Goal: Information Seeking & Learning: Learn about a topic

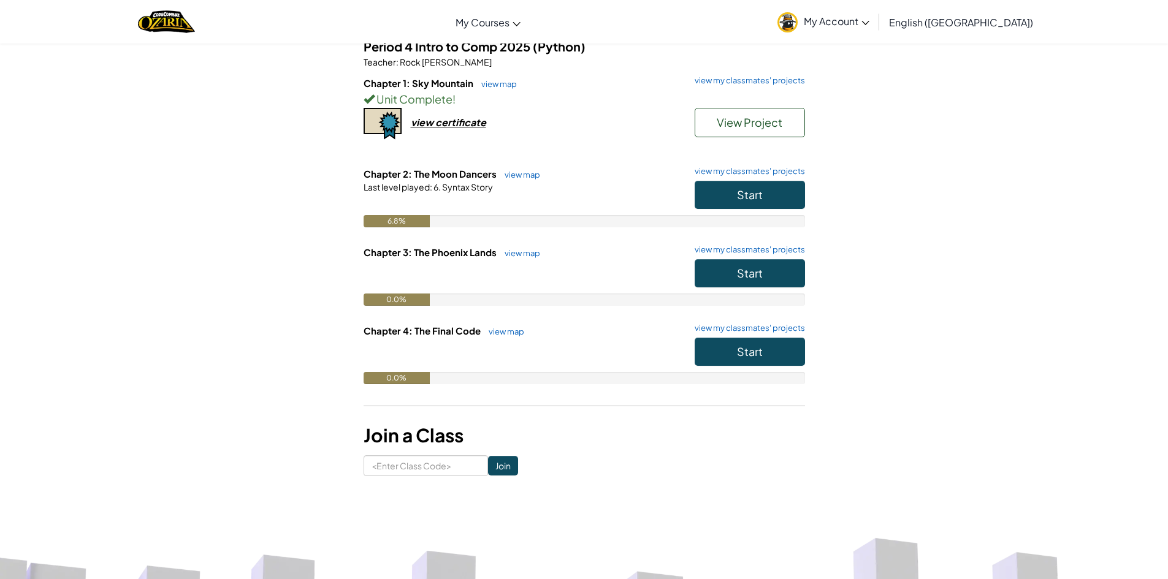
scroll to position [123, 0]
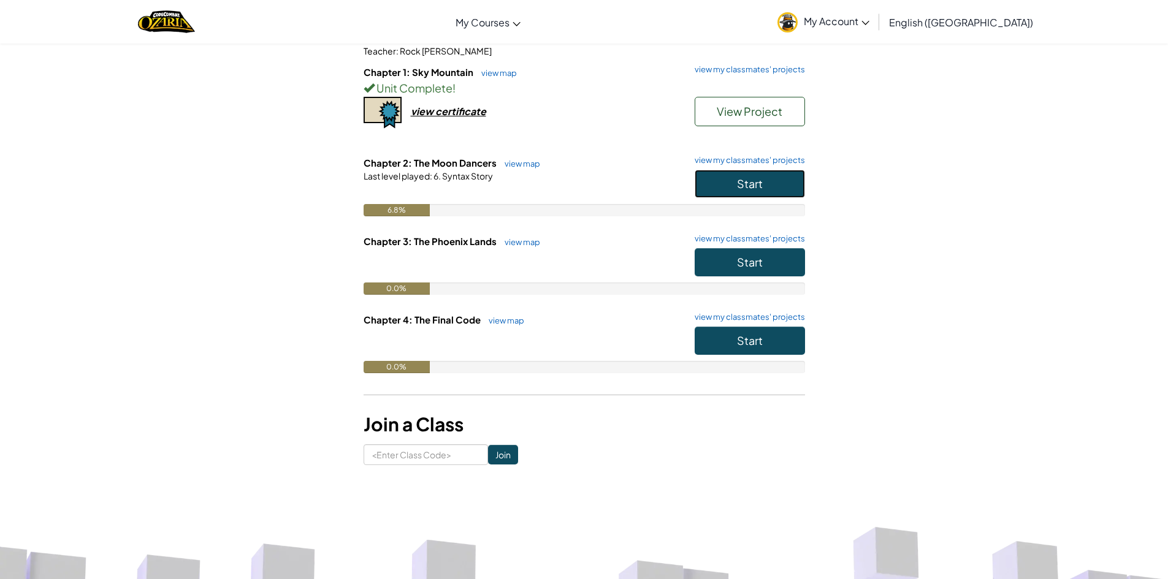
click at [752, 172] on button "Start" at bounding box center [750, 184] width 110 height 28
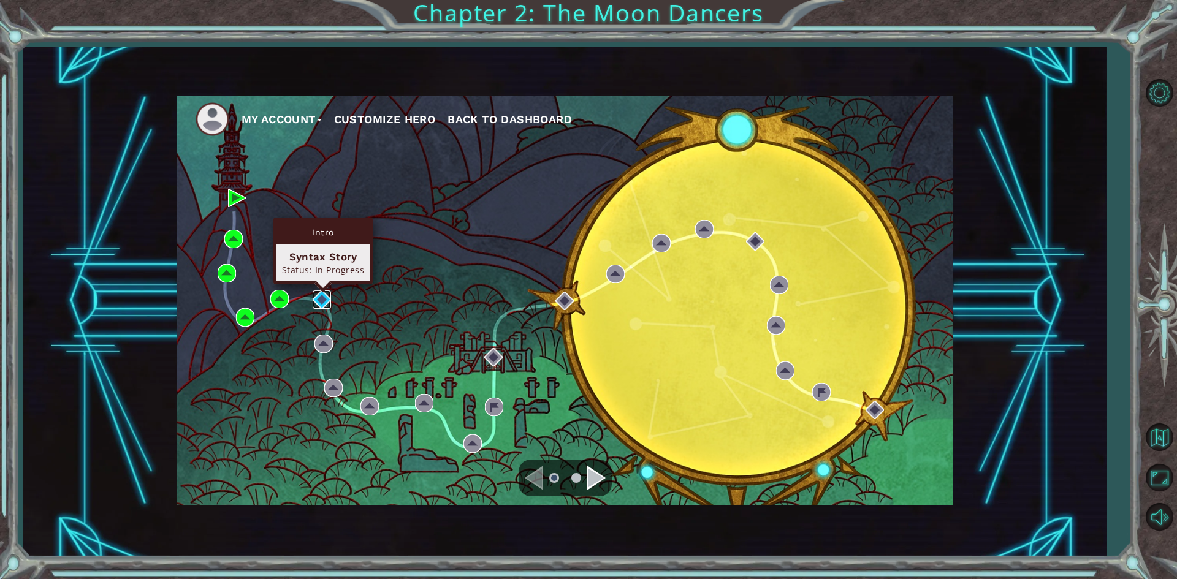
click at [316, 300] on img at bounding box center [322, 300] width 18 height 18
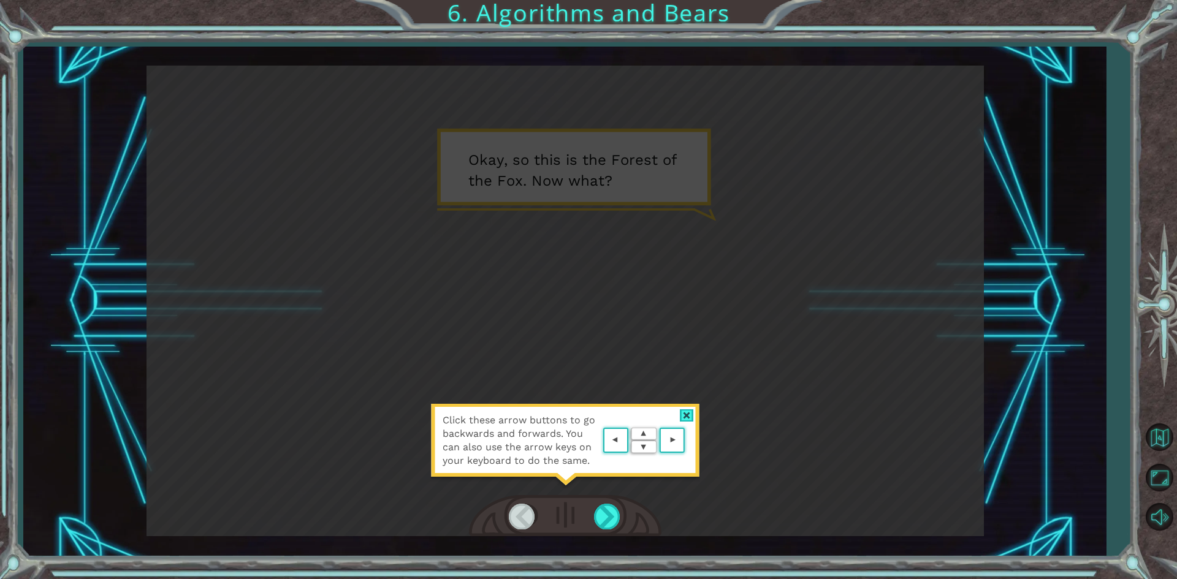
click at [688, 441] on area at bounding box center [688, 441] width 0 height 0
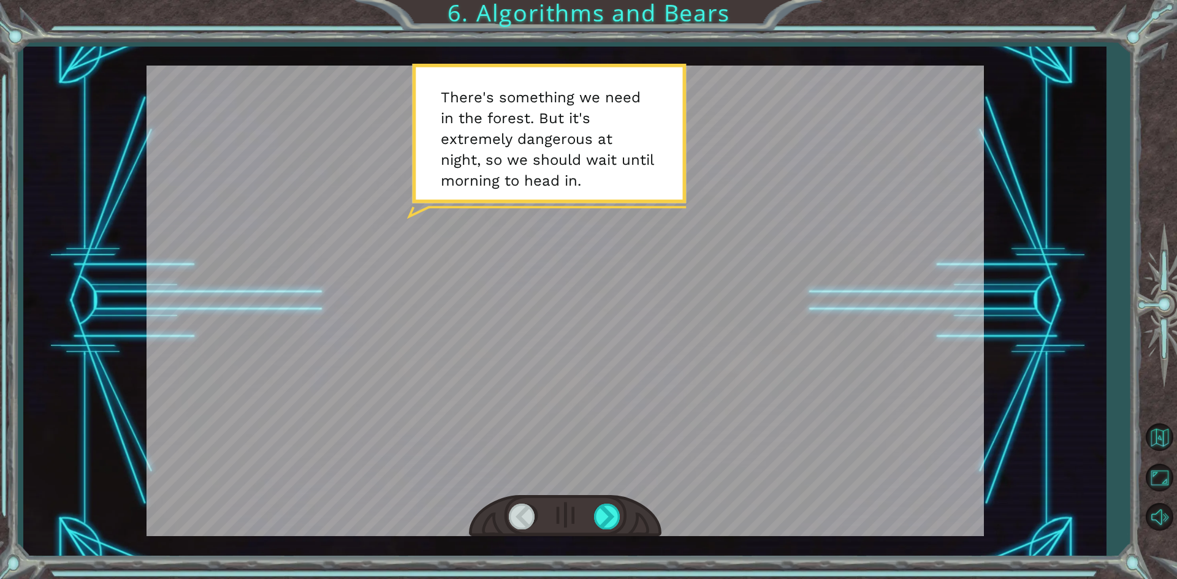
click at [598, 502] on div at bounding box center [565, 516] width 193 height 42
click at [615, 528] on div at bounding box center [608, 516] width 28 height 25
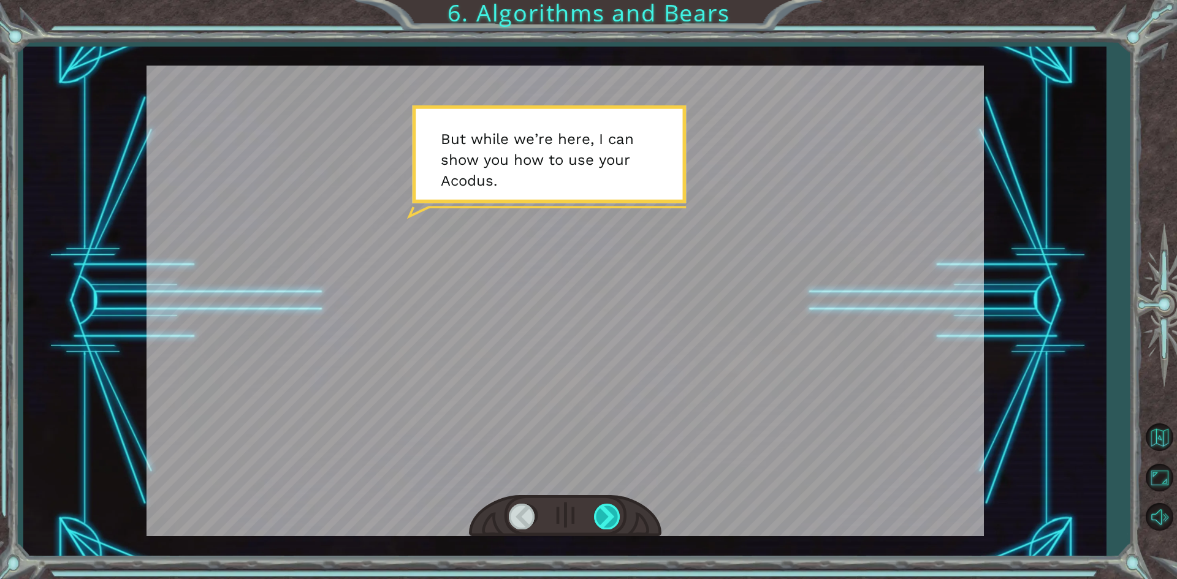
click at [615, 527] on div at bounding box center [608, 516] width 28 height 25
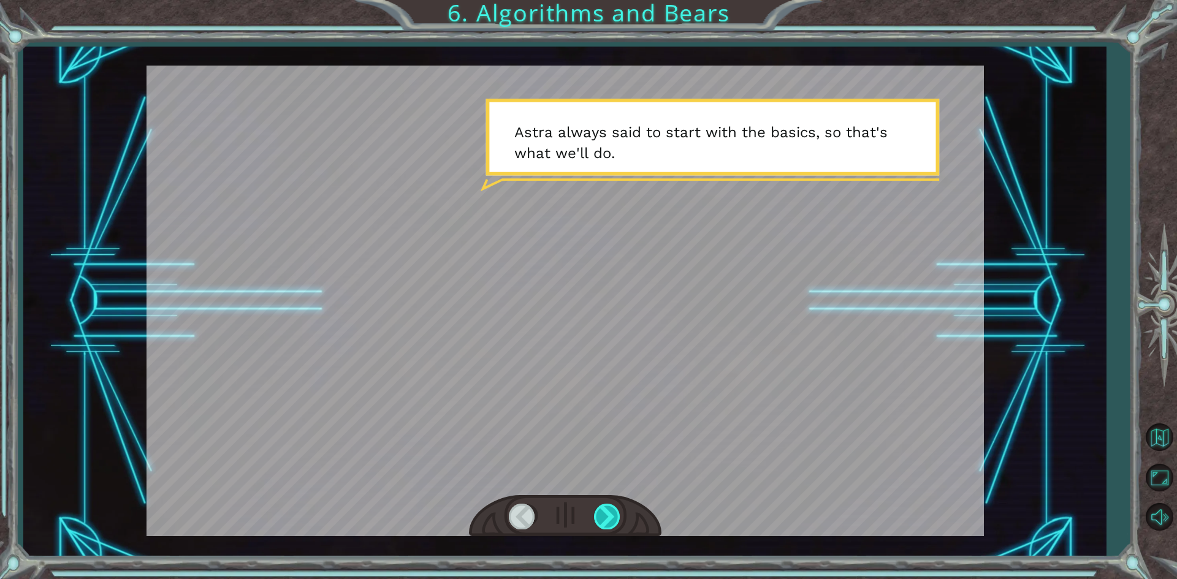
click at [615, 527] on div at bounding box center [608, 516] width 28 height 25
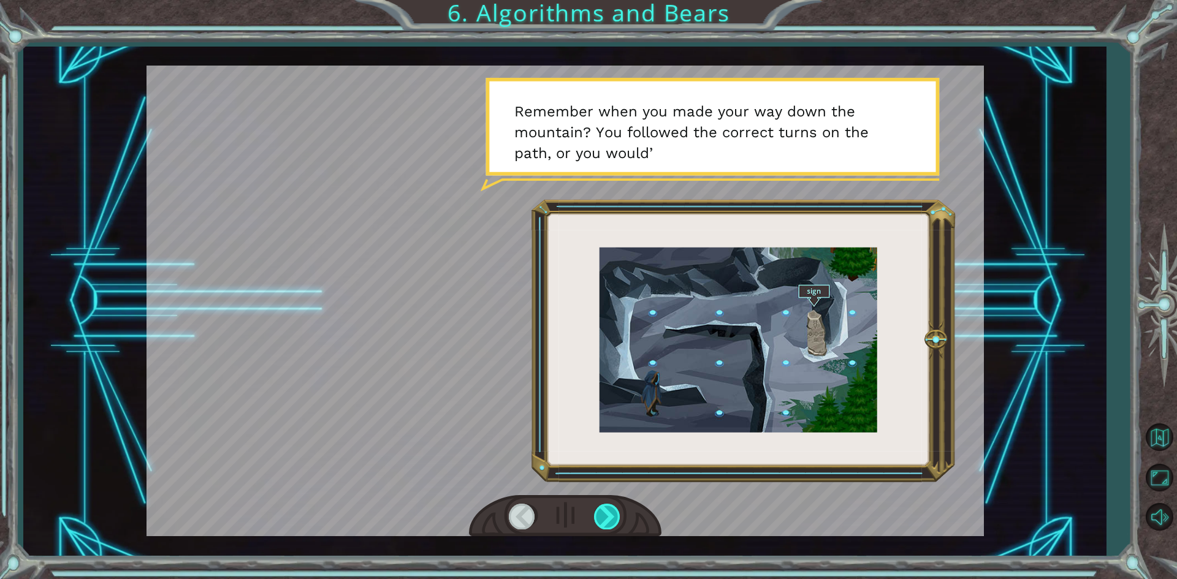
click at [615, 527] on div at bounding box center [608, 516] width 28 height 25
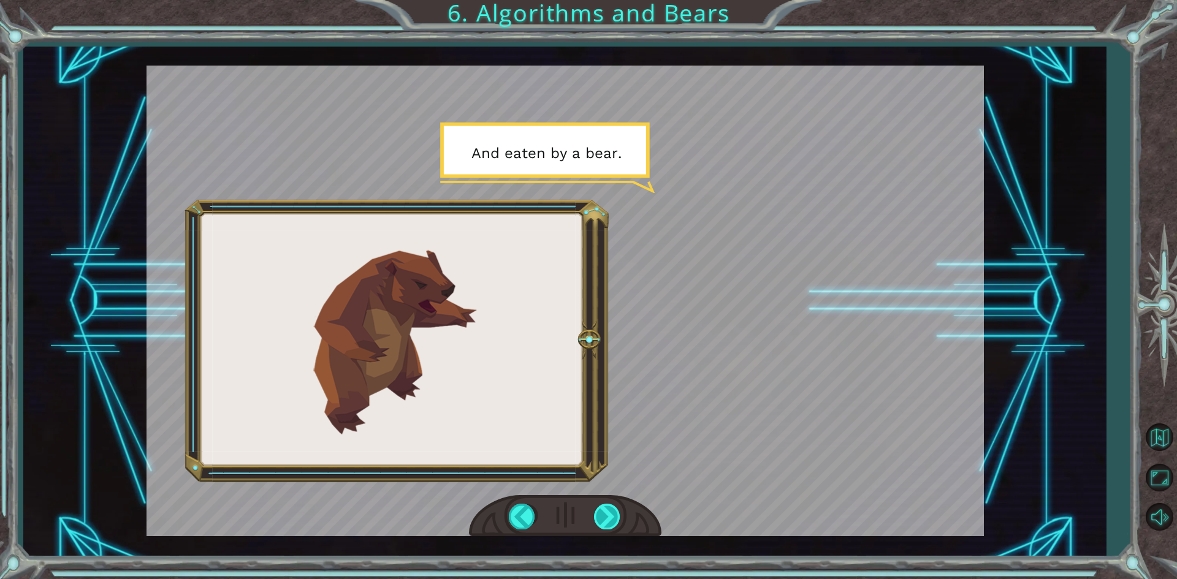
click at [615, 527] on div at bounding box center [608, 516] width 28 height 25
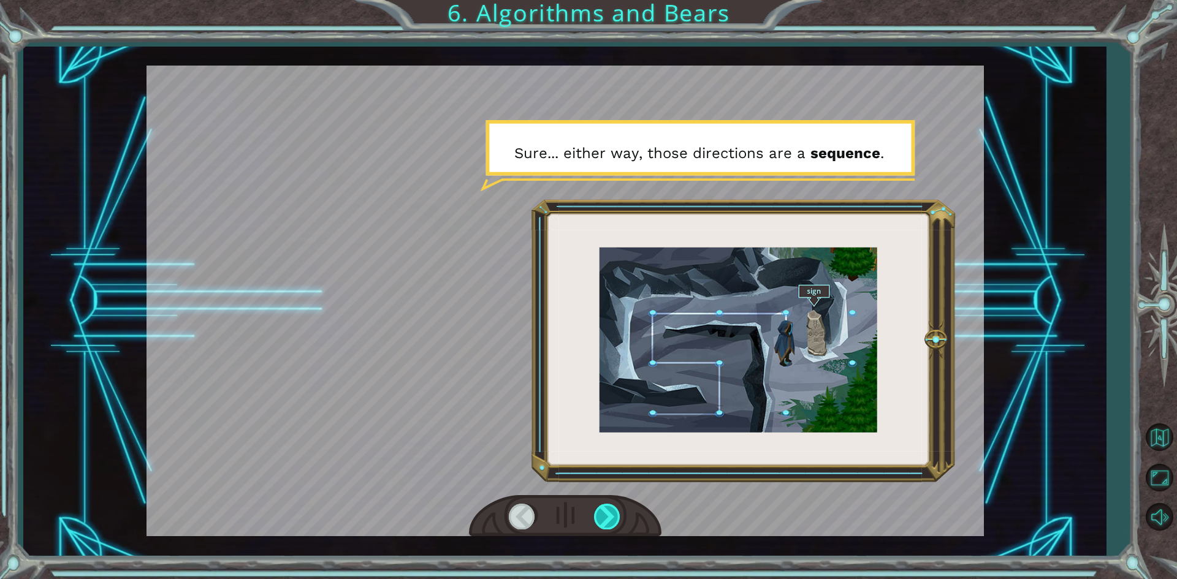
click at [615, 527] on div at bounding box center [608, 516] width 28 height 25
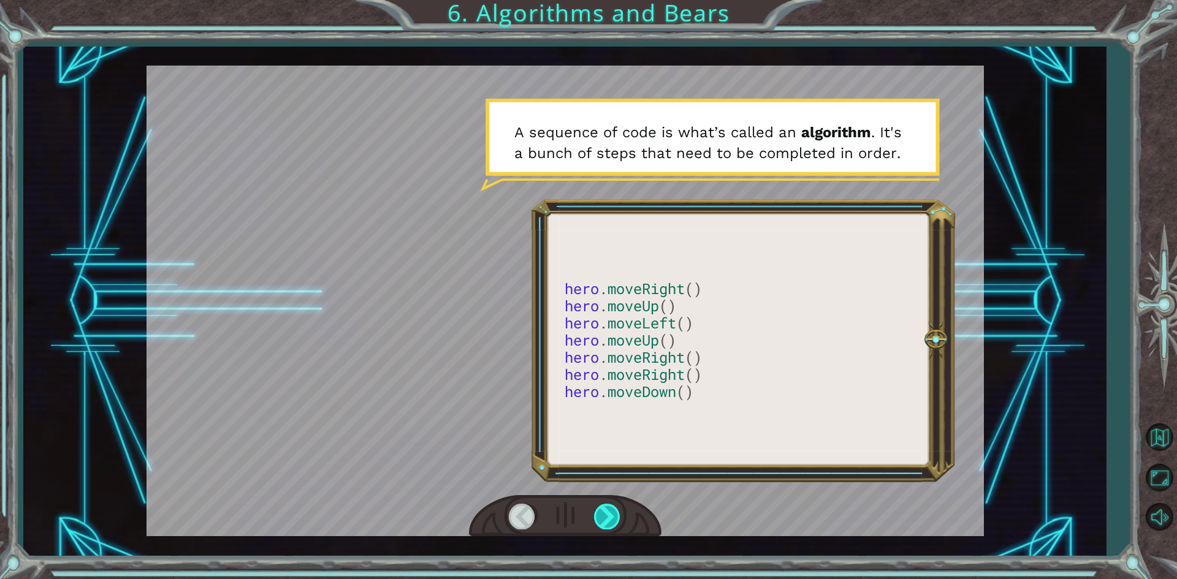
click at [615, 527] on div at bounding box center [608, 516] width 28 height 25
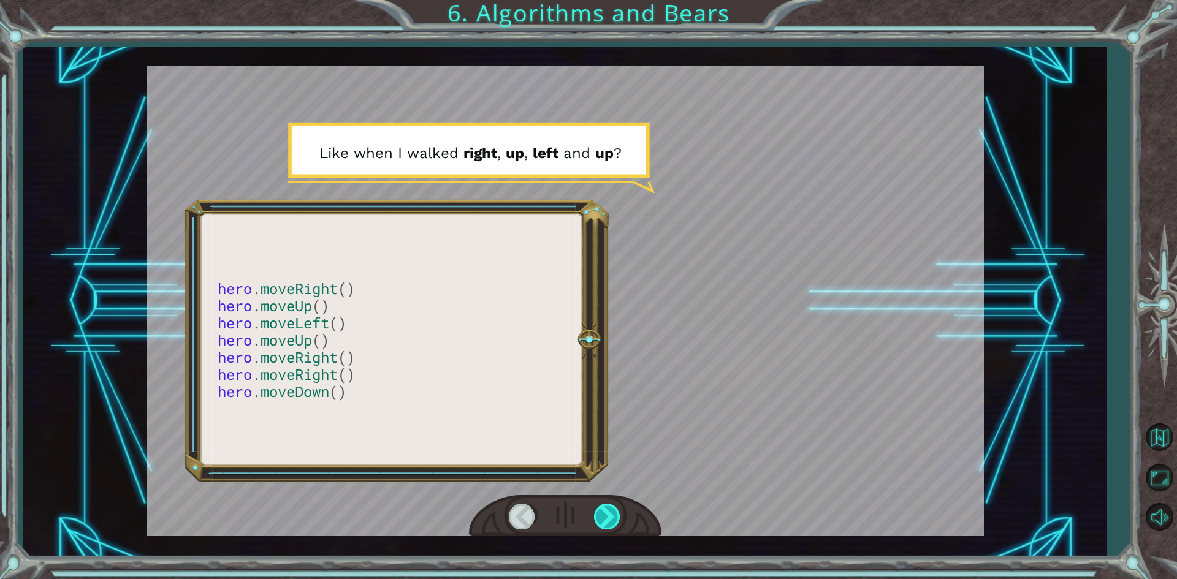
click at [615, 527] on div at bounding box center [608, 516] width 28 height 25
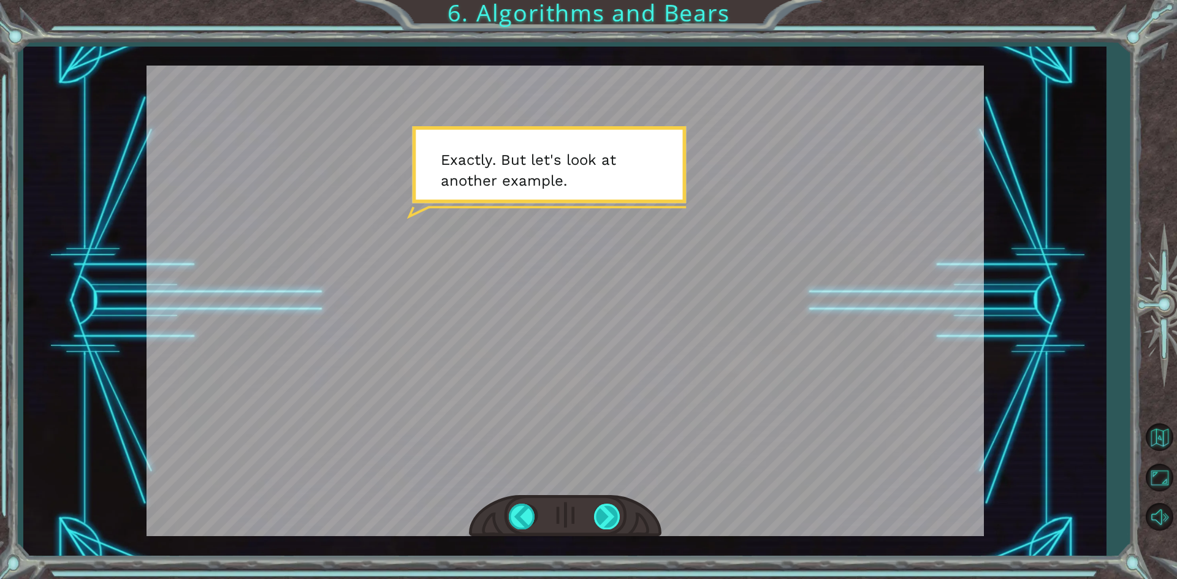
click at [615, 527] on div at bounding box center [608, 516] width 28 height 25
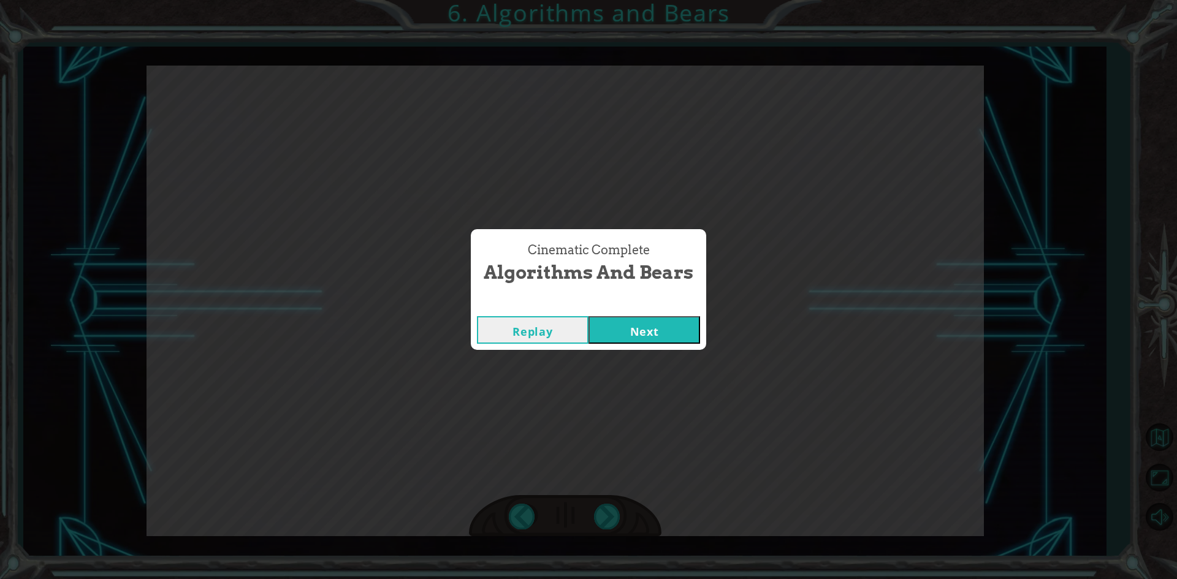
click at [646, 327] on button "Next" at bounding box center [645, 330] width 112 height 28
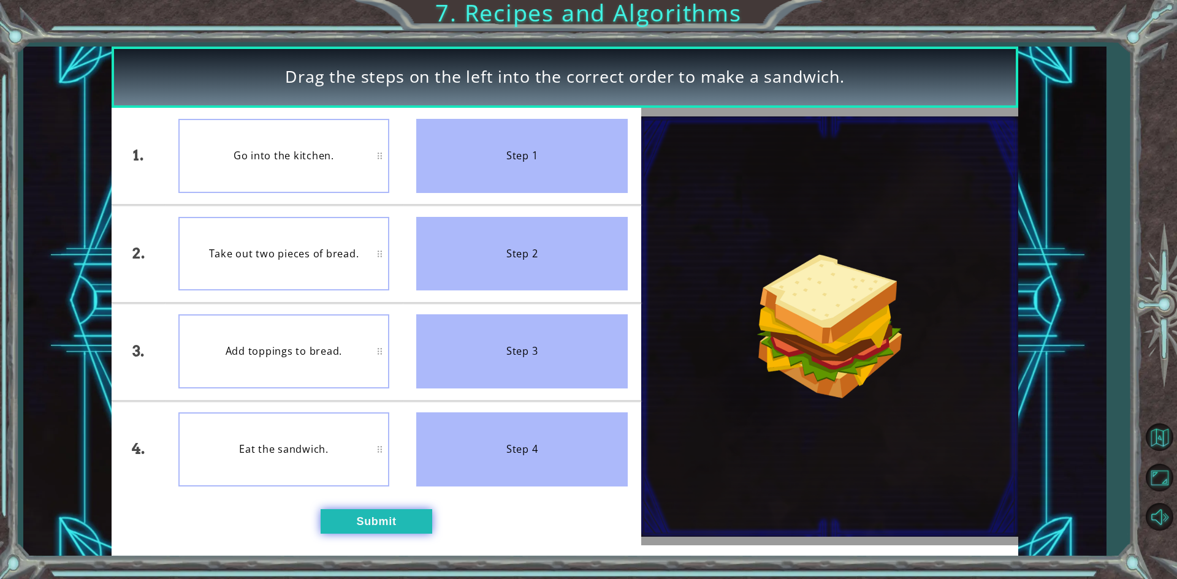
click at [367, 531] on button "Submit" at bounding box center [377, 522] width 112 height 25
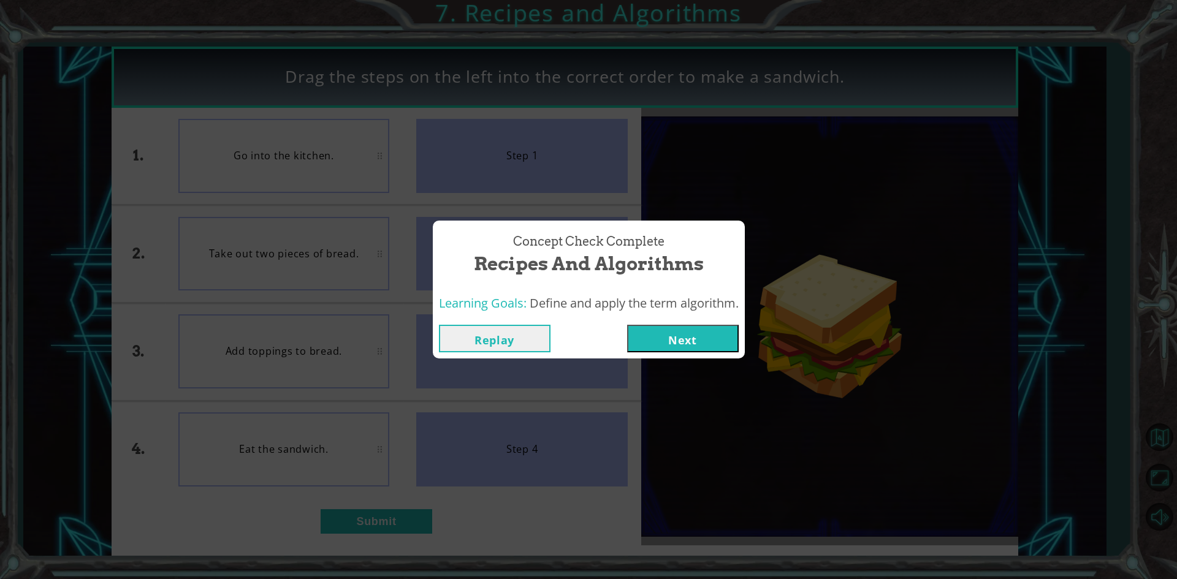
click at [721, 337] on button "Next" at bounding box center [683, 339] width 112 height 28
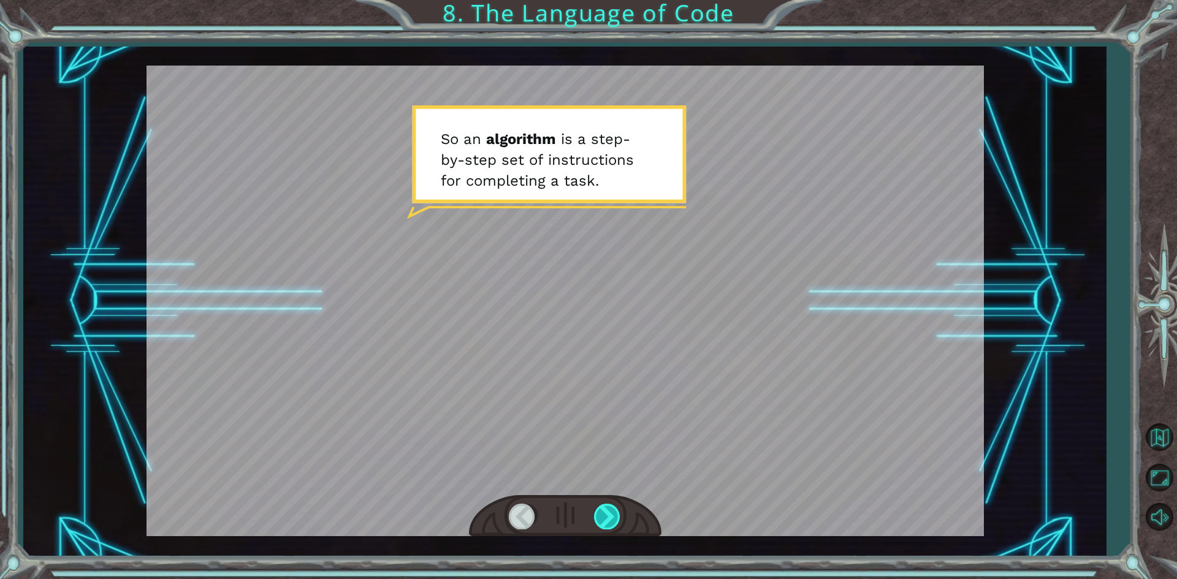
click at [619, 516] on div at bounding box center [608, 516] width 28 height 25
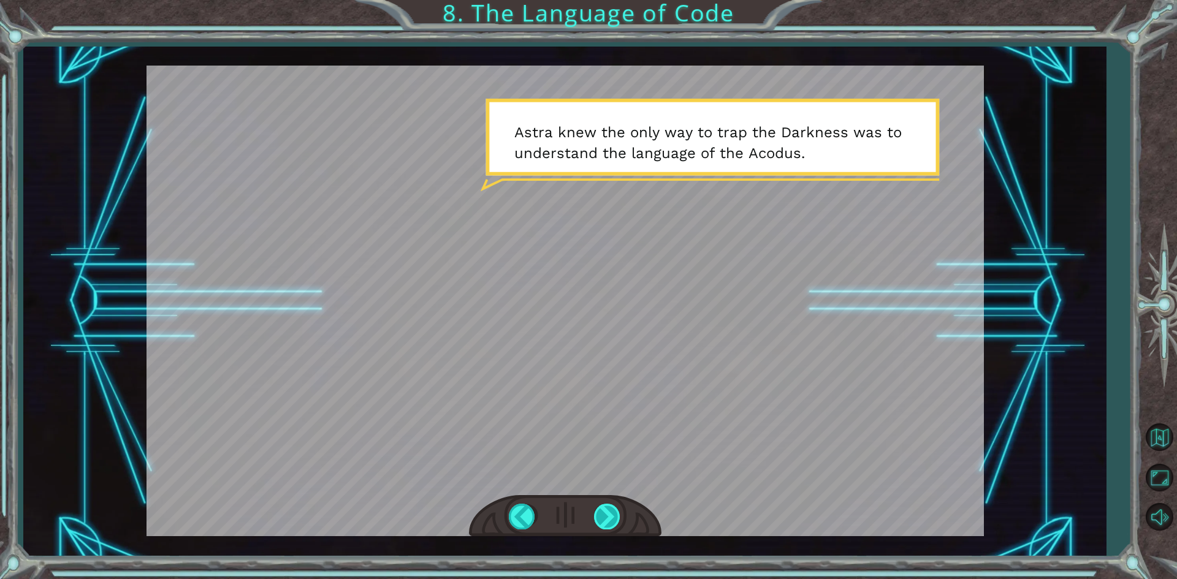
click at [602, 512] on div at bounding box center [608, 516] width 28 height 25
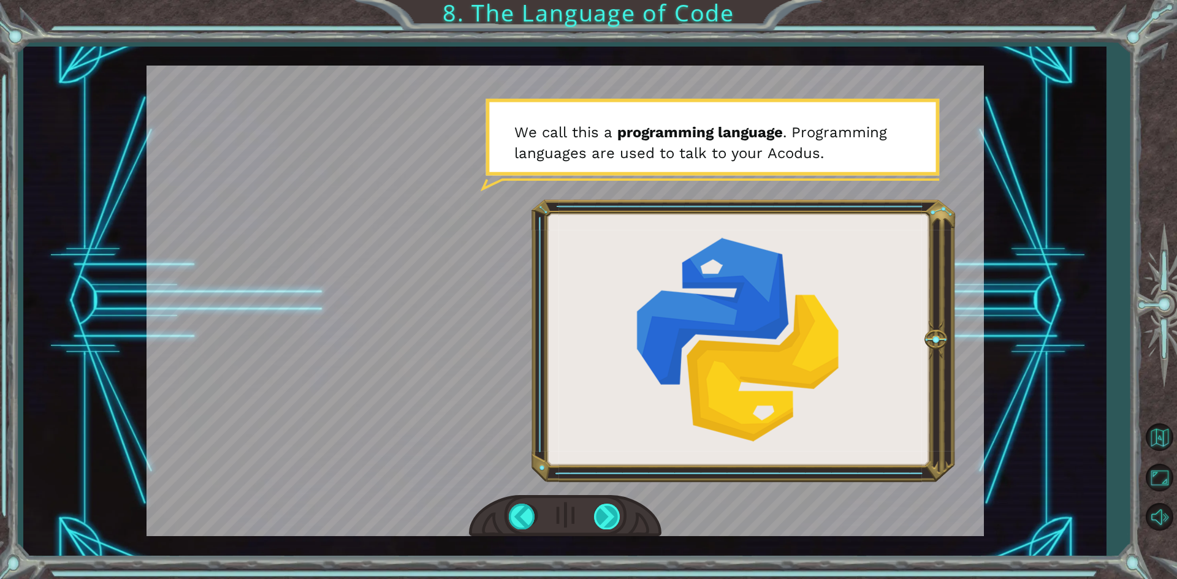
click at [600, 516] on div at bounding box center [608, 516] width 28 height 25
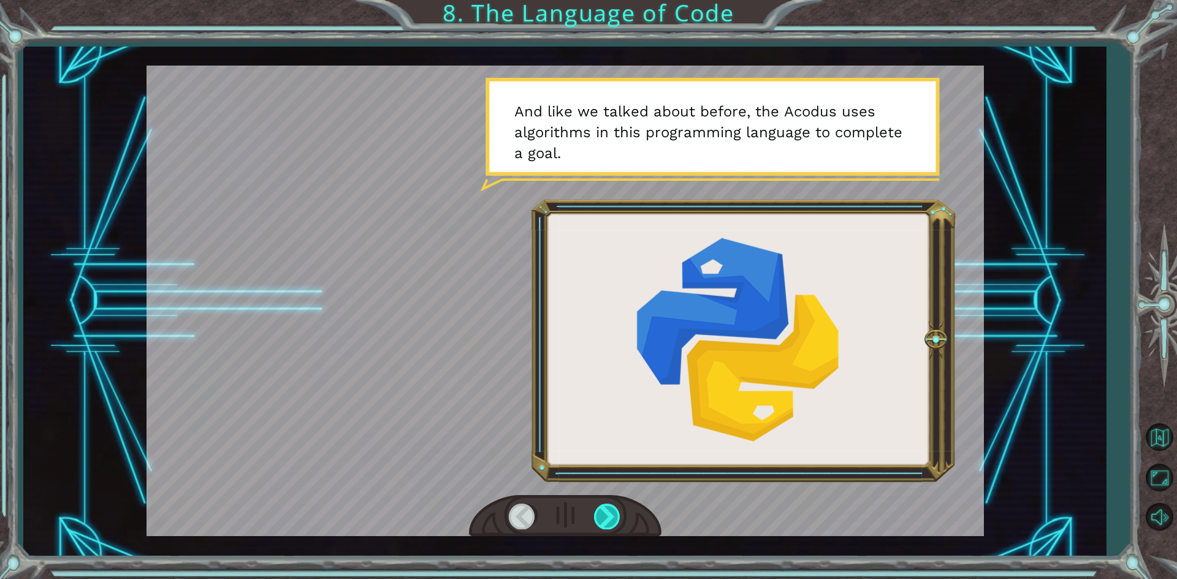
click at [600, 516] on div at bounding box center [608, 516] width 28 height 25
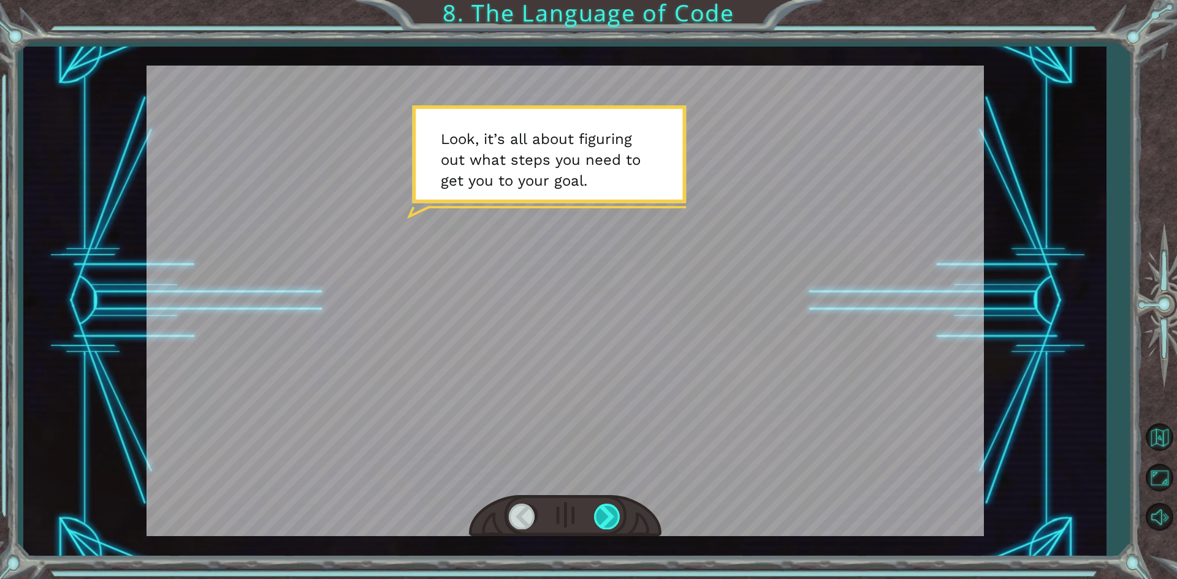
click at [600, 516] on div at bounding box center [608, 516] width 28 height 25
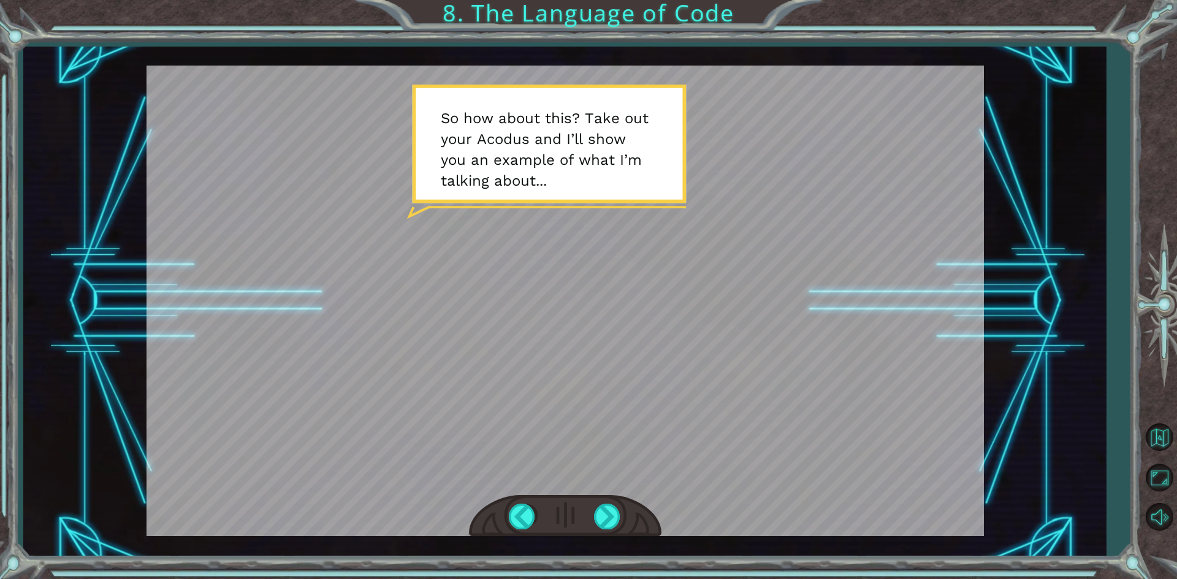
click at [272, 420] on div at bounding box center [566, 301] width 838 height 471
click at [604, 521] on div at bounding box center [608, 516] width 28 height 25
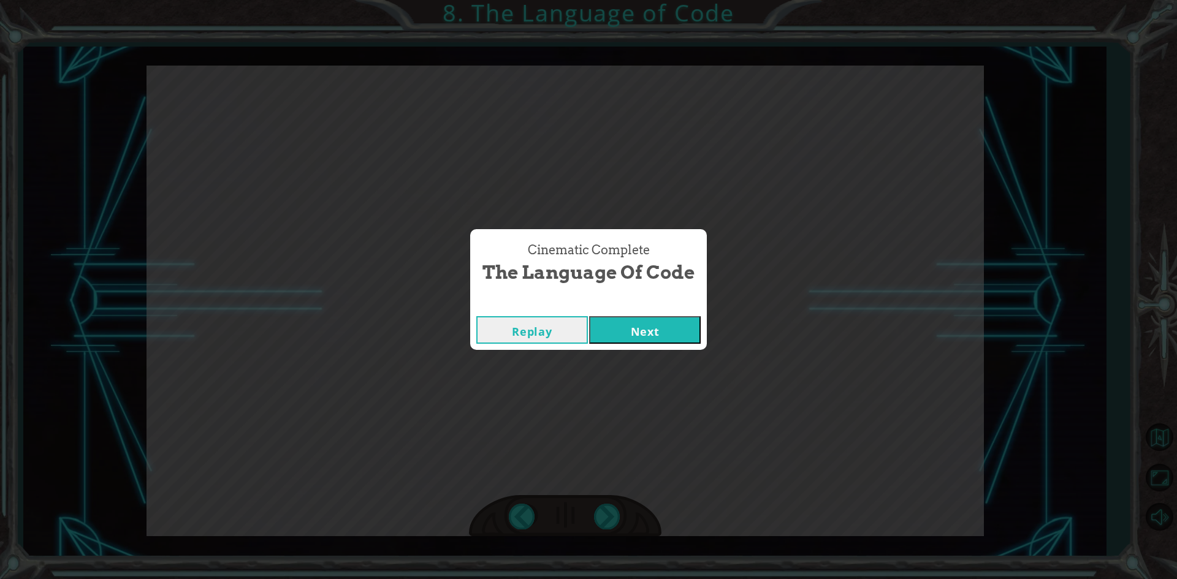
click at [636, 335] on button "Next" at bounding box center [645, 330] width 112 height 28
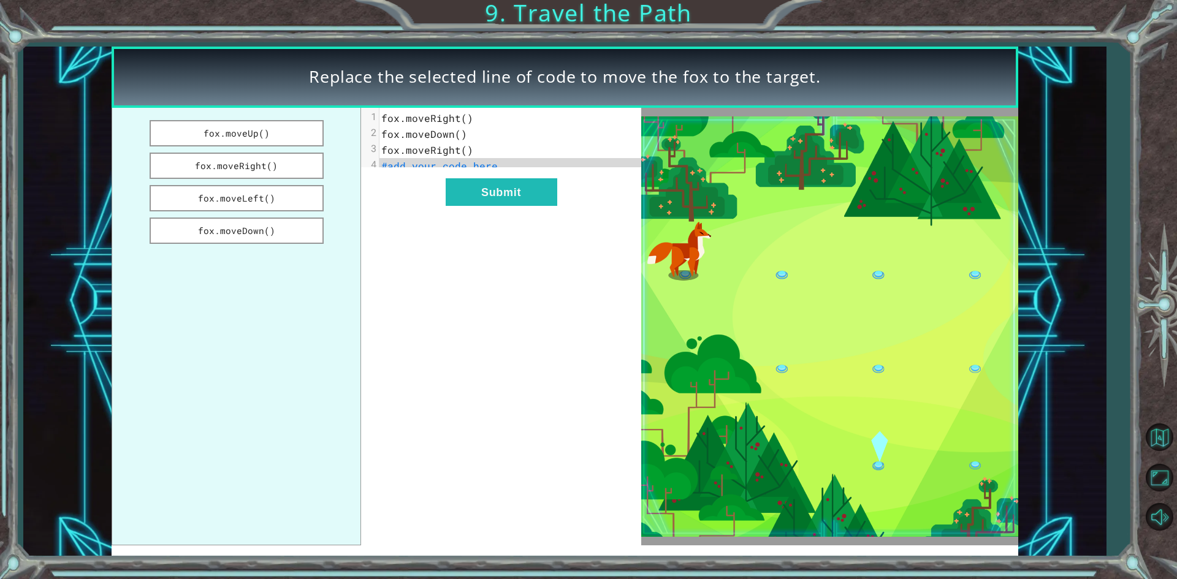
click at [513, 156] on pre "fox.moveRight()" at bounding box center [515, 150] width 270 height 16
click at [432, 135] on span "fox.moveDown()" at bounding box center [424, 134] width 86 height 13
drag, startPoint x: 248, startPoint y: 187, endPoint x: 364, endPoint y: 234, distance: 125.7
click at [440, 208] on div "fox.moveUp() fox.moveRight() fox.moveLeft() fox.moveDown() xxxxxxxxxx 4 1 fox.m…" at bounding box center [376, 327] width 529 height 438
click at [254, 191] on button "fox.moveLeft()" at bounding box center [237, 198] width 174 height 26
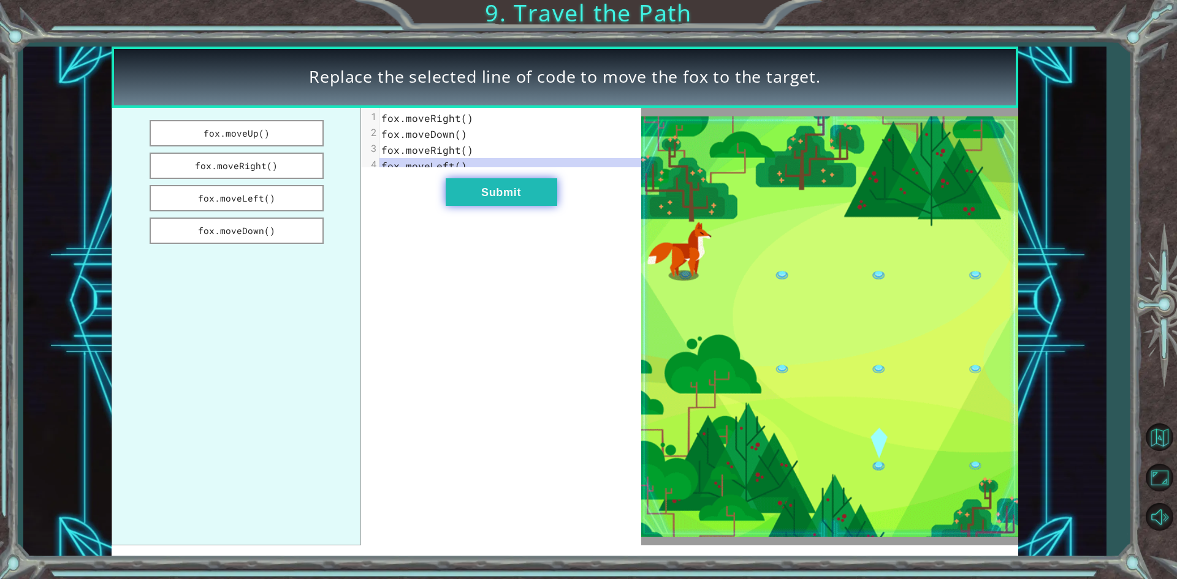
click at [506, 191] on button "Submit" at bounding box center [502, 192] width 112 height 28
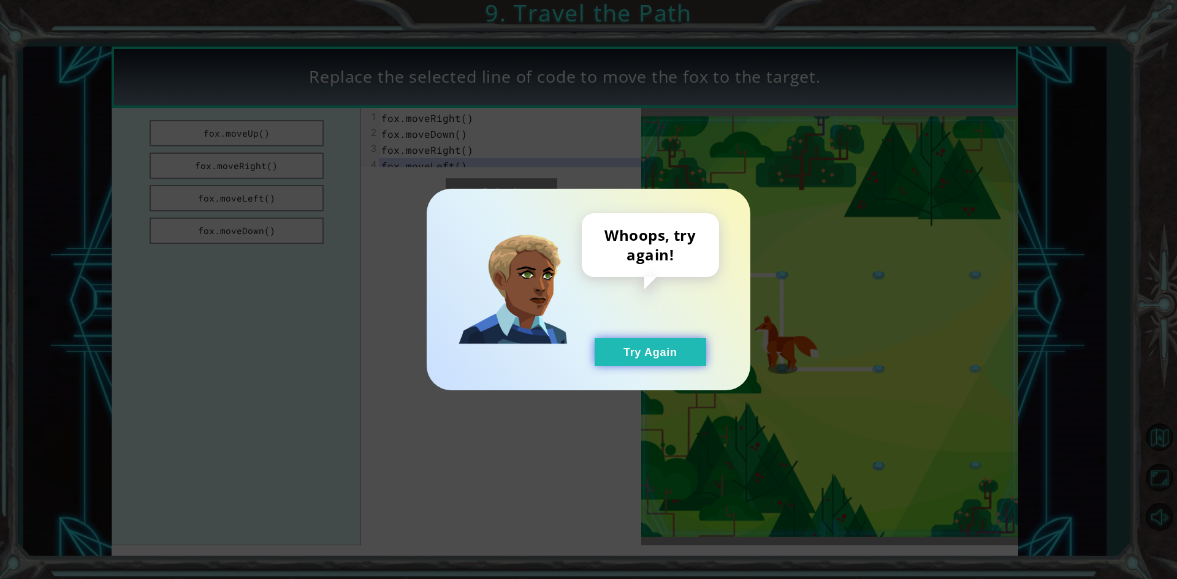
click at [666, 344] on button "Try Again" at bounding box center [651, 352] width 112 height 28
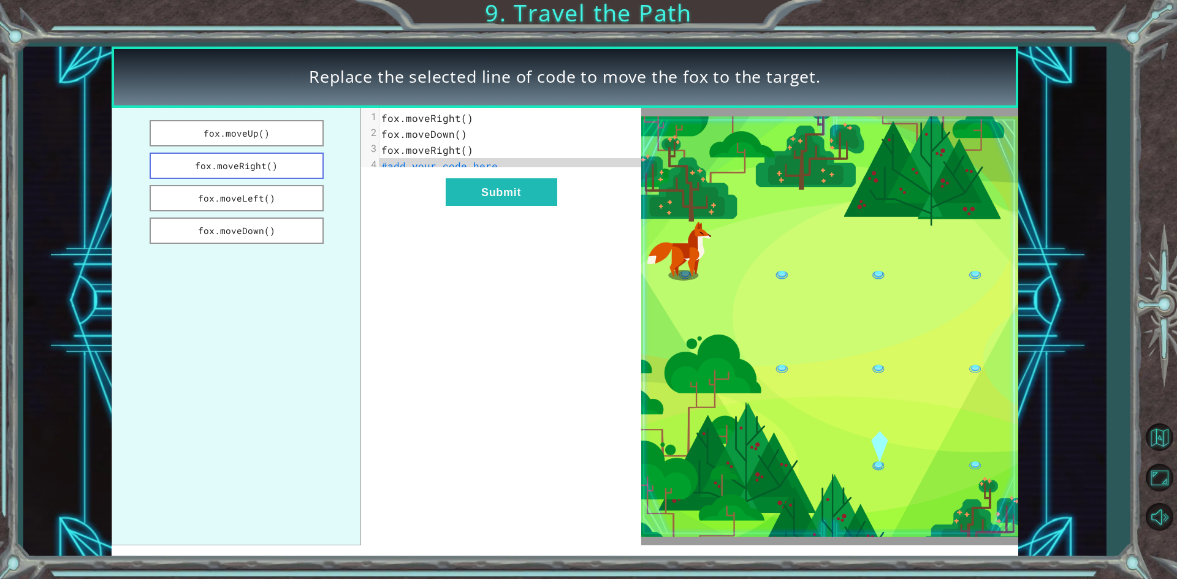
click at [275, 163] on button "fox.moveRight()" at bounding box center [237, 166] width 174 height 26
click at [525, 201] on button "Submit" at bounding box center [502, 192] width 112 height 28
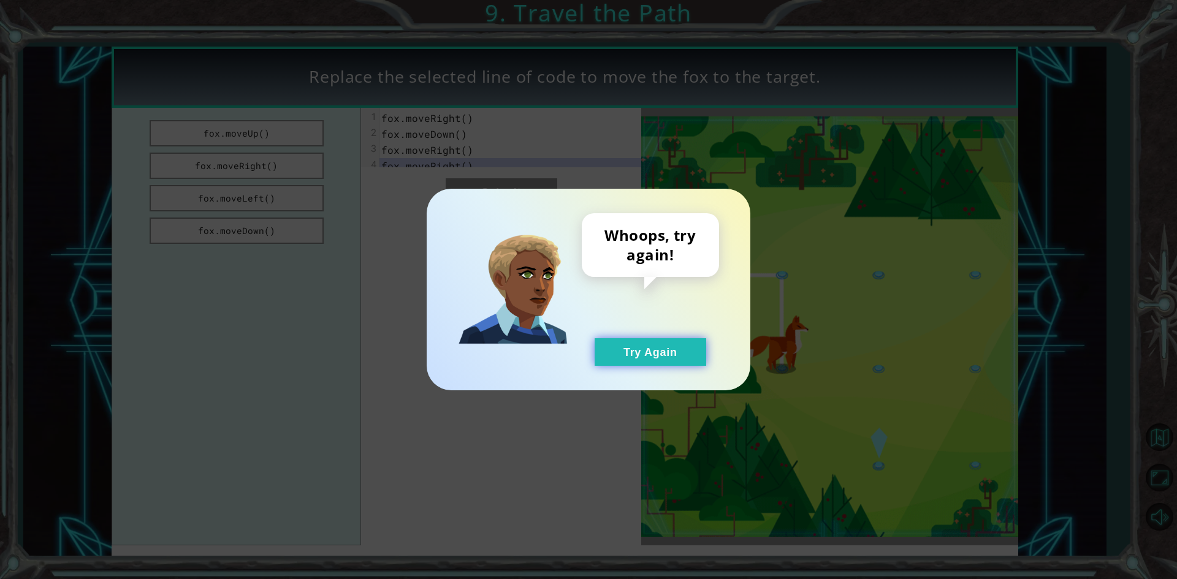
click at [684, 363] on div "Whoops, try again! Try Again" at bounding box center [589, 290] width 324 height 202
click at [685, 362] on button "Try Again" at bounding box center [651, 352] width 112 height 28
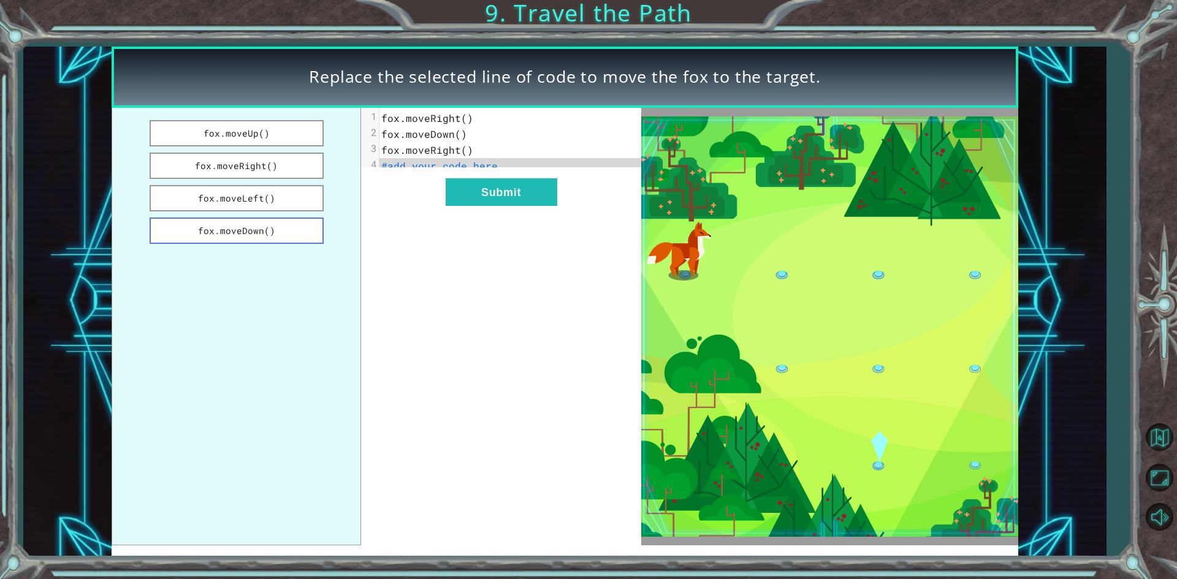
drag, startPoint x: 266, startPoint y: 143, endPoint x: 300, endPoint y: 235, distance: 98.8
click at [300, 235] on ul "fox.moveUp() fox.moveRight() fox.moveLeft() fox.moveDown()" at bounding box center [237, 327] width 250 height 438
drag, startPoint x: 300, startPoint y: 235, endPoint x: 319, endPoint y: 232, distance: 19.3
click at [304, 235] on button "fox.moveDown()" at bounding box center [237, 231] width 174 height 26
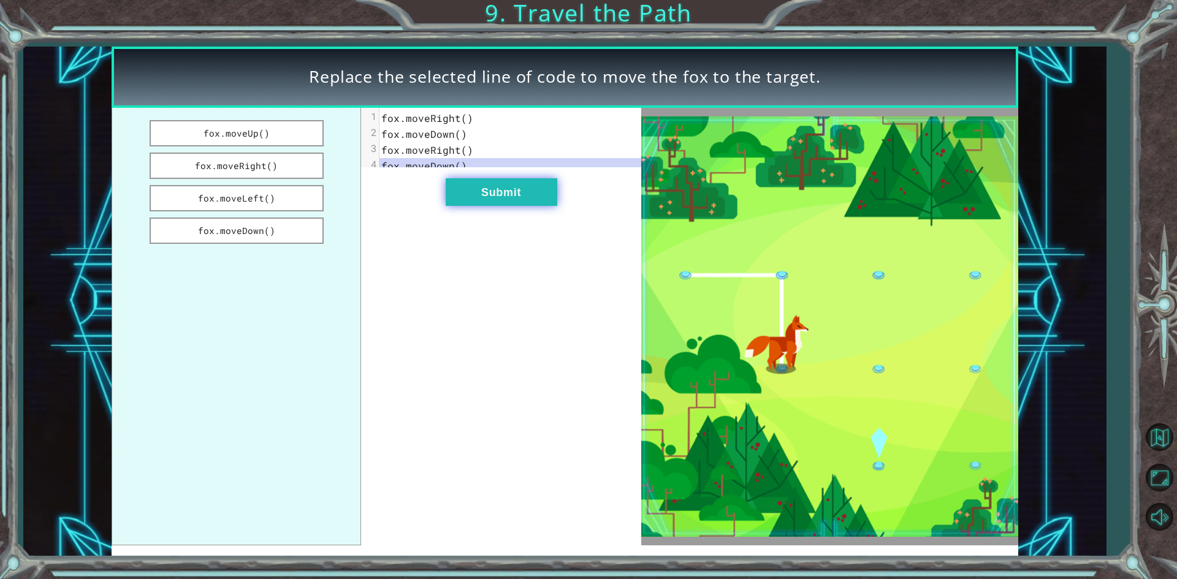
click at [482, 206] on button "Submit" at bounding box center [502, 192] width 112 height 28
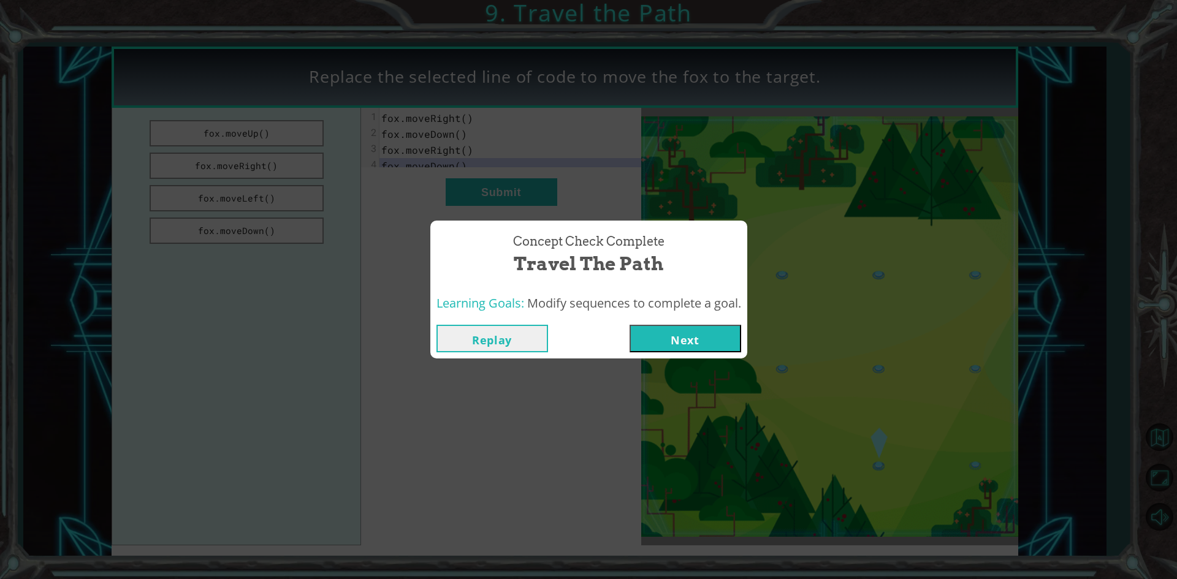
click at [643, 335] on button "Next" at bounding box center [686, 339] width 112 height 28
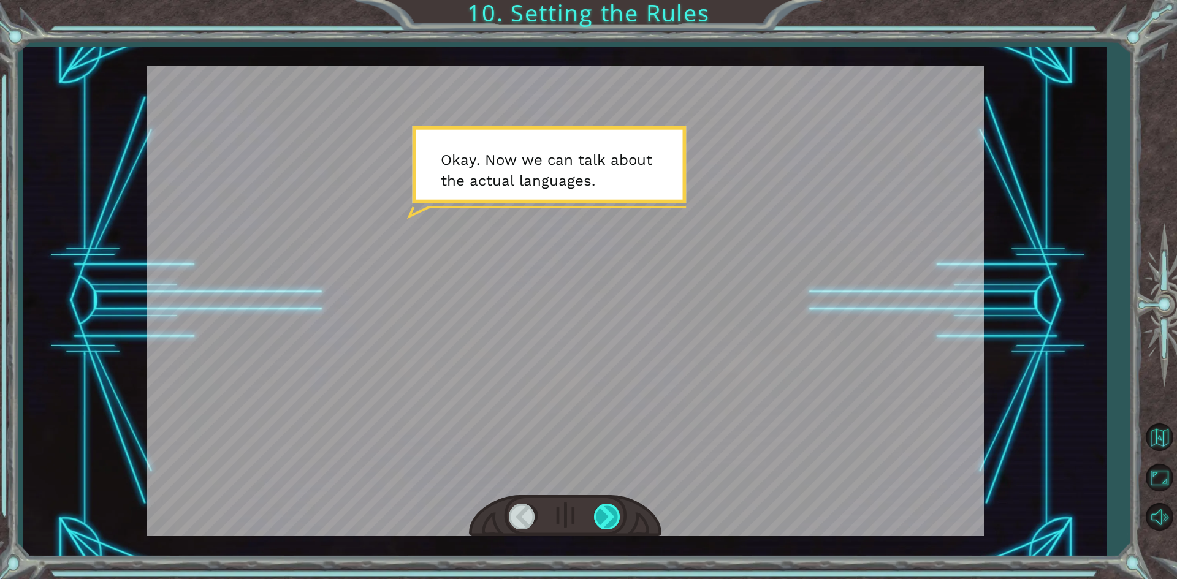
click at [602, 519] on div at bounding box center [608, 516] width 28 height 25
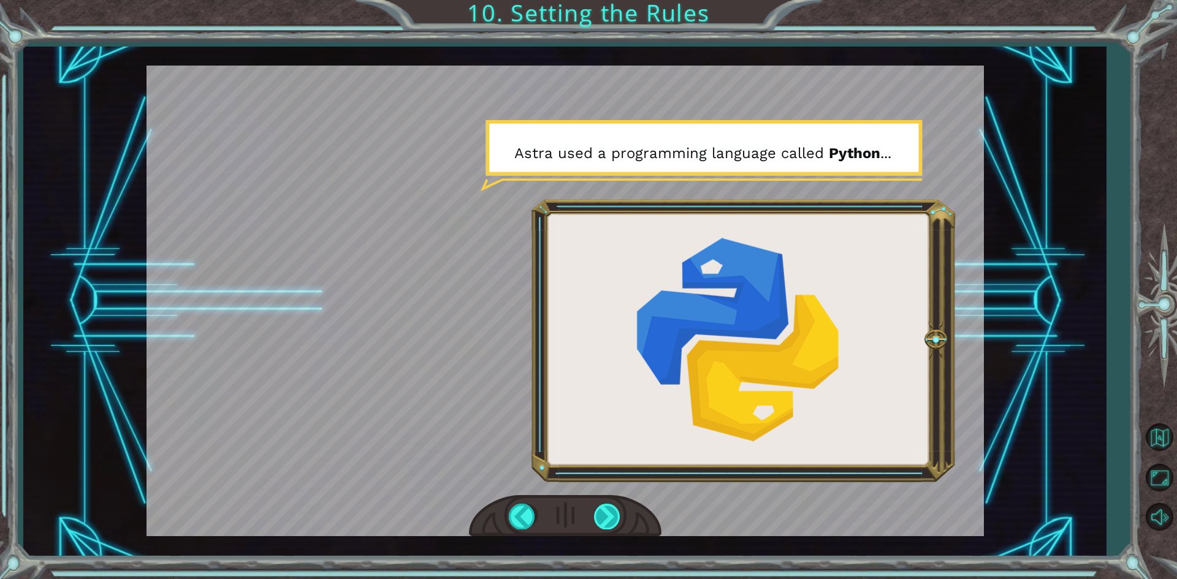
click at [602, 519] on div at bounding box center [608, 516] width 28 height 25
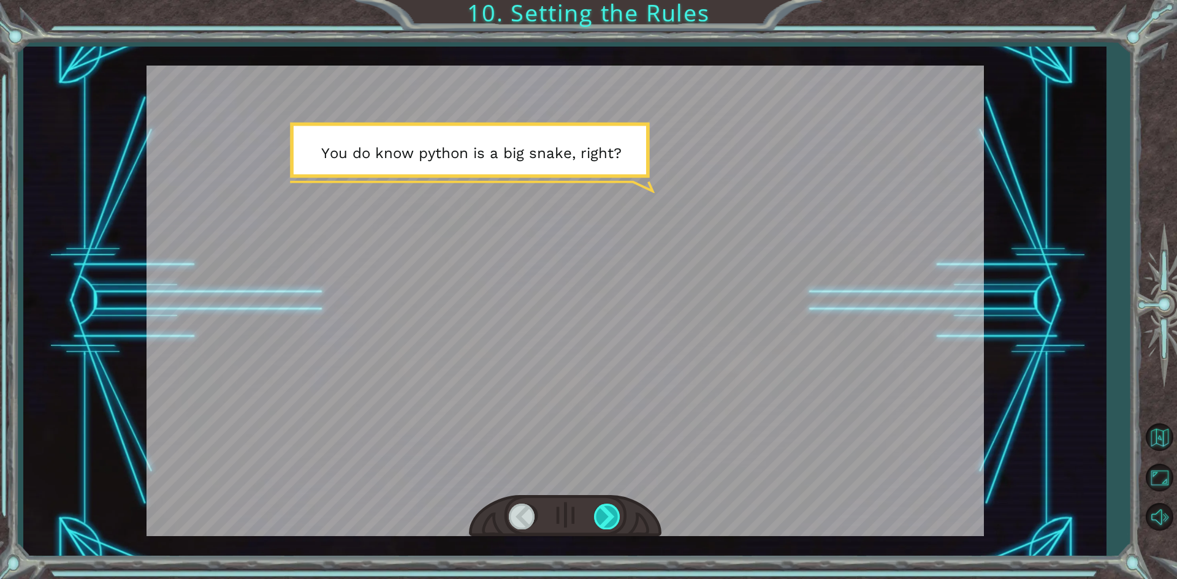
click at [602, 519] on div at bounding box center [608, 516] width 28 height 25
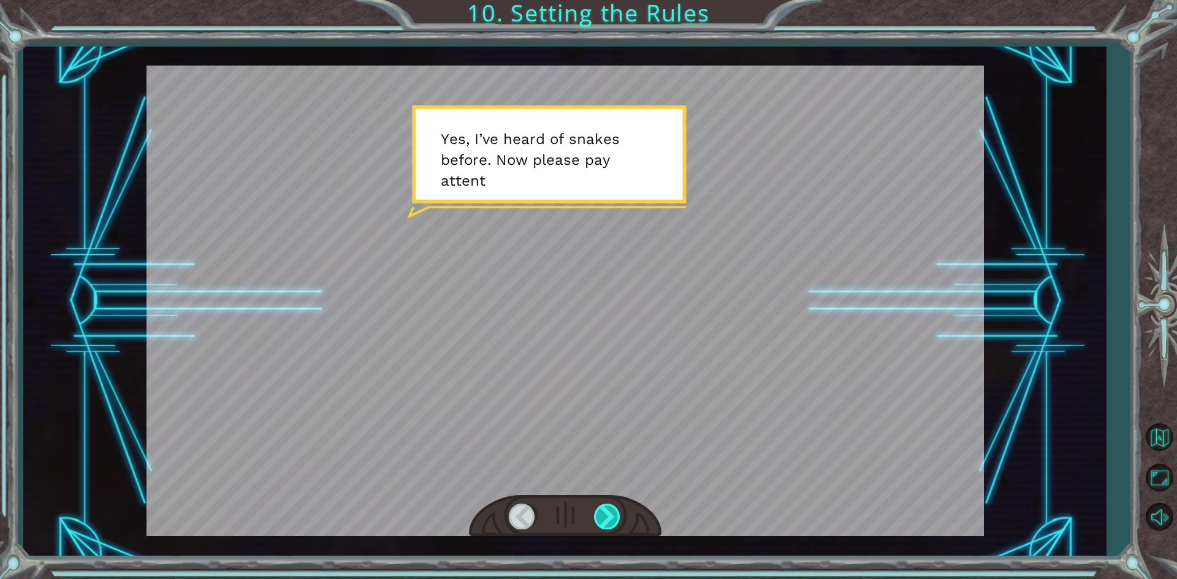
click at [602, 519] on div at bounding box center [608, 516] width 28 height 25
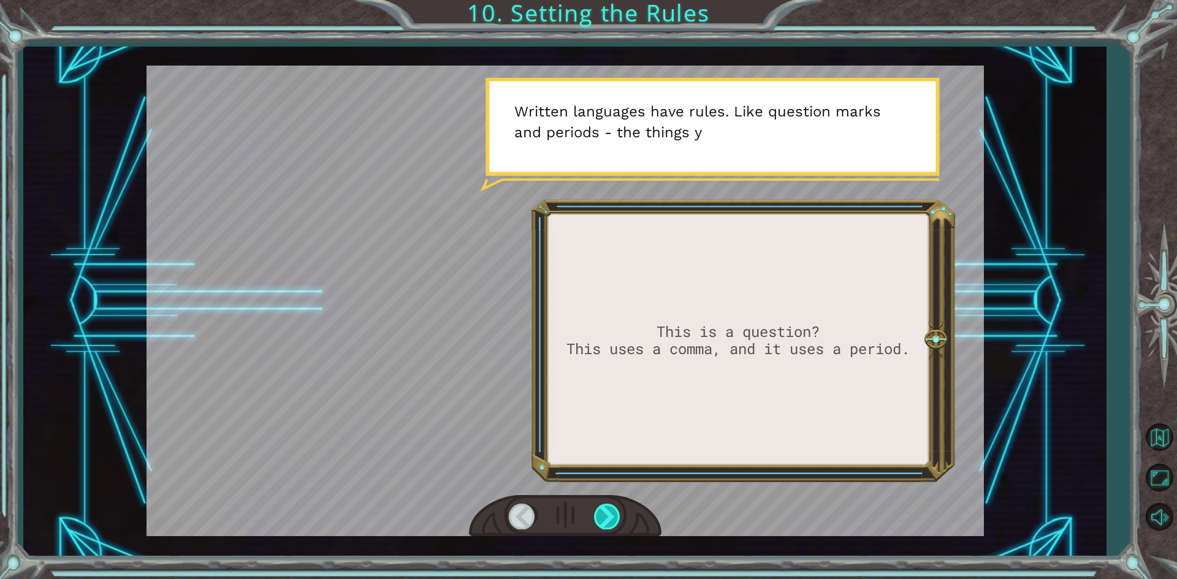
click at [602, 519] on div at bounding box center [608, 516] width 28 height 25
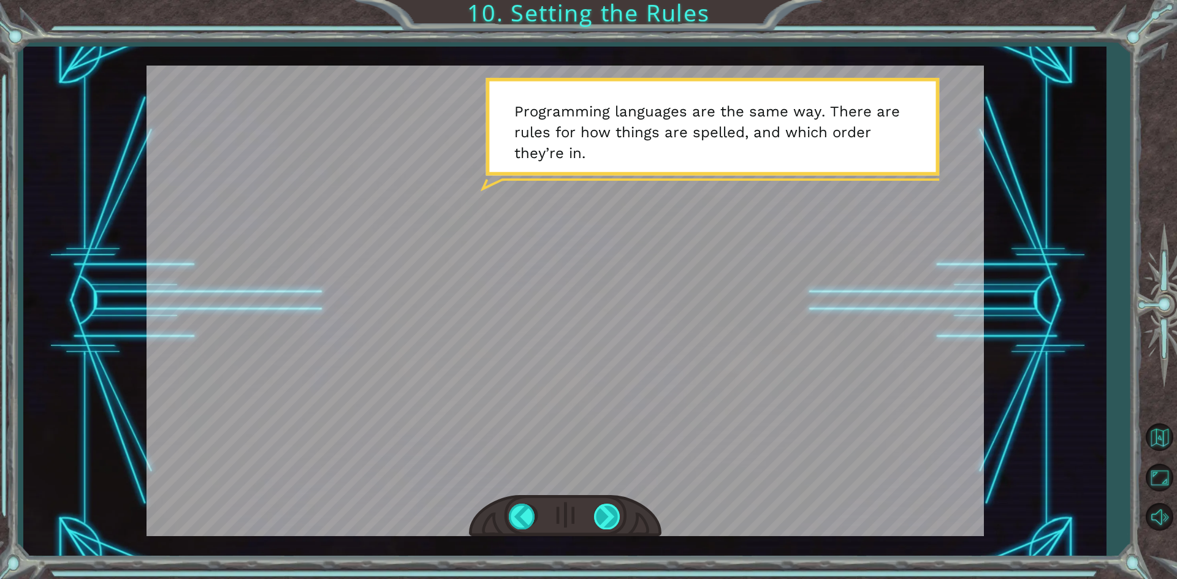
click at [602, 519] on div at bounding box center [608, 516] width 28 height 25
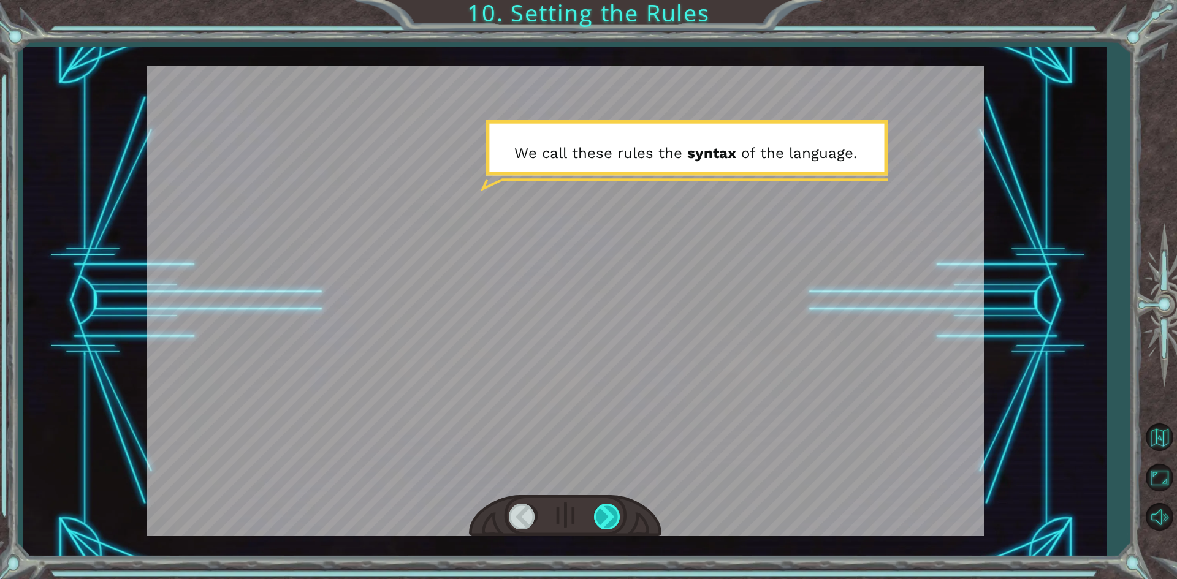
click at [602, 519] on div at bounding box center [608, 516] width 28 height 25
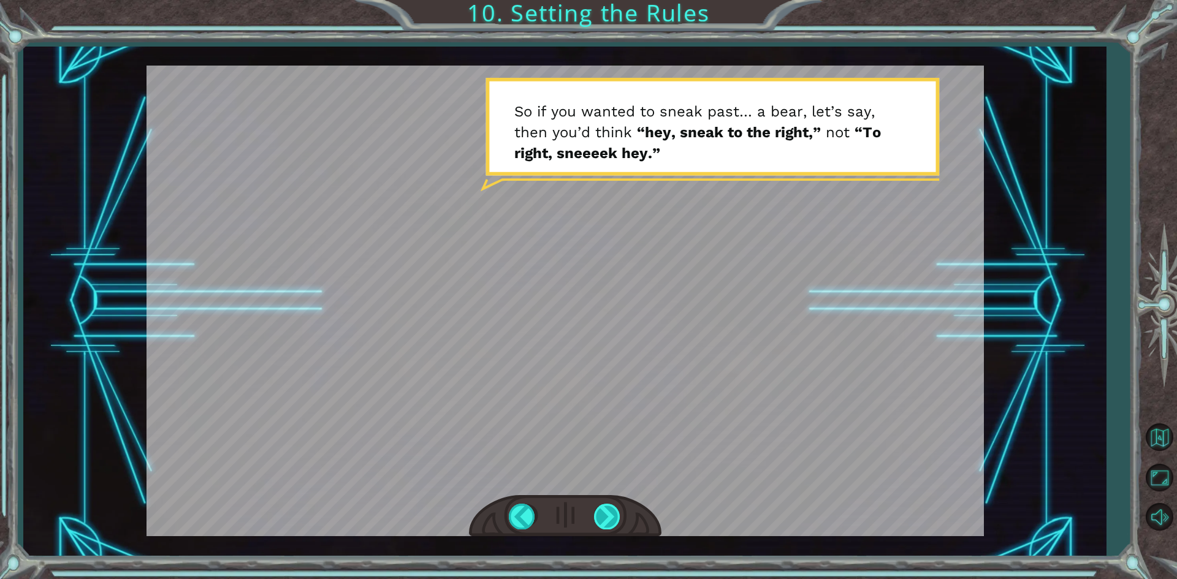
click at [602, 519] on div at bounding box center [608, 516] width 28 height 25
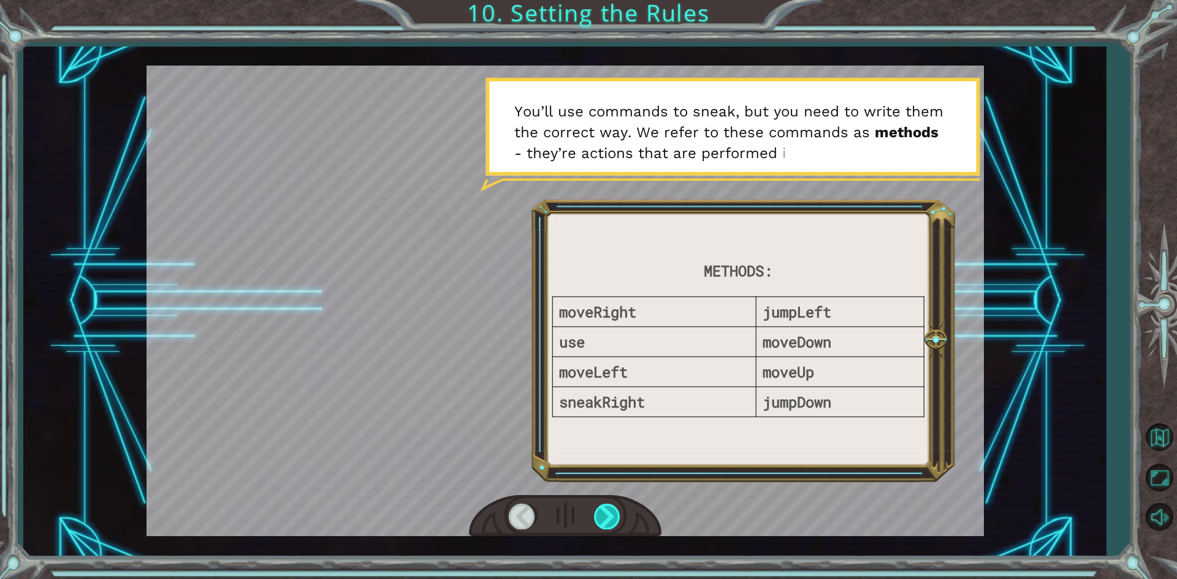
click at [602, 519] on div at bounding box center [608, 516] width 28 height 25
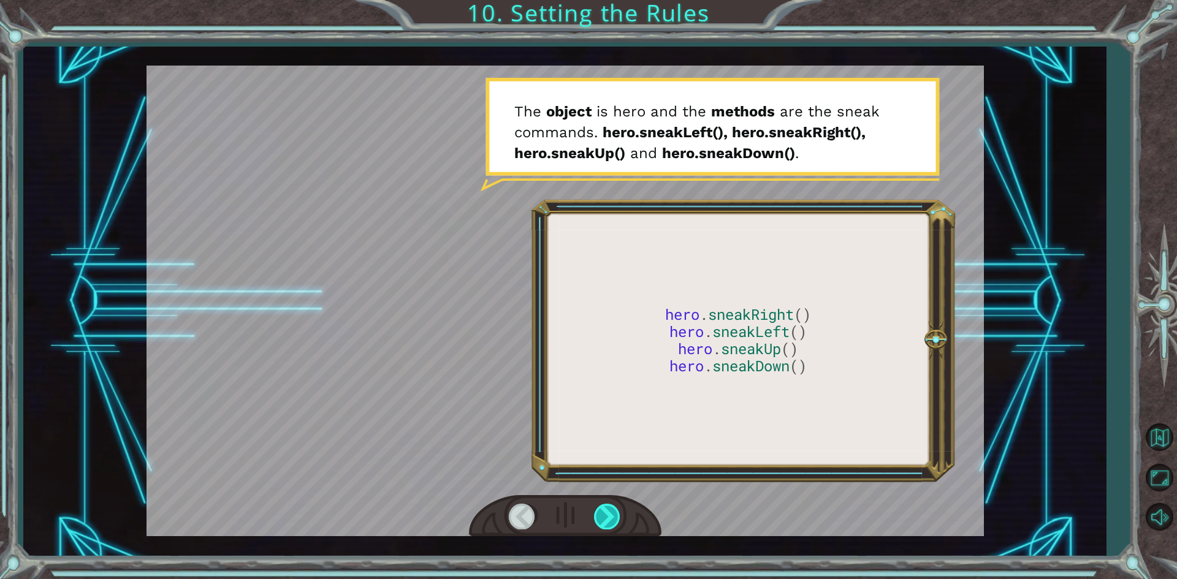
click at [602, 519] on div at bounding box center [608, 516] width 28 height 25
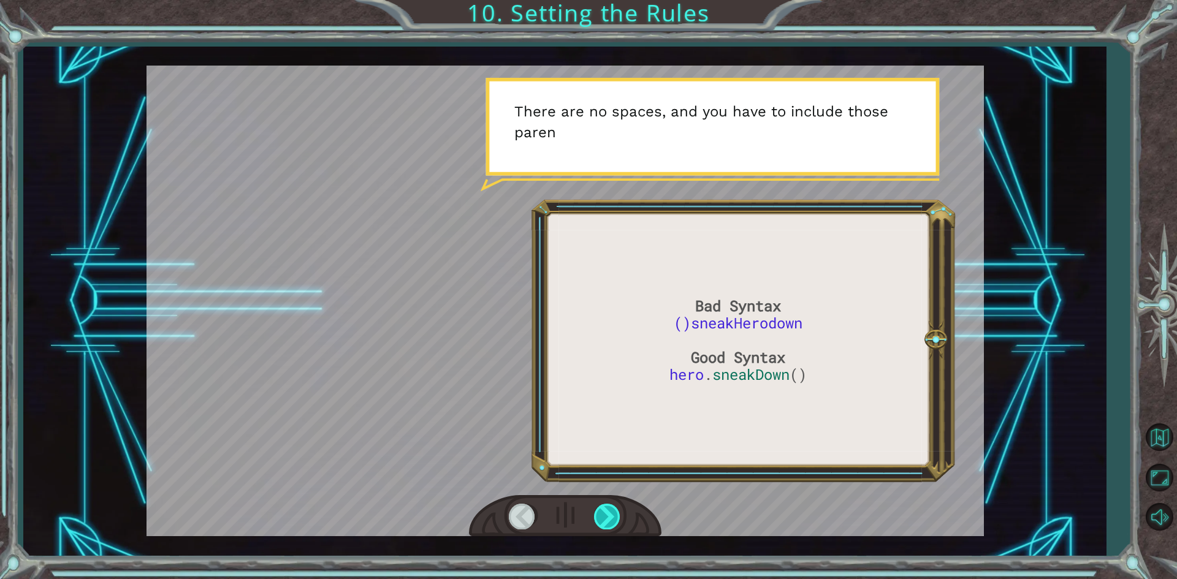
click at [602, 519] on div at bounding box center [608, 516] width 28 height 25
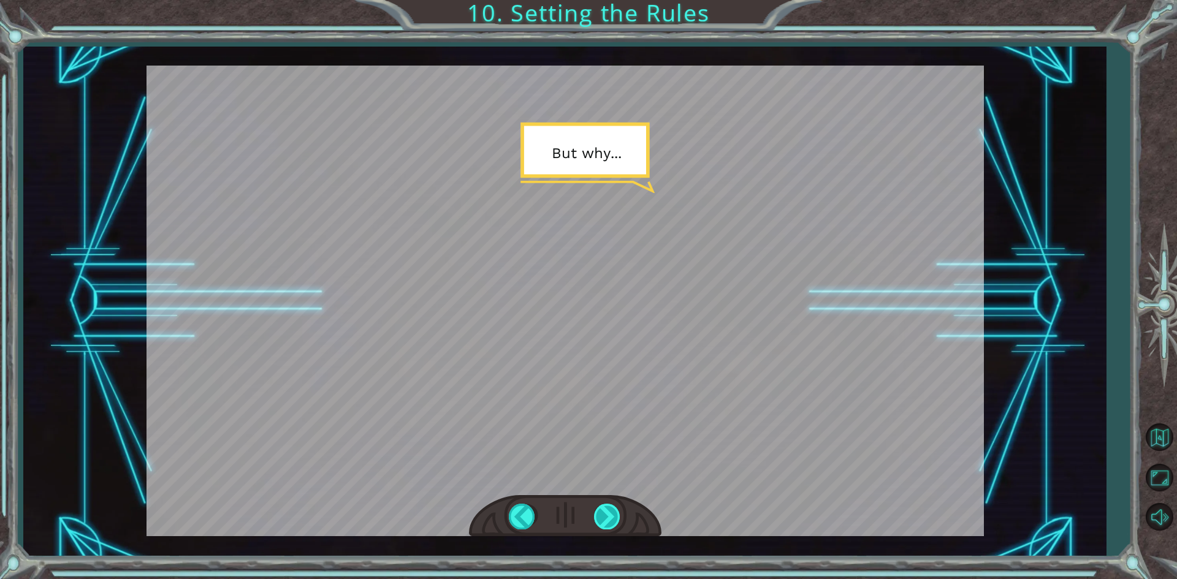
click at [600, 524] on div at bounding box center [608, 516] width 28 height 25
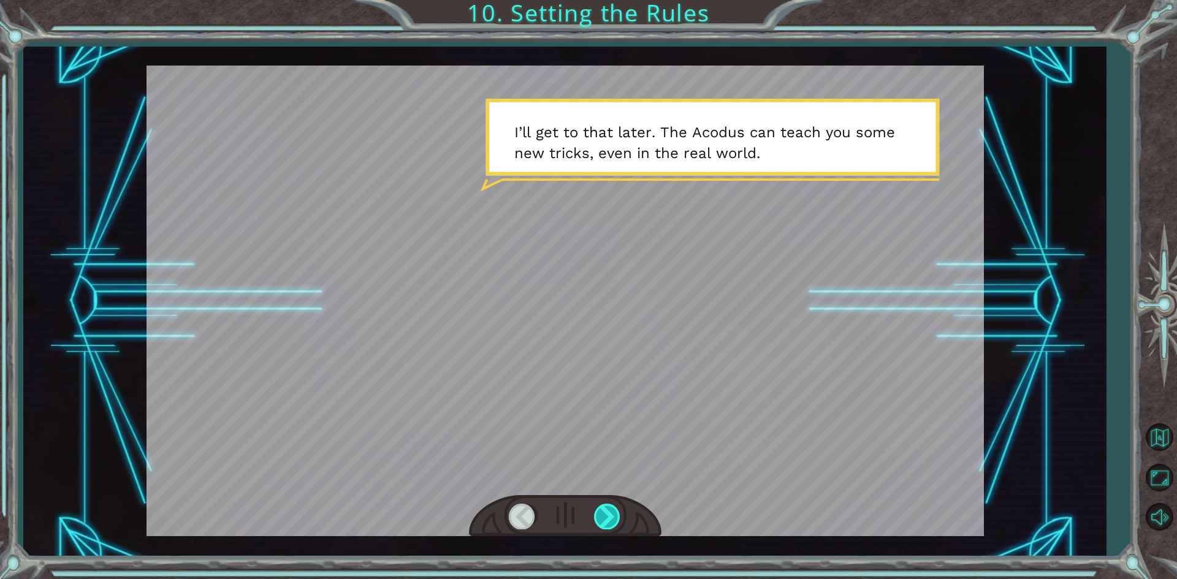
click at [600, 524] on div at bounding box center [608, 516] width 28 height 25
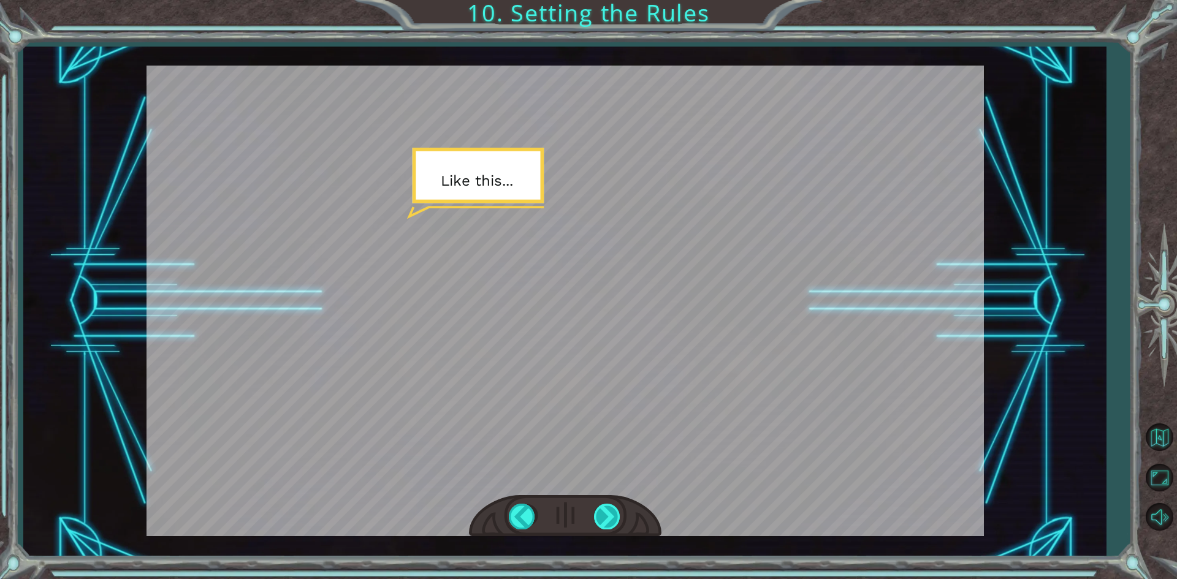
click at [609, 516] on div at bounding box center [608, 516] width 28 height 25
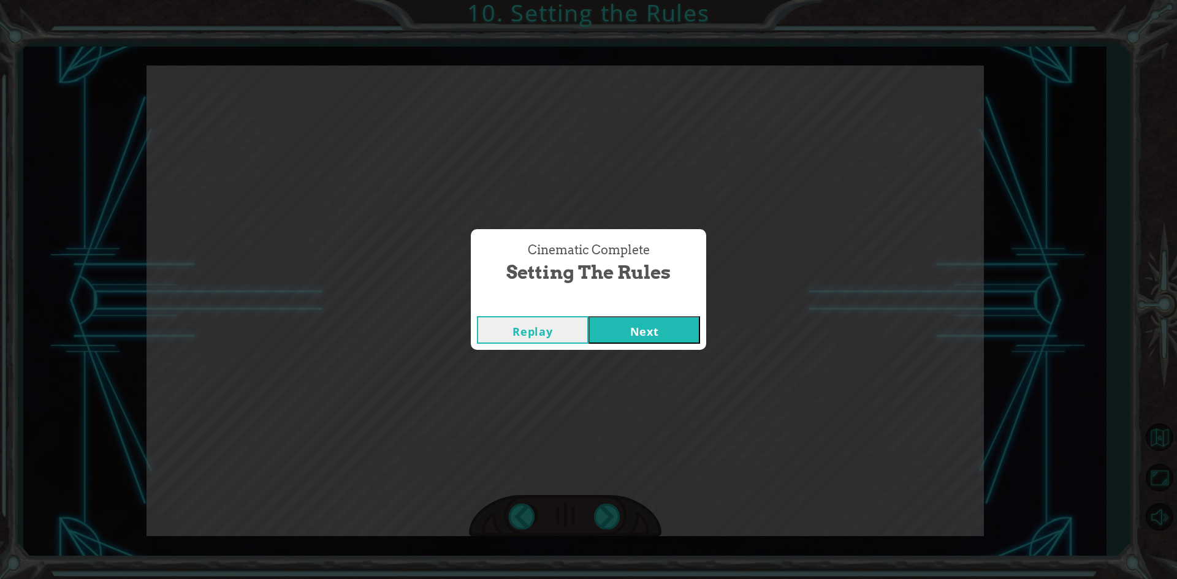
drag, startPoint x: 616, startPoint y: 319, endPoint x: 627, endPoint y: 315, distance: 11.5
click at [627, 315] on div "Replay Next" at bounding box center [588, 330] width 235 height 40
click at [637, 322] on button "Next" at bounding box center [645, 330] width 112 height 28
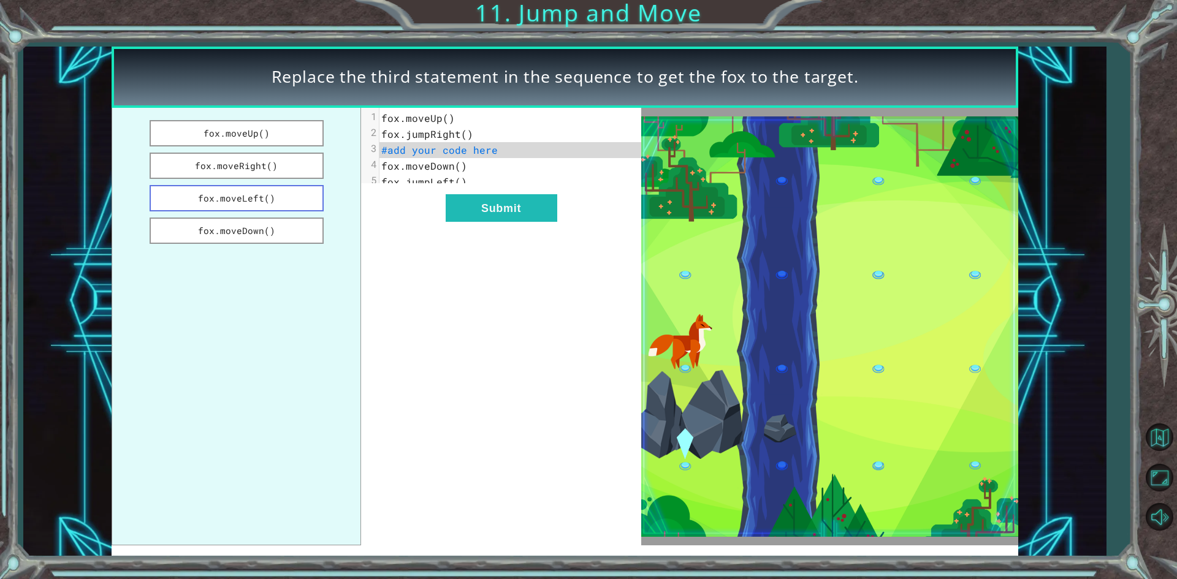
click at [280, 201] on button "fox.moveLeft()" at bounding box center [237, 198] width 174 height 26
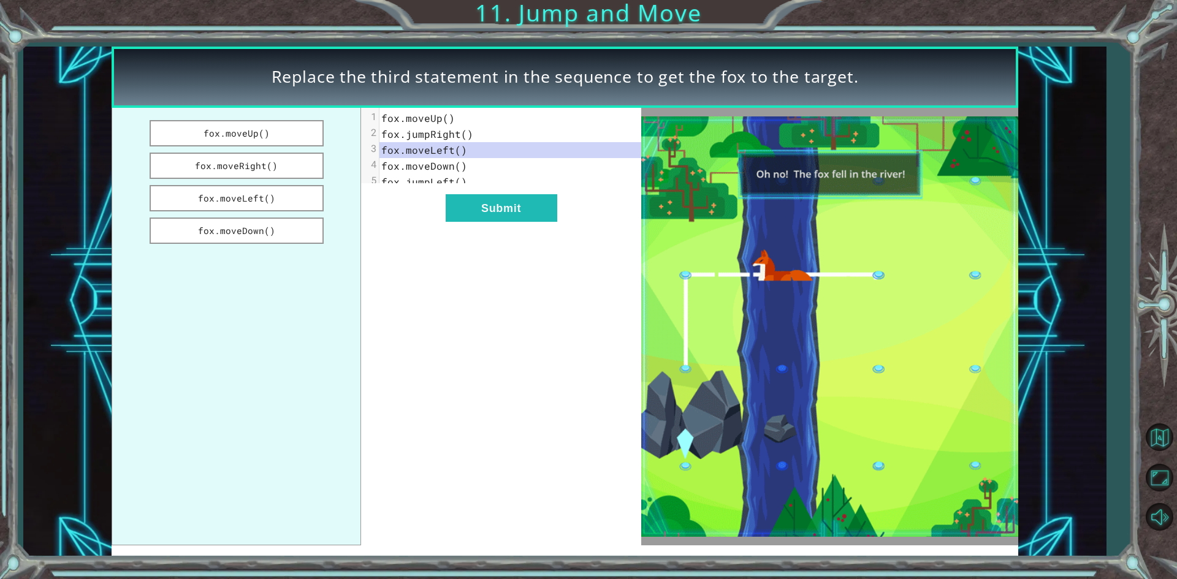
click at [478, 151] on pre "fox.moveLeft()" at bounding box center [515, 150] width 270 height 16
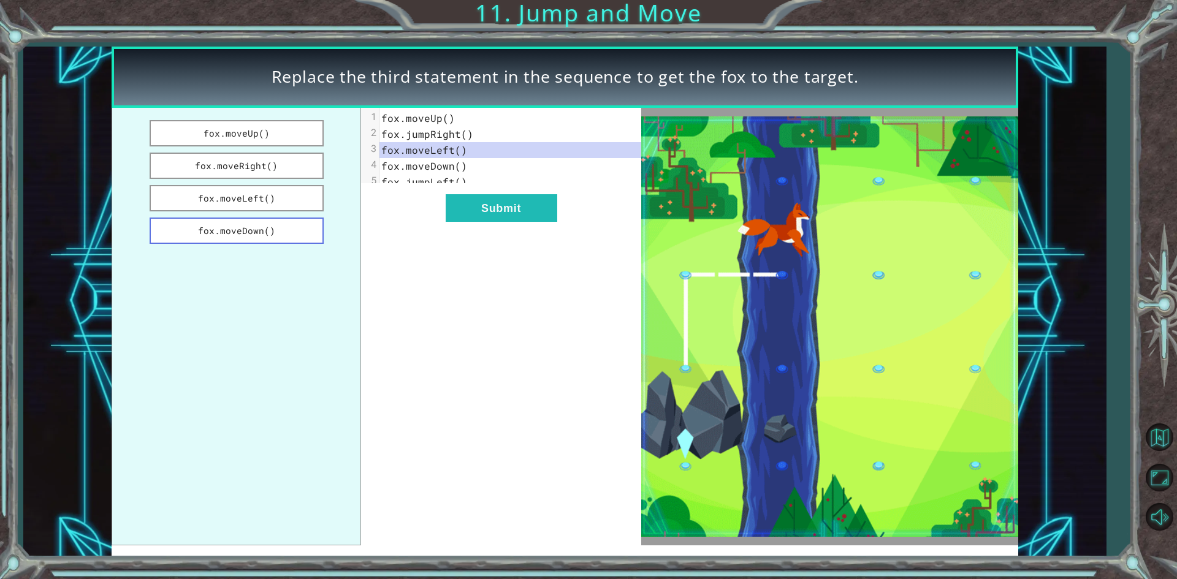
click at [264, 224] on button "fox.moveDown()" at bounding box center [237, 231] width 174 height 26
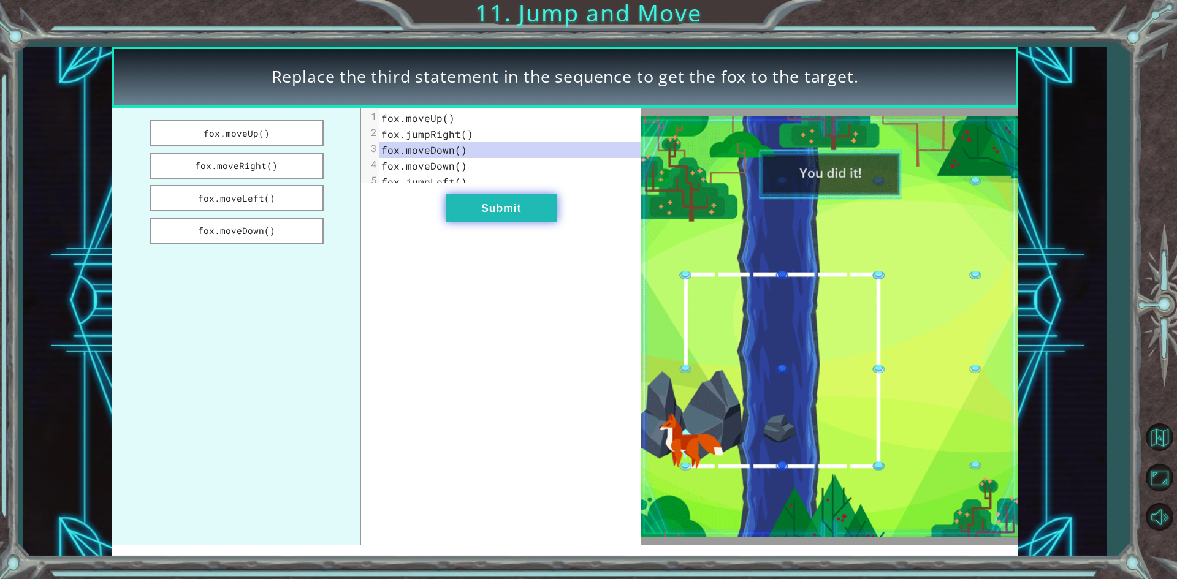
click at [509, 222] on button "Submit" at bounding box center [502, 208] width 112 height 28
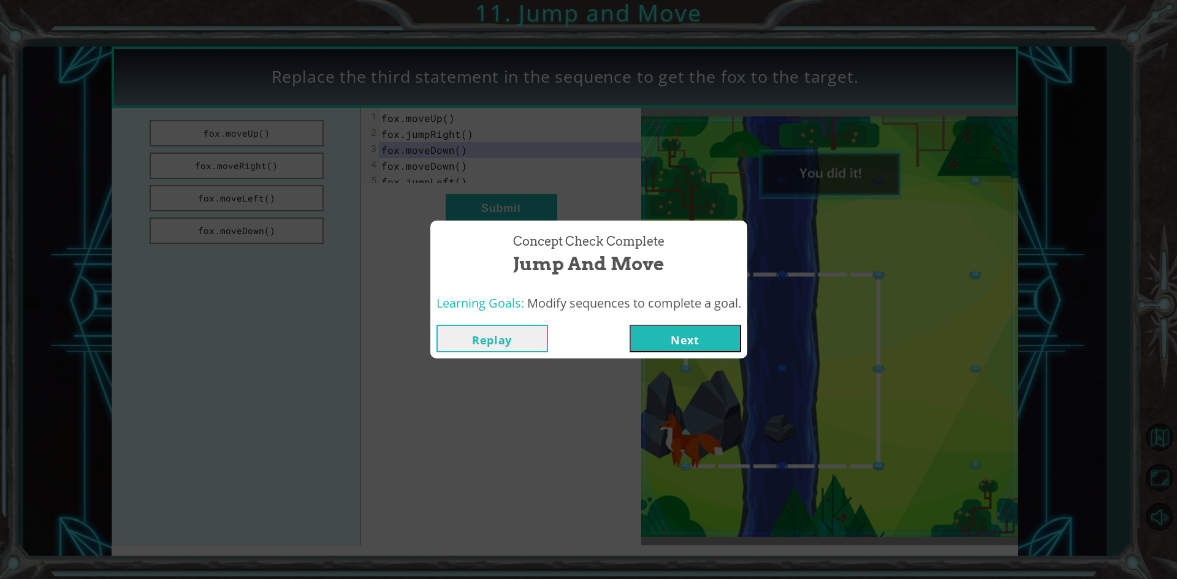
click at [709, 346] on button "Next" at bounding box center [686, 339] width 112 height 28
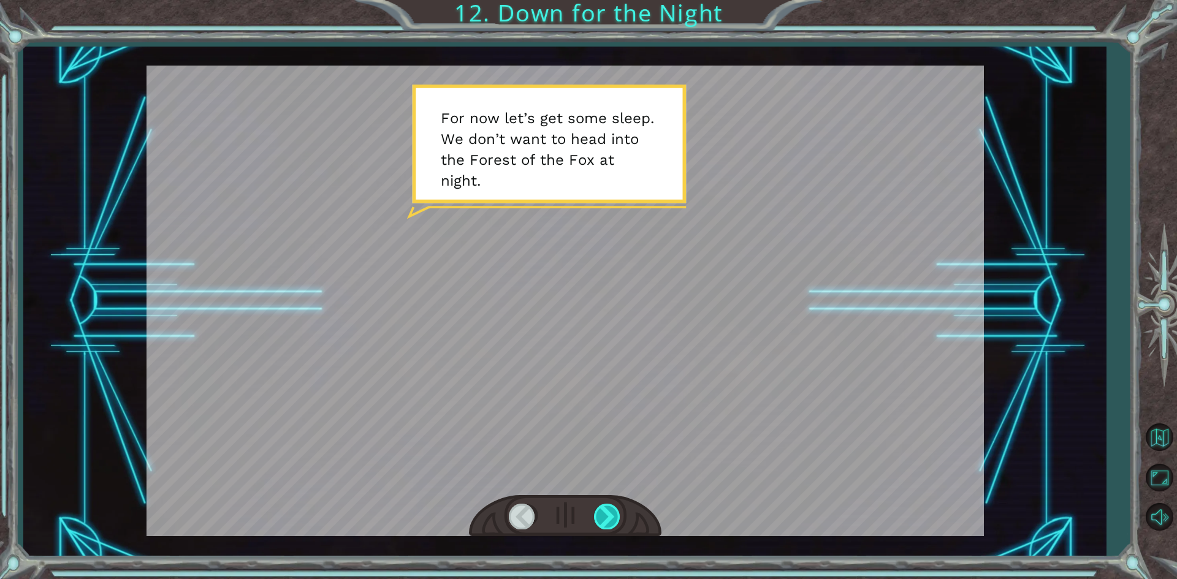
click at [595, 506] on div at bounding box center [608, 516] width 28 height 25
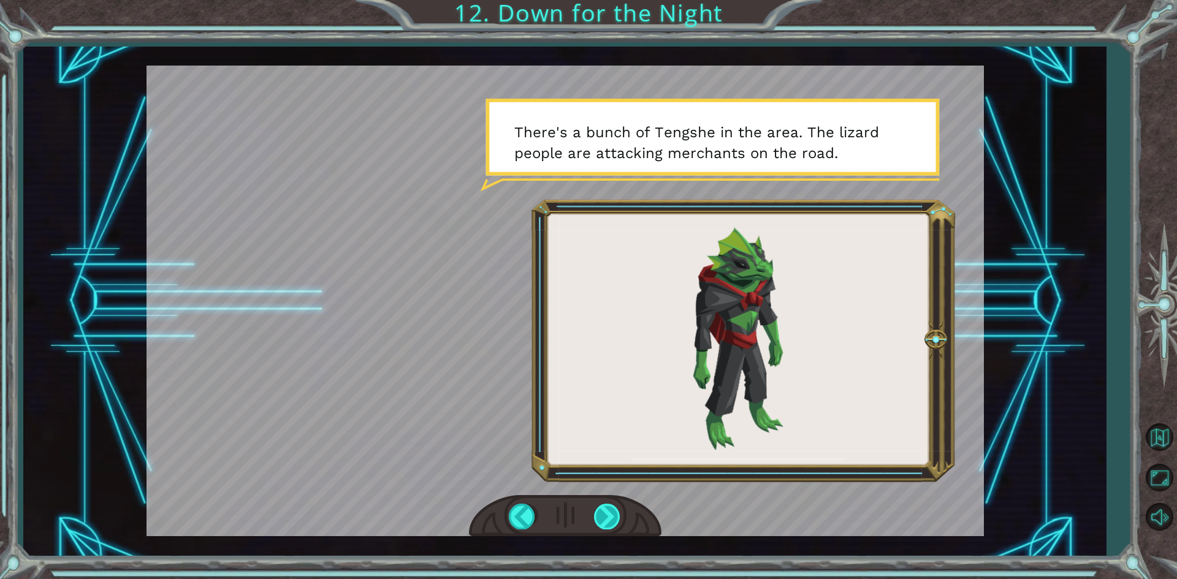
click at [595, 506] on div at bounding box center [608, 516] width 28 height 25
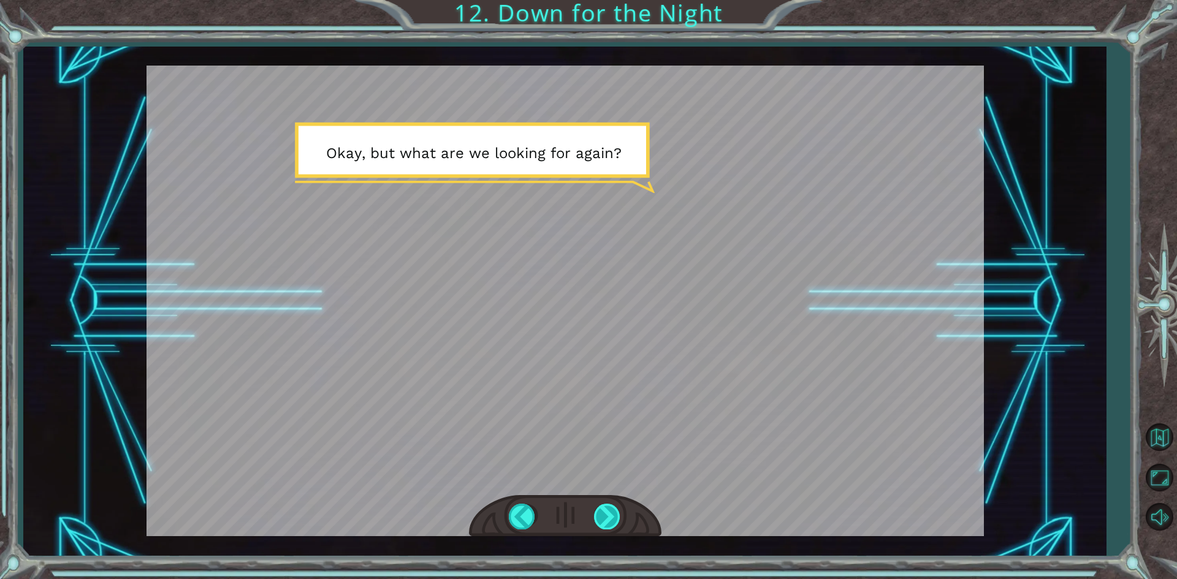
click at [595, 506] on div at bounding box center [608, 516] width 28 height 25
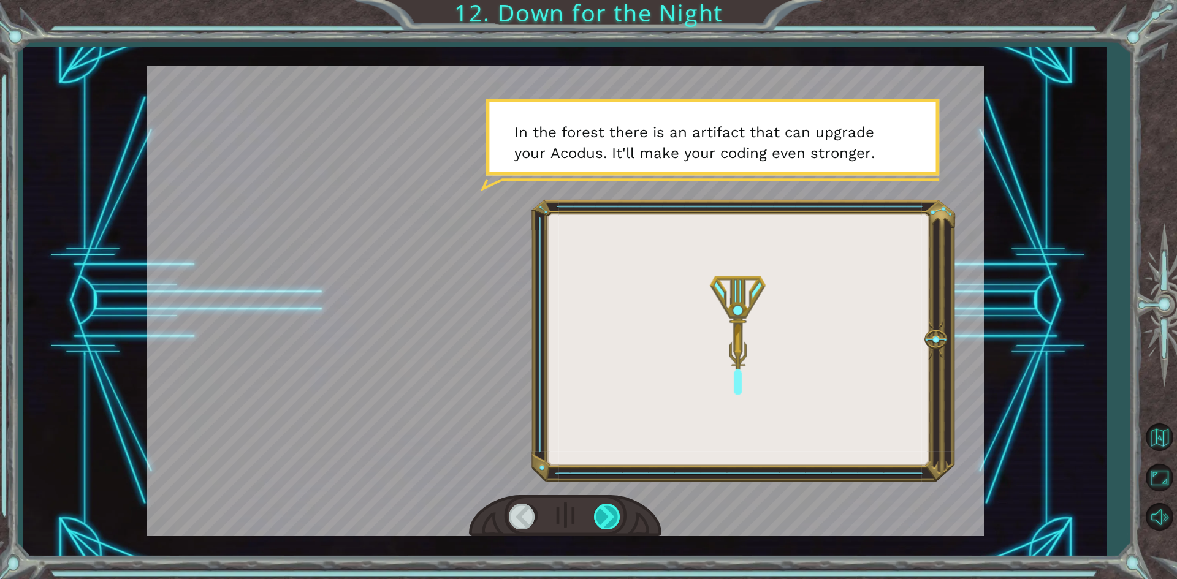
click at [595, 506] on div at bounding box center [608, 516] width 28 height 25
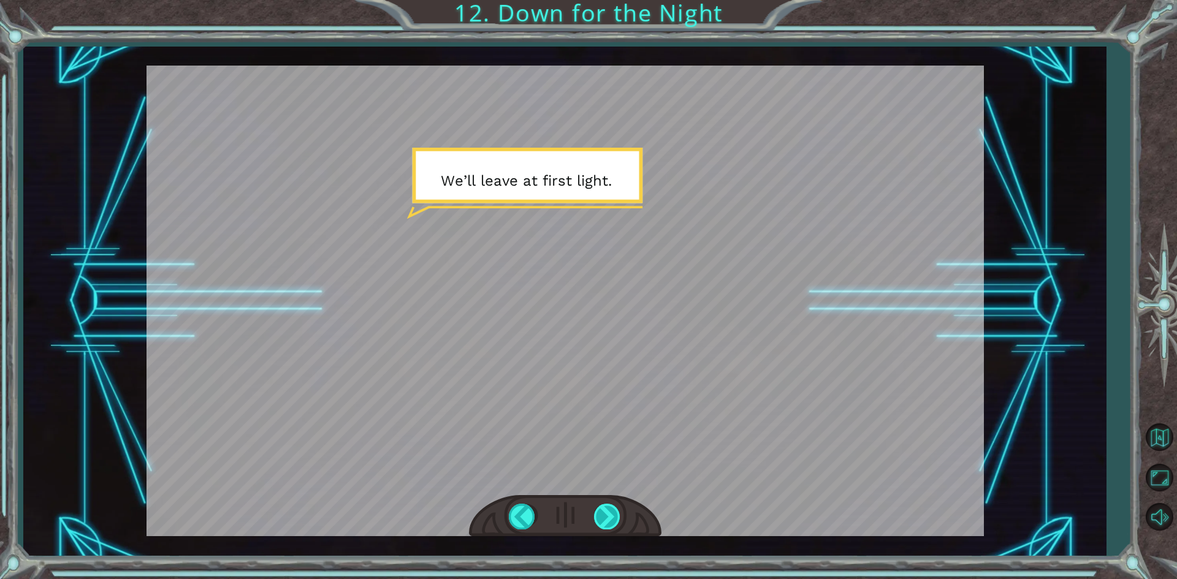
click at [595, 506] on div at bounding box center [608, 516] width 28 height 25
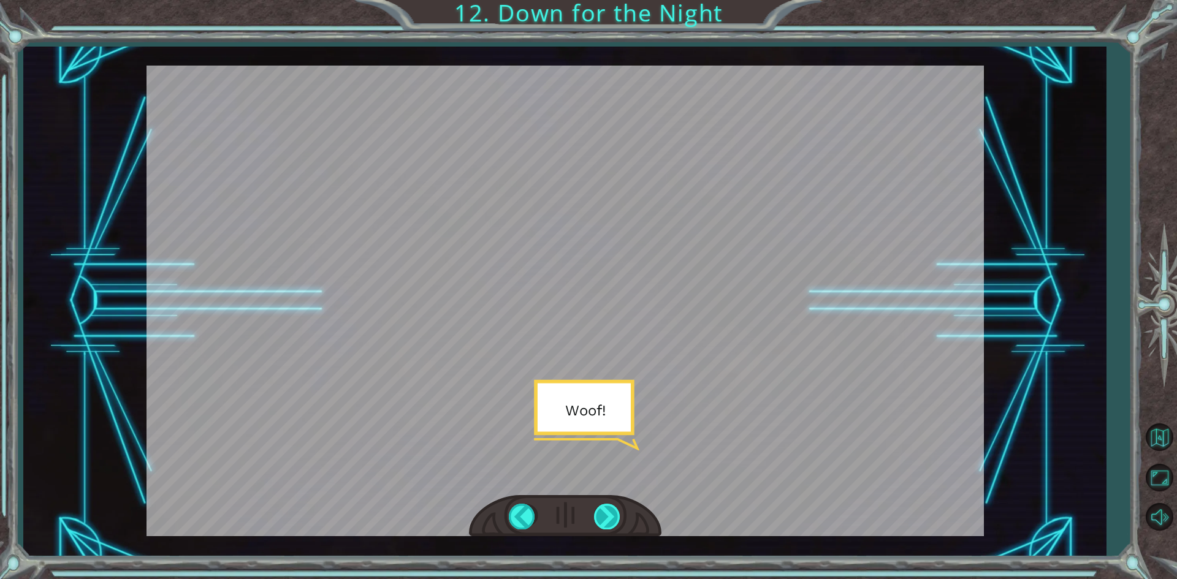
click at [595, 506] on div at bounding box center [608, 516] width 28 height 25
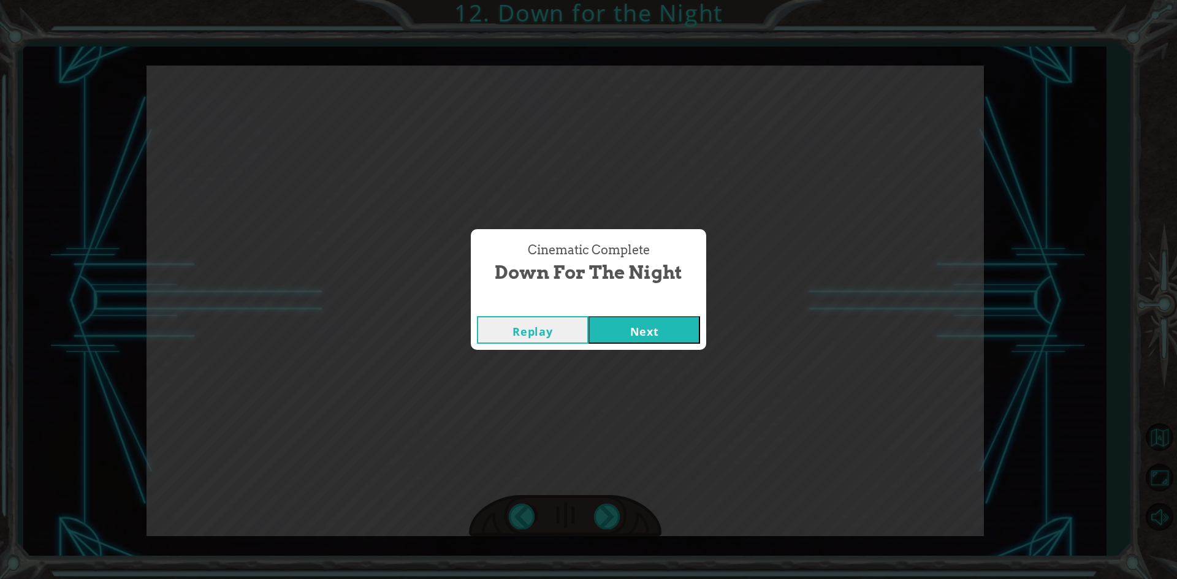
click at [611, 323] on button "Next" at bounding box center [645, 330] width 112 height 28
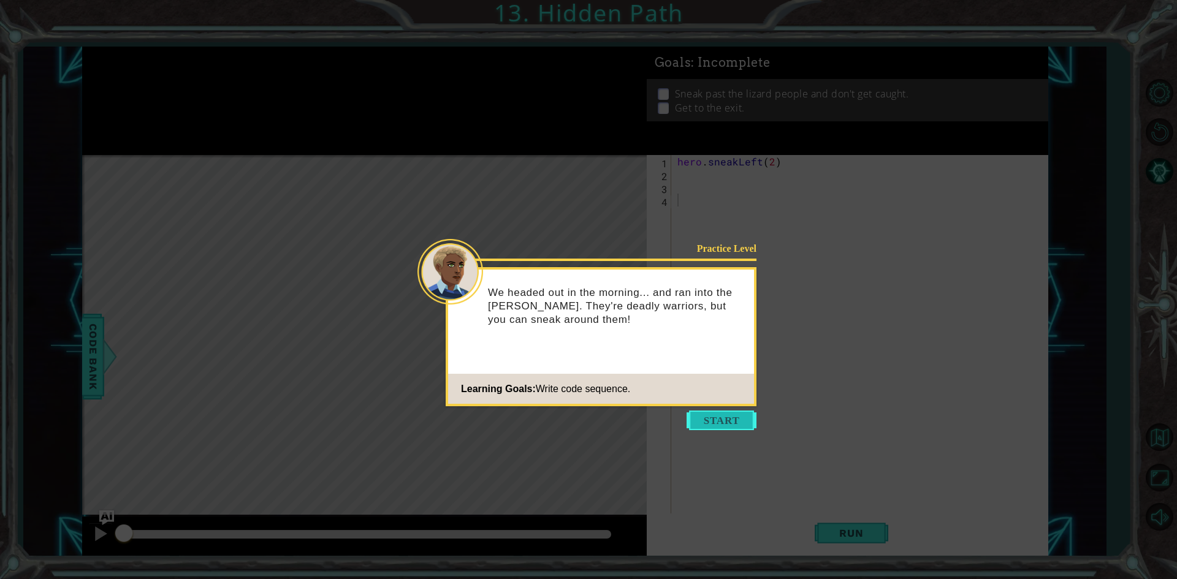
click at [720, 426] on button "Start" at bounding box center [722, 421] width 70 height 20
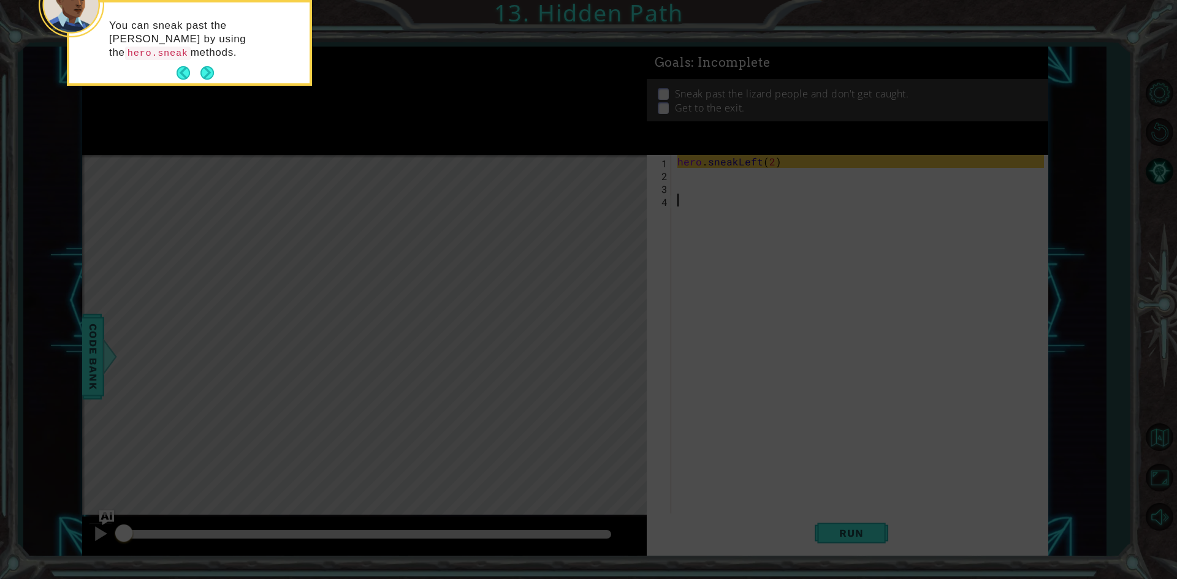
click at [212, 80] on button "Next" at bounding box center [207, 72] width 13 height 13
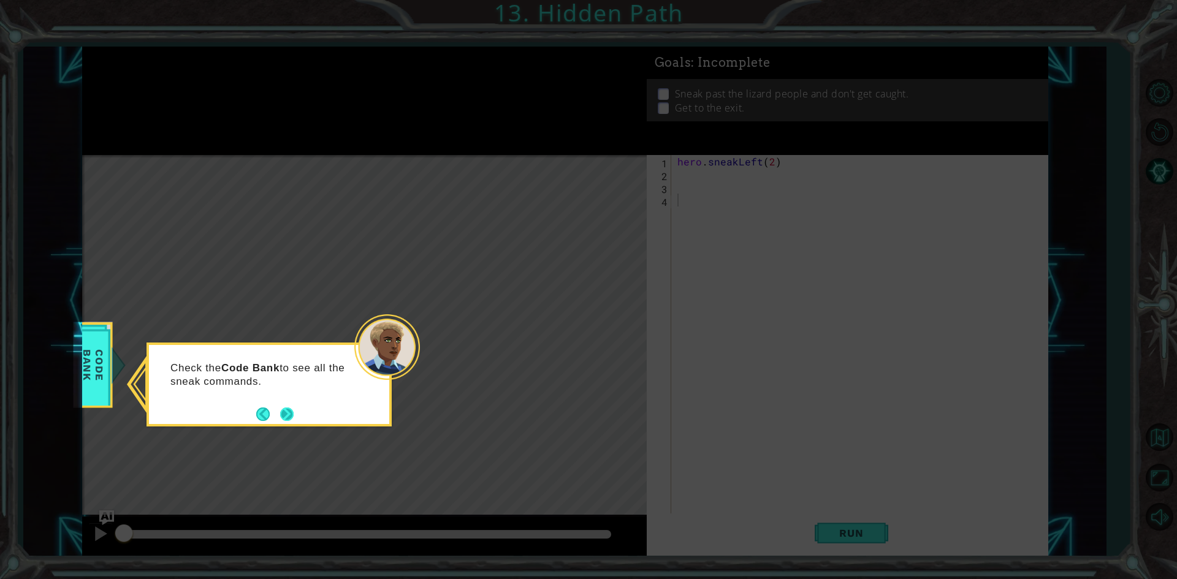
click at [287, 408] on button "Next" at bounding box center [286, 414] width 13 height 13
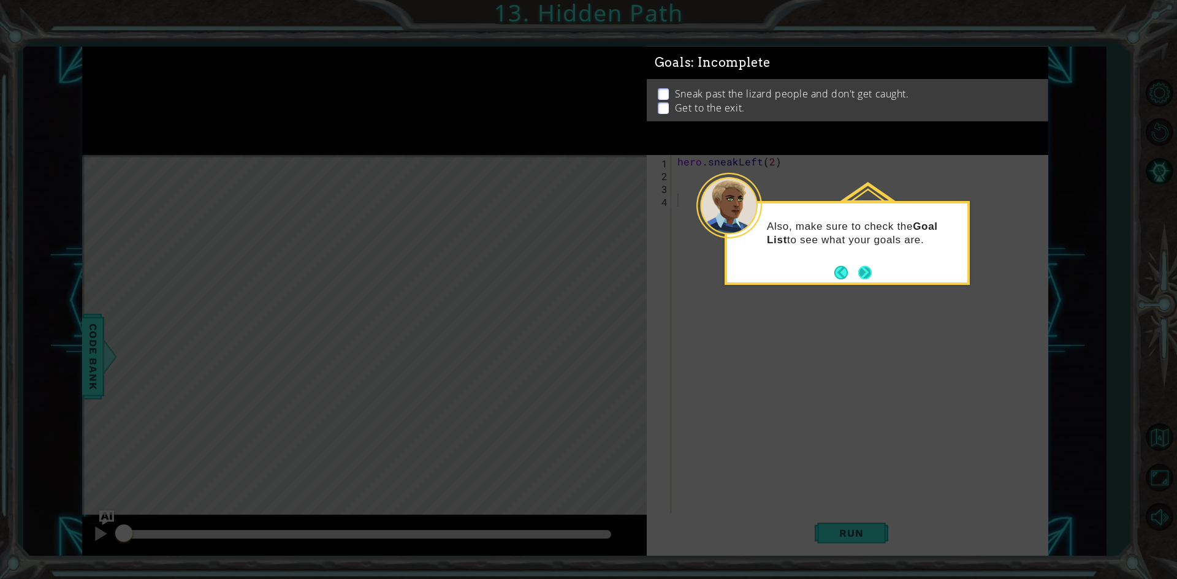
click at [863, 278] on button "Next" at bounding box center [864, 272] width 13 height 13
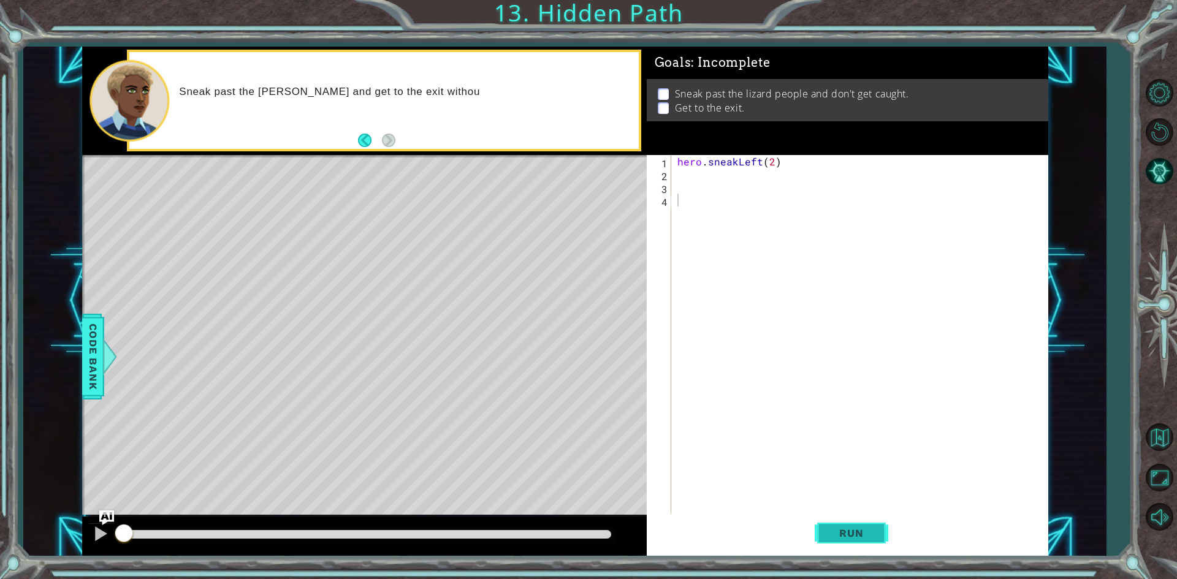
click at [842, 540] on button "Run" at bounding box center [852, 534] width 74 height 40
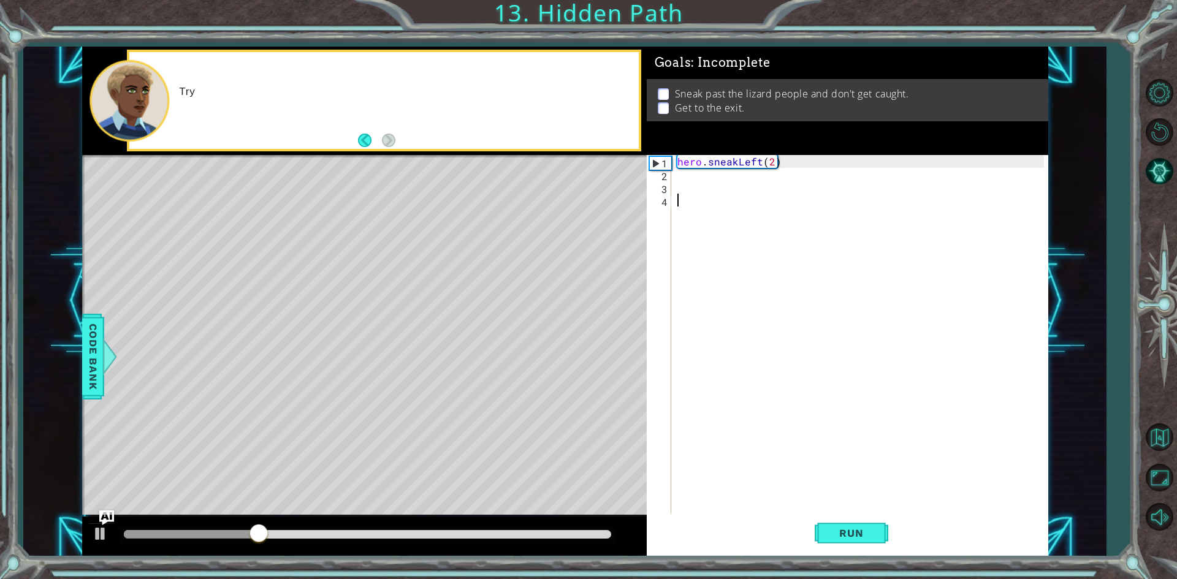
click at [747, 48] on div "Goals : Incomplete Sneak past the lizard people and don't get caught. Get to th…" at bounding box center [848, 48] width 402 height 0
click at [685, 182] on div "hero . sneakLeft ( 2 )" at bounding box center [862, 348] width 375 height 386
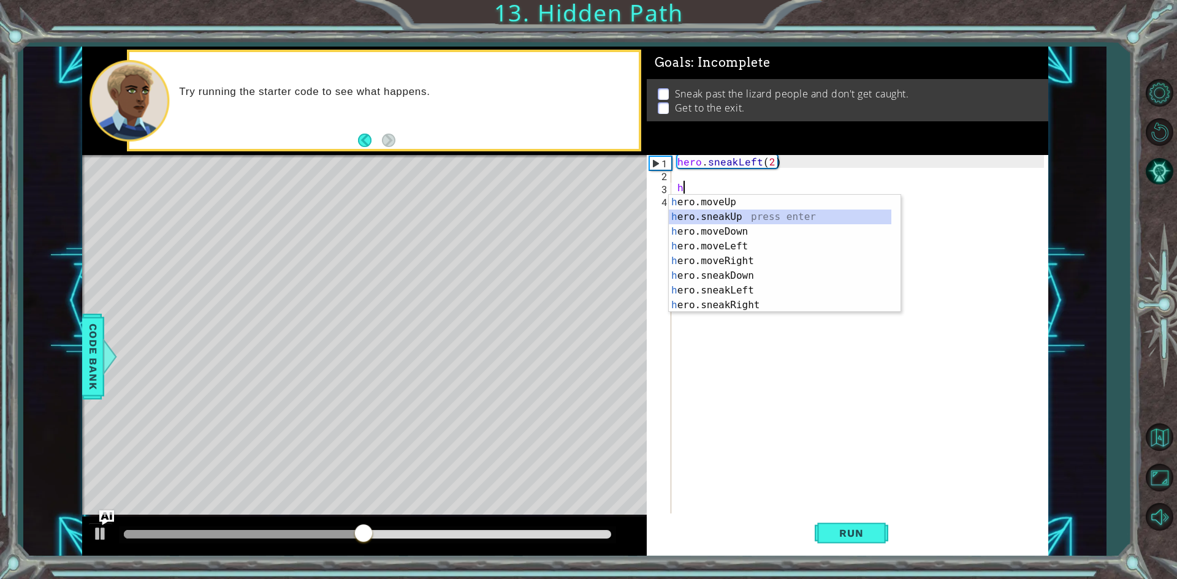
click at [765, 219] on div "h ero.moveUp press enter h ero.sneakUp press enter h ero.moveDown press enter h…" at bounding box center [780, 268] width 223 height 147
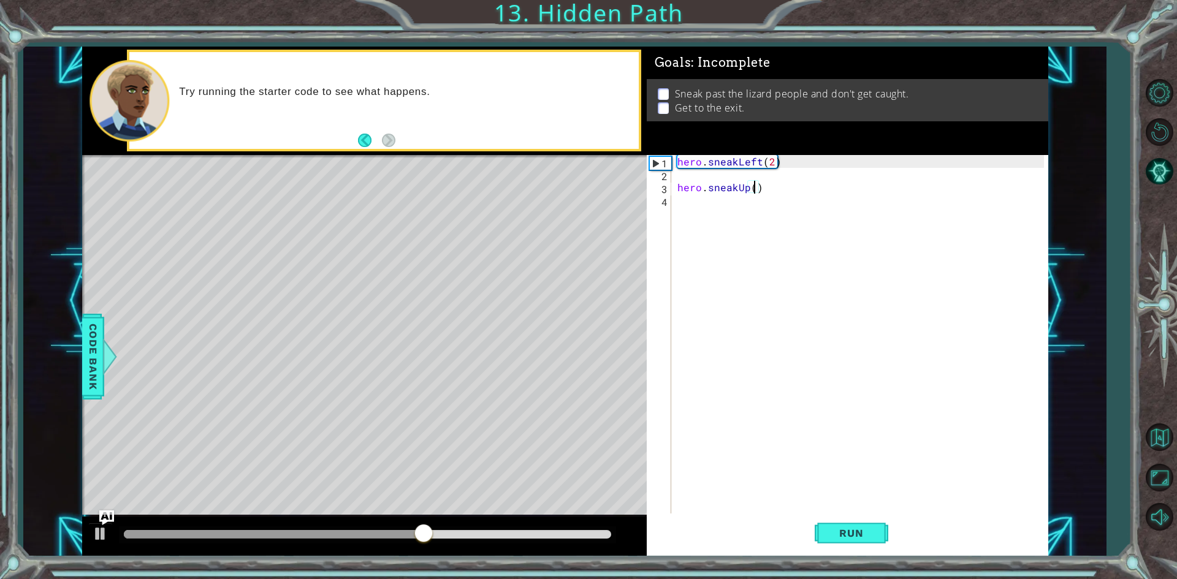
scroll to position [0, 5]
type textarea "hero.sneakUp(2)"
click at [868, 546] on button "Run" at bounding box center [852, 534] width 74 height 40
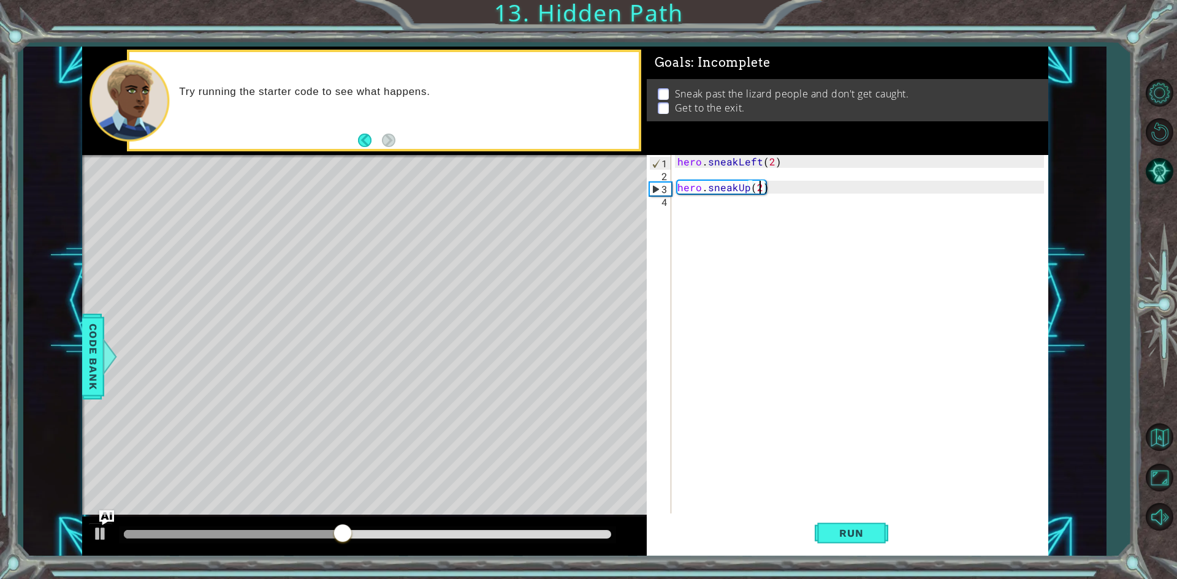
click at [735, 229] on div "hero . sneakLeft ( 2 ) hero . sneakUp ( 2 )" at bounding box center [862, 348] width 375 height 386
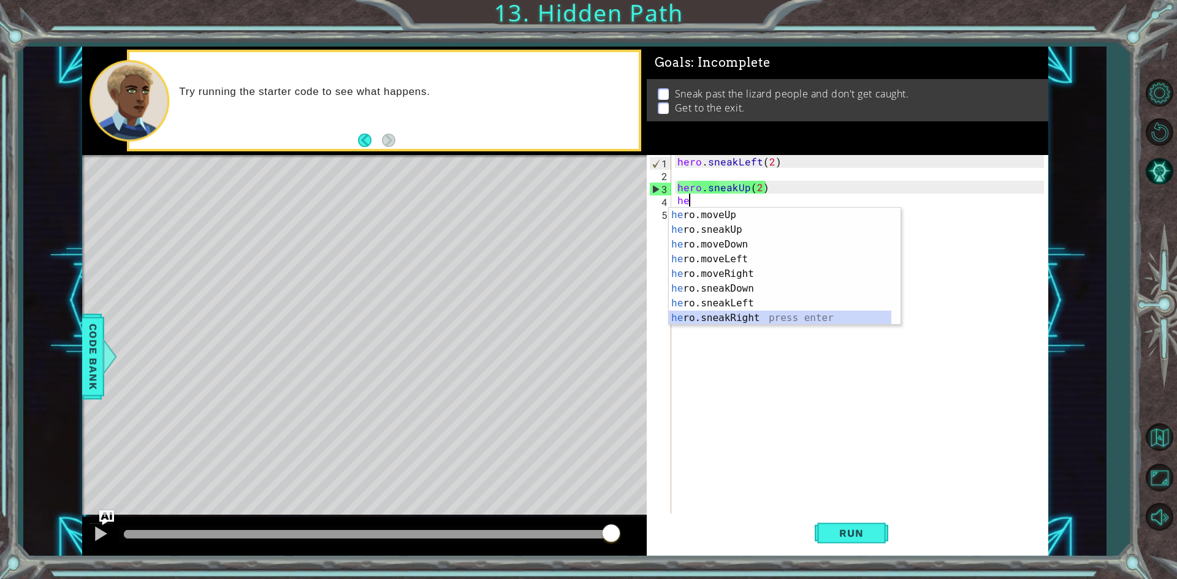
click at [742, 313] on div "he ro.moveUp press enter he ro.sneakUp press enter he ro.moveDown press enter h…" at bounding box center [780, 281] width 223 height 147
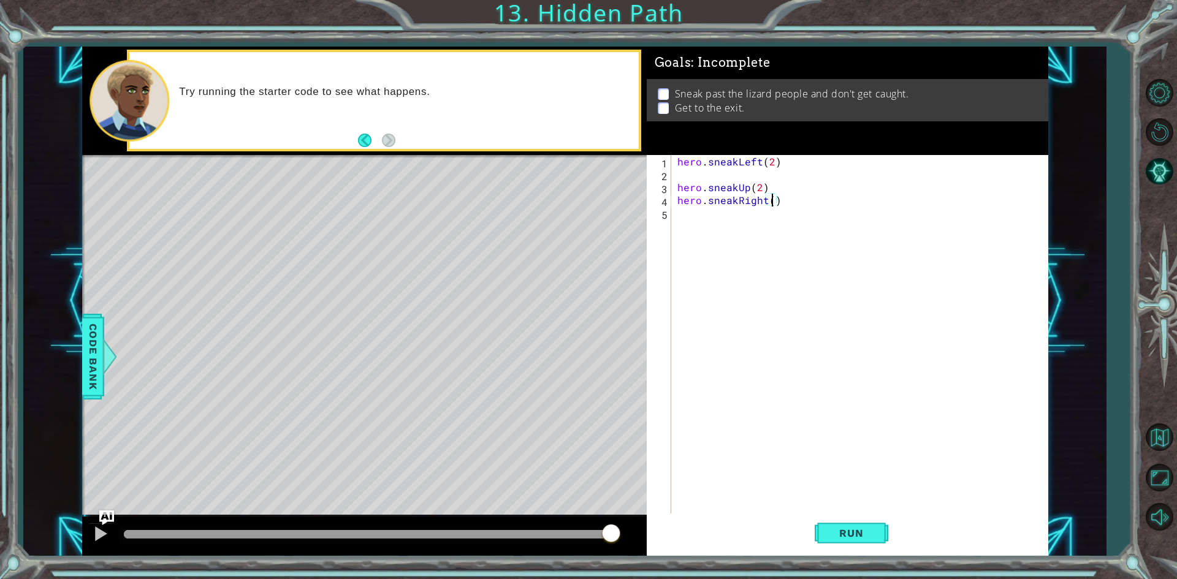
scroll to position [0, 6]
type textarea "hero.sneakRight(3)"
click at [835, 541] on button "Run" at bounding box center [852, 534] width 74 height 40
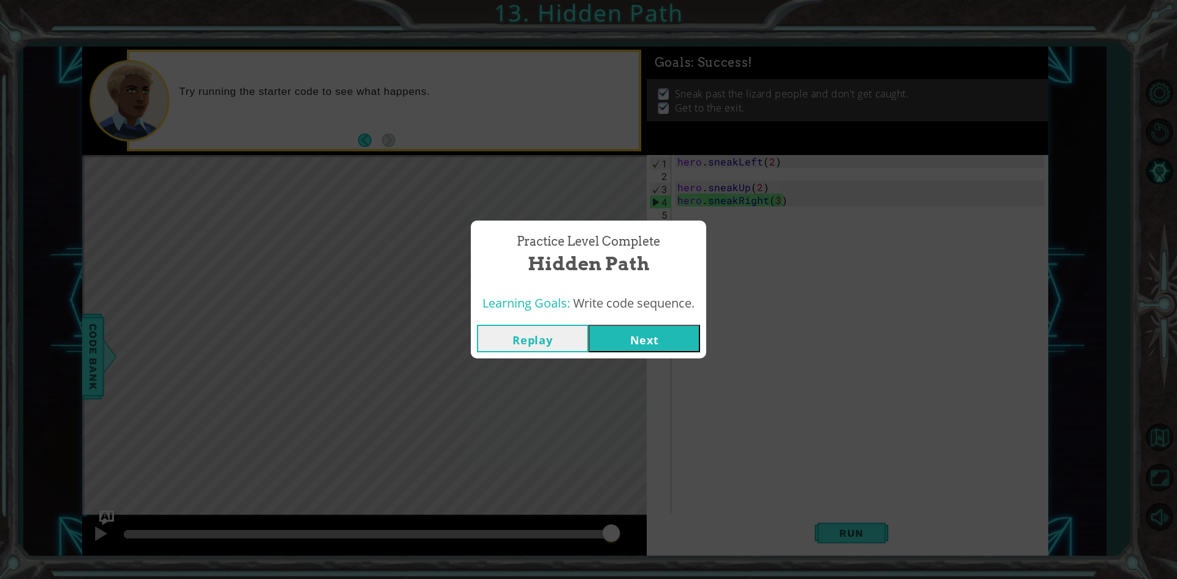
click at [670, 359] on div "Practice Level Complete Hidden Path Learning Goals: Write code sequence. Replay…" at bounding box center [588, 289] width 1177 height 579
click at [662, 335] on button "Next" at bounding box center [645, 339] width 112 height 28
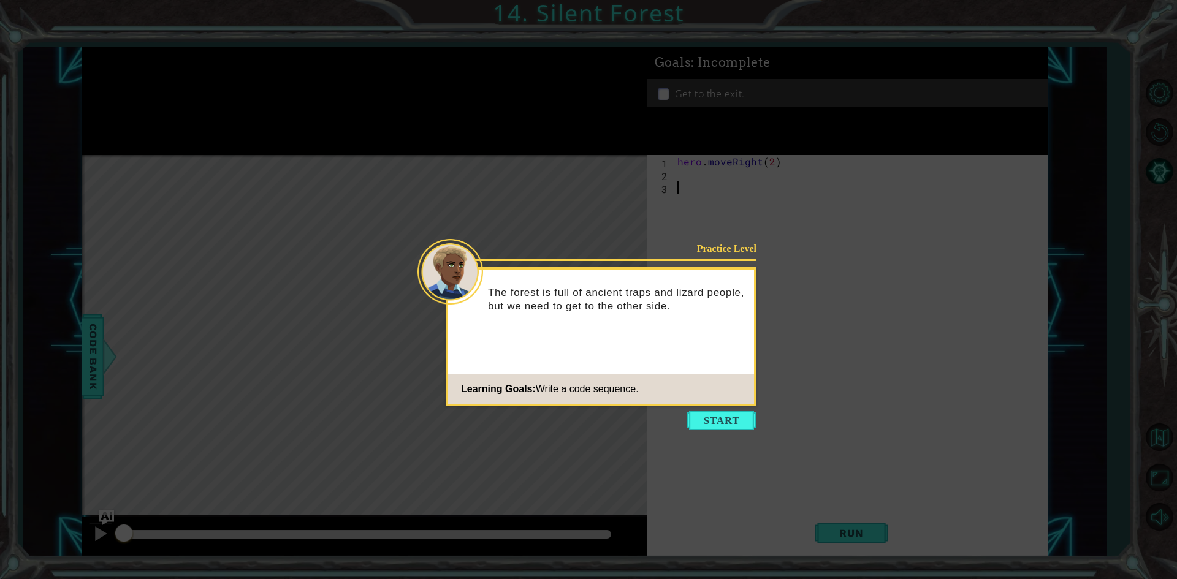
click at [699, 435] on icon at bounding box center [588, 289] width 1177 height 579
click at [699, 415] on button "Start" at bounding box center [722, 421] width 70 height 20
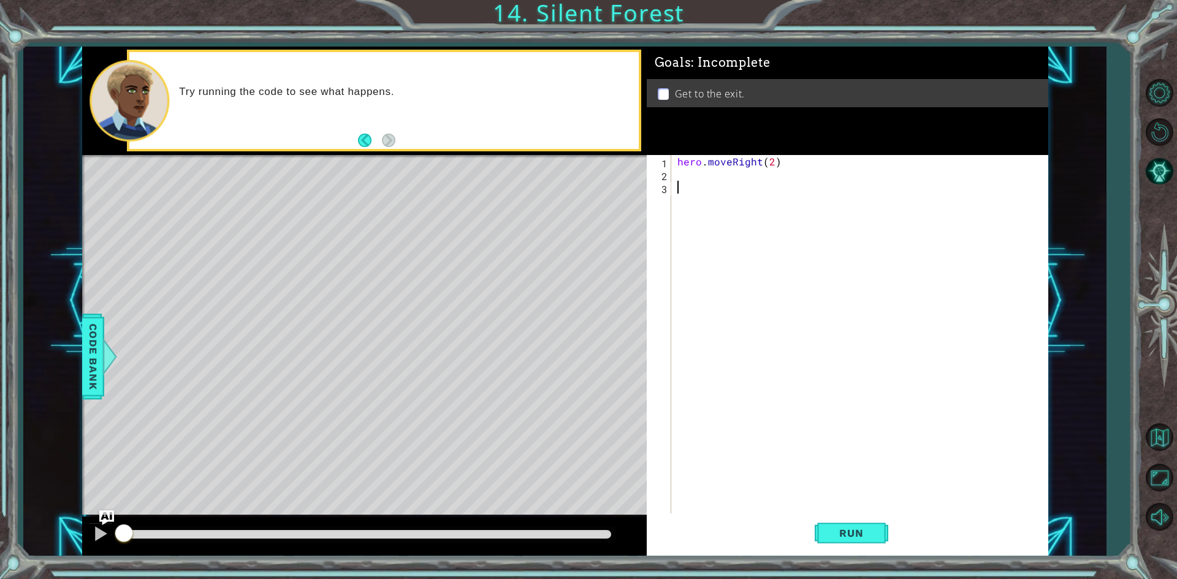
click at [683, 178] on div "hero . moveRight ( 2 )" at bounding box center [862, 348] width 375 height 386
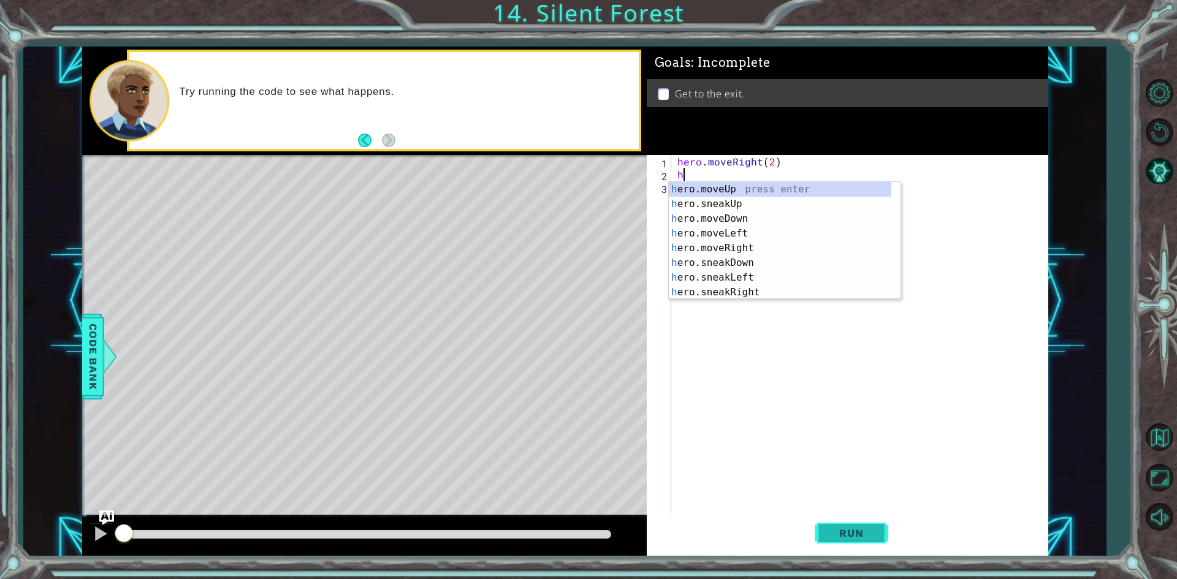
type textarea "h"
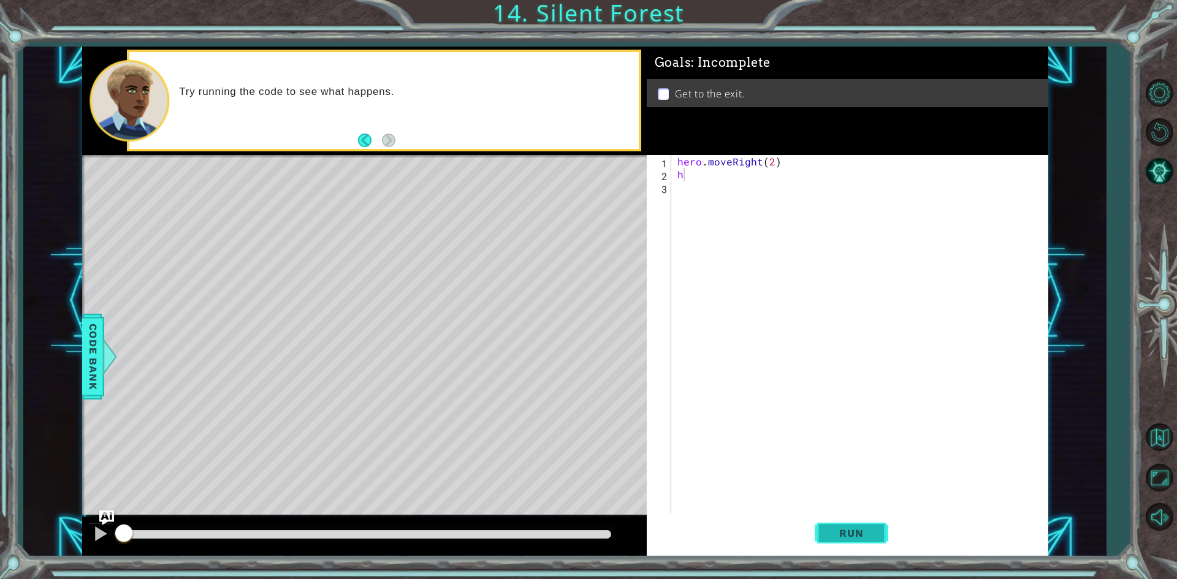
click at [836, 522] on button "Run" at bounding box center [852, 534] width 74 height 40
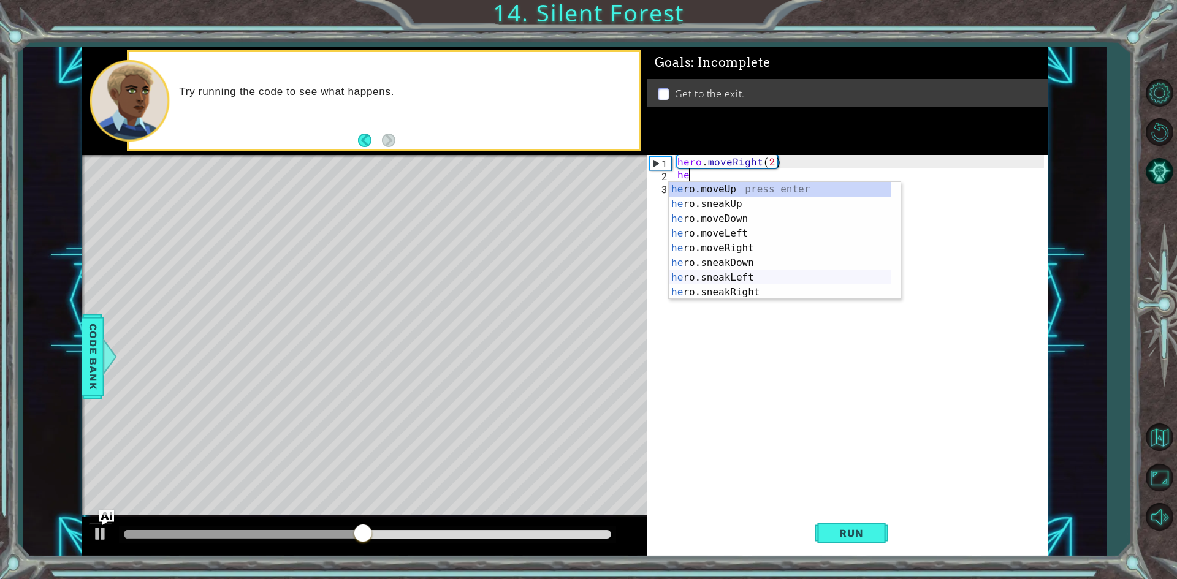
click at [744, 271] on div "he ro.moveUp press enter he ro.sneakUp press enter he ro.moveDown press enter h…" at bounding box center [780, 255] width 223 height 147
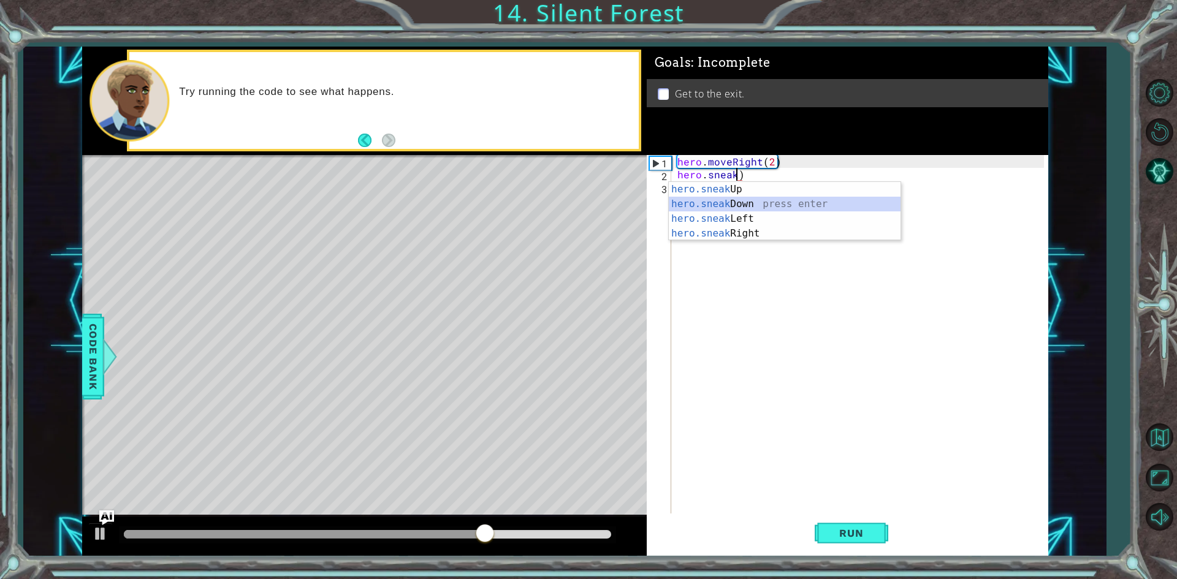
click at [755, 201] on div "hero.sneak Up press enter hero.sneak Down press enter hero.sneak Left press ent…" at bounding box center [785, 226] width 232 height 88
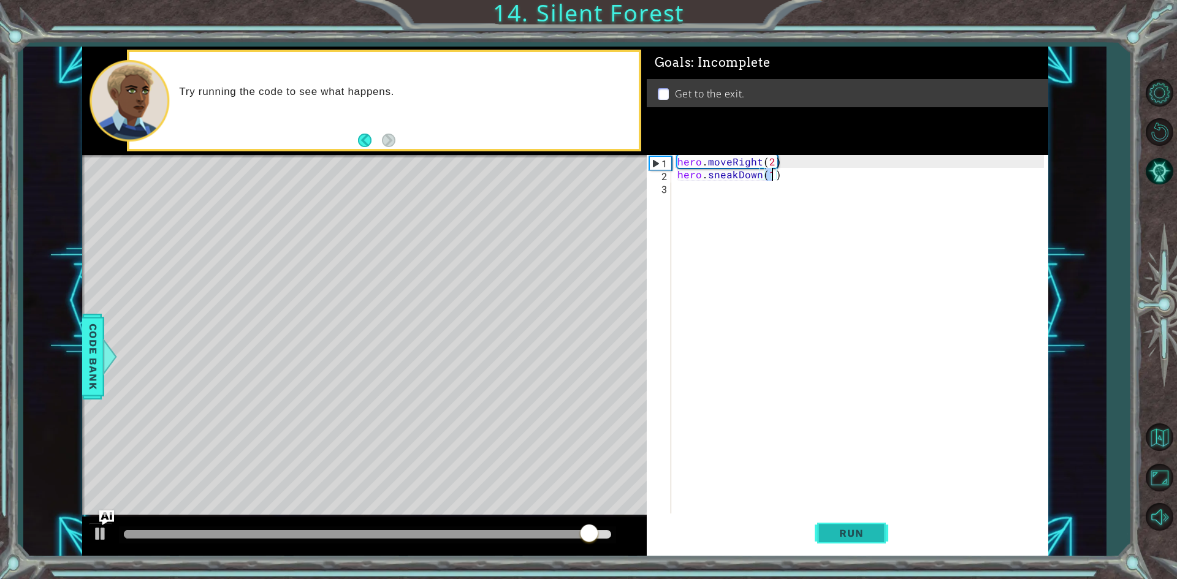
type textarea "hero.sneakDown(1)"
click at [849, 532] on span "Run" at bounding box center [851, 533] width 48 height 12
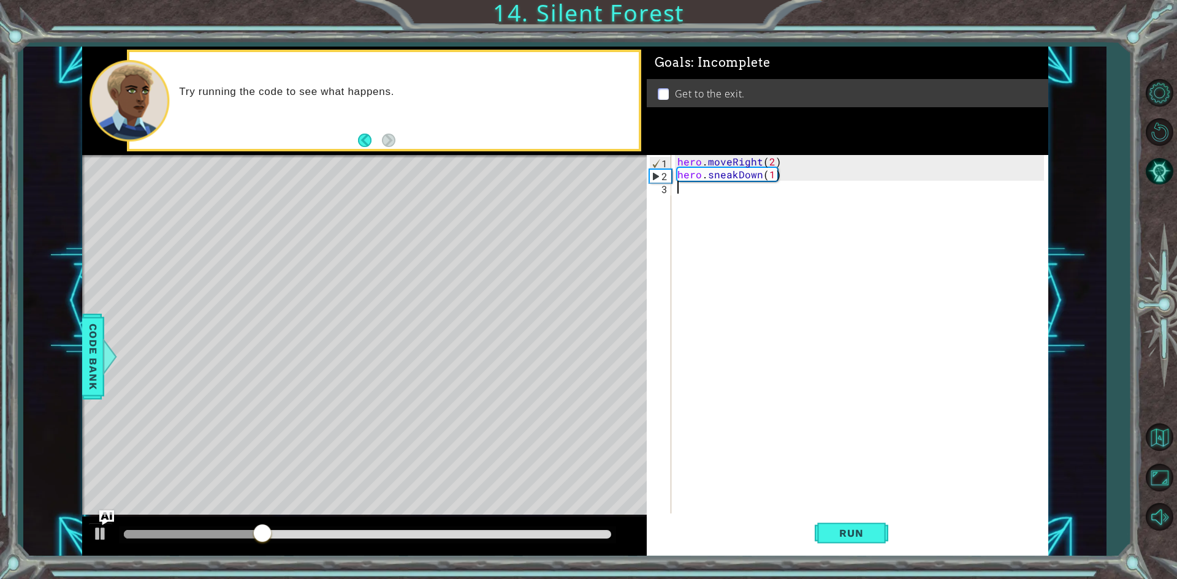
click at [705, 204] on div "hero . moveRight ( 2 ) hero . sneakDown ( 1 )" at bounding box center [862, 348] width 375 height 386
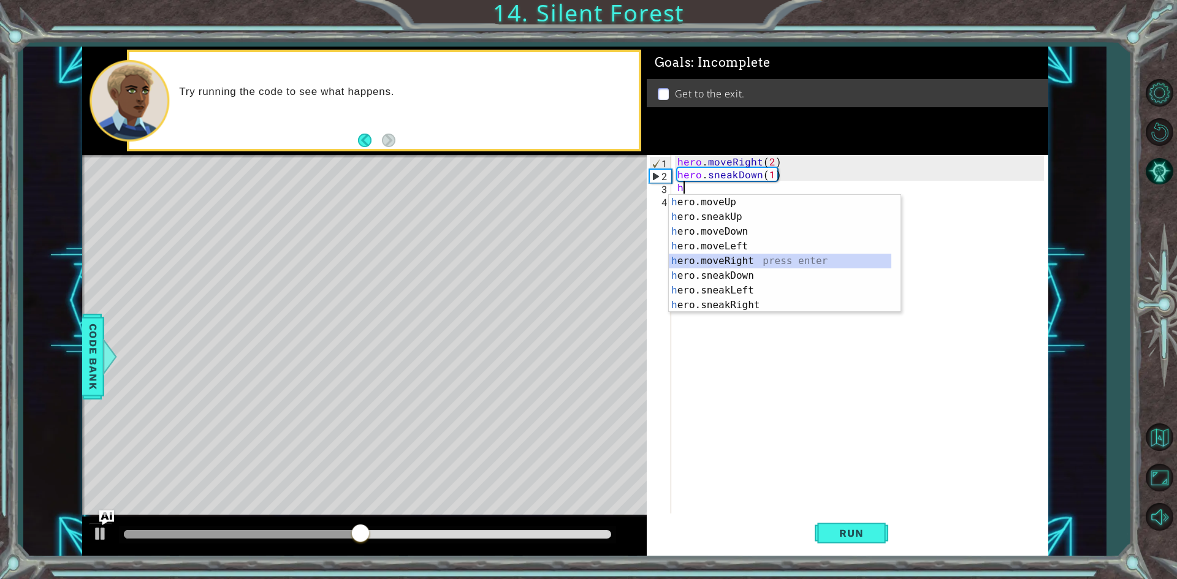
click at [747, 257] on div "h ero.moveUp press enter h ero.sneakUp press enter h ero.moveDown press enter h…" at bounding box center [780, 268] width 223 height 147
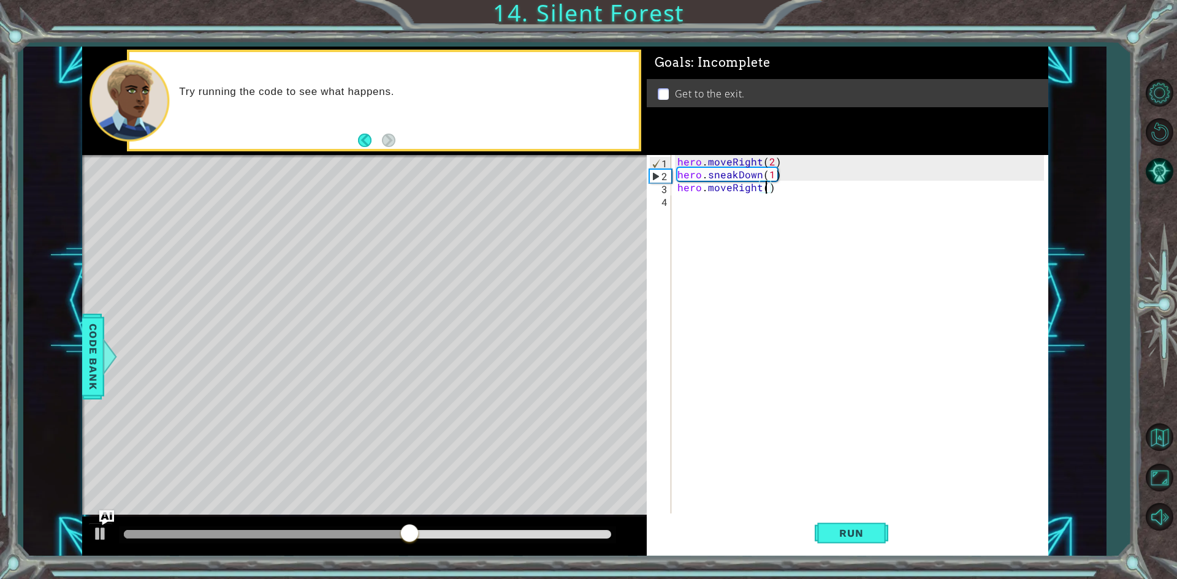
scroll to position [0, 6]
click at [824, 533] on button "Run" at bounding box center [852, 534] width 74 height 40
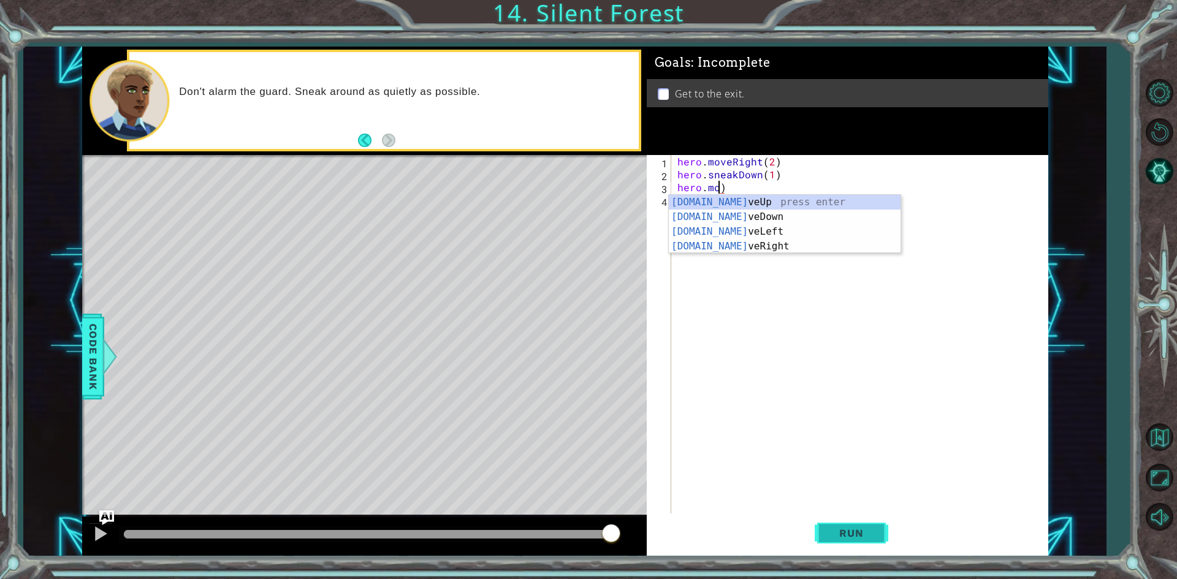
scroll to position [0, 2]
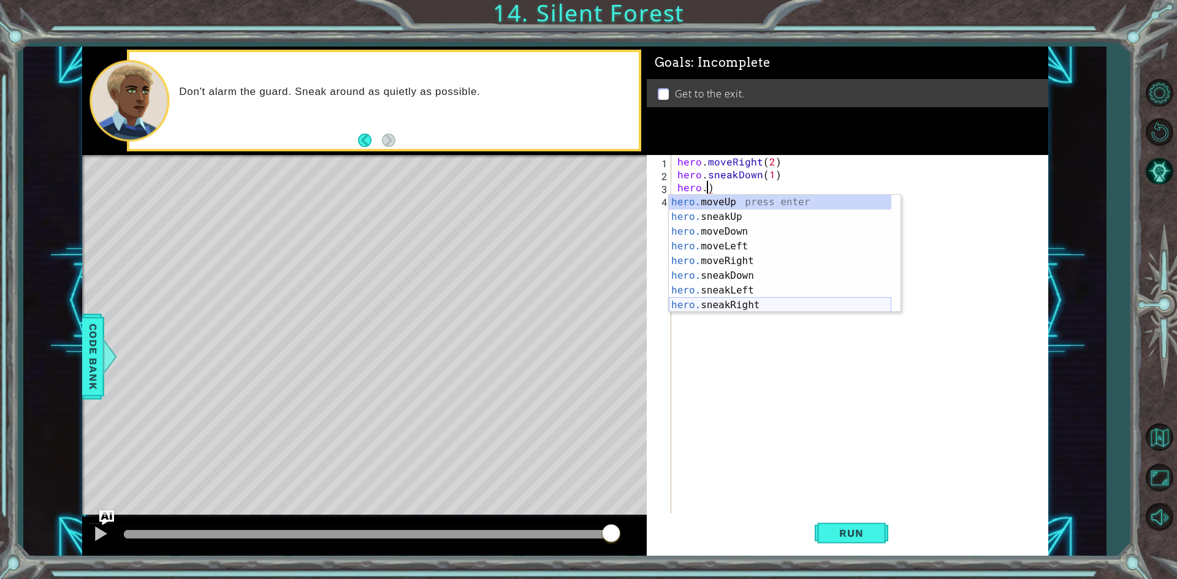
click at [754, 301] on div "hero. moveUp press enter hero. sneakUp press enter hero. moveDown press enter h…" at bounding box center [780, 268] width 223 height 147
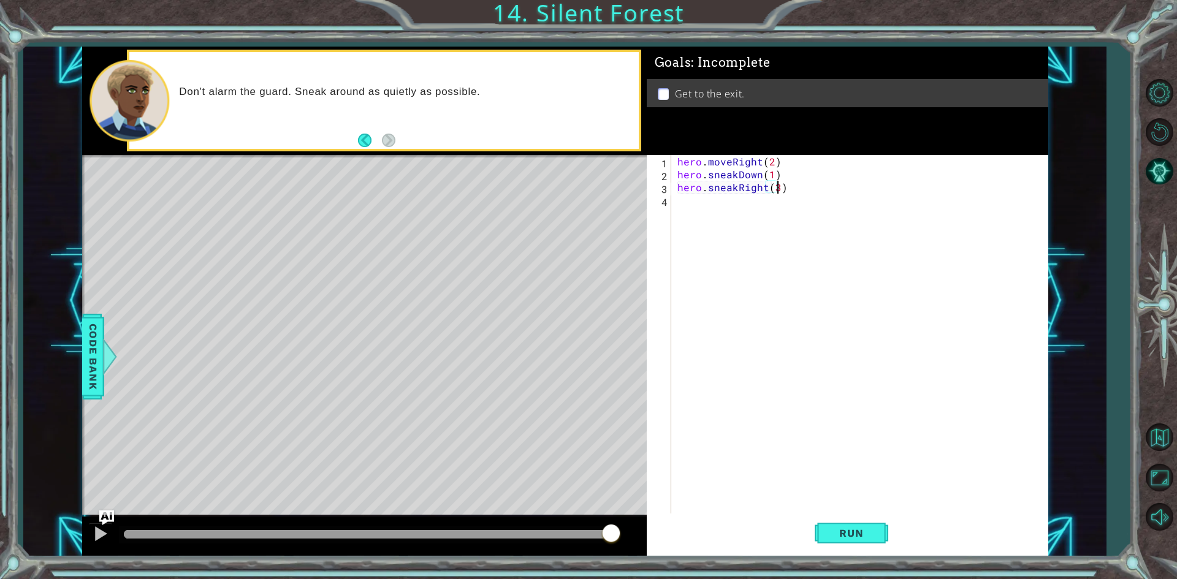
scroll to position [0, 6]
type textarea "hero.sneakRight(3)"
click at [848, 525] on button "Run" at bounding box center [852, 534] width 74 height 40
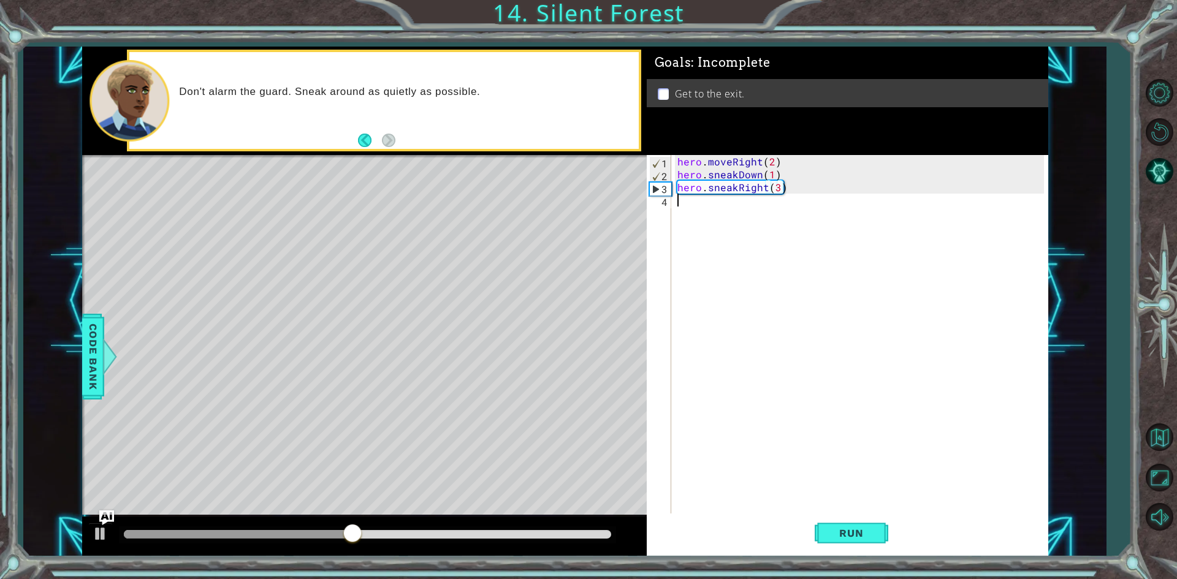
click at [709, 210] on div "hero . moveRight ( 2 ) hero . sneakDown ( 1 ) hero . sneakRight ( 3 )" at bounding box center [862, 348] width 375 height 386
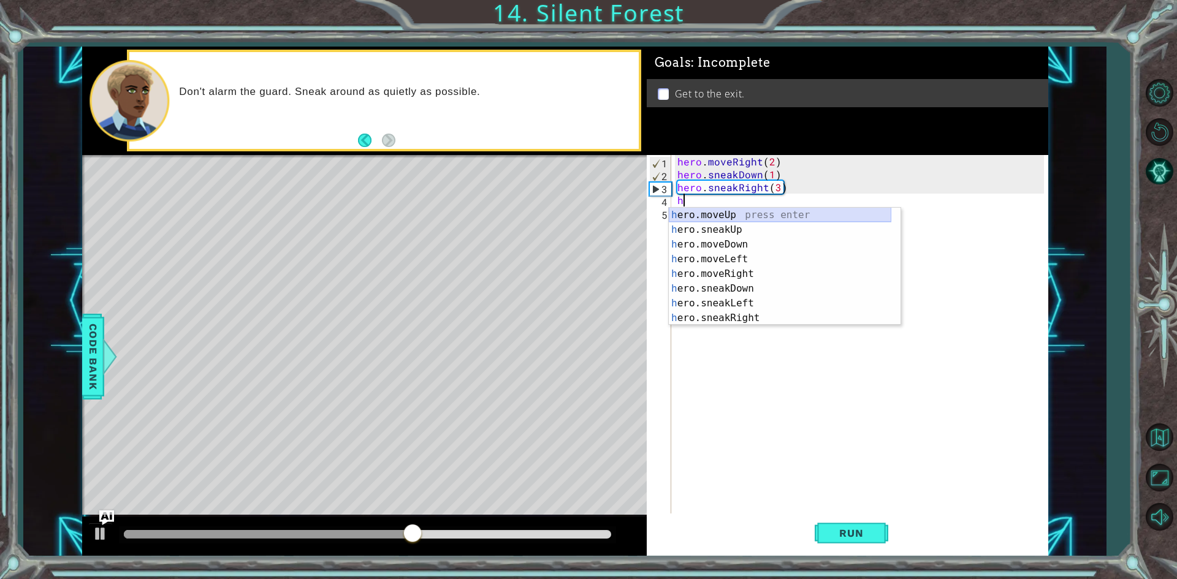
click at [739, 212] on div "h ero.moveUp press enter h ero.sneakUp press enter h ero.moveDown press enter h…" at bounding box center [780, 281] width 223 height 147
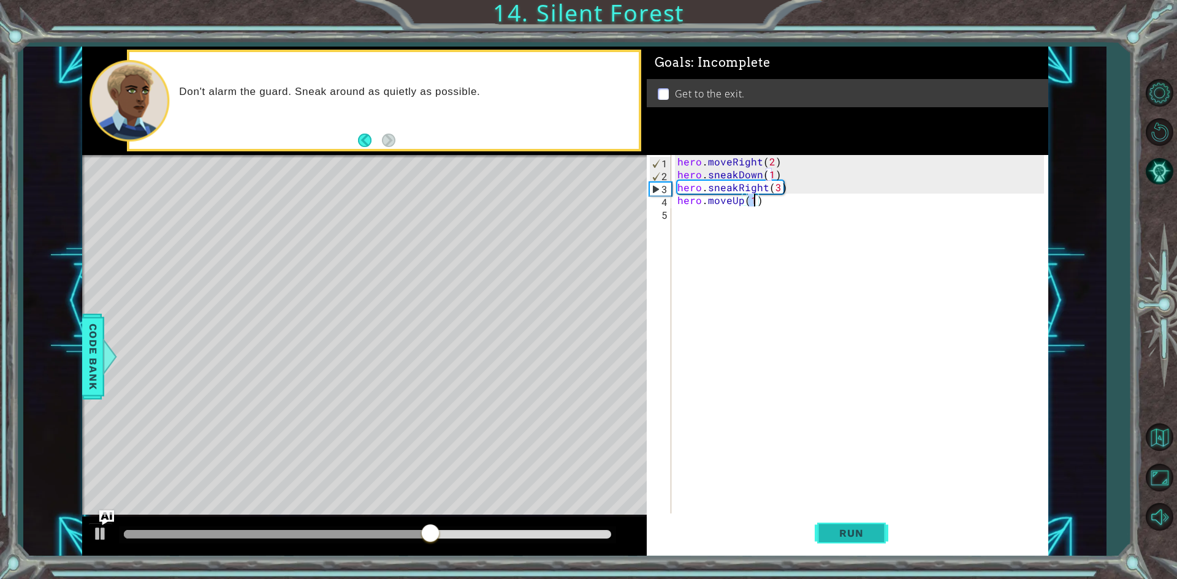
type textarea "hero.moveUp(1)"
click at [833, 539] on span "Run" at bounding box center [851, 533] width 48 height 12
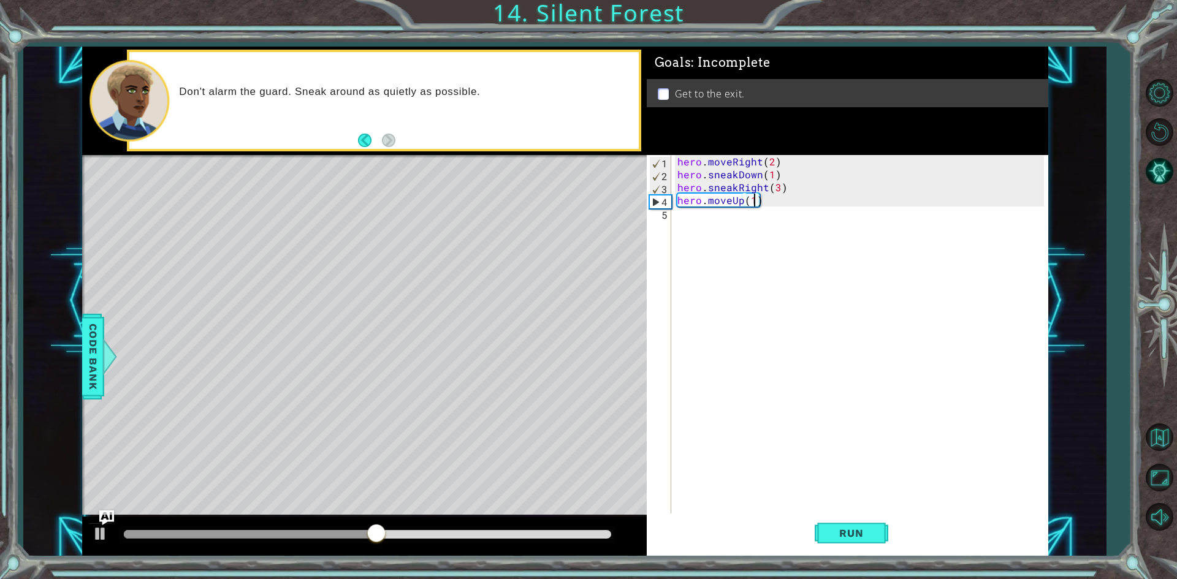
click at [692, 223] on div "hero . moveRight ( 2 ) hero . sneakDown ( 1 ) hero . sneakRight ( 3 ) hero . mo…" at bounding box center [862, 348] width 375 height 386
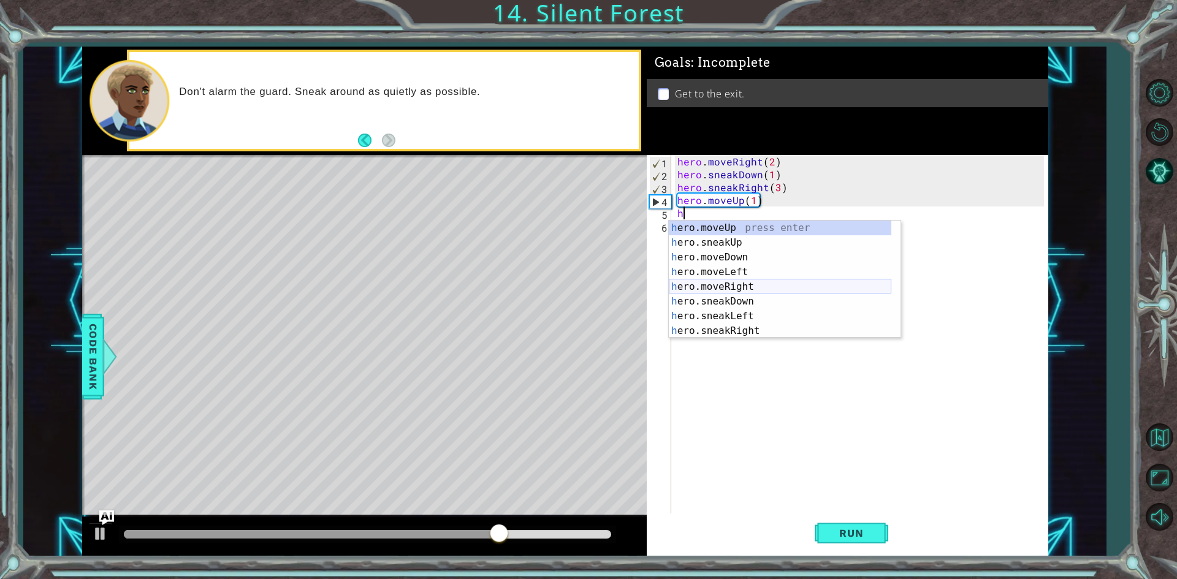
click at [731, 286] on div "h ero.moveUp press enter h ero.sneakUp press enter h ero.moveDown press enter h…" at bounding box center [780, 294] width 223 height 147
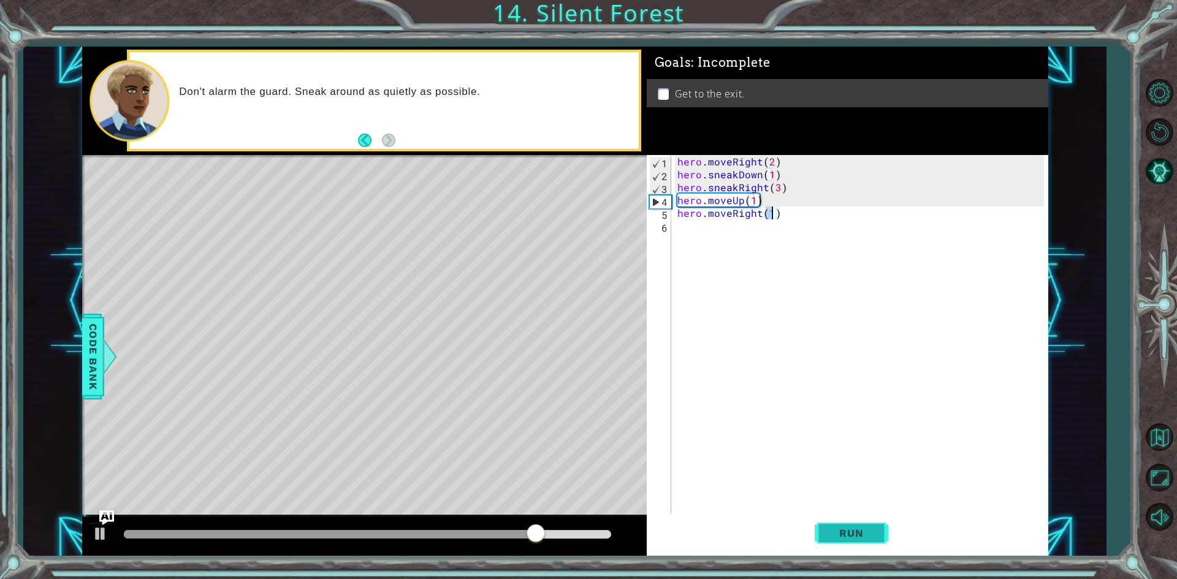
type textarea "hero.moveRight(1)"
click at [864, 532] on span "Run" at bounding box center [851, 533] width 48 height 12
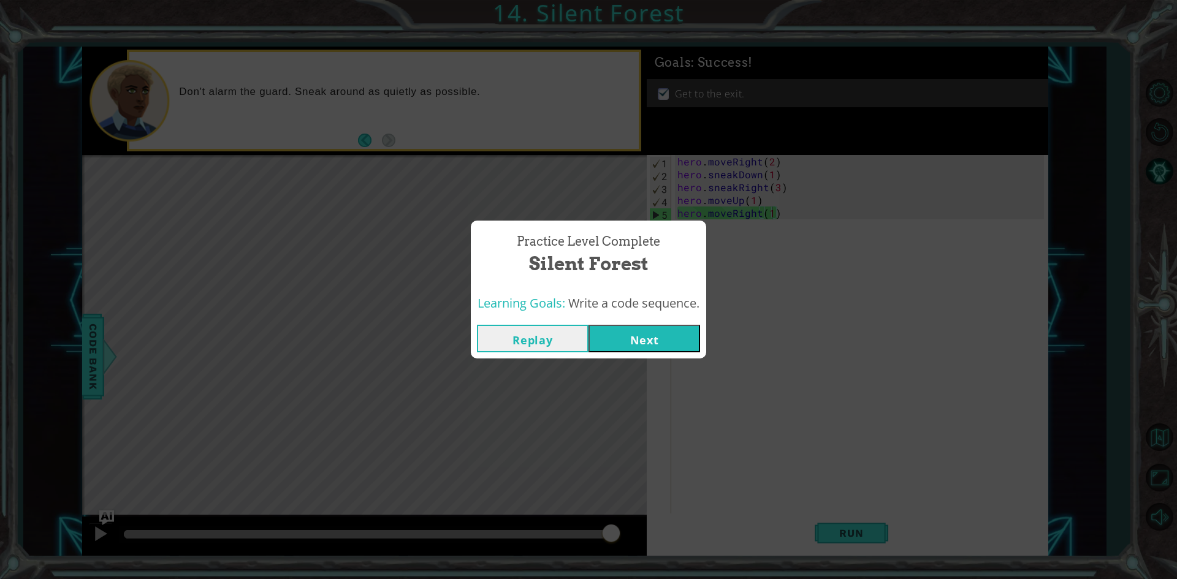
click at [631, 352] on button "Next" at bounding box center [645, 339] width 112 height 28
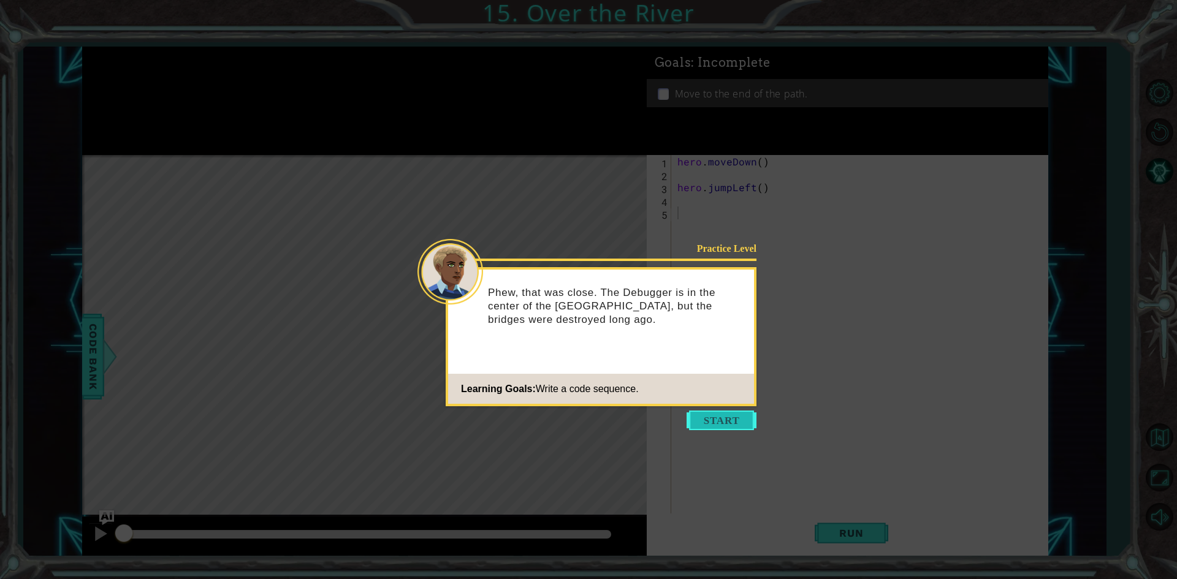
click at [695, 420] on button "Start" at bounding box center [722, 421] width 70 height 20
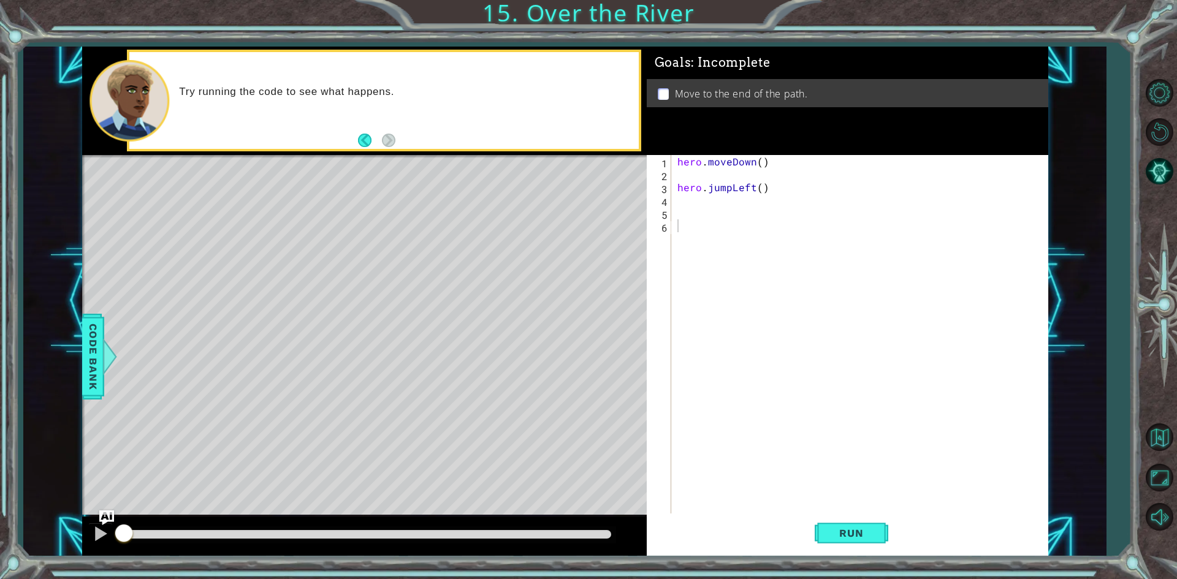
click at [698, 272] on div "hero . moveDown ( ) hero . jumpLeft ( )" at bounding box center [862, 348] width 375 height 386
click at [744, 139] on div "Goals : Incomplete Move to the end of the path." at bounding box center [848, 101] width 402 height 109
click at [900, 201] on div "hero . moveDown ( ) hero . jumpLeft ( )" at bounding box center [862, 348] width 375 height 386
click at [874, 199] on div "hero . moveDown ( ) hero . jumpLeft ( )" at bounding box center [862, 348] width 375 height 386
click at [823, 184] on div "hero . moveDown ( ) hero . jumpLeft ( )" at bounding box center [862, 348] width 375 height 386
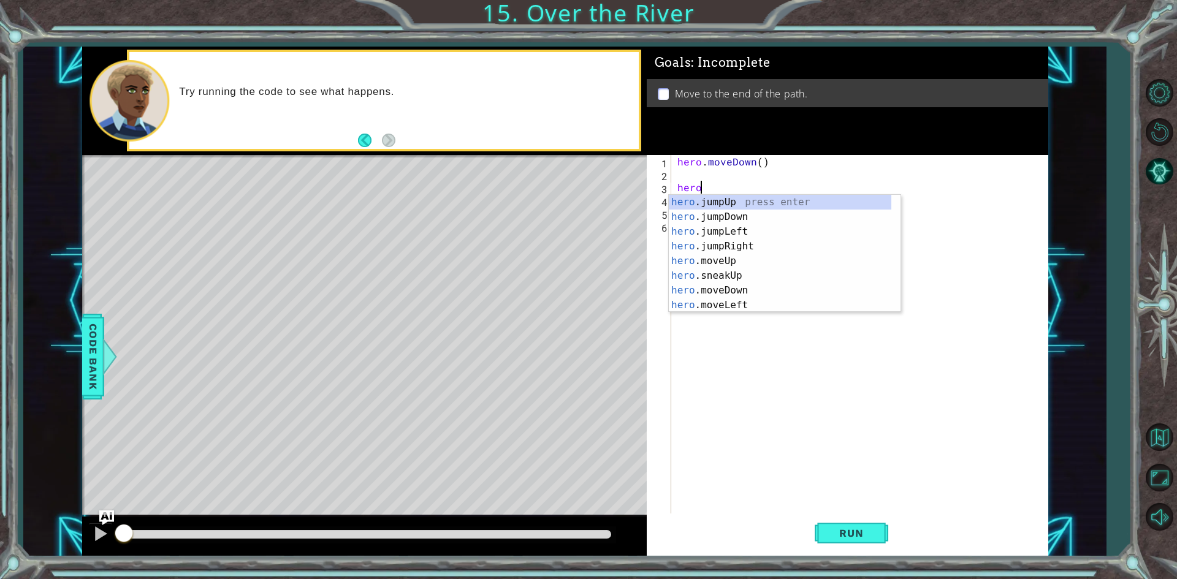
type textarea "h"
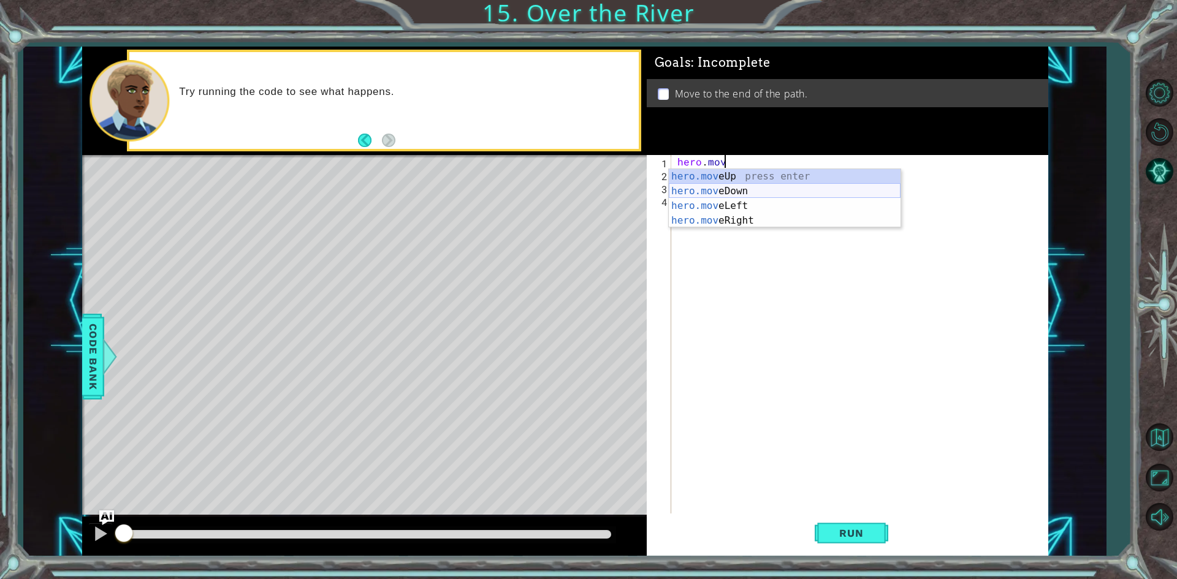
click at [794, 194] on div "hero.mov eUp press enter hero.mov eDown press enter hero.mov eLeft press enter …" at bounding box center [785, 213] width 232 height 88
type textarea "hero.moveDown(1)"
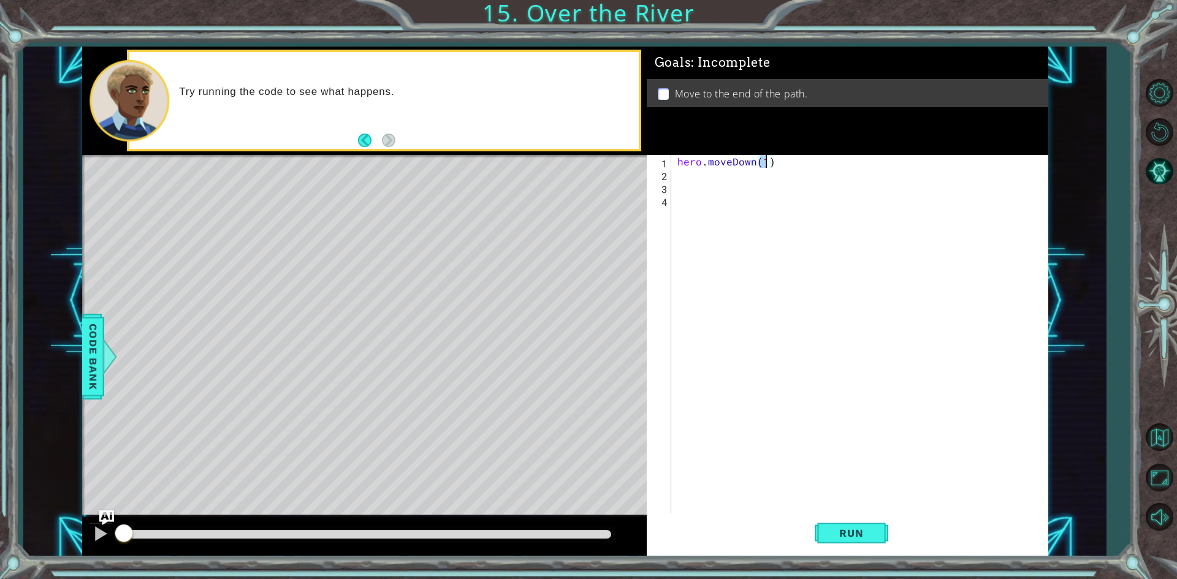
click at [770, 179] on div "hero . moveDown ( 1 )" at bounding box center [862, 348] width 375 height 386
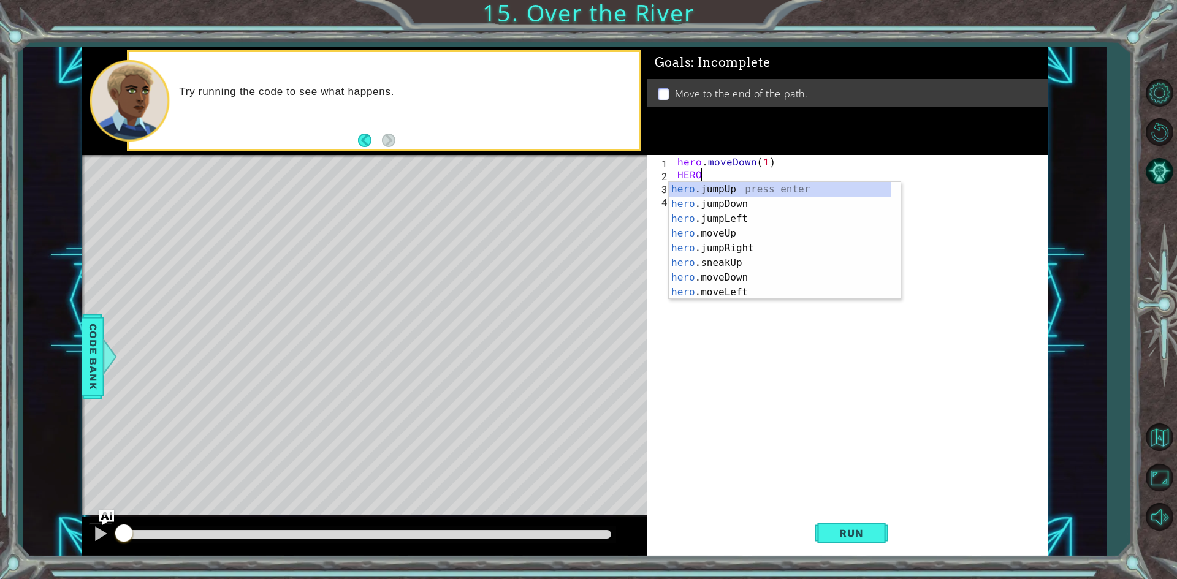
type textarea "HERO"
click at [724, 220] on div "hero .jumpUp press enter hero .jumpDown press enter hero .jumpLeft press enter …" at bounding box center [780, 255] width 223 height 147
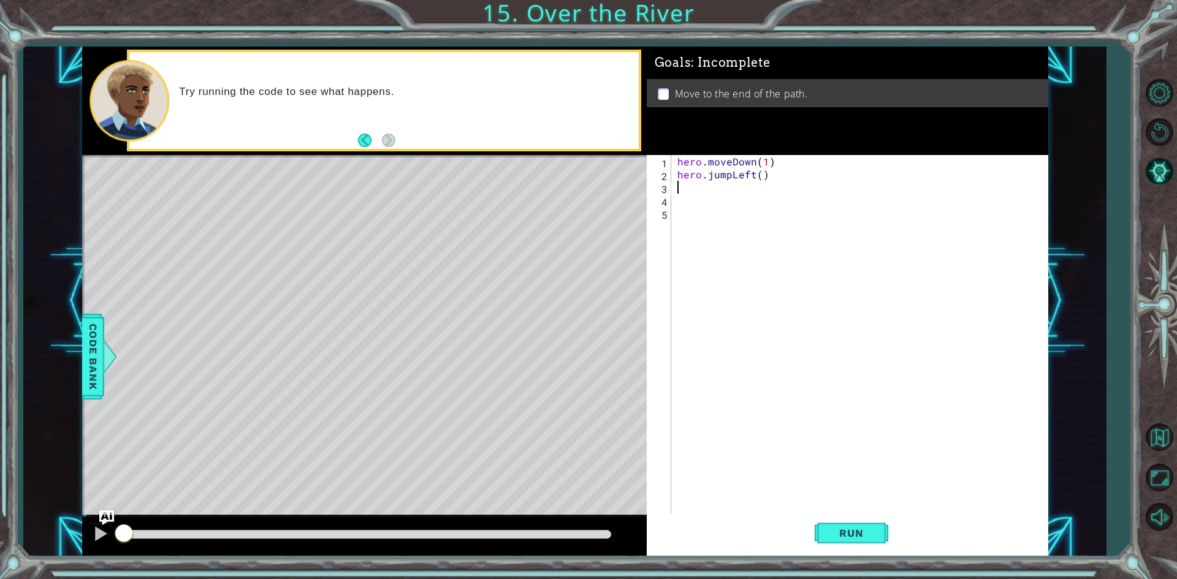
click at [701, 197] on div "hero . moveDown ( 1 ) hero . jumpLeft ( )" at bounding box center [862, 348] width 375 height 386
click at [704, 172] on div "hero . moveDown ( 1 ) hero . jumpLeft ( )" at bounding box center [862, 348] width 375 height 386
type textarea "hero.jumpLeft()"
drag, startPoint x: 701, startPoint y: 188, endPoint x: 684, endPoint y: 188, distance: 17.2
click at [695, 189] on div "hero . moveDown ( 1 ) hero . jumpLeft ( )" at bounding box center [862, 348] width 375 height 386
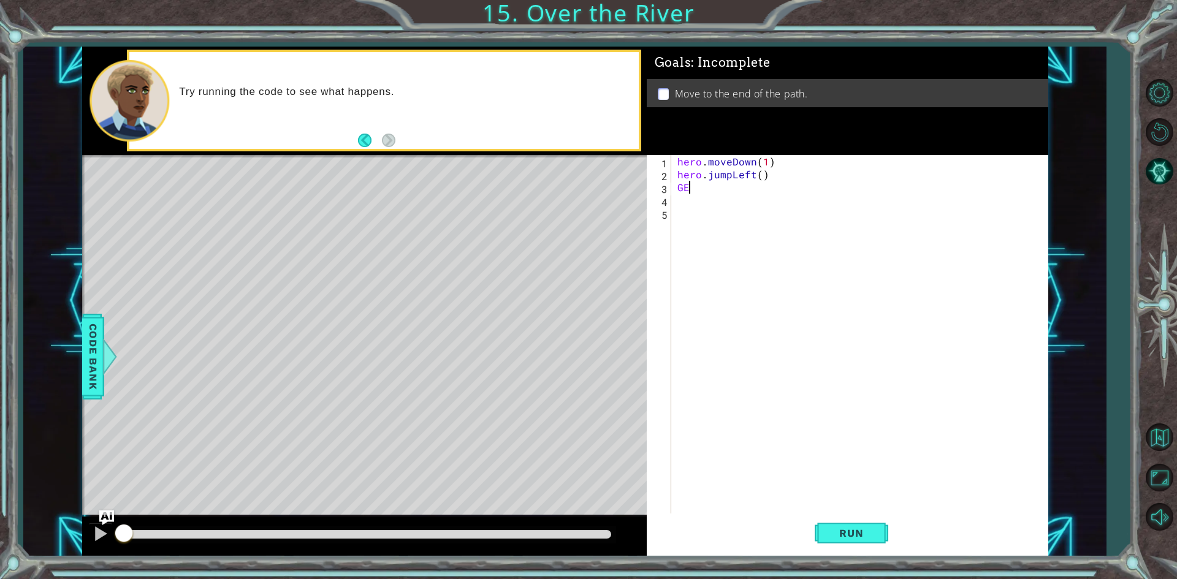
type textarea "G"
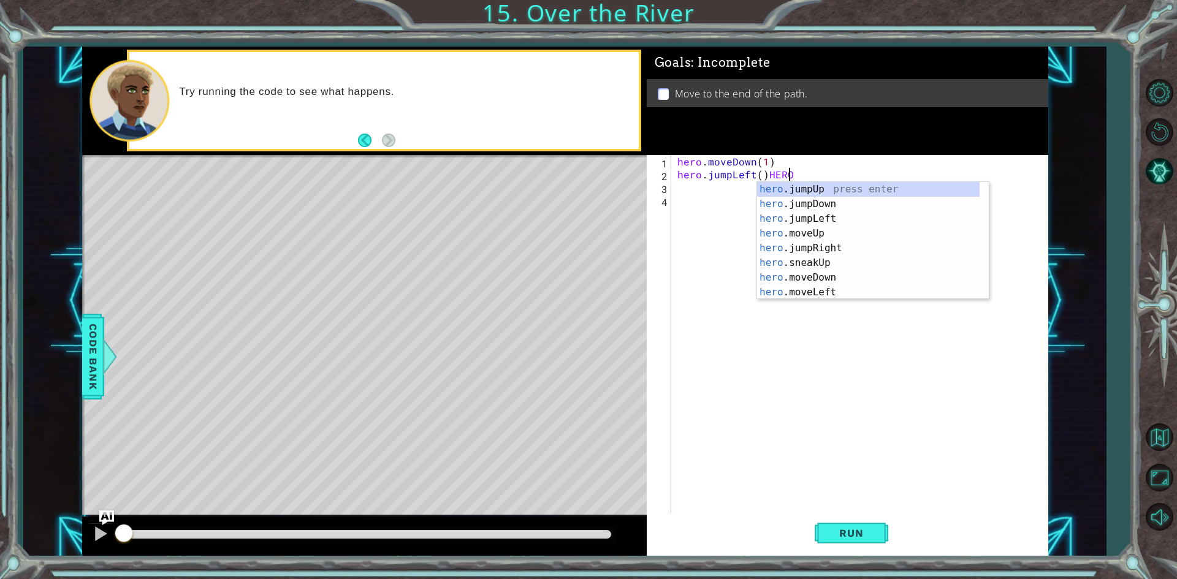
scroll to position [0, 6]
click at [835, 296] on div "hero .jumpUp press enter hero .jumpDown press enter hero .jumpLeft press enter …" at bounding box center [868, 255] width 223 height 147
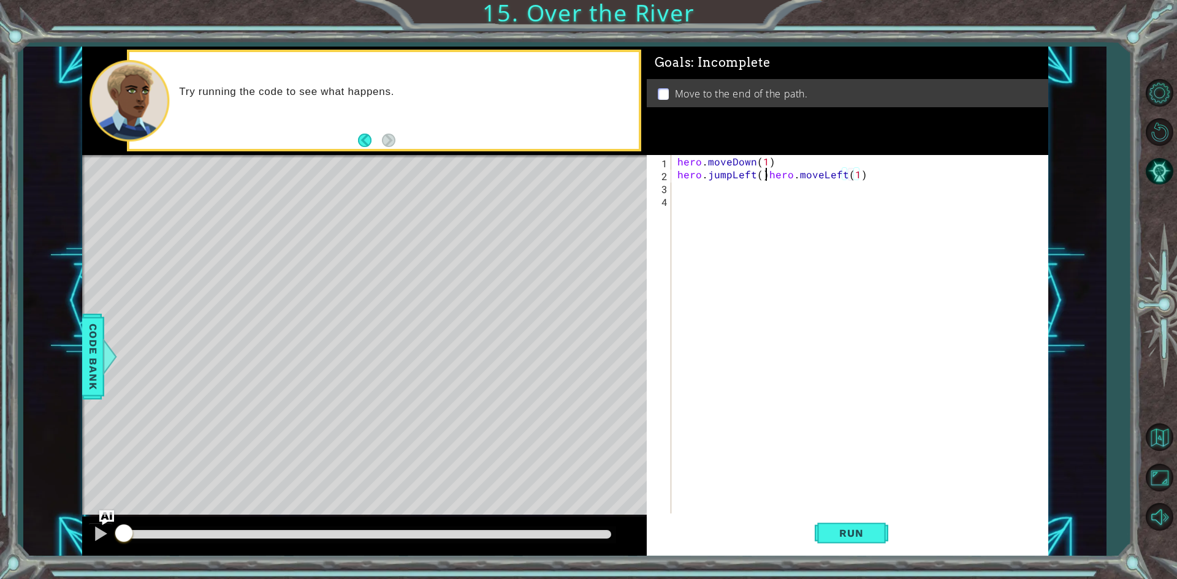
click at [764, 177] on div "hero . moveDown ( 1 ) hero . jumpLeft ( ) hero . moveLeft ( 1 )" at bounding box center [862, 348] width 375 height 386
click at [765, 189] on div "hero . moveDown ( 1 ) hero . jumpLeft ( ) hero . moveLeft ( 1 )" at bounding box center [862, 348] width 375 height 386
type textarea "hero.moveLeft(1)"
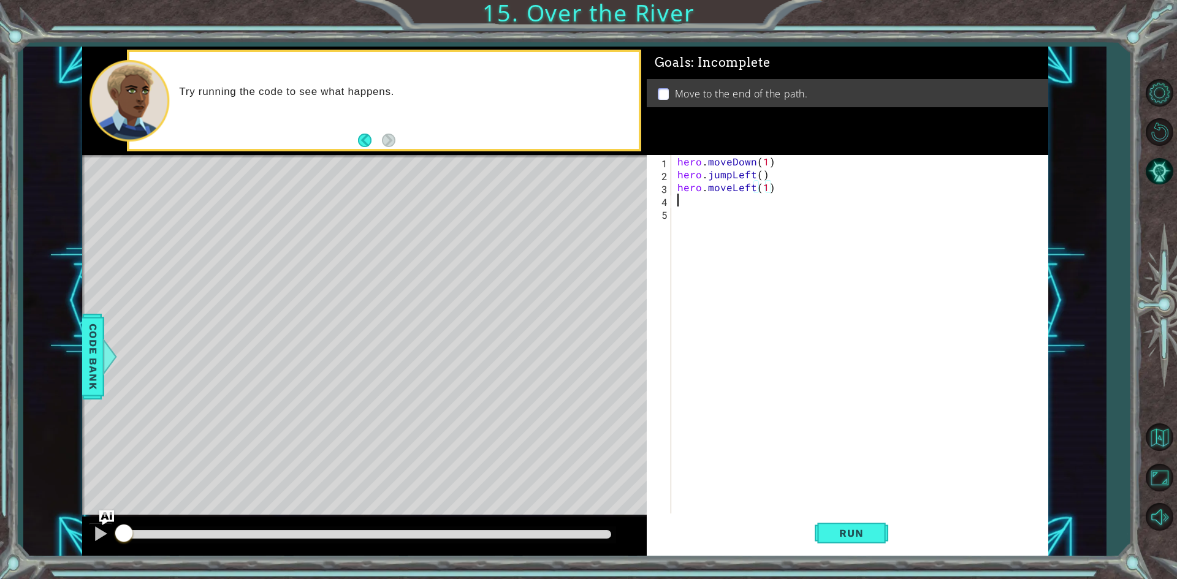
click at [772, 196] on div "hero . moveDown ( 1 ) hero . jumpLeft ( ) hero . moveLeft ( 1 )" at bounding box center [862, 348] width 375 height 386
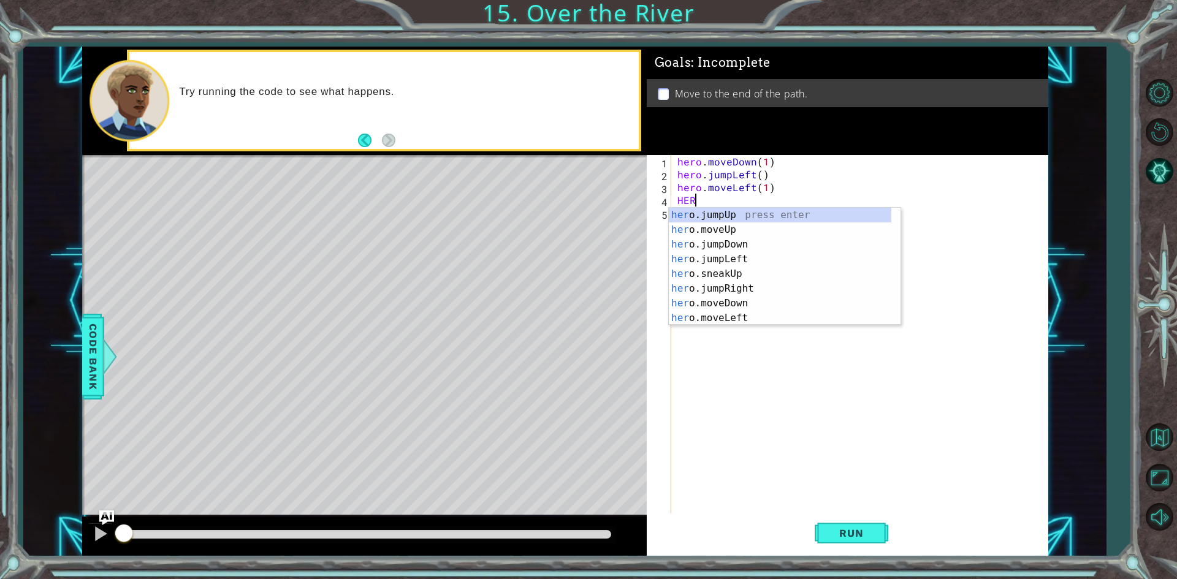
scroll to position [0, 1]
click at [735, 298] on div "hero .jumpUp press enter hero .jumpDown press enter hero .jumpLeft press enter …" at bounding box center [780, 281] width 223 height 147
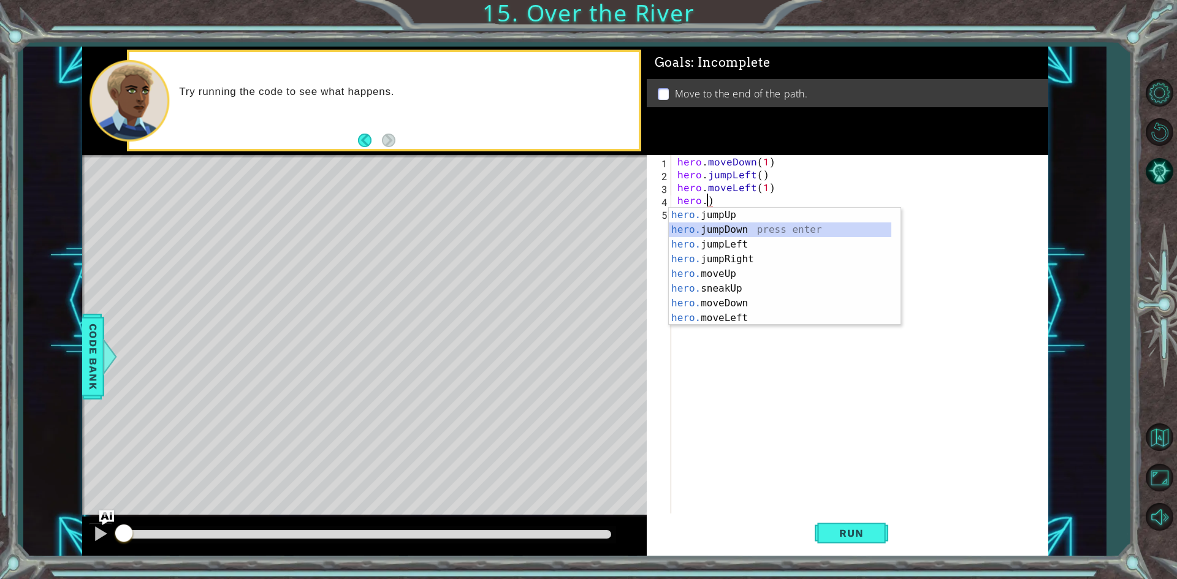
click at [752, 224] on div "hero. jumpUp press enter hero. jumpDown press enter hero. jumpLeft press enter …" at bounding box center [780, 281] width 223 height 147
type textarea "hero.jumpDown()"
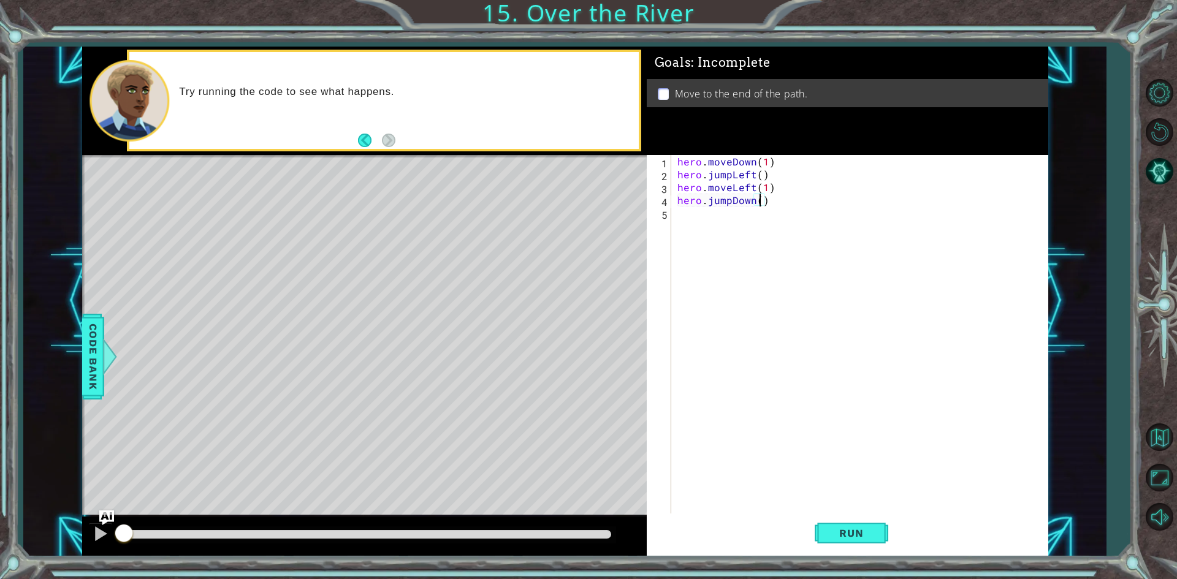
click at [756, 212] on div "hero . moveDown ( 1 ) hero . jumpLeft ( ) hero . moveLeft ( 1 ) hero . jumpDown…" at bounding box center [862, 348] width 375 height 386
click at [818, 220] on div "hero . moveDown ( 1 ) hero . jumpLeft ( ) hero . moveLeft ( 1 ) hero . jumpDown…" at bounding box center [862, 348] width 375 height 386
click at [730, 221] on div "hero . moveDown ( 1 ) hero . jumpLeft ( ) hero . moveLeft ( 1 ) hero . jumpDown…" at bounding box center [862, 348] width 375 height 386
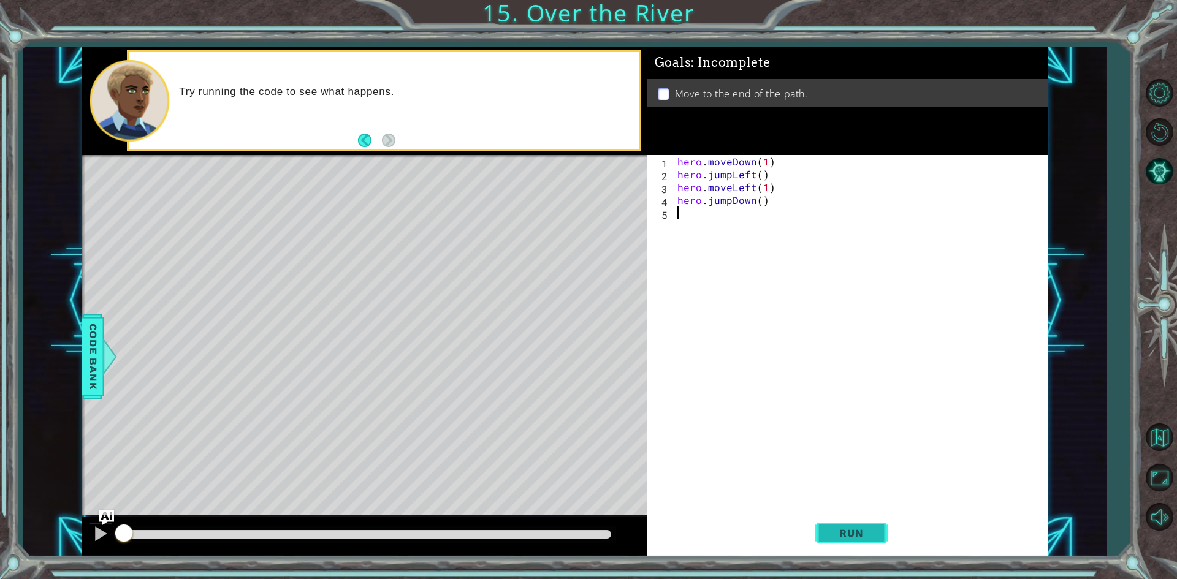
click at [850, 529] on span "Run" at bounding box center [851, 533] width 48 height 12
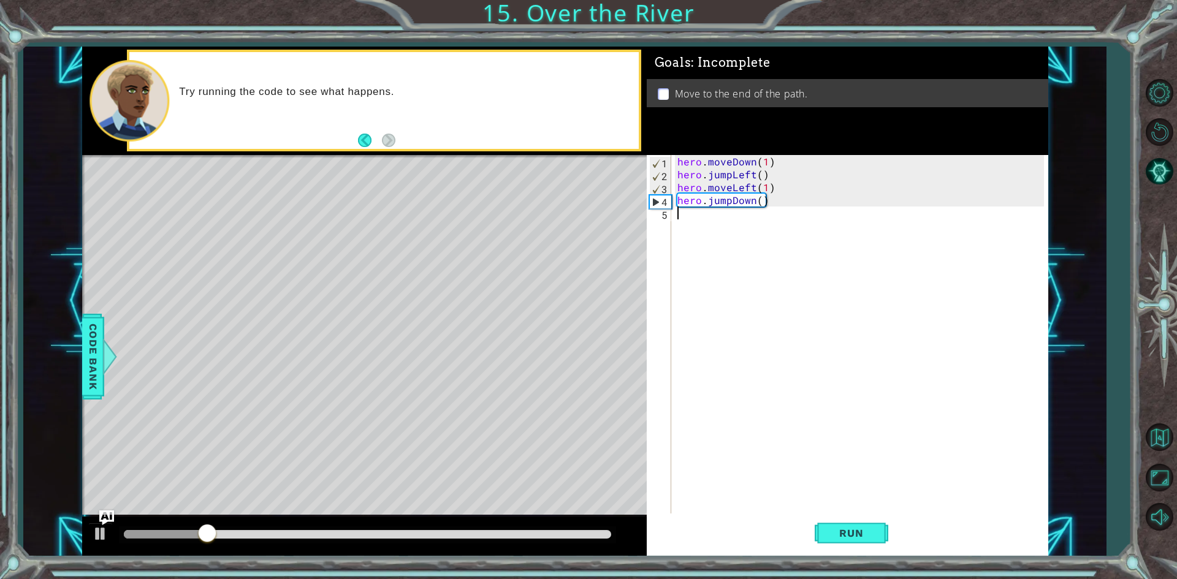
click at [725, 220] on div "hero . moveDown ( 1 ) hero . jumpLeft ( ) hero . moveLeft ( 1 ) hero . jumpDown…" at bounding box center [862, 348] width 375 height 386
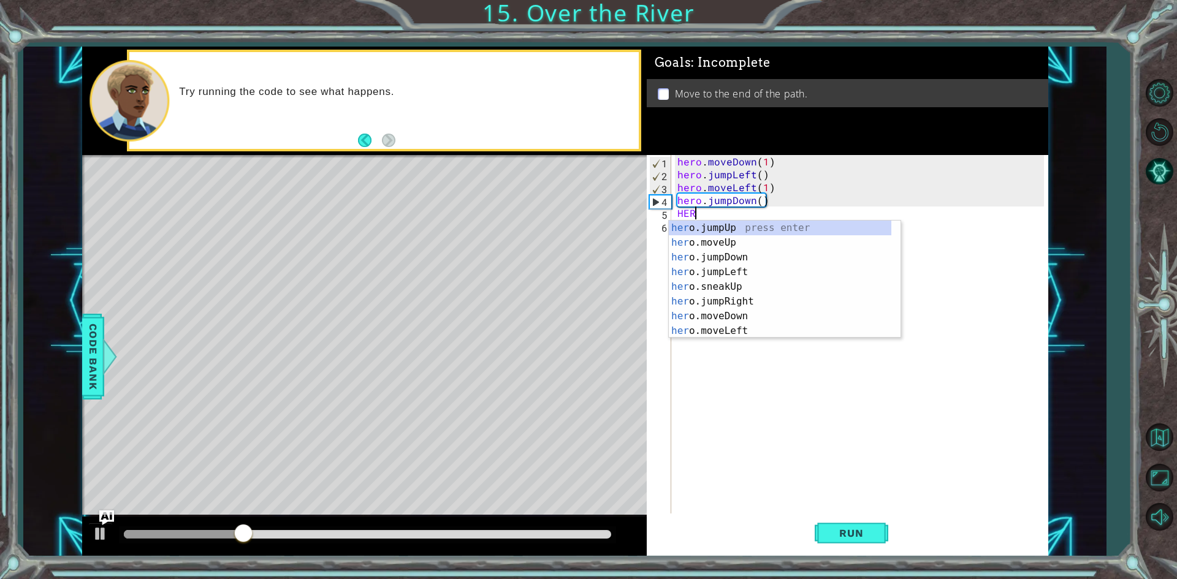
type textarea "HERO"
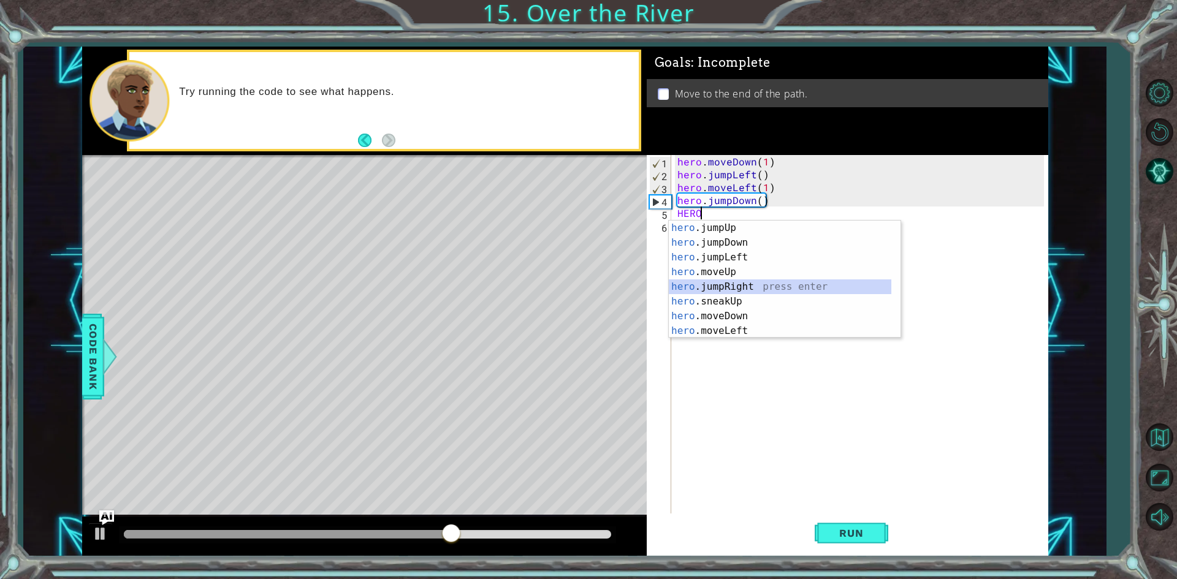
click at [741, 290] on div "hero .jumpUp press enter hero .jumpDown press enter hero .jumpLeft press enter …" at bounding box center [780, 294] width 223 height 147
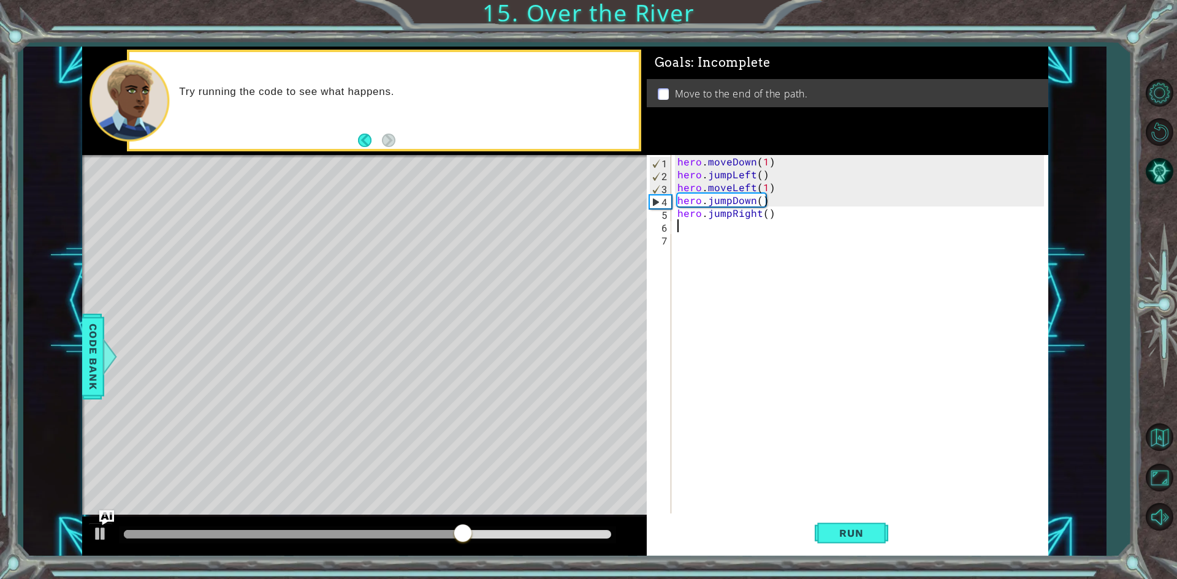
click at [730, 226] on div "hero . moveDown ( 1 ) hero . jumpLeft ( ) hero . moveLeft ( 1 ) hero . jumpDown…" at bounding box center [862, 348] width 375 height 386
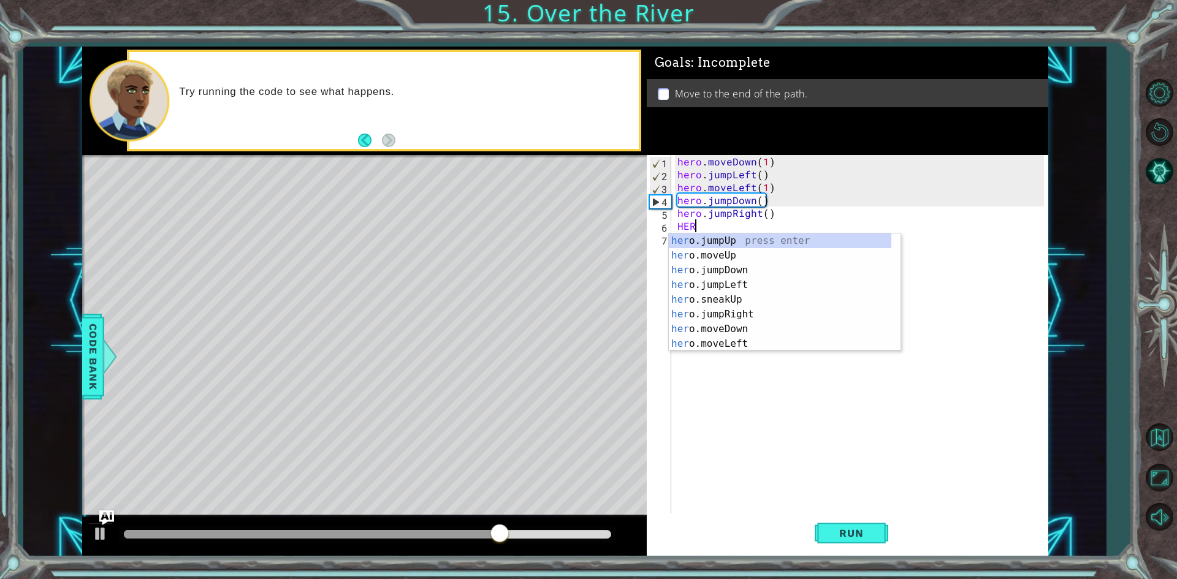
scroll to position [0, 1]
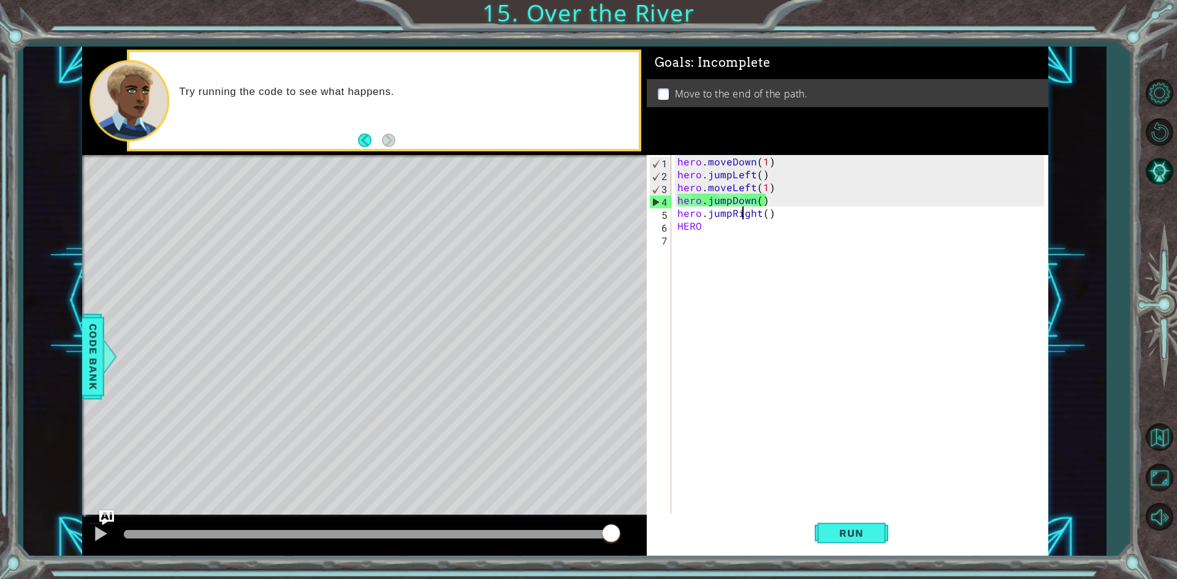
click at [741, 217] on div "hero . moveDown ( 1 ) hero . jumpLeft ( ) hero . moveLeft ( 1 ) hero . jumpDown…" at bounding box center [862, 348] width 375 height 386
click at [743, 219] on div "hero . moveDown ( 1 ) hero . jumpLeft ( ) hero . moveLeft ( 1 ) hero . jumpDown…" at bounding box center [862, 348] width 375 height 386
click at [727, 229] on div "hero . moveDown ( 1 ) hero . jumpLeft ( ) hero . moveLeft ( 1 ) hero . jumpDown…" at bounding box center [862, 348] width 375 height 386
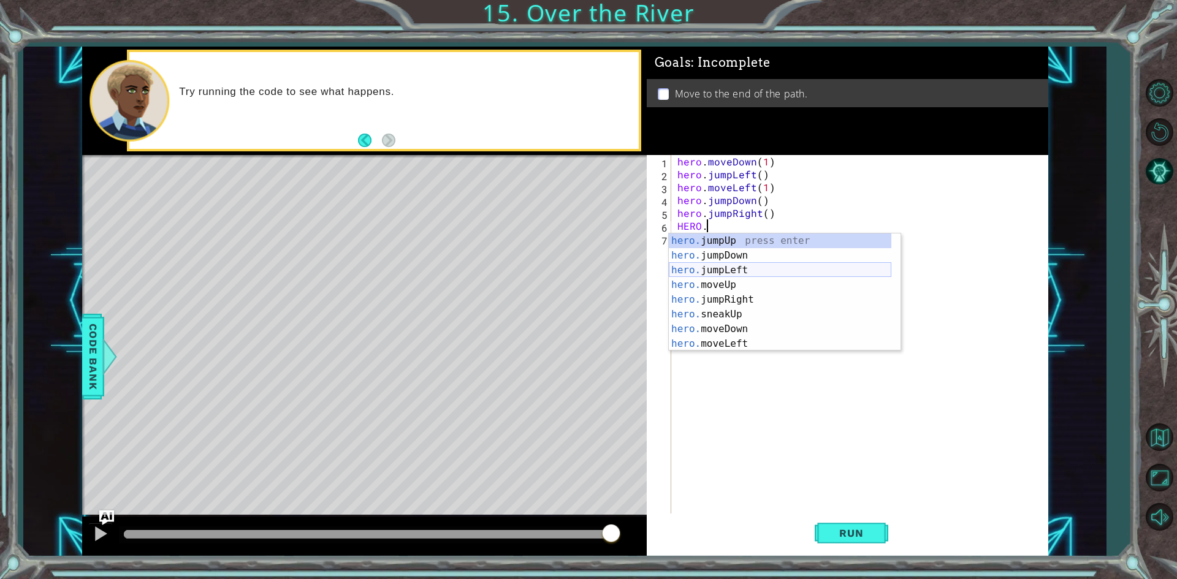
scroll to position [0, 0]
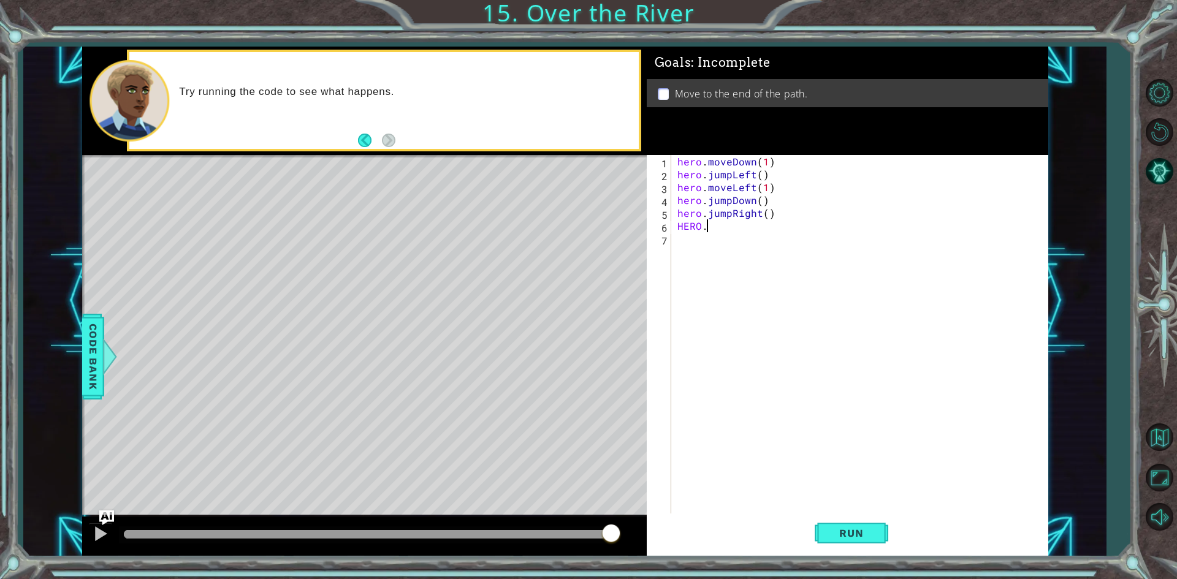
click at [755, 232] on div "hero . moveDown ( 1 ) hero . jumpLeft ( ) hero . moveLeft ( 1 ) hero . jumpDown…" at bounding box center [862, 348] width 375 height 386
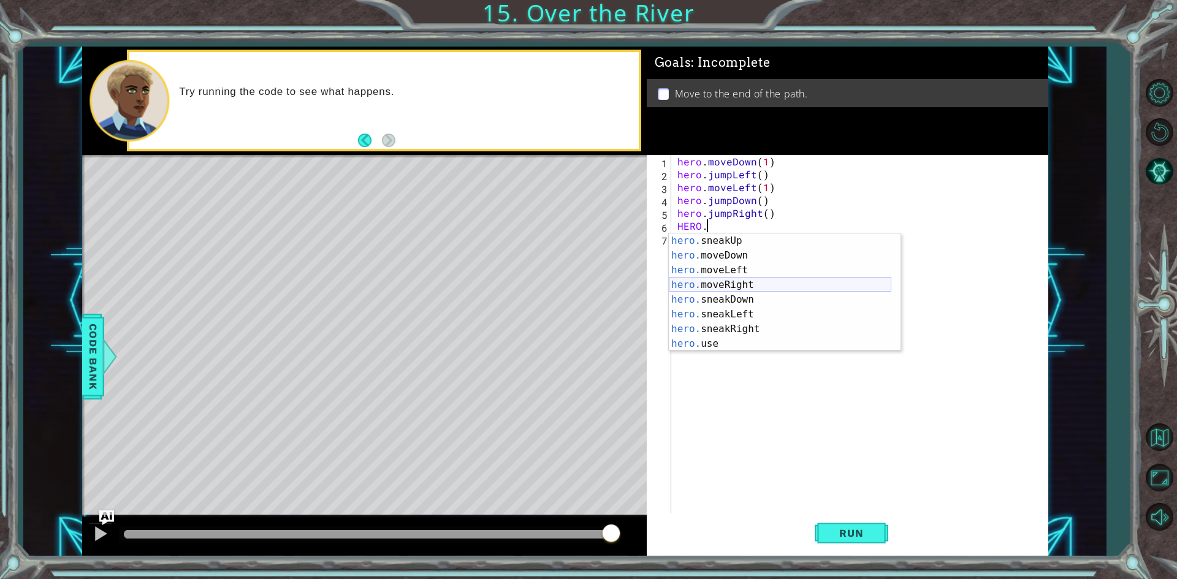
scroll to position [88, 0]
click at [747, 266] on div "hero. moveDown press enter hero. moveLeft press enter hero. moveRight press ent…" at bounding box center [780, 307] width 223 height 147
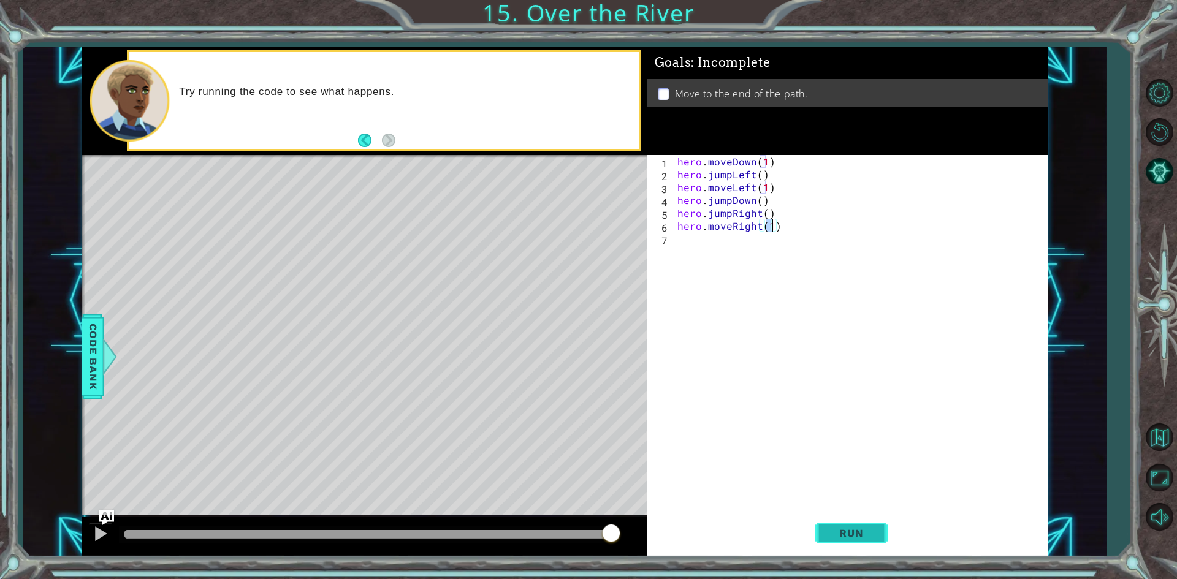
type textarea "hero.moveRight(1)"
click at [846, 529] on span "Run" at bounding box center [851, 533] width 48 height 12
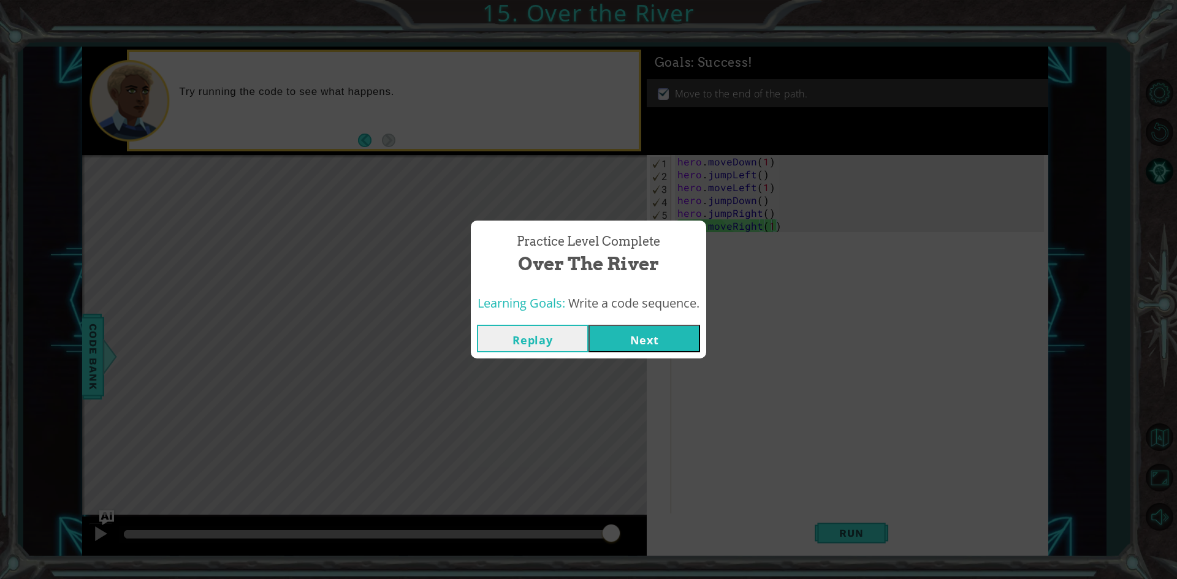
click at [629, 337] on button "Next" at bounding box center [645, 339] width 112 height 28
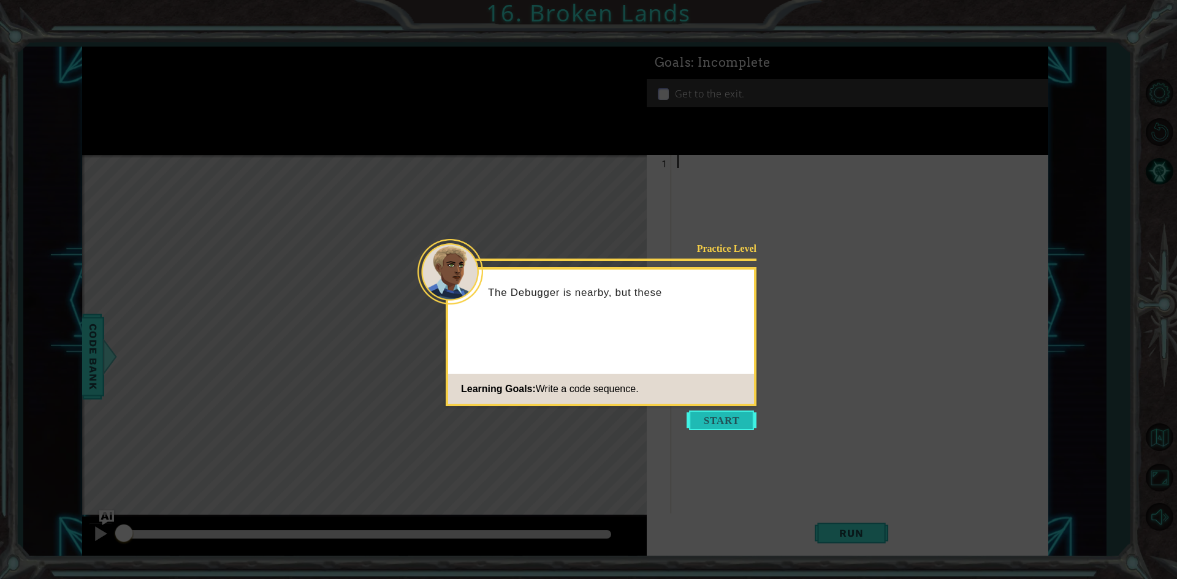
click at [728, 419] on button "Start" at bounding box center [722, 421] width 70 height 20
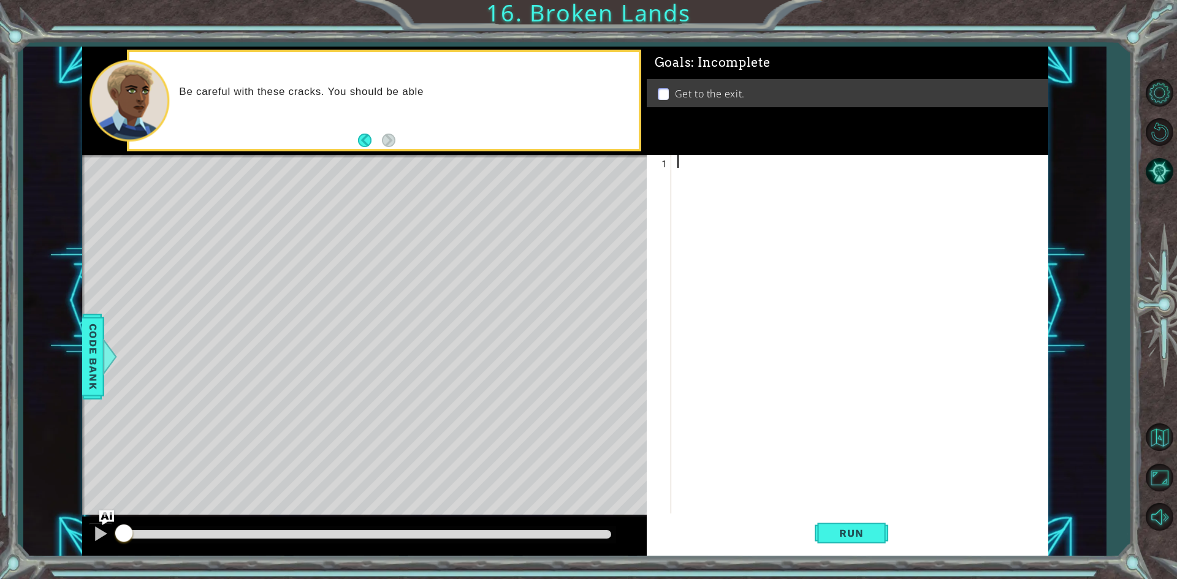
click at [689, 199] on div at bounding box center [862, 348] width 375 height 386
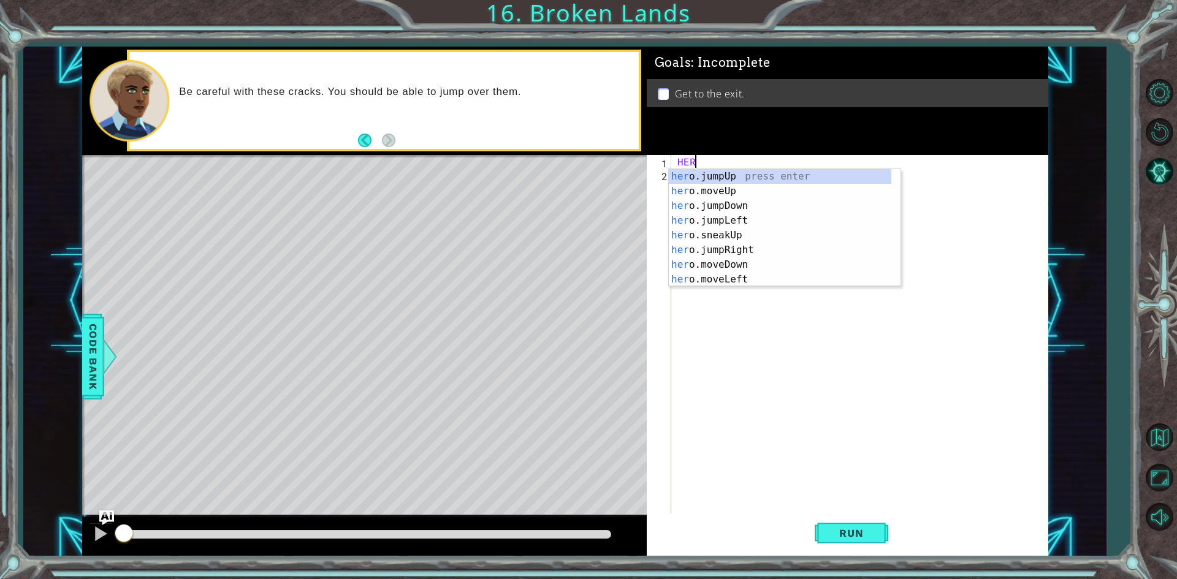
type textarea "HERO"
click at [726, 177] on div "hero .jumpUp press enter hero .jumpDown press enter hero .jumpLeft press enter …" at bounding box center [780, 242] width 223 height 147
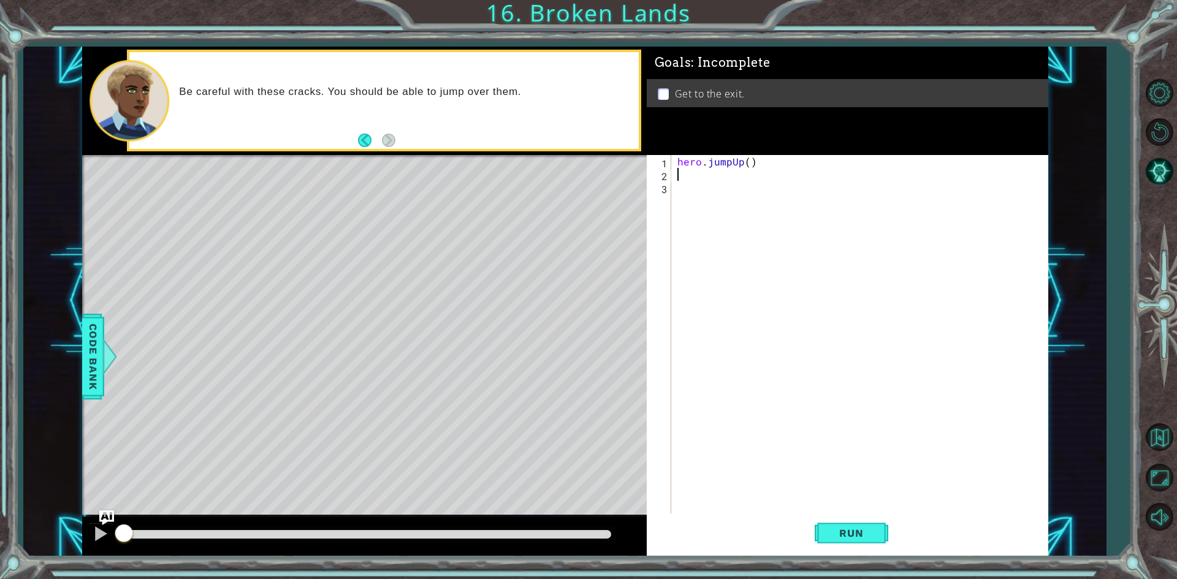
scroll to position [0, 0]
click at [726, 177] on div "hero . jumpUp ( )" at bounding box center [862, 348] width 375 height 386
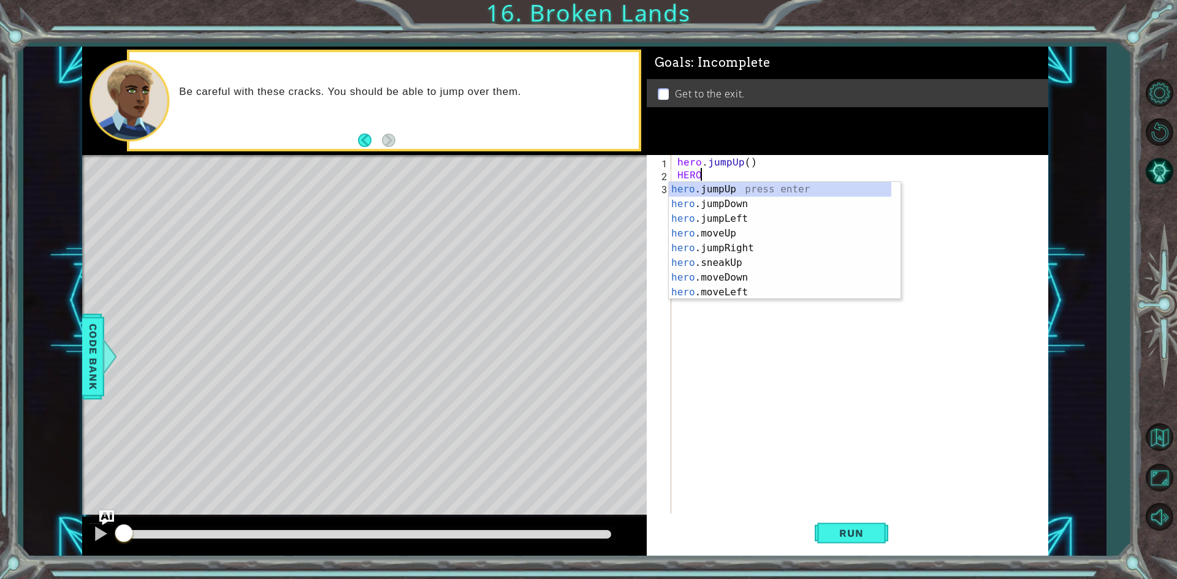
scroll to position [0, 1]
click at [699, 233] on div "hero .jumpUp press enter hero .jumpDown press enter hero .jumpLeft press enter …" at bounding box center [780, 255] width 223 height 147
type textarea "hero.moveUp(1)"
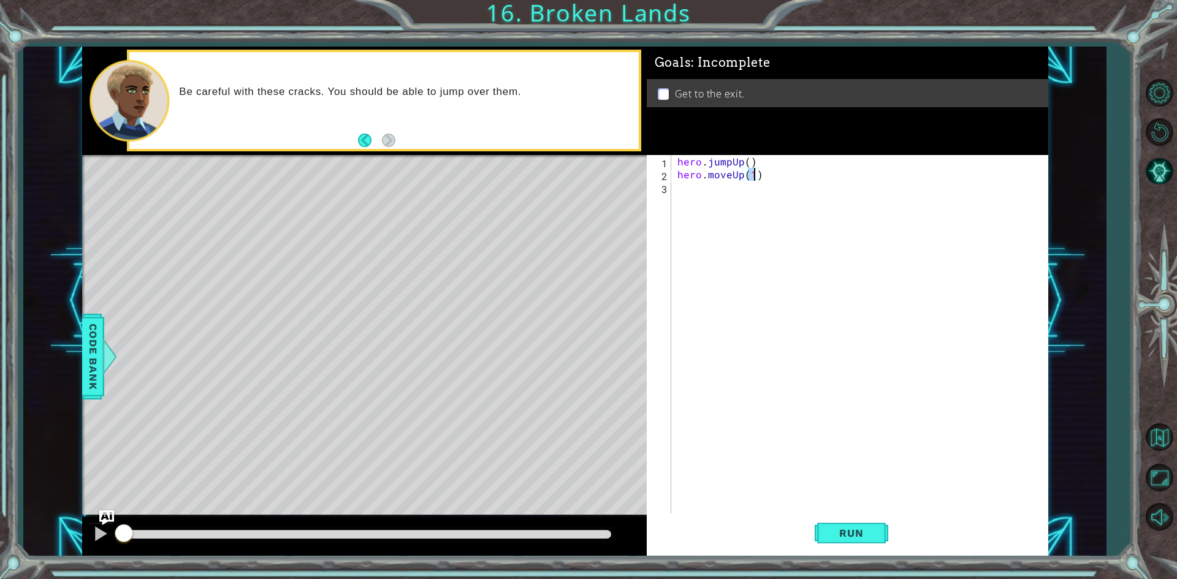
click at [695, 189] on div "hero . jumpUp ( ) hero . moveUp ( 1 )" at bounding box center [862, 348] width 375 height 386
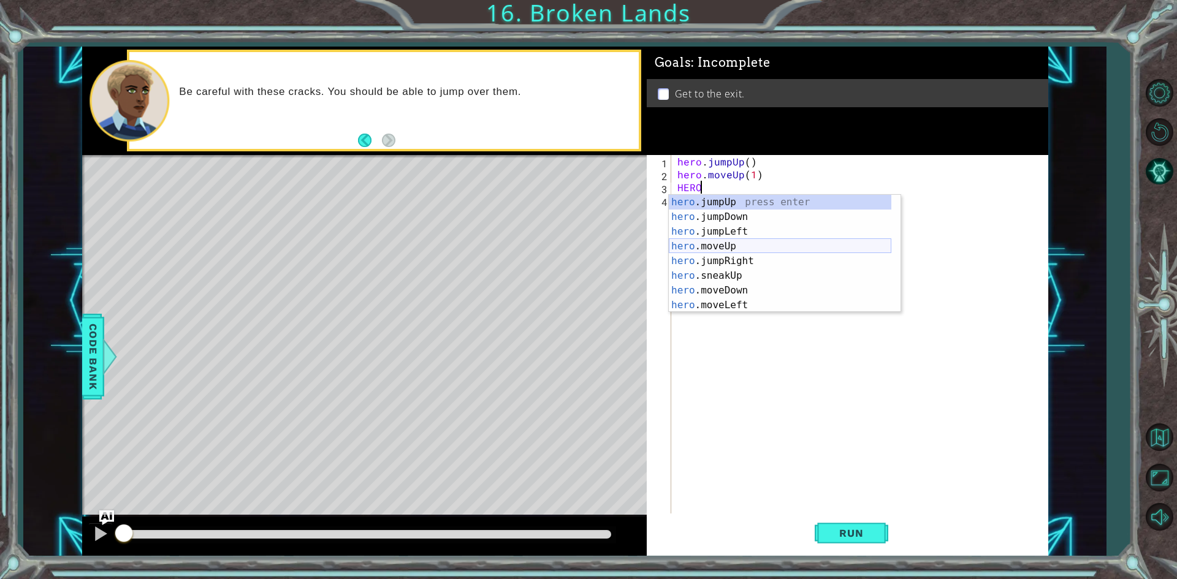
click at [753, 241] on div "hero .jumpUp press enter hero .jumpDown press enter hero .jumpLeft press enter …" at bounding box center [780, 268] width 223 height 147
type textarea "hero.moveUp(1)"
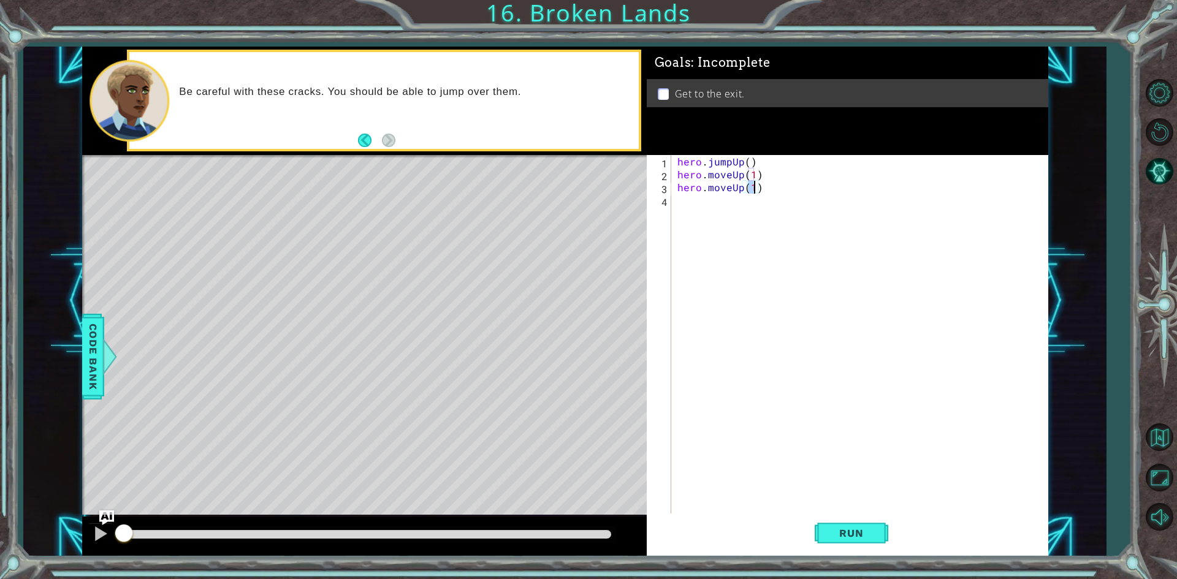
click at [774, 208] on div "hero . jumpUp ( ) hero . moveUp ( 1 ) hero . moveUp ( 1 )" at bounding box center [862, 348] width 375 height 386
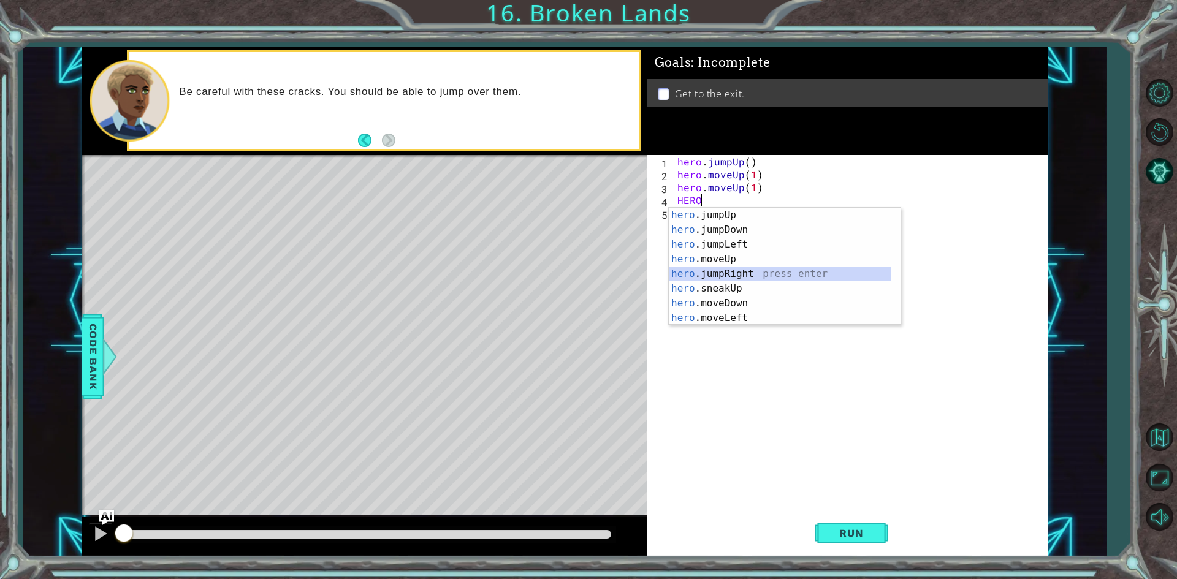
drag, startPoint x: 763, startPoint y: 280, endPoint x: 919, endPoint y: 175, distance: 187.2
click at [912, 150] on body "1 ההההההההההההההההההההההההההההההההההההההההההההההההההההההההההההההההההההההההההההה…" at bounding box center [588, 289] width 1177 height 579
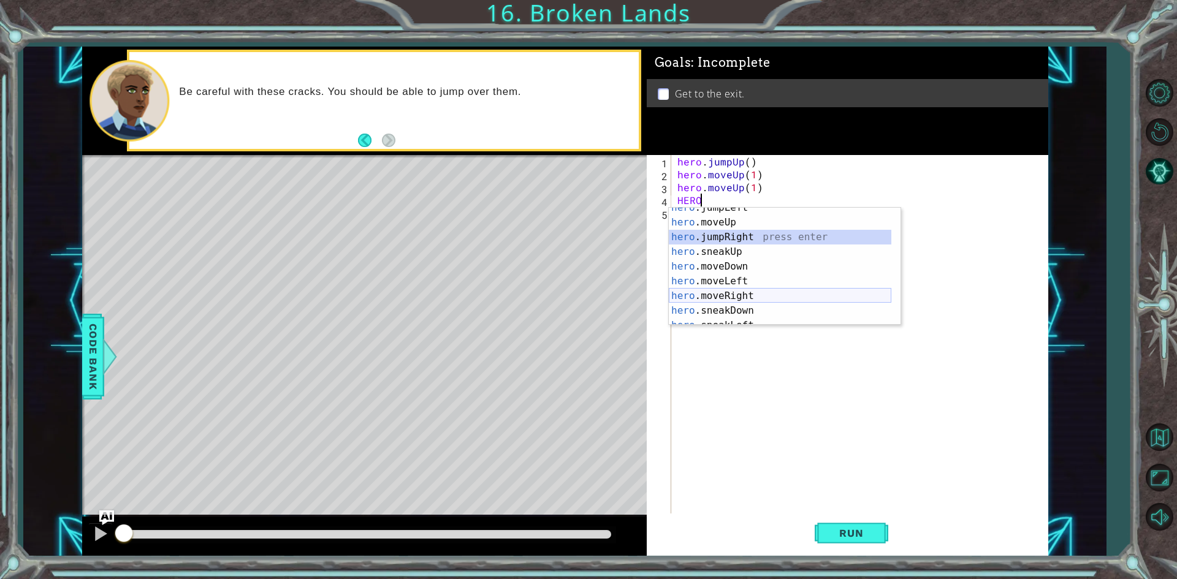
scroll to position [37, 0]
click at [737, 292] on div "hero .jumpLeft press enter hero .moveUp press enter hero .jumpRight press enter…" at bounding box center [780, 274] width 223 height 147
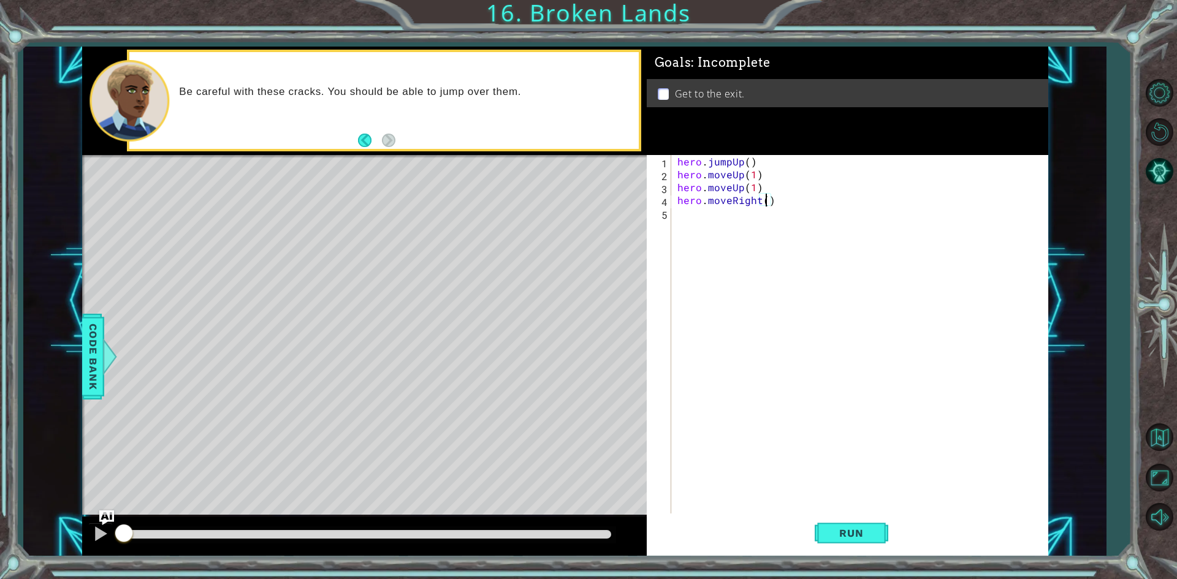
type textarea "hero.moveRight(9)"
click at [763, 226] on div "hero . jumpUp ( ) hero . moveUp ( 1 ) hero . moveUp ( 1 ) hero . moveRight ( 9 )" at bounding box center [862, 348] width 375 height 386
click at [863, 532] on span "Run" at bounding box center [851, 533] width 48 height 12
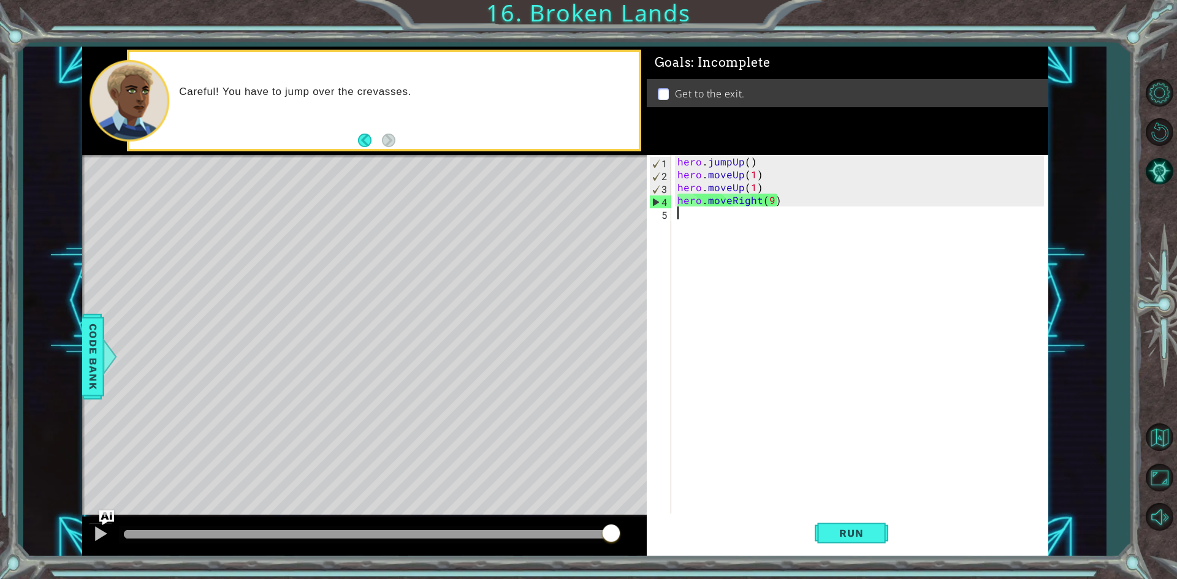
click at [776, 205] on div "hero . jumpUp ( ) hero . moveUp ( 1 ) hero . moveUp ( 1 ) hero . moveRight ( 9 )" at bounding box center [862, 348] width 375 height 386
click at [774, 205] on div "hero . jumpUp ( ) hero . moveUp ( 1 ) hero . moveUp ( 1 ) hero . moveRight ( 9 )" at bounding box center [862, 348] width 375 height 386
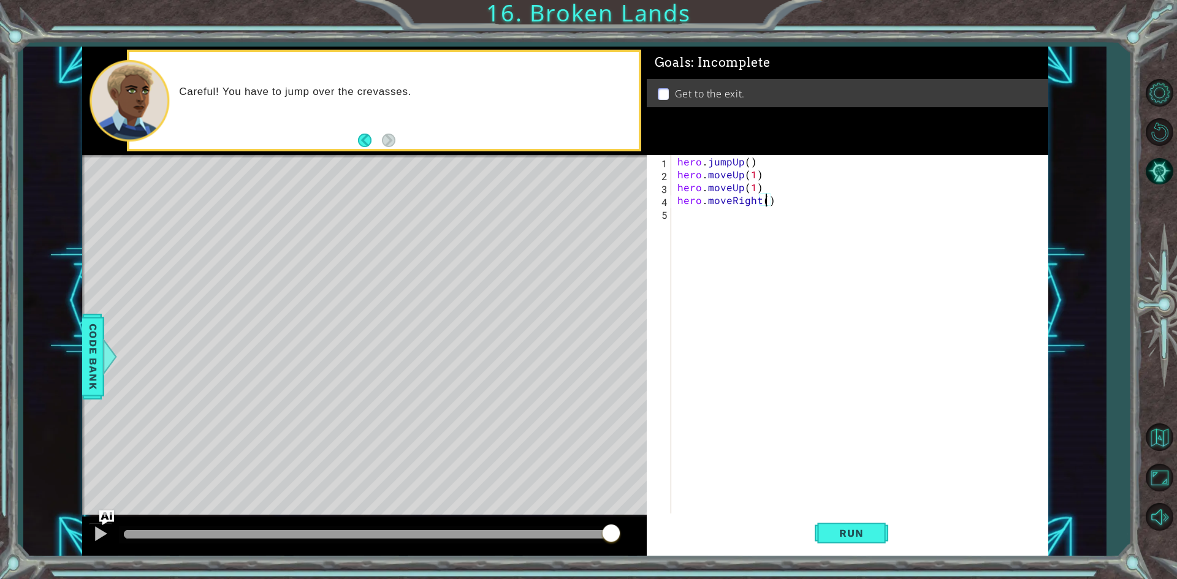
type textarea "hero.moveRight(1)"
click at [767, 225] on div "hero . jumpUp ( ) hero . moveUp ( 1 ) hero . moveUp ( 1 ) hero . moveRight ( 1 )" at bounding box center [862, 348] width 375 height 386
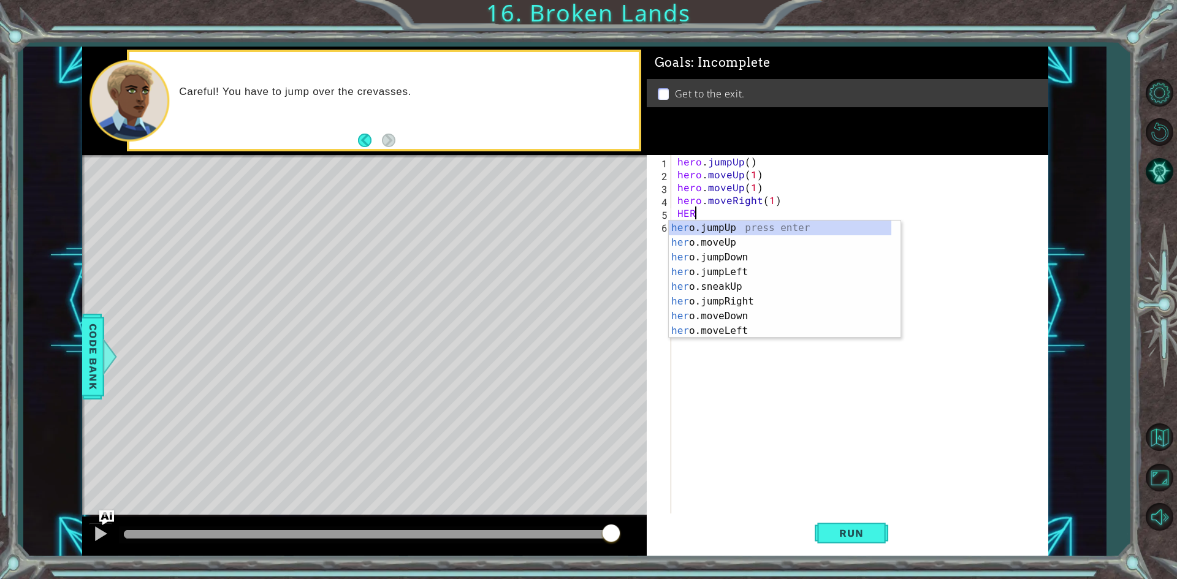
type textarea "HERO"
click at [740, 285] on div "hero .jumpUp press enter hero .jumpDown press enter hero .jumpLeft press enter …" at bounding box center [780, 294] width 223 height 147
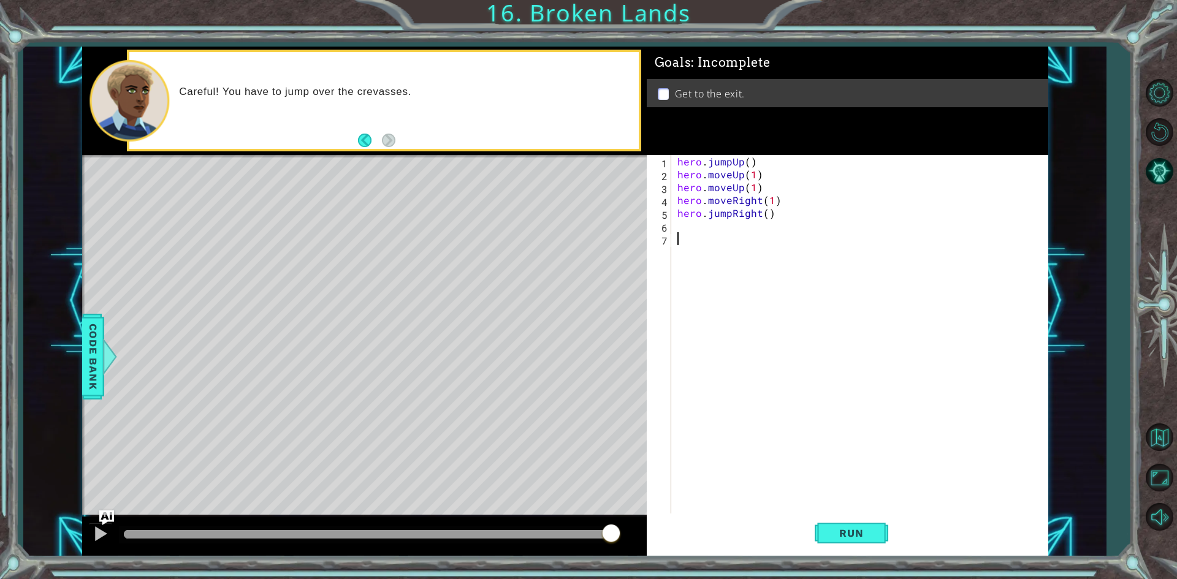
click at [739, 243] on div "hero . jumpUp ( ) hero . moveUp ( 1 ) hero . moveUp ( 1 ) hero . moveRight ( 1 …" at bounding box center [862, 348] width 375 height 386
click at [734, 223] on div "hero . jumpUp ( ) hero . moveUp ( 1 ) hero . moveUp ( 1 ) hero . moveRight ( 1 …" at bounding box center [862, 348] width 375 height 386
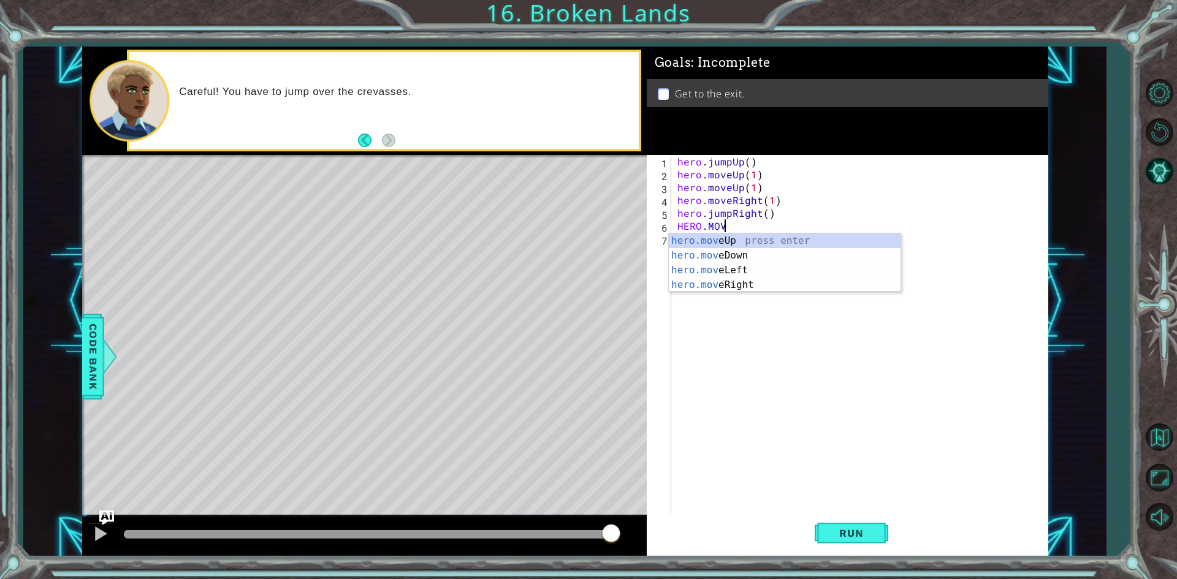
scroll to position [0, 2]
click at [751, 287] on div "hero.move Up press enter hero.move Down press enter hero.move Left press enter …" at bounding box center [785, 278] width 232 height 88
type textarea "hero.moveRight(1)"
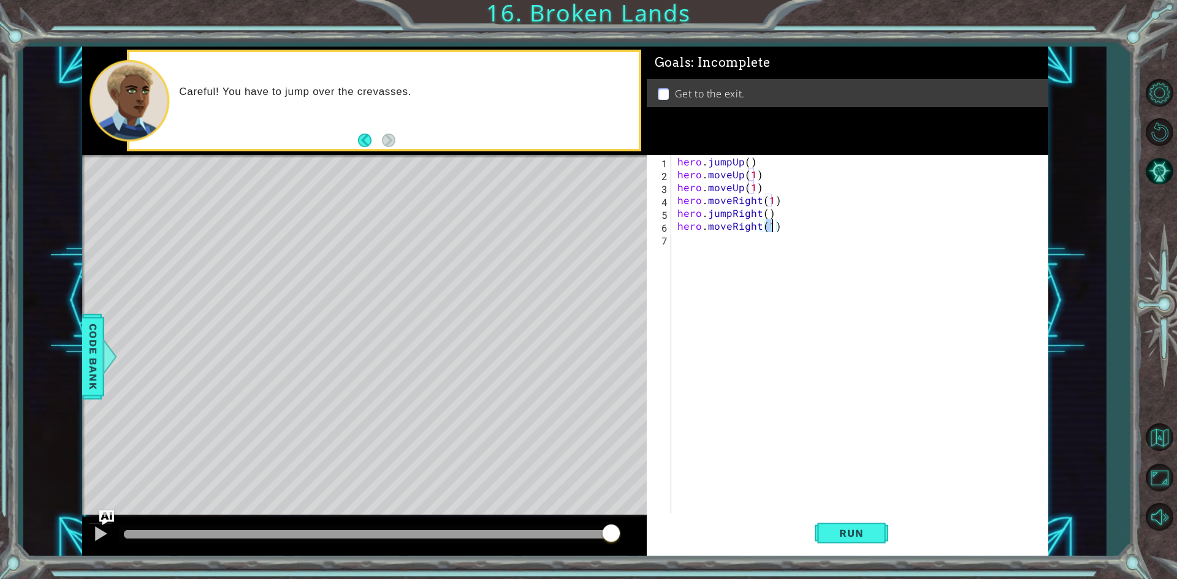
click at [719, 239] on div "hero . jumpUp ( ) hero . moveUp ( 1 ) hero . moveUp ( 1 ) hero . moveRight ( 1 …" at bounding box center [862, 348] width 375 height 386
click at [831, 526] on button "Run" at bounding box center [852, 534] width 74 height 40
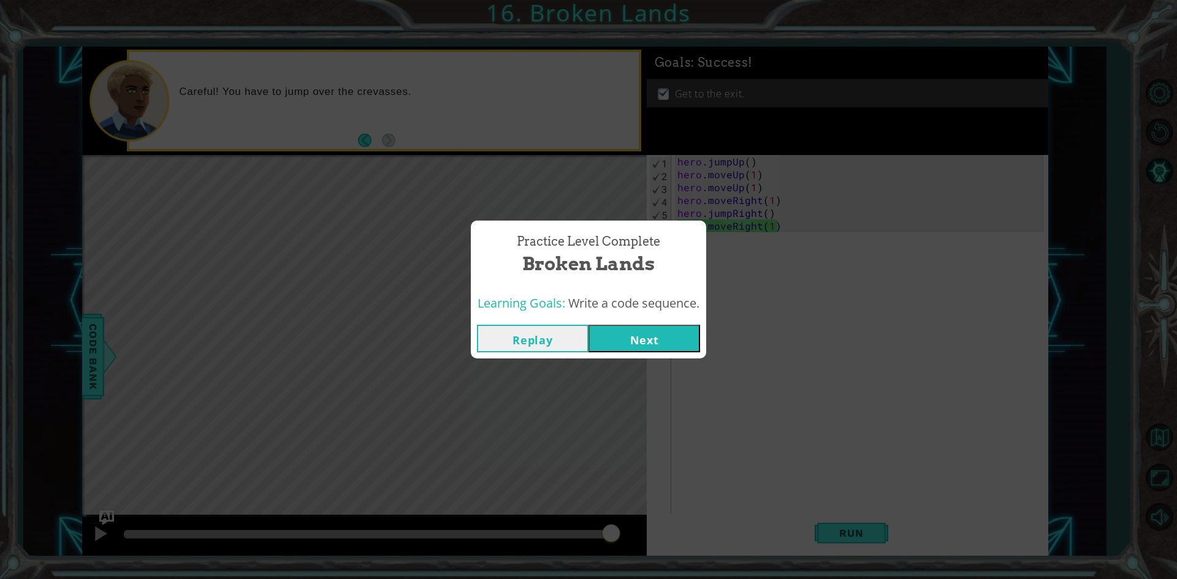
click at [681, 342] on button "Next" at bounding box center [645, 339] width 112 height 28
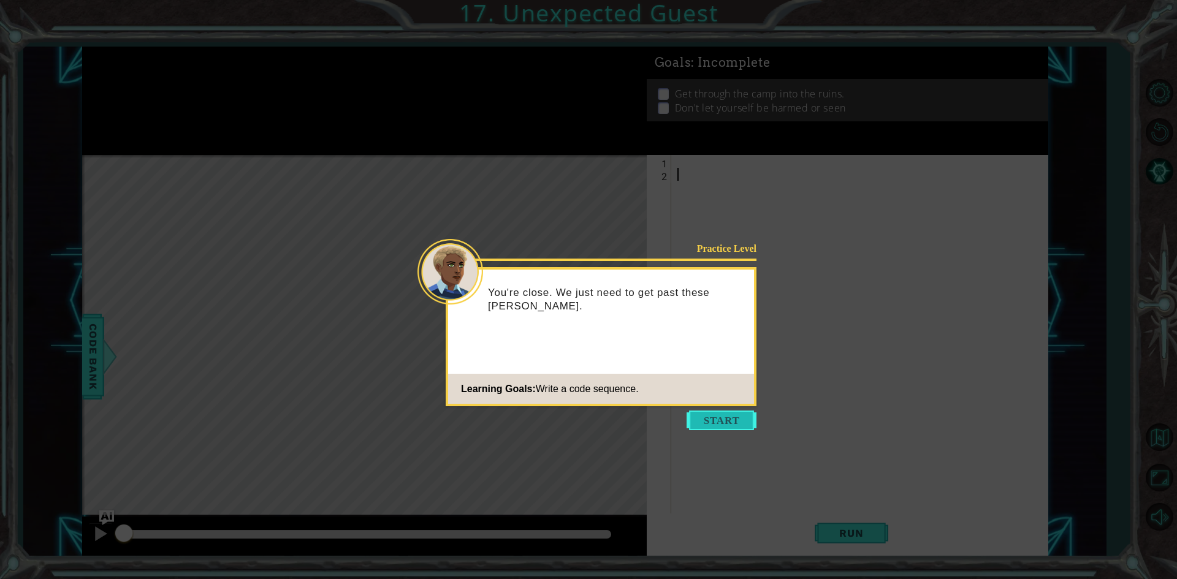
click at [724, 412] on button "Start" at bounding box center [722, 421] width 70 height 20
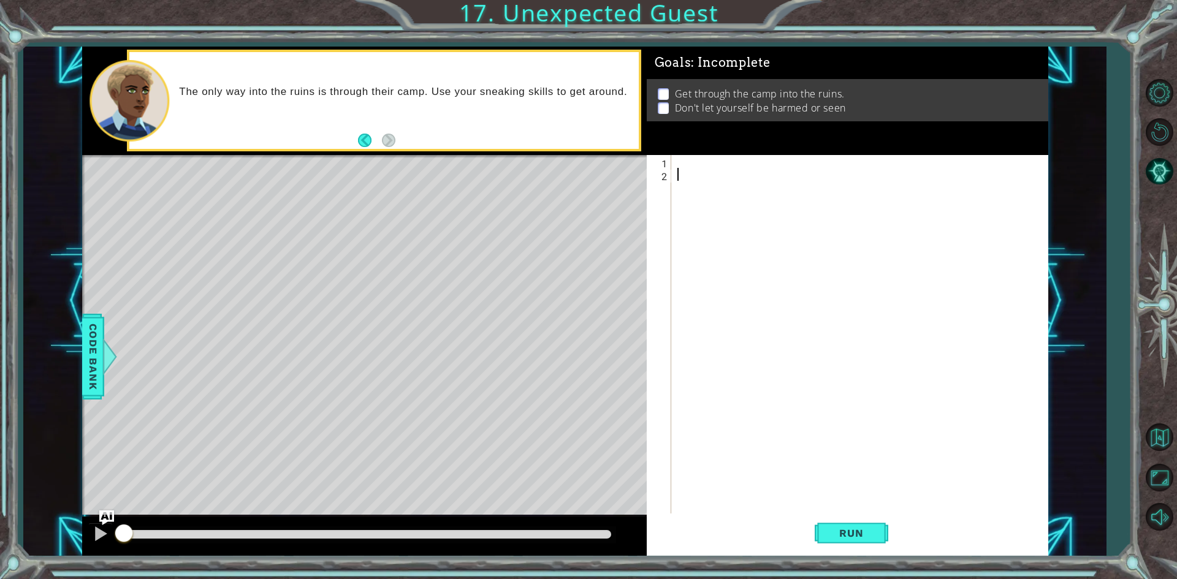
click at [703, 170] on div at bounding box center [862, 348] width 375 height 386
click at [703, 169] on div at bounding box center [862, 348] width 375 height 386
click at [705, 164] on div at bounding box center [862, 348] width 375 height 386
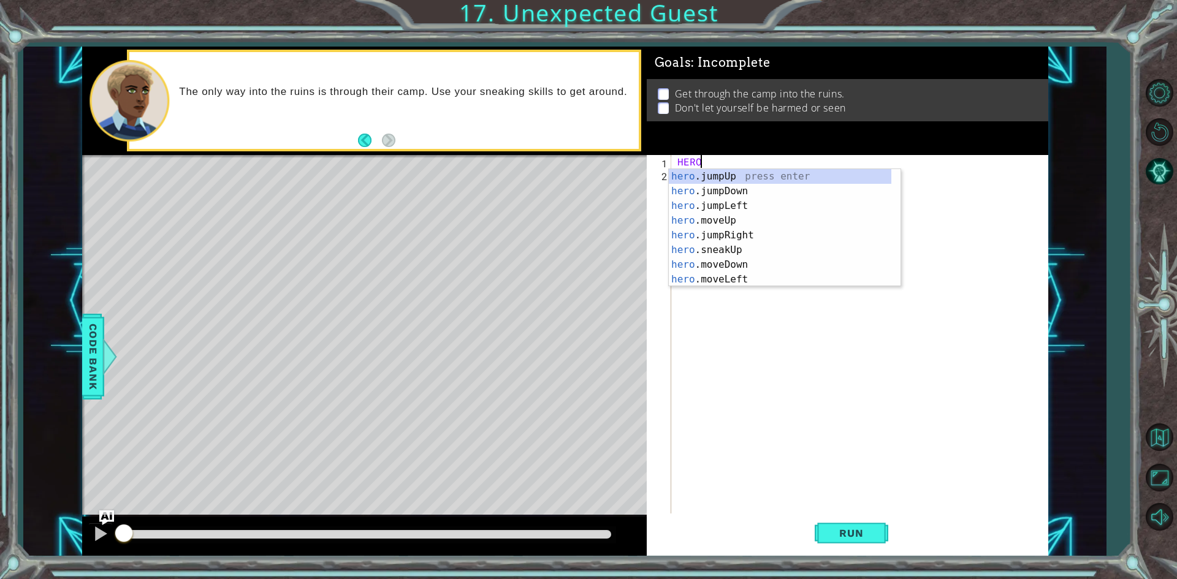
scroll to position [0, 1]
click at [752, 216] on div "hero .jumpUp press enter hero .jumpDown press enter hero .jumpLeft press enter …" at bounding box center [780, 242] width 223 height 147
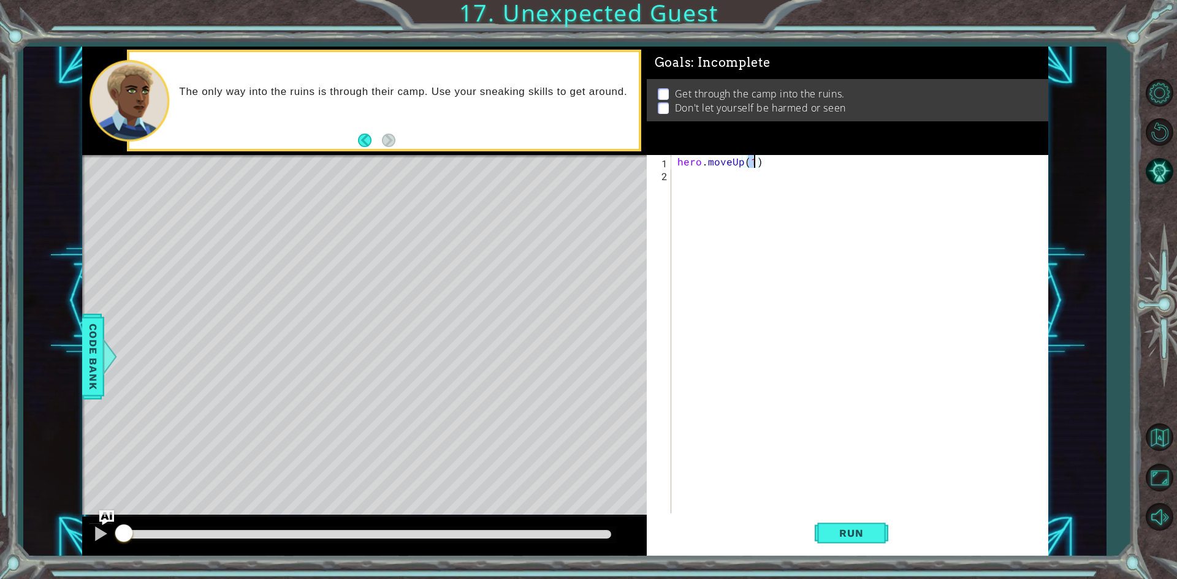
type textarea "hero.moveUp(1)"
click at [754, 160] on div "hero . moveUp ( 1 )" at bounding box center [859, 335] width 369 height 361
click at [758, 185] on div "hero . moveUp ( 1 )" at bounding box center [862, 348] width 375 height 386
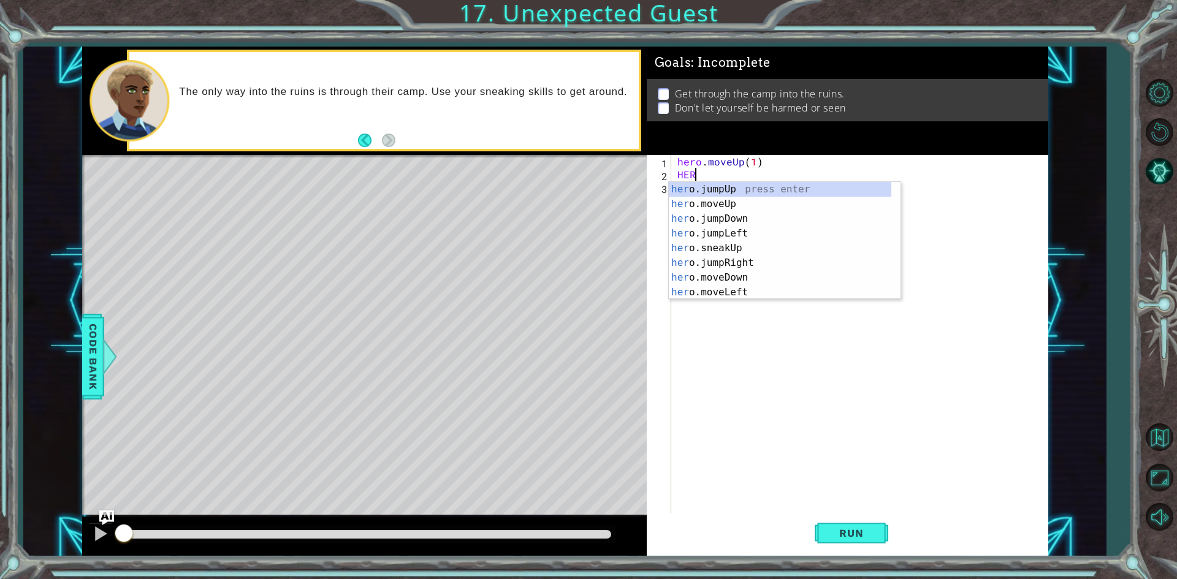
type textarea "HERO"
click at [732, 242] on div "hero .jumpUp press enter hero .jumpDown press enter hero .jumpLeft press enter …" at bounding box center [780, 255] width 223 height 147
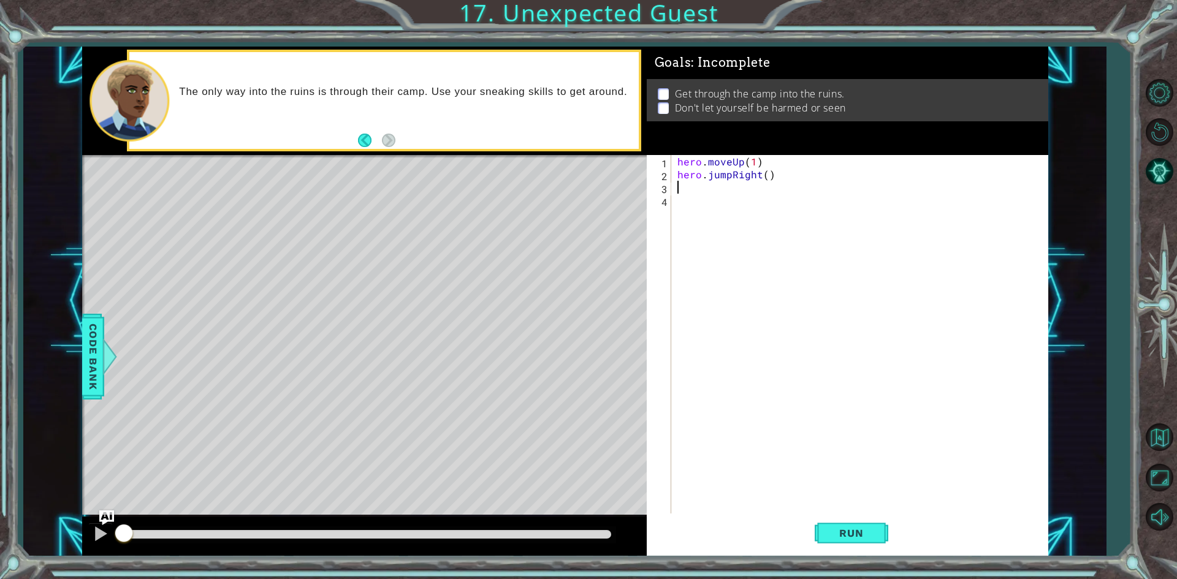
scroll to position [0, 0]
click at [708, 187] on div "hero . moveUp ( 1 ) hero . jumpRight ( )" at bounding box center [862, 348] width 375 height 386
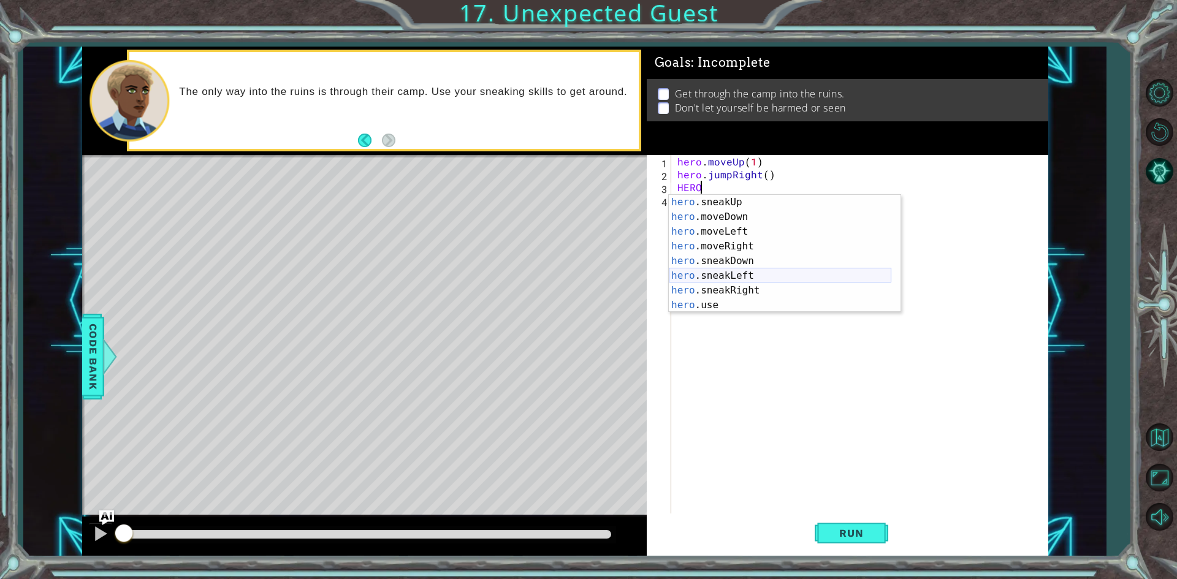
scroll to position [88, 0]
click at [739, 243] on div "hero .moveDown press enter hero .moveLeft press enter hero .moveRight press ent…" at bounding box center [780, 268] width 223 height 147
type textarea "hero.sneakDown(1)"
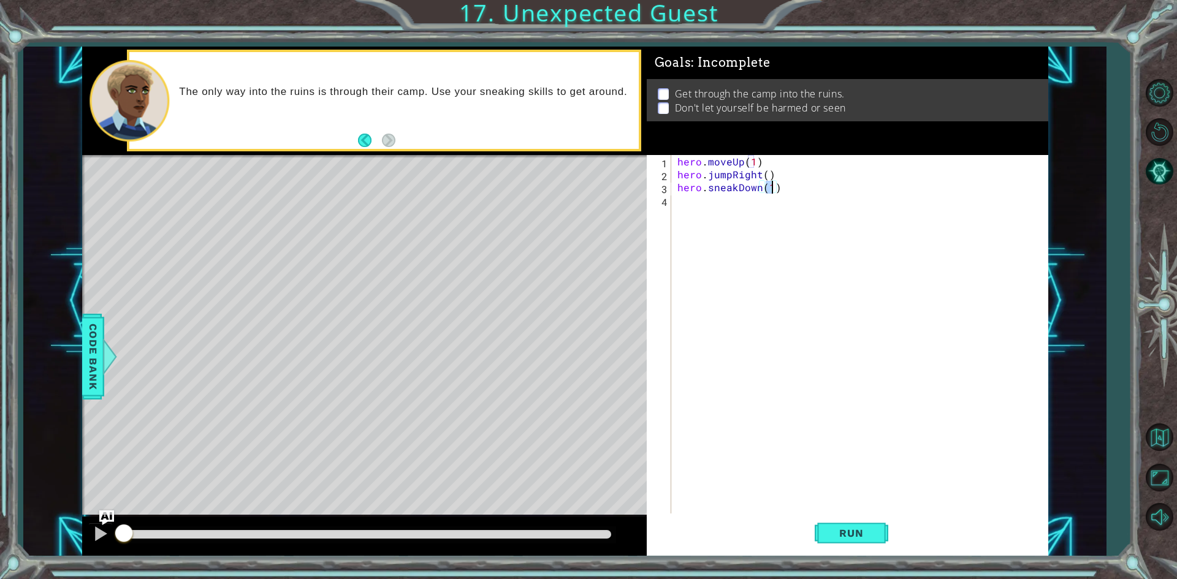
click at [791, 243] on div "hero . moveUp ( 1 ) hero . jumpRight ( ) hero . sneakDown ( 1 )" at bounding box center [862, 348] width 375 height 386
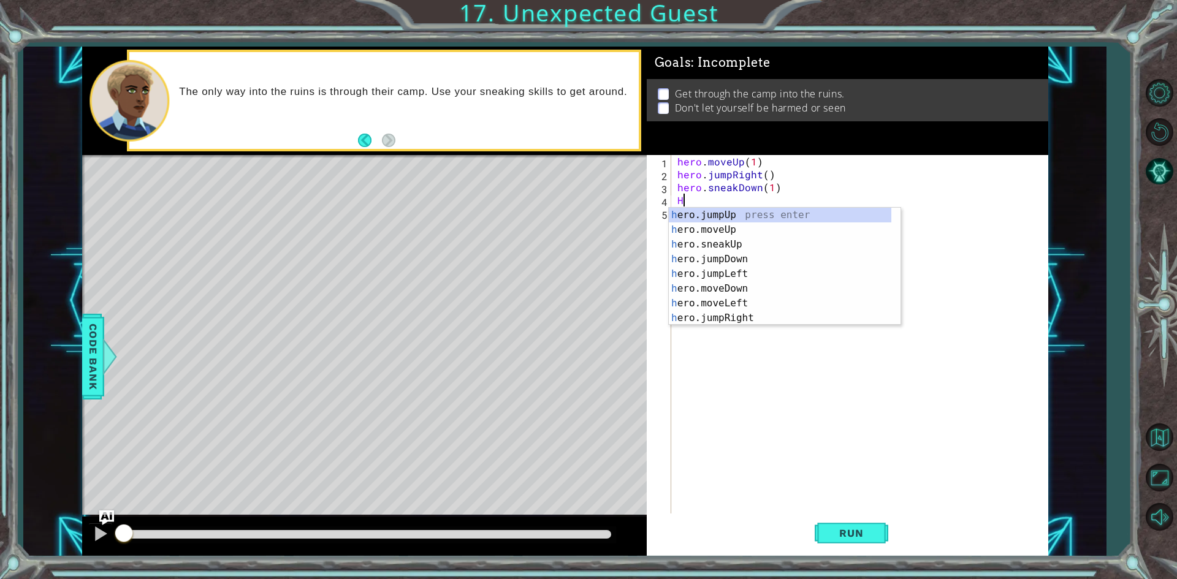
scroll to position [0, 0]
type textarea "HERO"
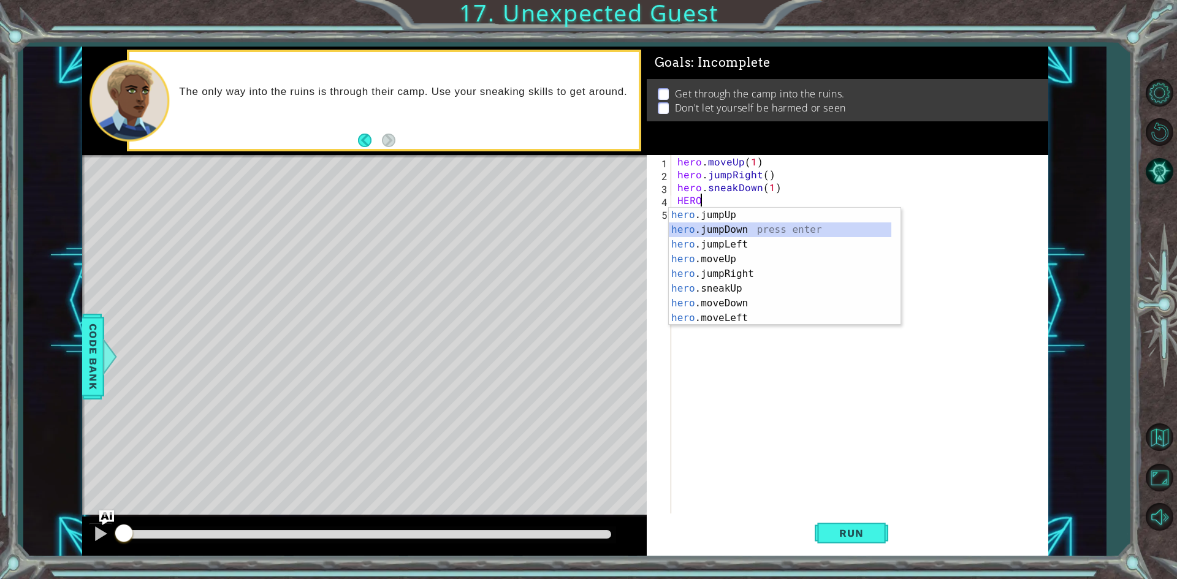
click at [791, 235] on div "hero .jumpUp press enter hero .jumpDown press enter hero .jumpLeft press enter …" at bounding box center [780, 281] width 223 height 147
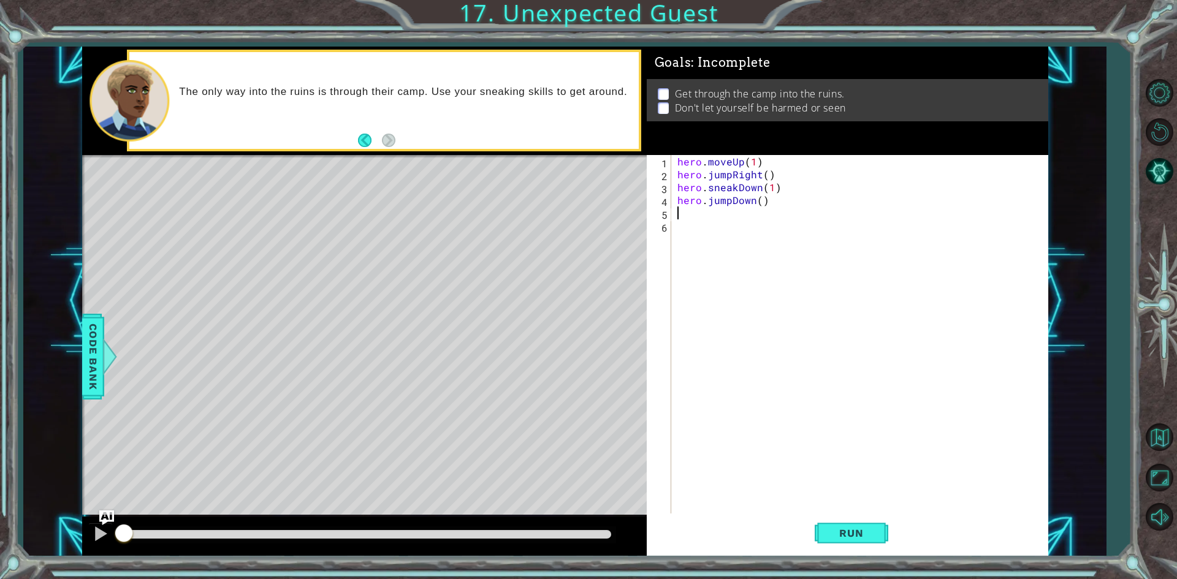
scroll to position [0, 0]
click at [791, 235] on div "hero . moveUp ( 1 ) hero . jumpRight ( ) hero . sneakDown ( 1 ) hero . jumpDown…" at bounding box center [862, 348] width 375 height 386
click at [782, 220] on div "hero . moveUp ( 1 ) hero . jumpRight ( ) hero . sneakDown ( 1 ) hero . jumpDown…" at bounding box center [862, 348] width 375 height 386
click at [778, 207] on div "hero . moveUp ( 1 ) hero . jumpRight ( ) hero . sneakDown ( 1 ) hero . jumpDown…" at bounding box center [862, 348] width 375 height 386
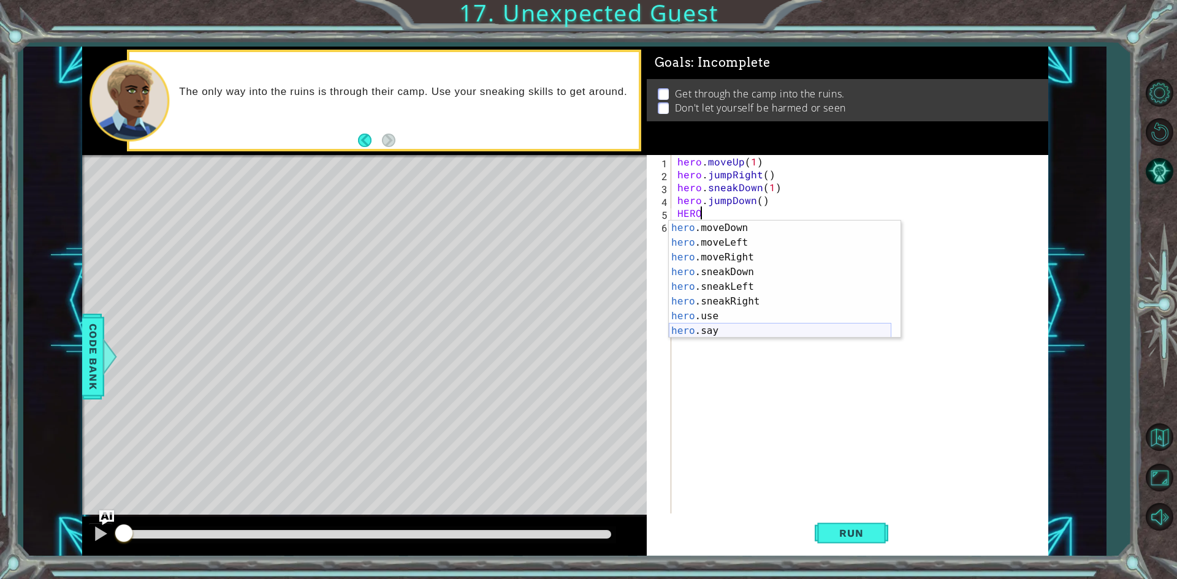
scroll to position [88, 0]
click at [757, 302] on div "hero .moveDown press enter hero .moveLeft press enter hero .moveRight press ent…" at bounding box center [780, 294] width 223 height 147
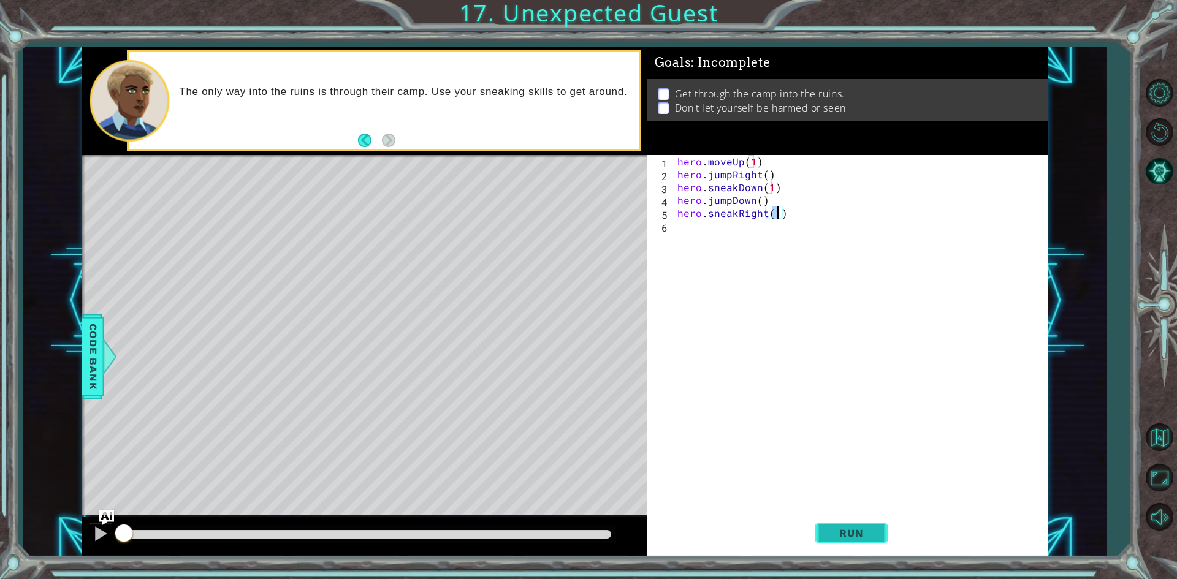
click at [844, 533] on span "Run" at bounding box center [851, 533] width 48 height 12
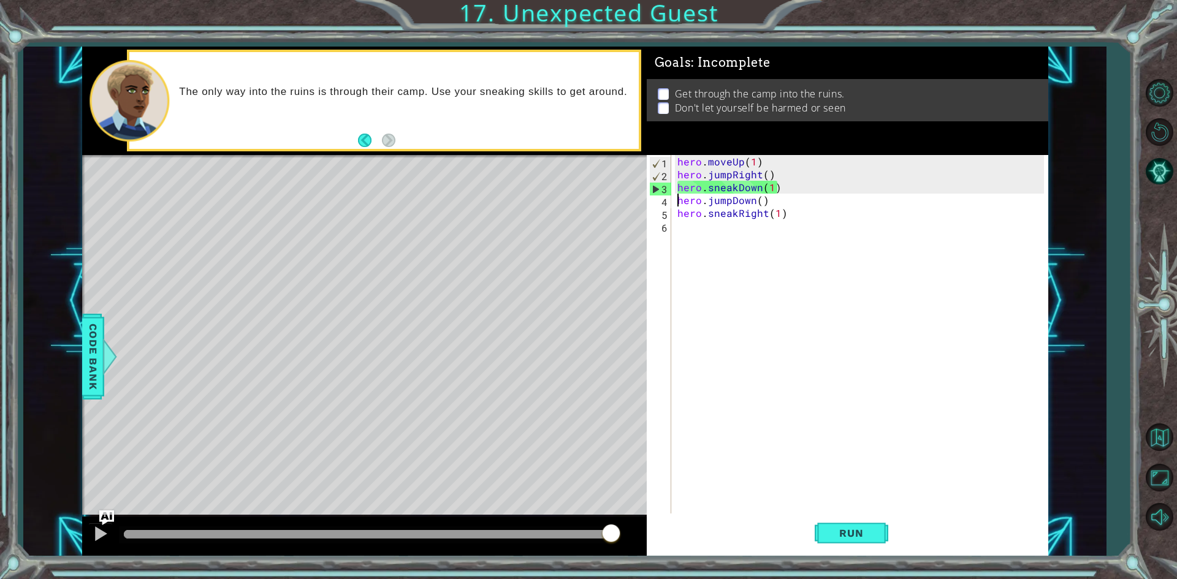
click at [675, 201] on div "hero . moveUp ( 1 ) hero . jumpRight ( ) hero . sneakDown ( 1 ) hero . jumpDown…" at bounding box center [862, 348] width 375 height 386
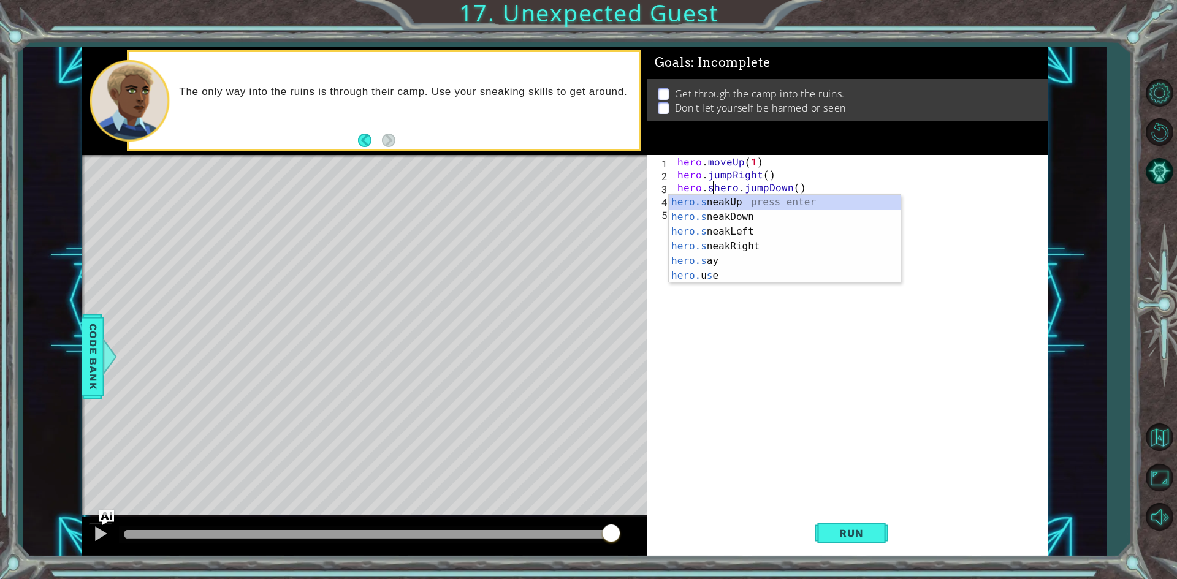
scroll to position [0, 0]
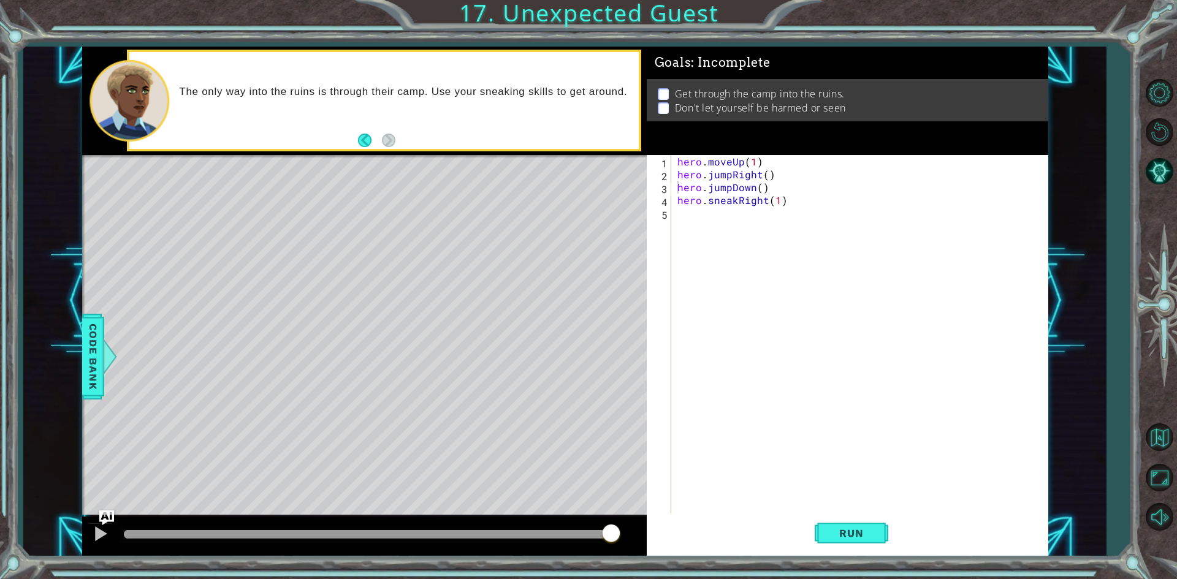
click at [673, 197] on div "hero.jumpDown() 1 2 3 4 5 hero . moveUp ( 1 ) hero . jumpRight ( ) hero . jumpD…" at bounding box center [845, 335] width 397 height 361
click at [676, 199] on div "hero . moveUp ( 1 ) hero . jumpRight ( ) hero . jumpDown ( ) hero . sneakRight …" at bounding box center [862, 348] width 375 height 386
type textarea "hero.sneakRight(1)"
click at [690, 194] on div "hero . moveUp ( 1 ) hero . jumpRight ( ) hero . jumpDown ( ) hero . sneakRight …" at bounding box center [862, 348] width 375 height 386
type textarea "hero.jumpDown()"
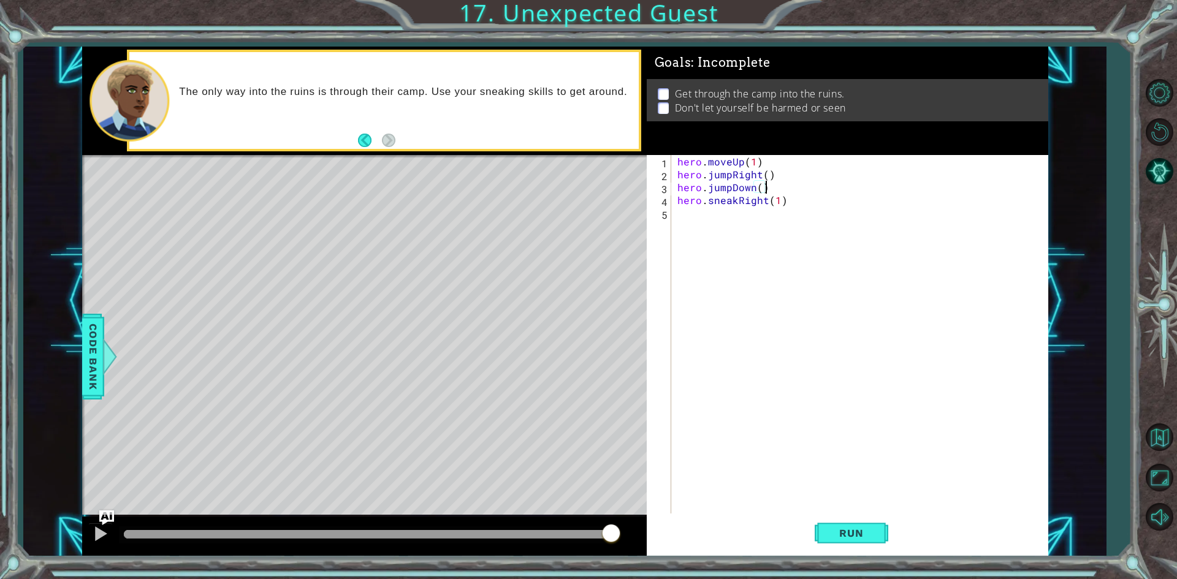
click at [831, 513] on div "hero . moveUp ( 1 ) hero . jumpRight ( ) hero . jumpDown ( ) hero . sneakRight …" at bounding box center [862, 348] width 375 height 386
click at [844, 522] on button "Run" at bounding box center [852, 534] width 74 height 40
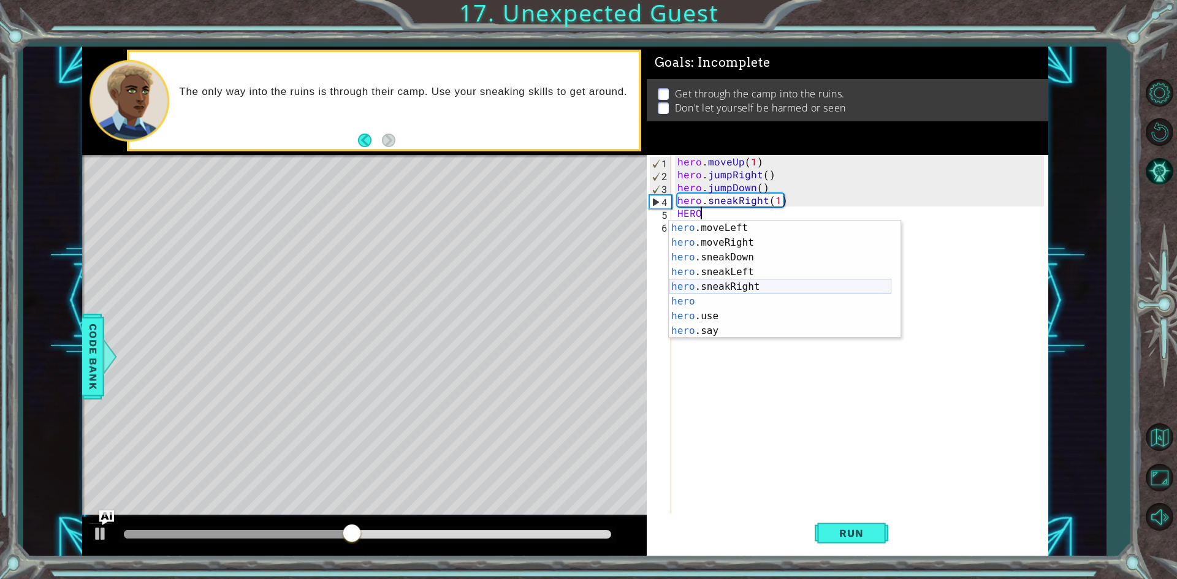
scroll to position [103, 0]
click at [731, 257] on div "hero .moveLeft press enter hero .moveRight press enter hero .sneakDown press en…" at bounding box center [780, 294] width 223 height 147
type textarea "hero.sneakDown(1)"
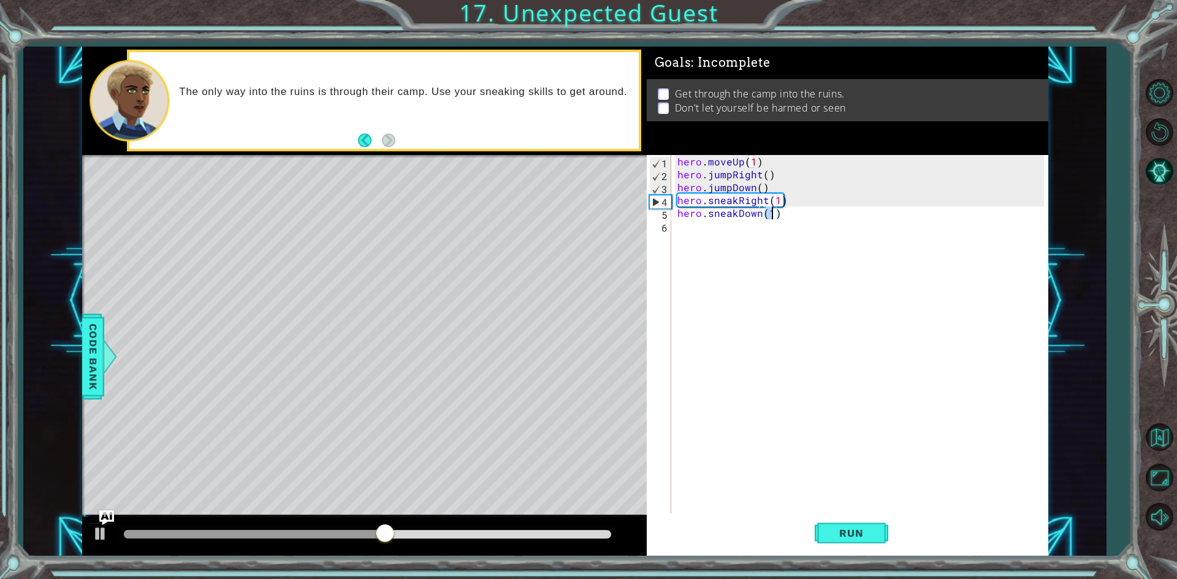
click at [727, 232] on div "hero . moveUp ( 1 ) hero . jumpRight ( ) hero . jumpDown ( ) hero . sneakRight …" at bounding box center [862, 348] width 375 height 386
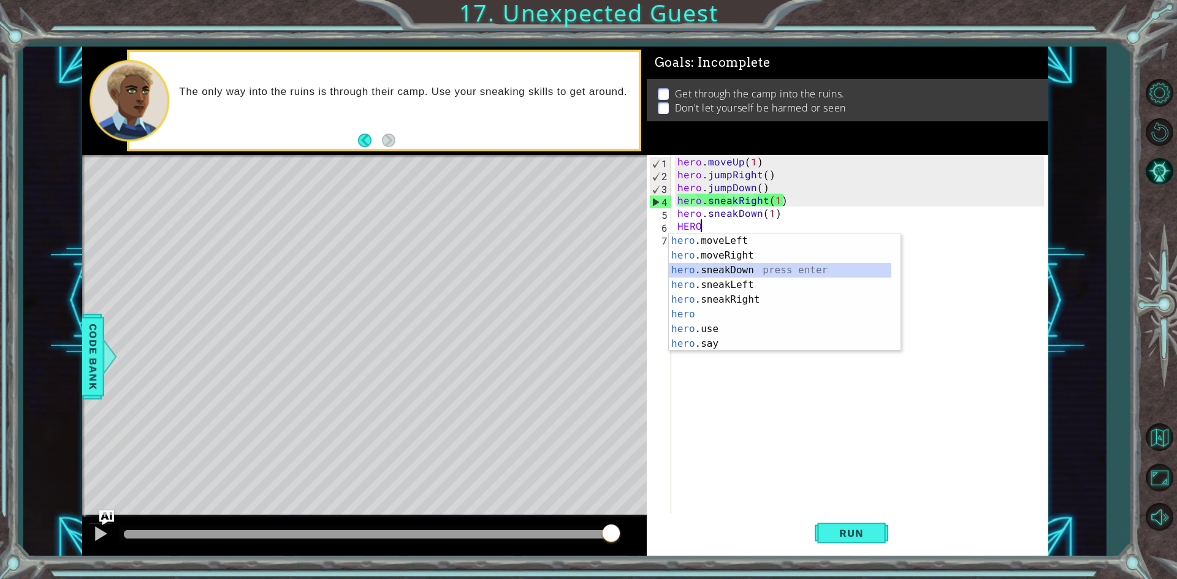
click at [753, 275] on div "hero .moveLeft press enter hero .moveRight press enter hero .sneakDown press en…" at bounding box center [780, 307] width 223 height 147
type textarea "hero.sneakDown(1)"
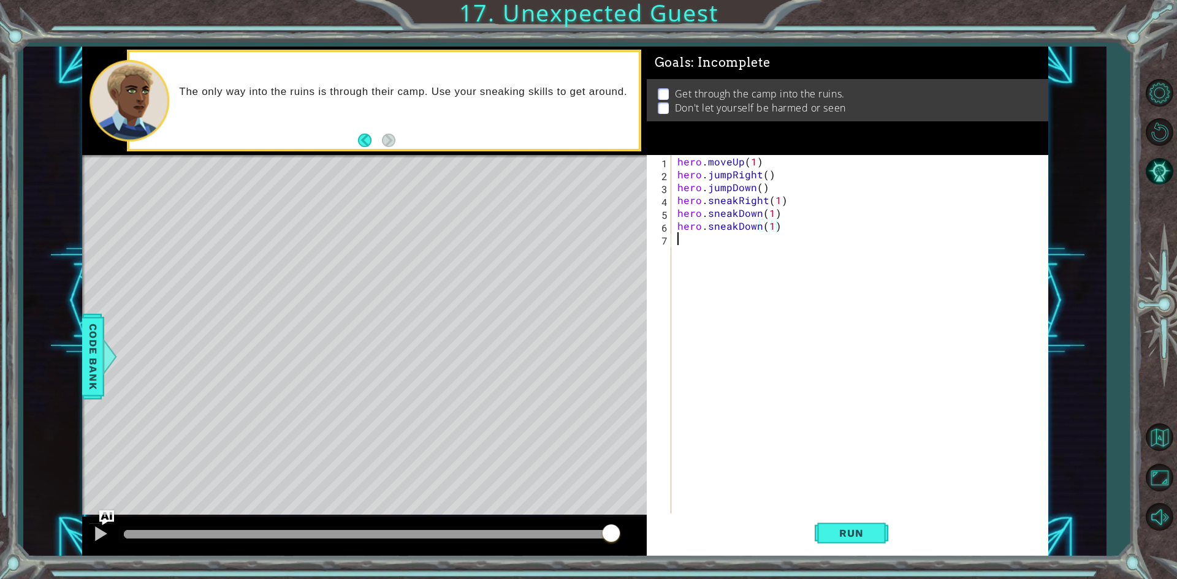
click at [753, 248] on div "hero . moveUp ( 1 ) hero . jumpRight ( ) hero . jumpDown ( ) hero . sneakRight …" at bounding box center [862, 348] width 375 height 386
click at [755, 246] on div "hero . moveUp ( 1 ) hero . jumpRight ( ) hero . jumpDown ( ) hero . sneakRight …" at bounding box center [862, 348] width 375 height 386
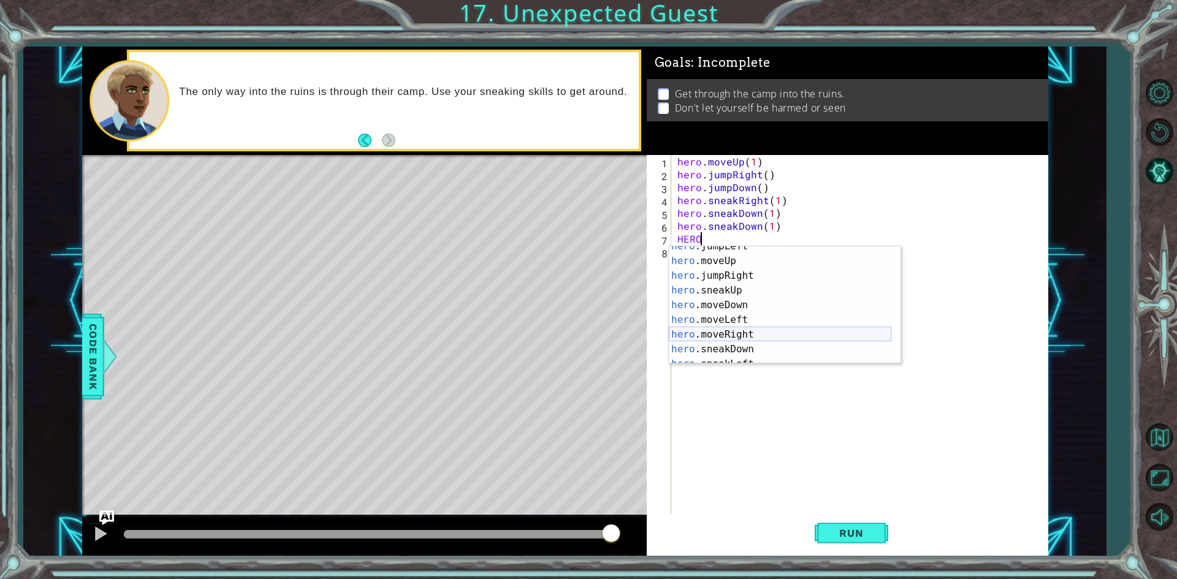
scroll to position [74, 0]
click at [760, 338] on div "hero .sneakUp press enter hero .moveDown press enter hero .moveLeft press enter…" at bounding box center [780, 319] width 223 height 147
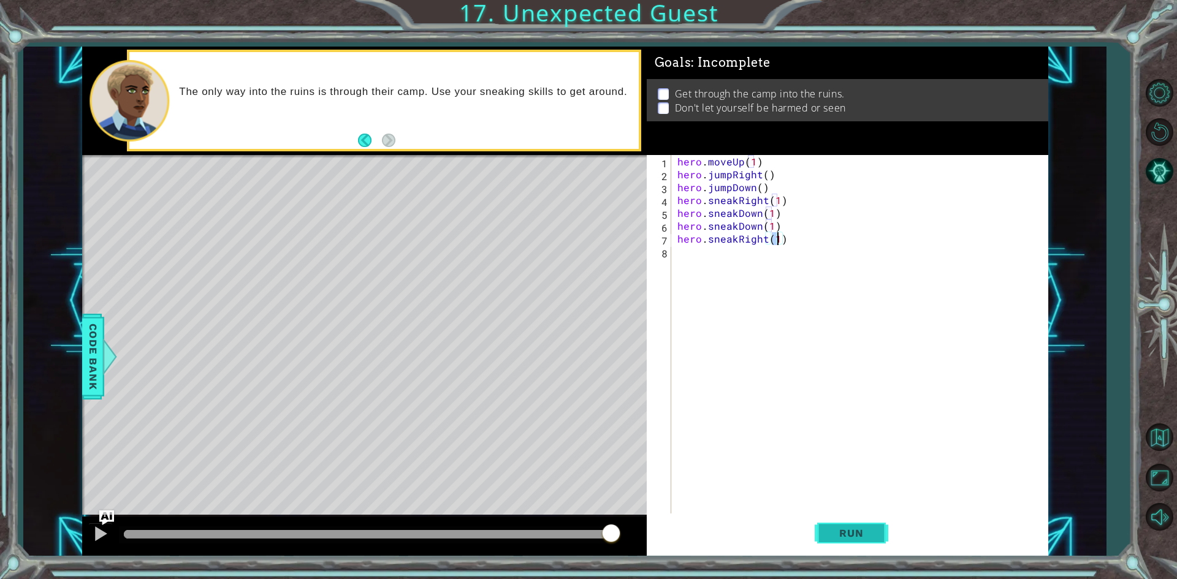
type textarea "hero.sneakRight(1)"
click at [848, 540] on button "Run" at bounding box center [852, 534] width 74 height 40
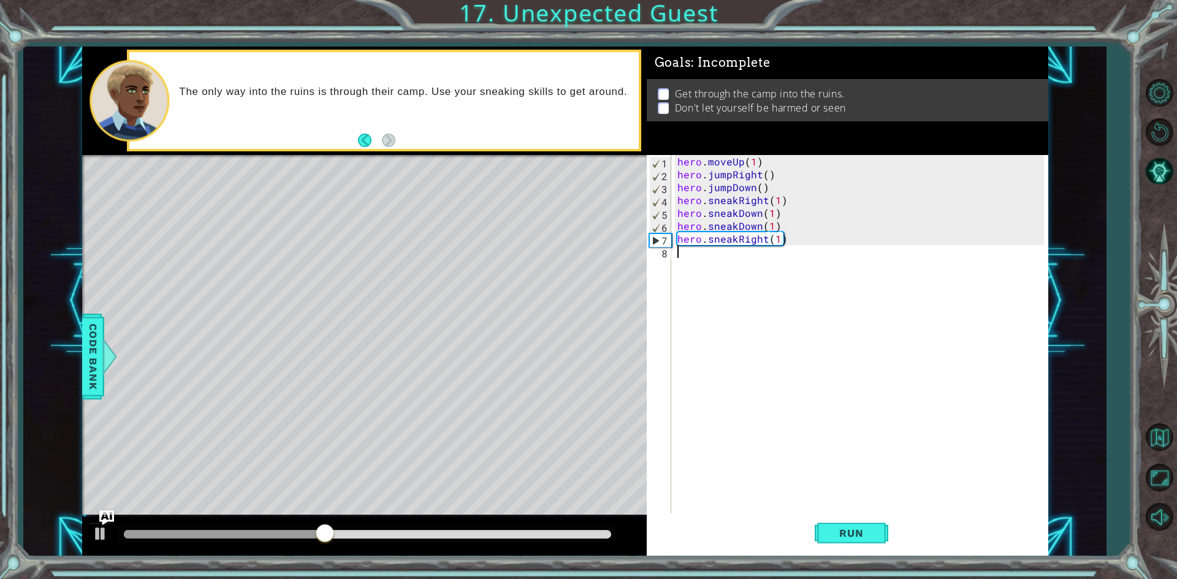
click at [749, 273] on div "hero . moveUp ( 1 ) hero . jumpRight ( ) hero . jumpDown ( ) hero . sneakRight …" at bounding box center [862, 348] width 375 height 386
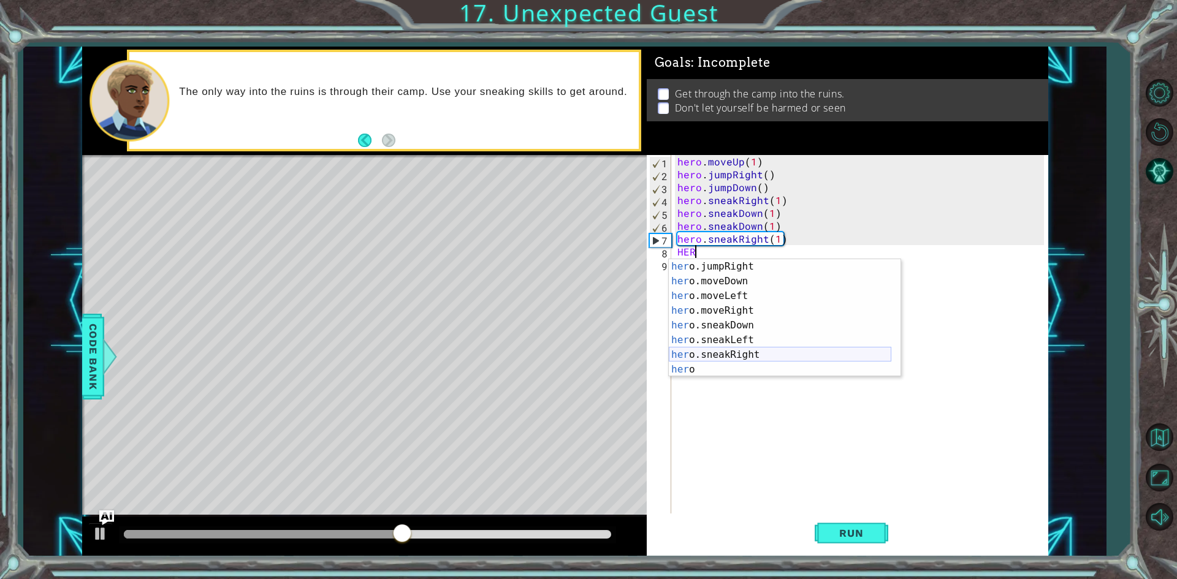
scroll to position [103, 0]
click at [780, 325] on div "her o.moveLeft press enter her o.moveRight press enter her o.sneakDown press en…" at bounding box center [780, 332] width 223 height 147
type textarea "hero.sneakRight(1)"
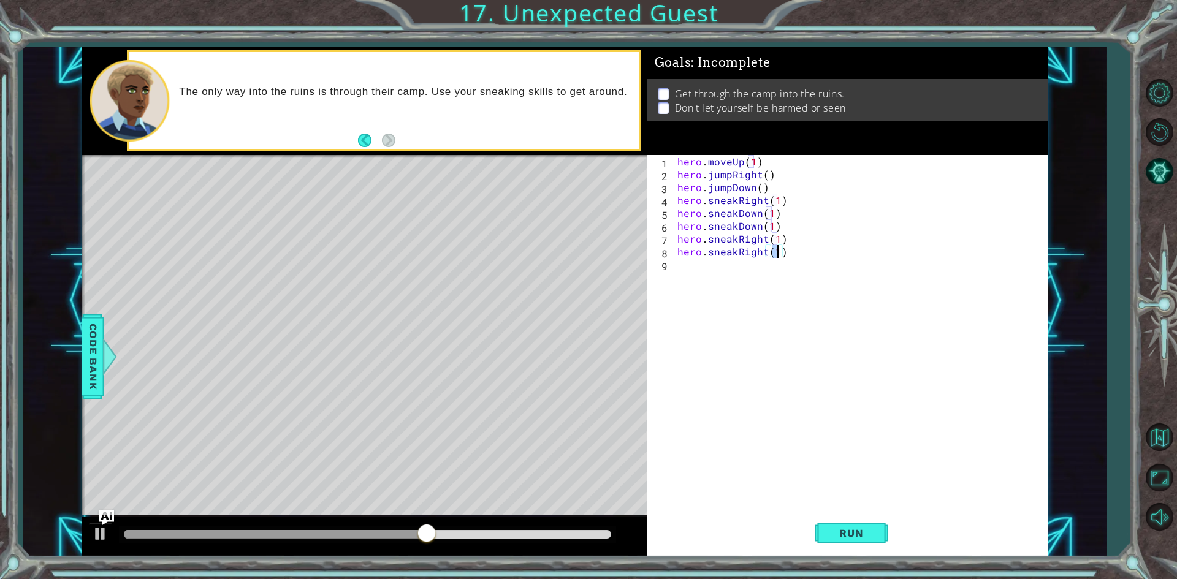
click at [763, 271] on div "hero . moveUp ( 1 ) hero . jumpRight ( ) hero . jumpDown ( ) hero . sneakRight …" at bounding box center [862, 348] width 375 height 386
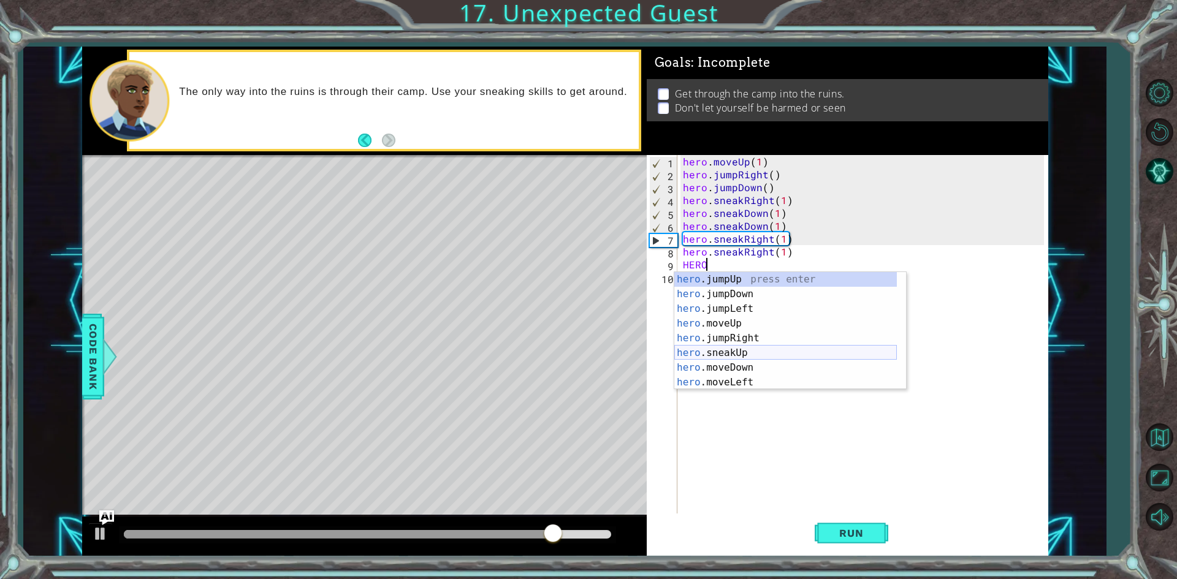
scroll to position [0, 0]
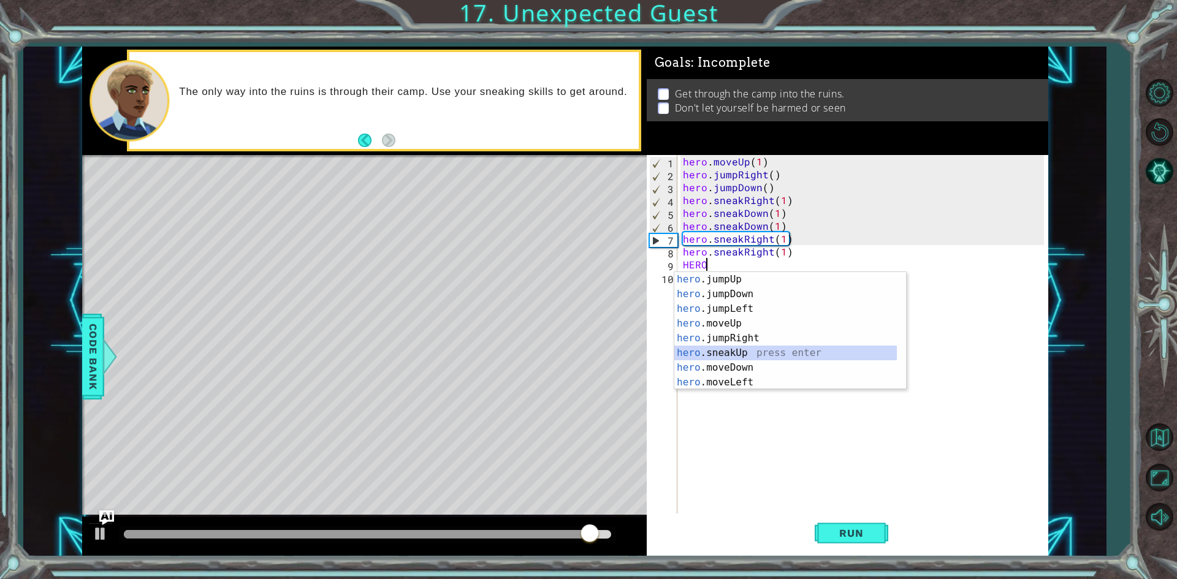
click at [754, 352] on div "hero .jumpUp press enter hero .jumpDown press enter hero .jumpLeft press enter …" at bounding box center [785, 345] width 223 height 147
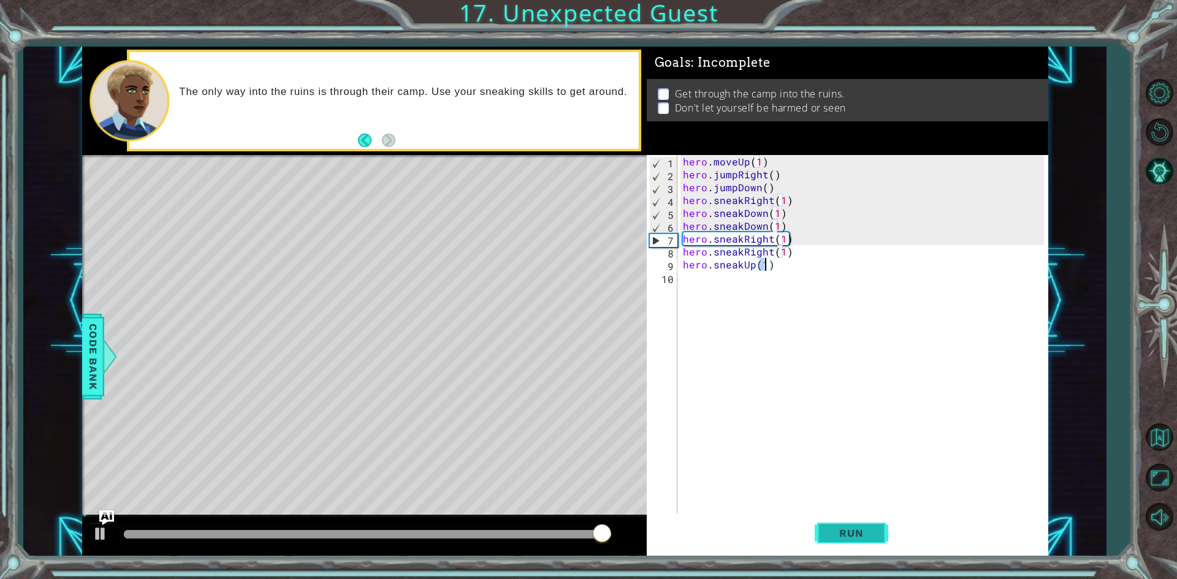
type textarea "hero.sneakUp(1)"
click at [840, 528] on span "Run" at bounding box center [851, 533] width 48 height 12
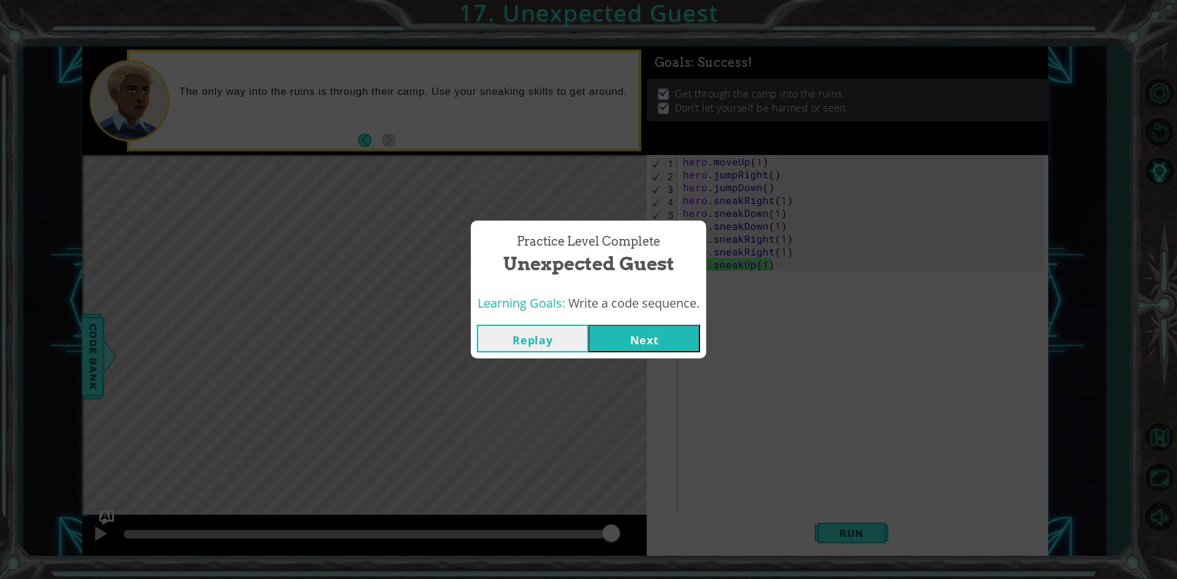
click at [656, 343] on button "Next" at bounding box center [645, 339] width 112 height 28
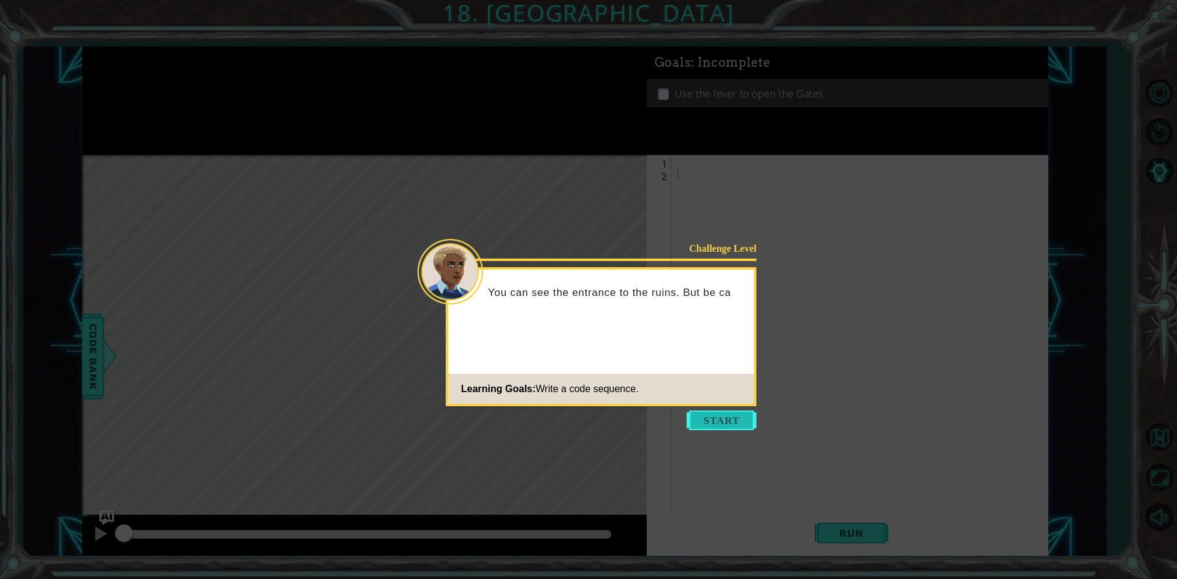
click at [710, 411] on button "Start" at bounding box center [722, 421] width 70 height 20
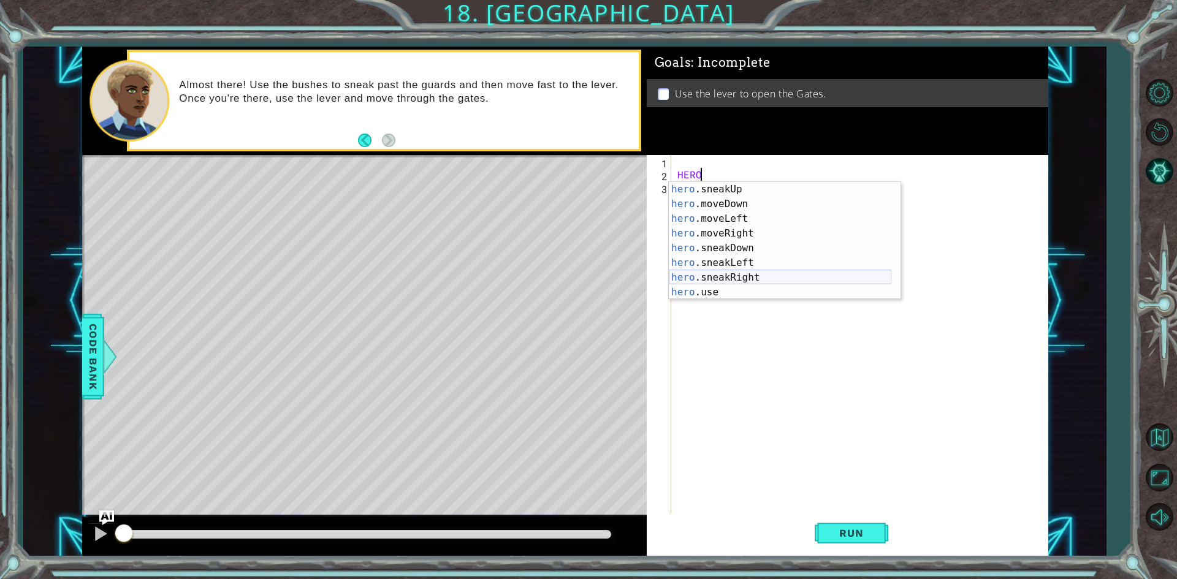
scroll to position [74, 0]
click at [749, 272] on div "hero .sneakUp press enter hero .moveDown press enter hero .moveLeft press enter…" at bounding box center [780, 255] width 223 height 147
type textarea "hero.sneakRight(1)"
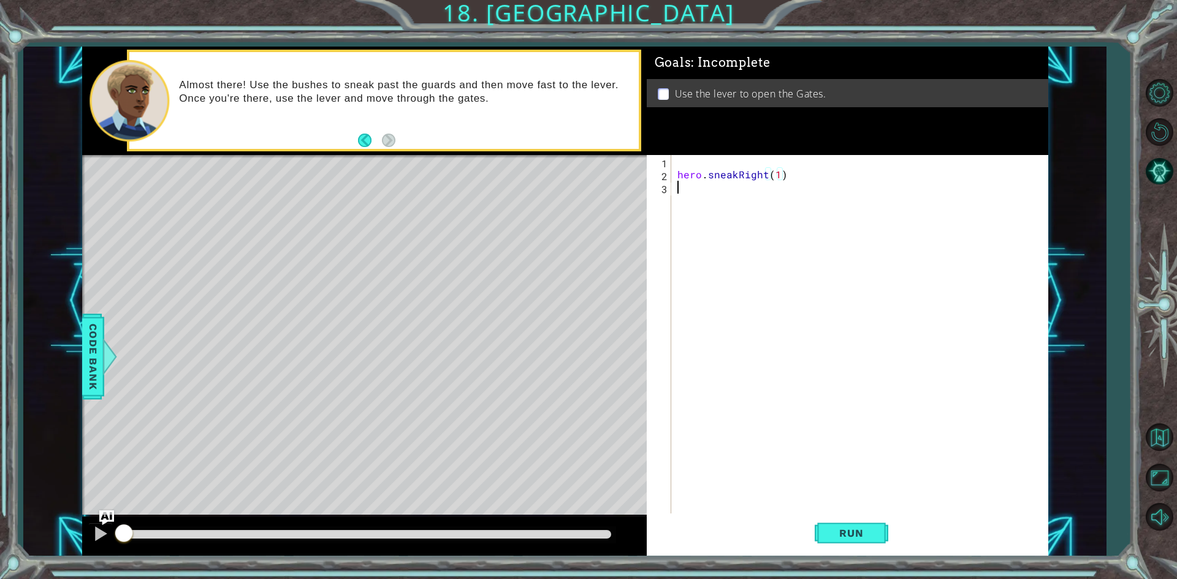
click at [734, 188] on div "hero . sneakRight ( 1 )" at bounding box center [862, 348] width 375 height 386
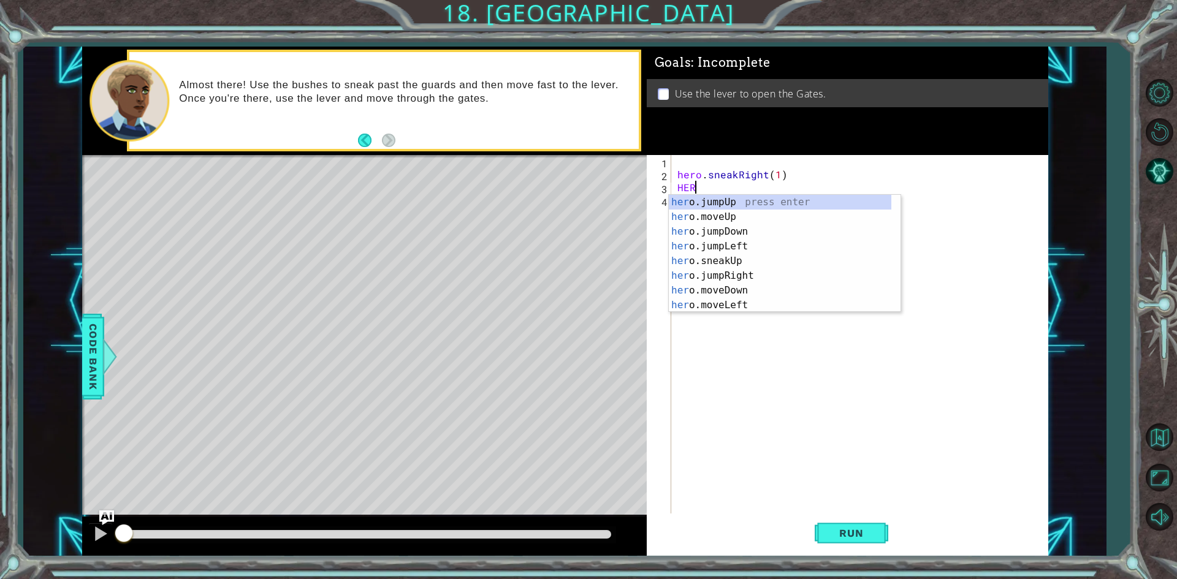
type textarea "HERO"
click at [717, 167] on div "hero . sneakRight ( 1 ) HERO" at bounding box center [862, 348] width 375 height 386
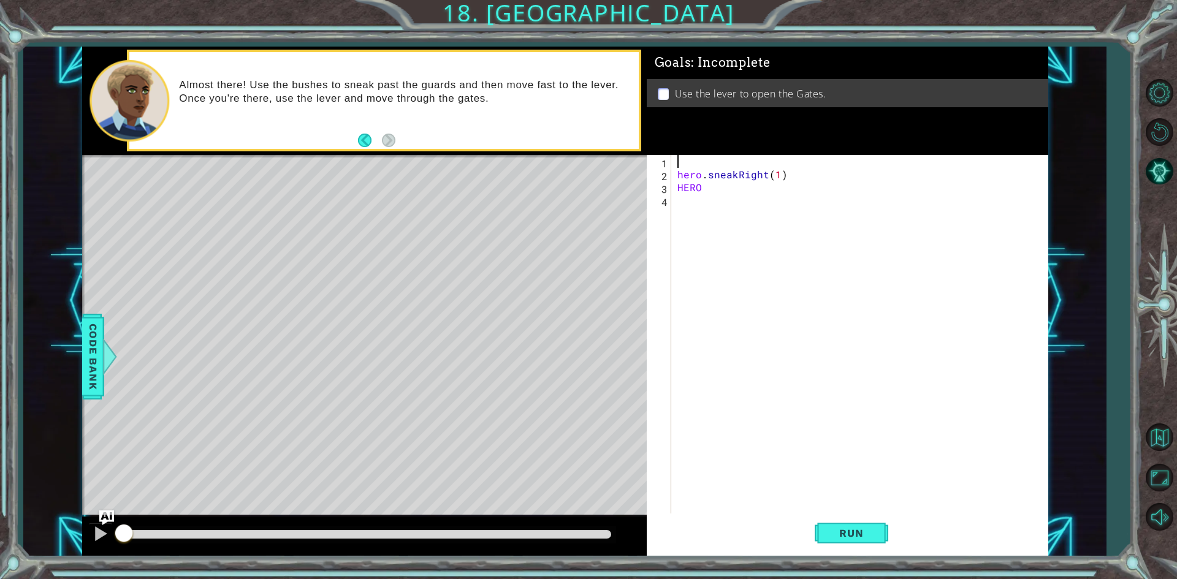
scroll to position [0, 0]
click at [676, 178] on div "hero . sneakRight ( 1 ) HERO" at bounding box center [862, 348] width 375 height 386
click at [706, 175] on div "hero . sneakRight ( 1 ) HERO" at bounding box center [862, 348] width 375 height 386
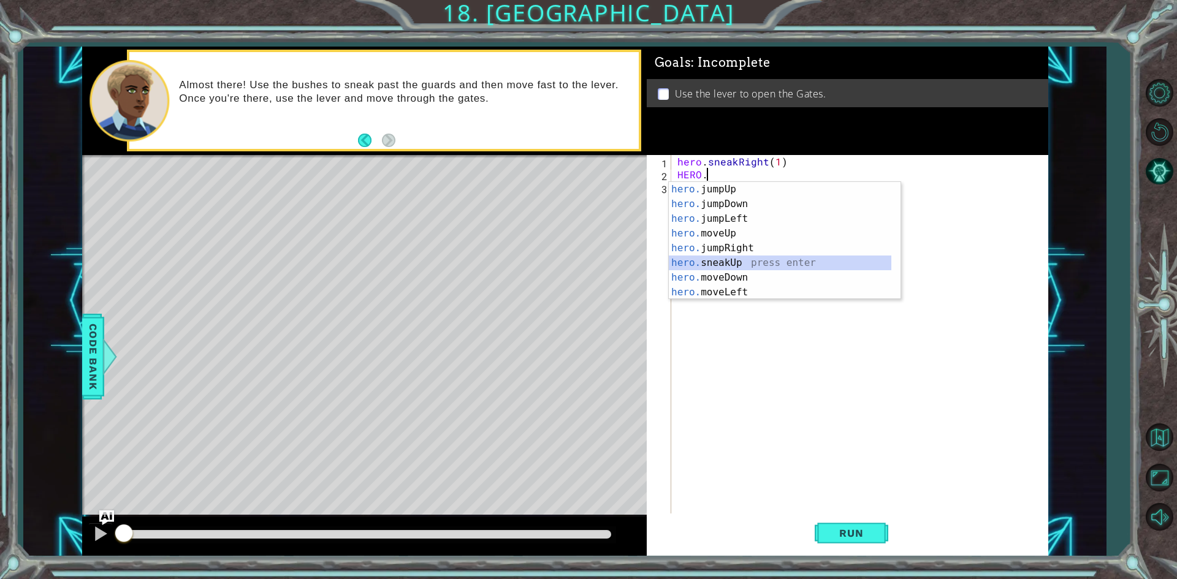
click at [751, 266] on div "hero. jumpUp press enter hero. jumpDown press enter hero. jumpLeft press enter …" at bounding box center [780, 255] width 223 height 147
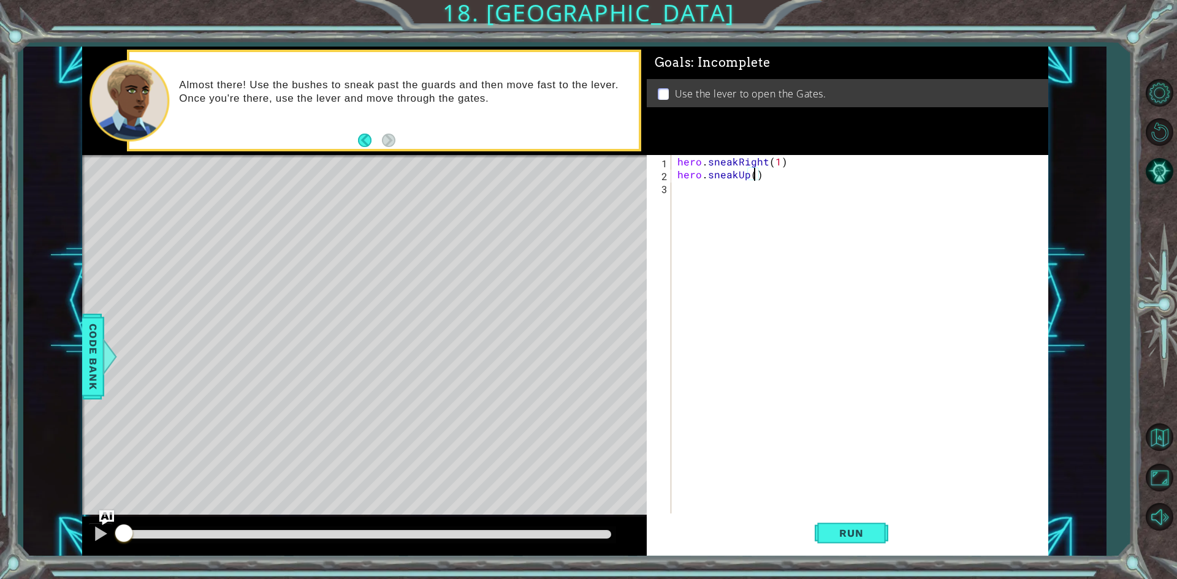
scroll to position [0, 5]
click at [709, 164] on div "hero . sneakRight ( 1 ) hero . sneakUp ( 2 )" at bounding box center [862, 348] width 375 height 386
type textarea "hero.sneakRight(1)"
click at [720, 193] on div "hero . sneakRight ( 1 ) hero . sneakUp ( 2 )" at bounding box center [862, 348] width 375 height 386
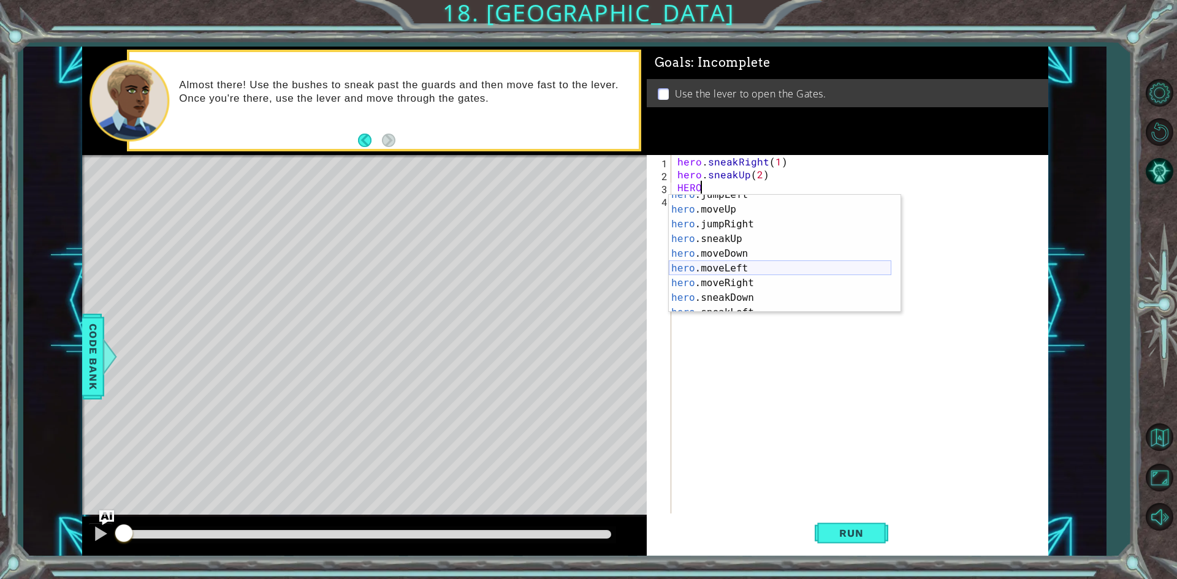
scroll to position [74, 0]
click at [763, 285] on div "hero .sneakUp press enter hero .moveDown press enter hero .moveLeft press enter…" at bounding box center [780, 268] width 223 height 147
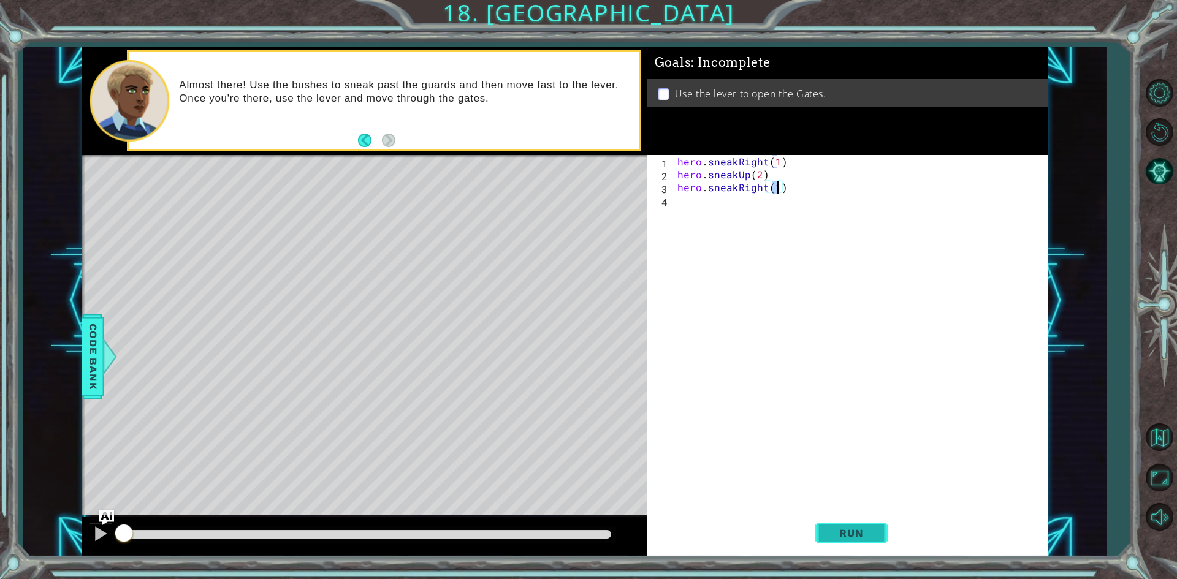
type textarea "hero.sneakRight(1)"
click at [836, 541] on button "Run" at bounding box center [852, 534] width 74 height 40
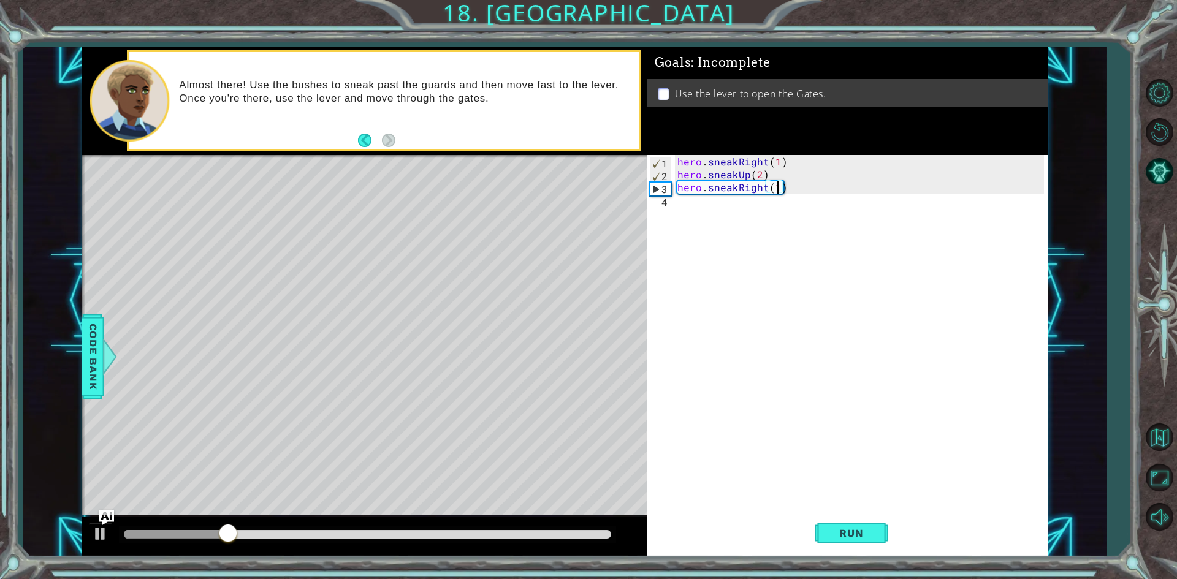
click at [801, 210] on div "hero . sneakRight ( 1 ) hero . sneakUp ( 2 ) hero . sneakRight ( 1 )" at bounding box center [862, 348] width 375 height 386
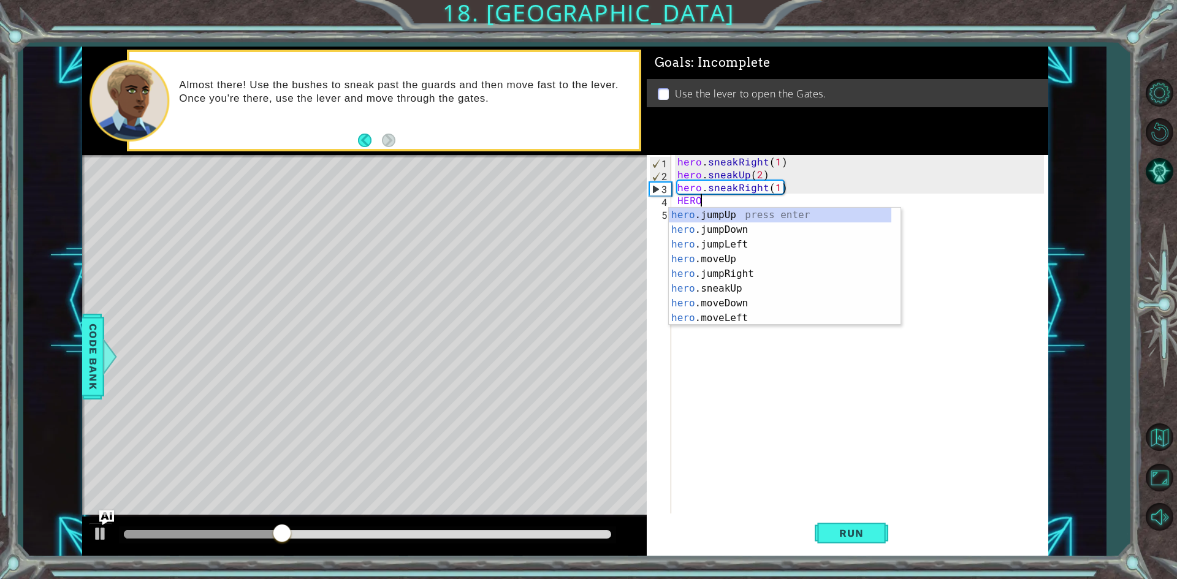
scroll to position [0, 1]
click at [736, 286] on div "hero .jumpUp press enter hero .jumpDown press enter hero .jumpLeft press enter …" at bounding box center [780, 281] width 223 height 147
type textarea "hero.sneakUp(1)"
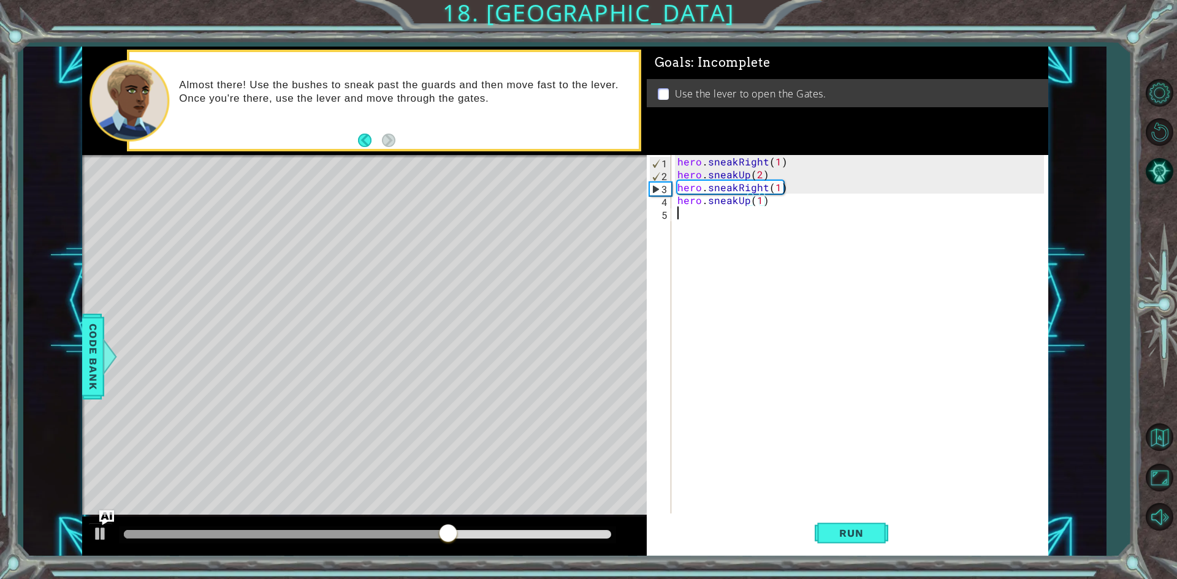
click at [727, 218] on div "hero . sneakRight ( 1 ) hero . sneakUp ( 2 ) hero . sneakRight ( 1 ) hero . sne…" at bounding box center [862, 348] width 375 height 386
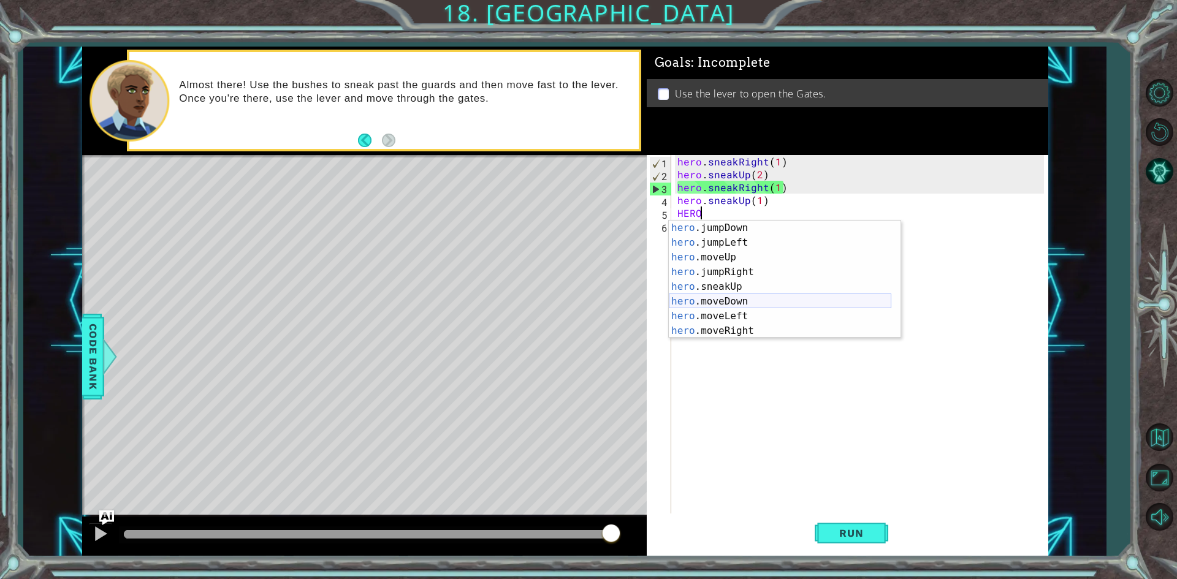
scroll to position [15, 0]
click at [726, 281] on div "hero .jumpDown press enter hero .jumpLeft press enter hero .moveUp press enter …" at bounding box center [780, 294] width 223 height 147
type textarea "hero.sneakUp(1)"
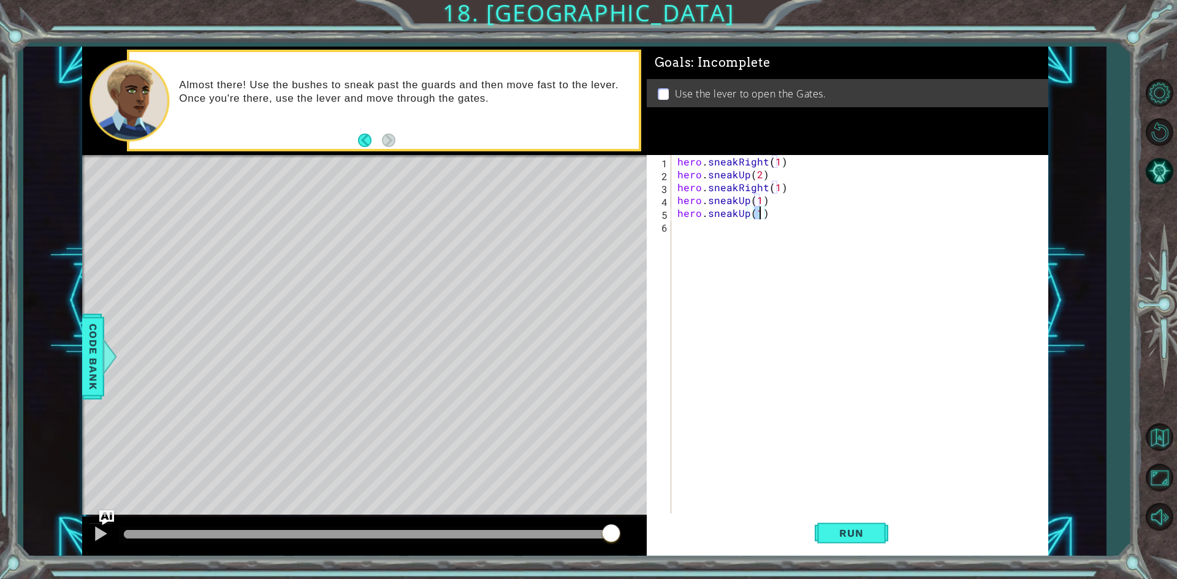
click at [713, 227] on div "hero . sneakRight ( 1 ) hero . sneakUp ( 2 ) hero . sneakRight ( 1 ) hero . sne…" at bounding box center [862, 348] width 375 height 386
click at [770, 220] on div "hero . sneakRight ( 1 ) hero . sneakUp ( 2 ) hero . sneakRight ( 1 ) hero . sne…" at bounding box center [862, 348] width 375 height 386
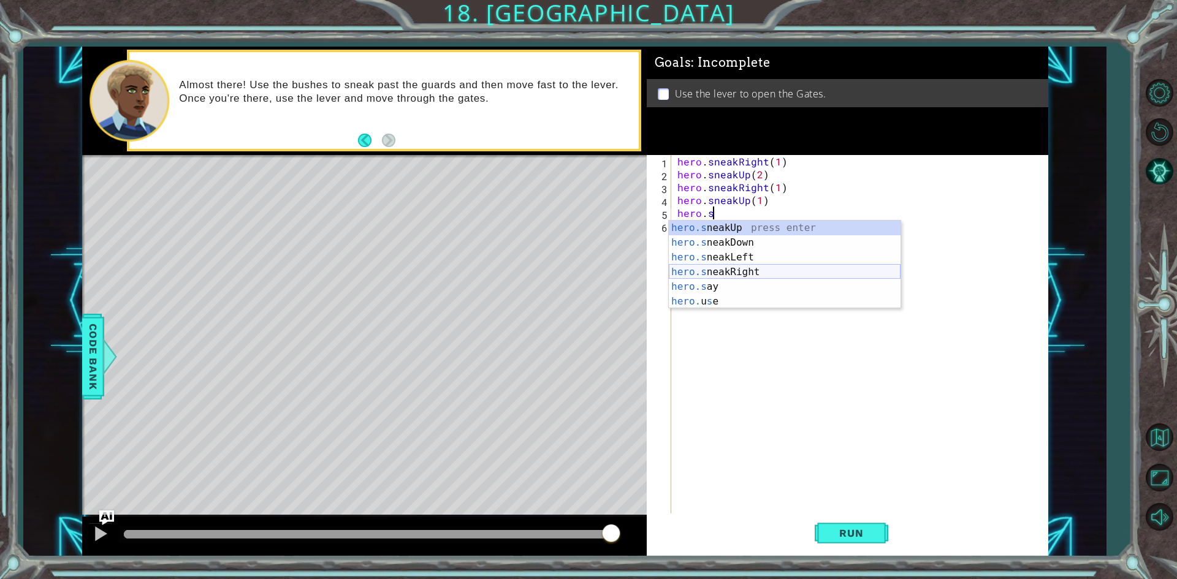
click at [799, 272] on div "hero.s neakUp press enter hero.s neakDown press enter hero.s neakLeft press ent…" at bounding box center [785, 280] width 232 height 118
type textarea "hero.sneakRight(1)"
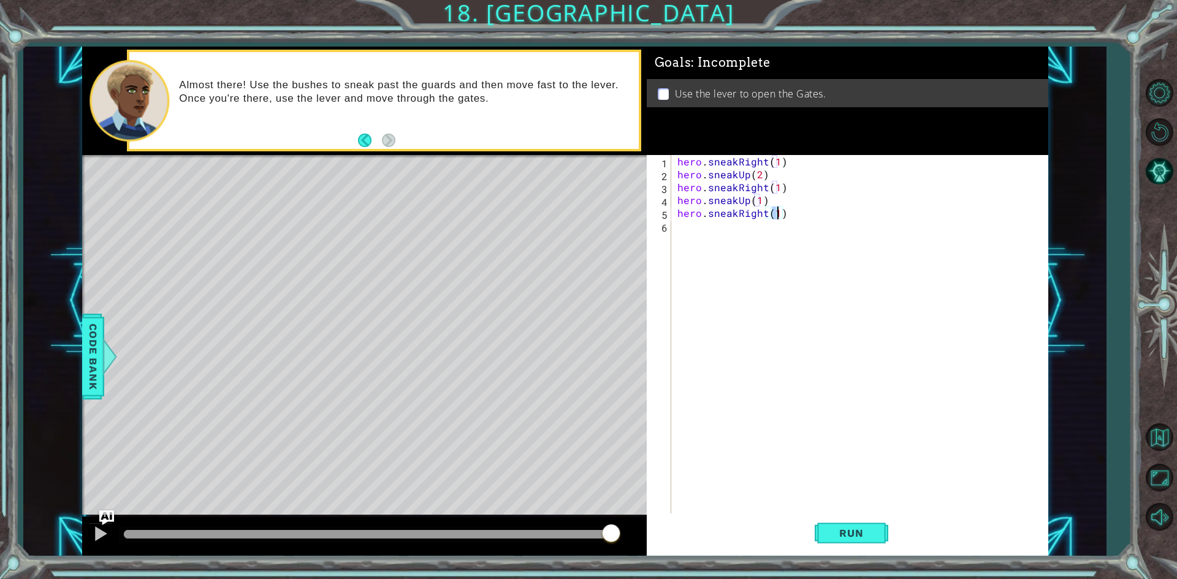
click at [808, 213] on div "hero . sneakRight ( 1 ) hero . sneakUp ( 2 ) hero . sneakRight ( 1 ) hero . sne…" at bounding box center [862, 348] width 375 height 386
click at [825, 234] on div "hero . sneakRight ( 1 ) hero . sneakUp ( 2 ) hero . sneakRight ( 1 ) hero . sne…" at bounding box center [862, 348] width 375 height 386
click at [879, 522] on button "Run" at bounding box center [852, 534] width 74 height 40
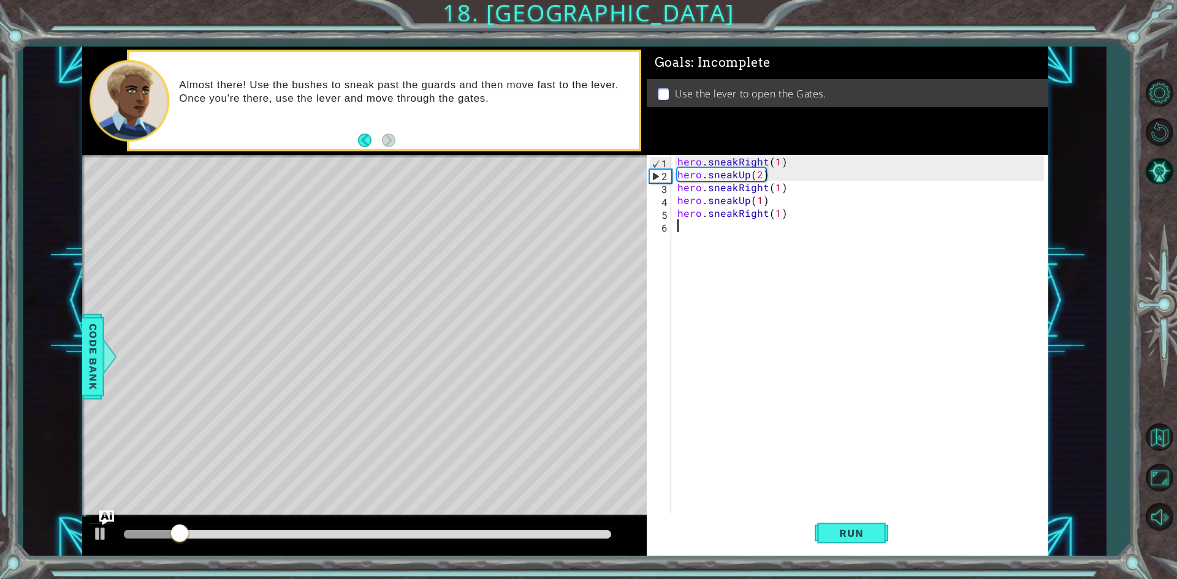
click at [747, 244] on div "hero . sneakRight ( 1 ) hero . sneakUp ( 2 ) hero . sneakRight ( 1 ) hero . sne…" at bounding box center [862, 348] width 375 height 386
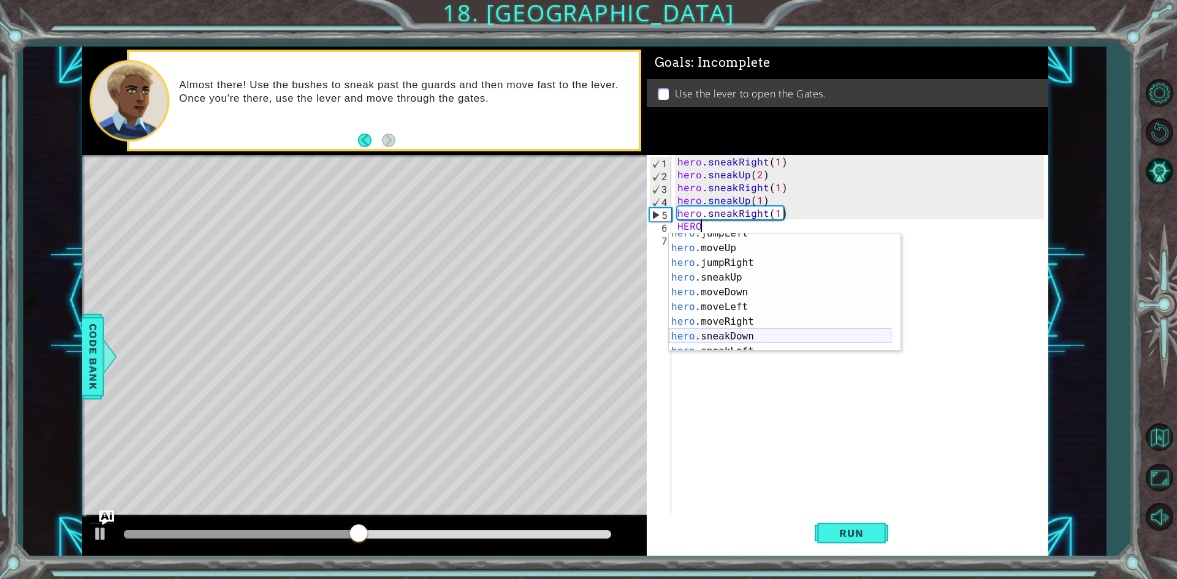
scroll to position [37, 0]
click at [763, 315] on div "hero .jumpLeft press enter hero .moveUp press enter hero .jumpRight press enter…" at bounding box center [780, 299] width 223 height 147
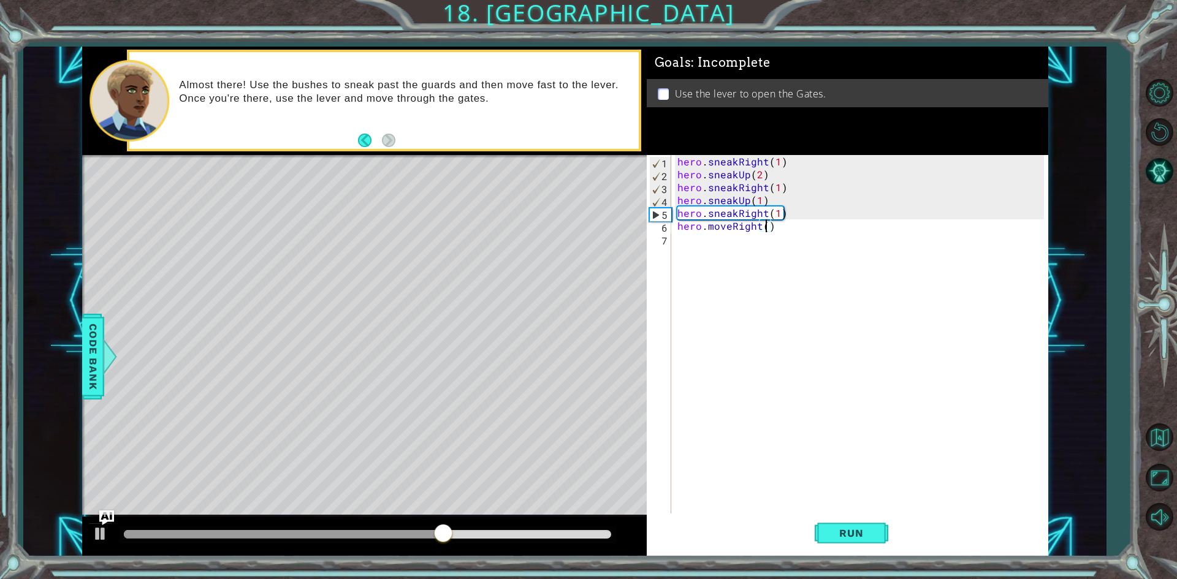
type textarea "hero.moveRight(2)"
click at [844, 250] on div "hero . sneakRight ( 1 ) hero . sneakUp ( 2 ) hero . sneakRight ( 1 ) hero . sne…" at bounding box center [862, 348] width 375 height 386
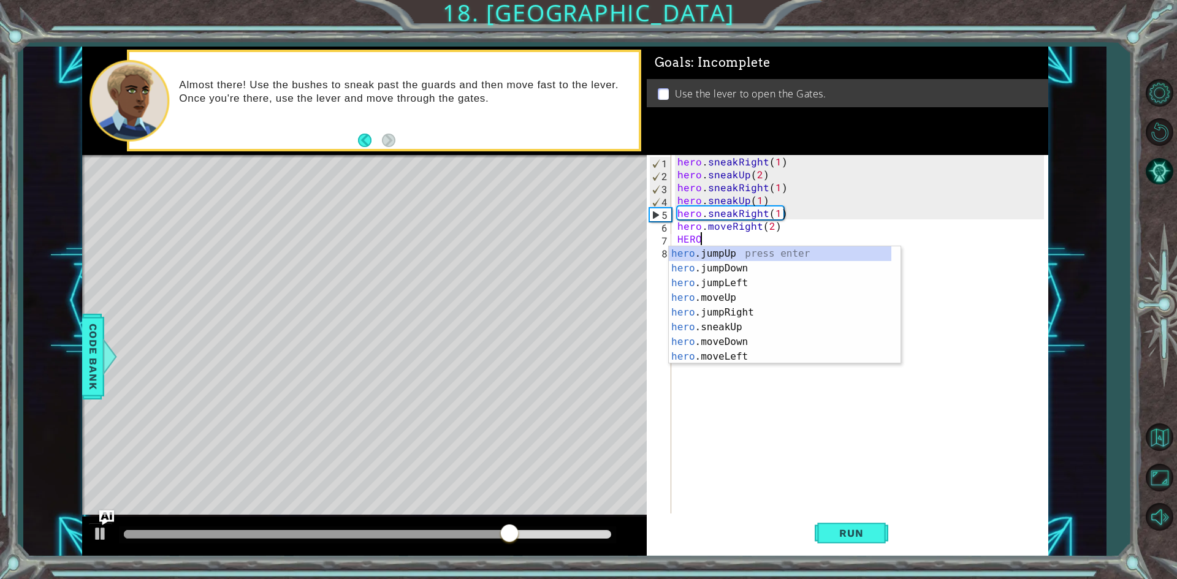
scroll to position [0, 1]
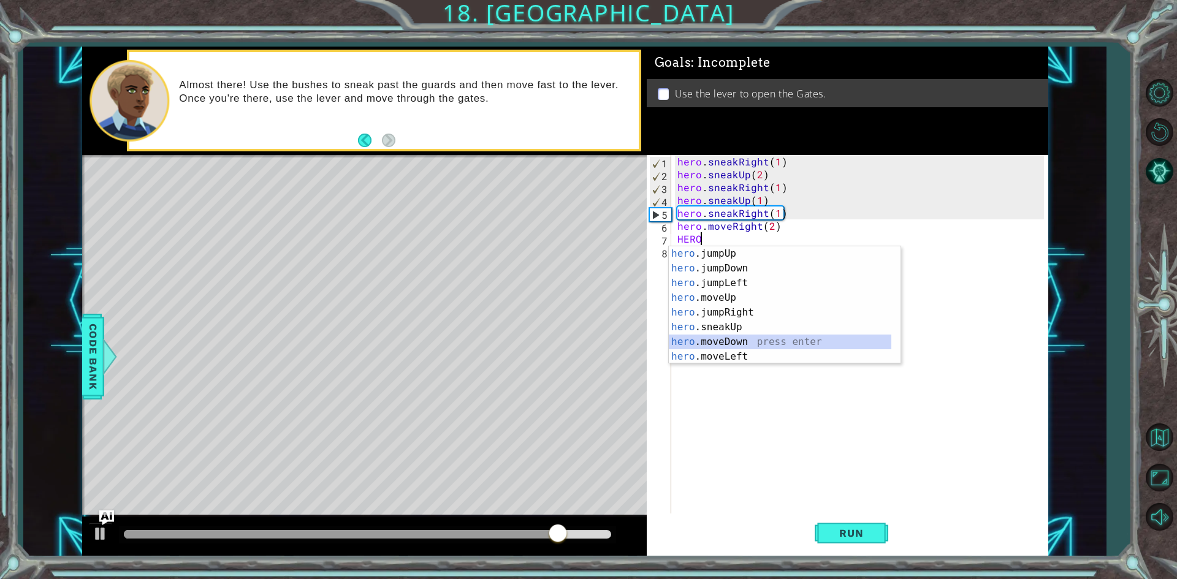
click at [744, 342] on div "hero .jumpUp press enter hero .jumpDown press enter hero .jumpLeft press enter …" at bounding box center [780, 319] width 223 height 147
type textarea "hero.moveDown(1)"
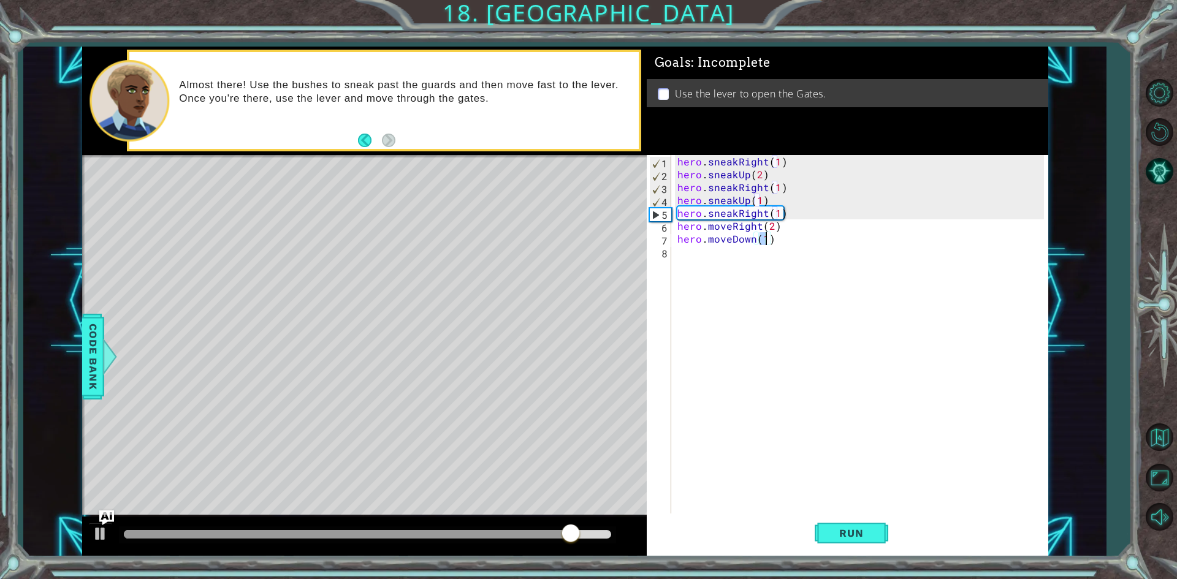
click at [722, 288] on div "hero . sneakRight ( 1 ) hero . sneakUp ( 2 ) hero . sneakRight ( 1 ) hero . sne…" at bounding box center [862, 348] width 375 height 386
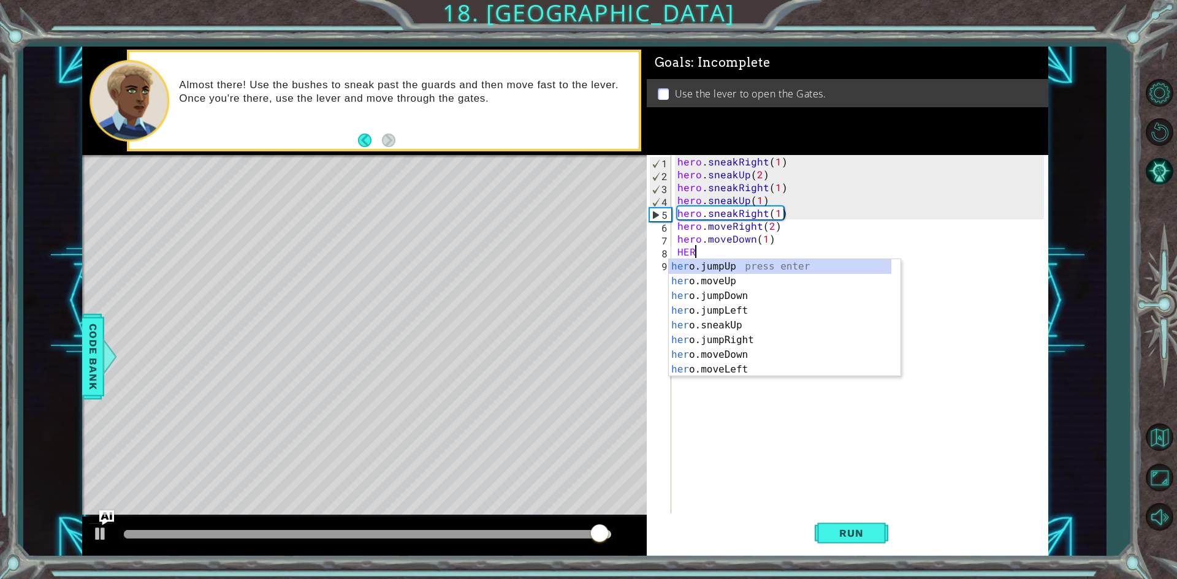
type textarea "HERO"
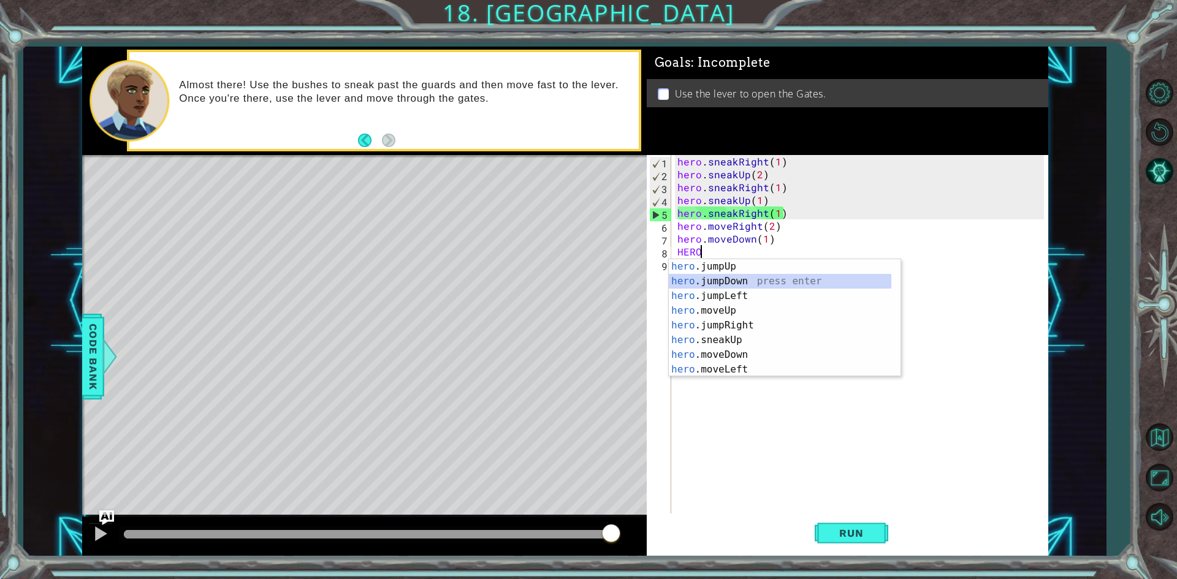
click at [724, 281] on div "hero .jumpUp press enter hero .jumpDown press enter hero .jumpLeft press enter …" at bounding box center [780, 332] width 223 height 147
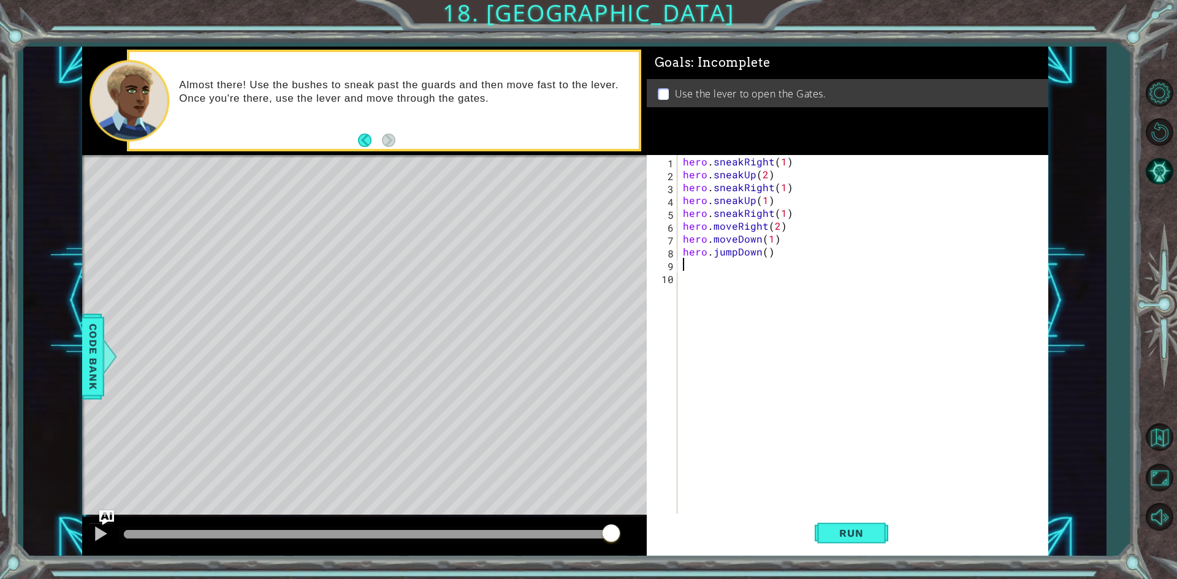
click at [724, 281] on div "hero . sneakRight ( 1 ) hero . sneakUp ( 2 ) hero . sneakRight ( 1 ) hero . sne…" at bounding box center [866, 348] width 370 height 386
click at [720, 274] on div "hero . sneakRight ( 1 ) hero . sneakUp ( 2 ) hero . sneakRight ( 1 ) hero . sne…" at bounding box center [866, 348] width 370 height 386
click at [716, 270] on div "hero . sneakRight ( 1 ) hero . sneakUp ( 2 ) hero . sneakRight ( 1 ) hero . sne…" at bounding box center [866, 348] width 370 height 386
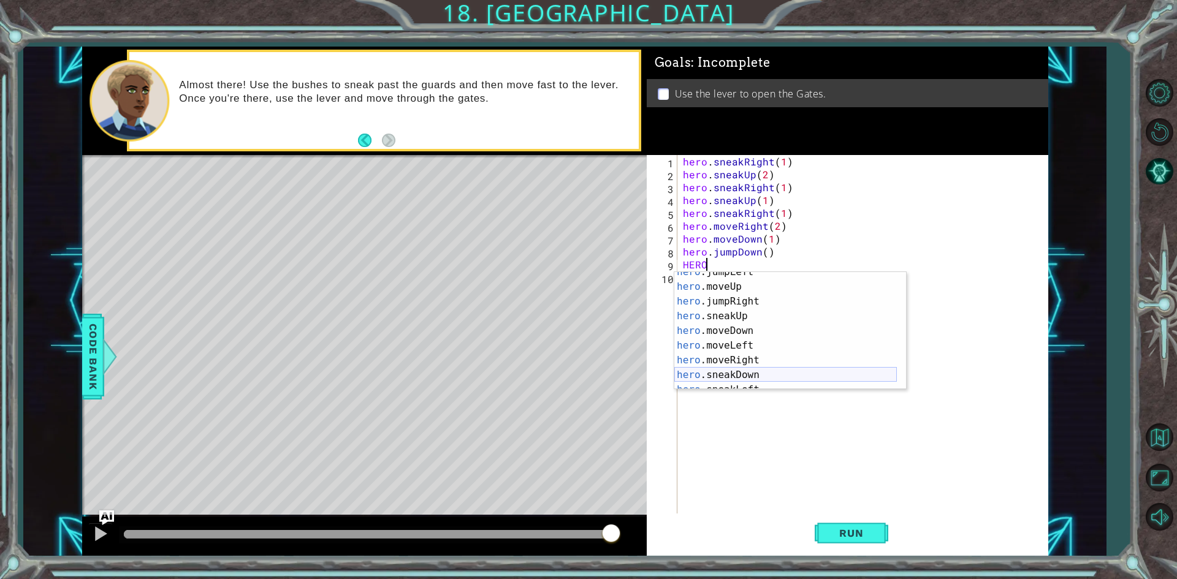
scroll to position [37, 0]
click at [762, 354] on div "hero .jumpLeft press enter hero .moveUp press enter hero .jumpRight press enter…" at bounding box center [785, 338] width 223 height 147
type textarea "hero.moveRight(1)"
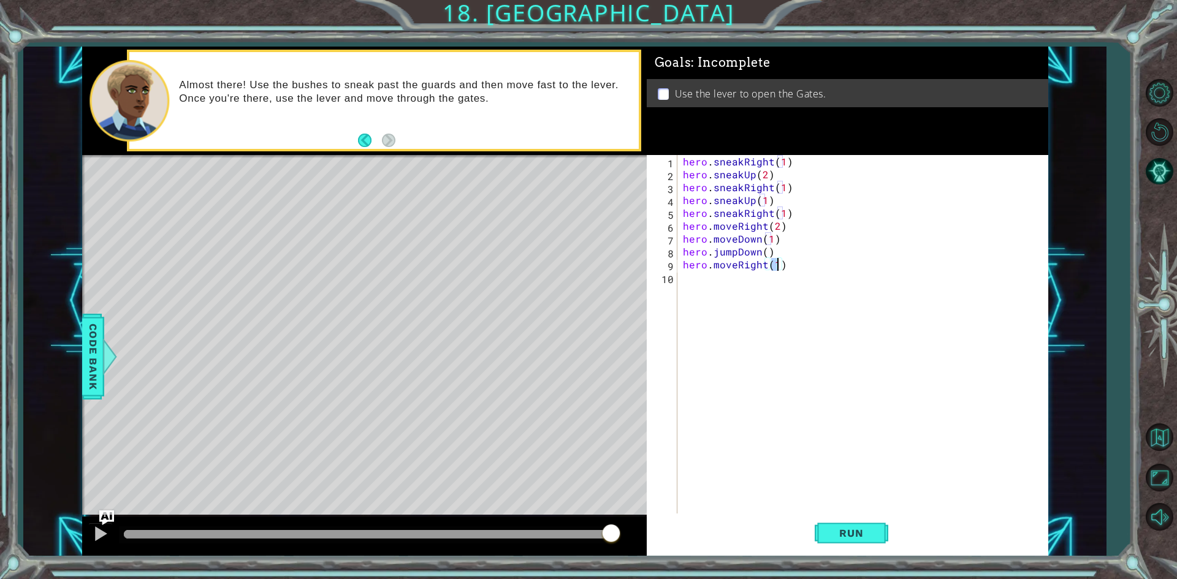
click at [751, 295] on div "hero . sneakRight ( 1 ) hero . sneakUp ( 2 ) hero . sneakRight ( 1 ) hero . sne…" at bounding box center [866, 348] width 370 height 386
click at [777, 261] on div "hero . sneakRight ( 1 ) hero . sneakUp ( 2 ) hero . sneakRight ( 1 ) hero . sne…" at bounding box center [866, 348] width 370 height 386
type textarea "hero.moveRight(2)"
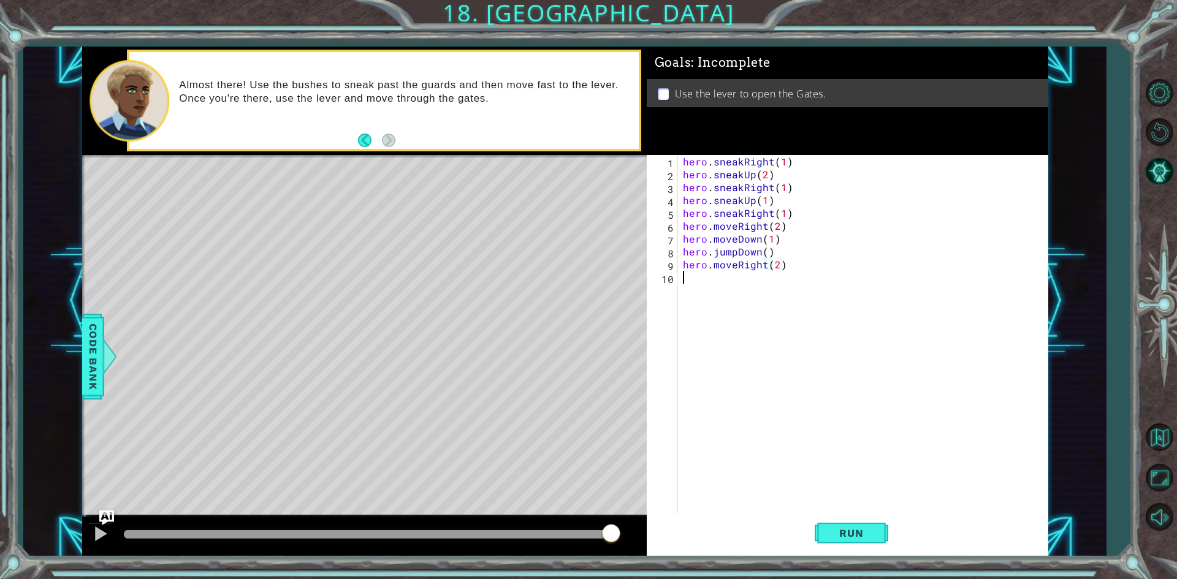
click at [754, 288] on div "hero . sneakRight ( 1 ) hero . sneakUp ( 2 ) hero . sneakRight ( 1 ) hero . sne…" at bounding box center [866, 348] width 370 height 386
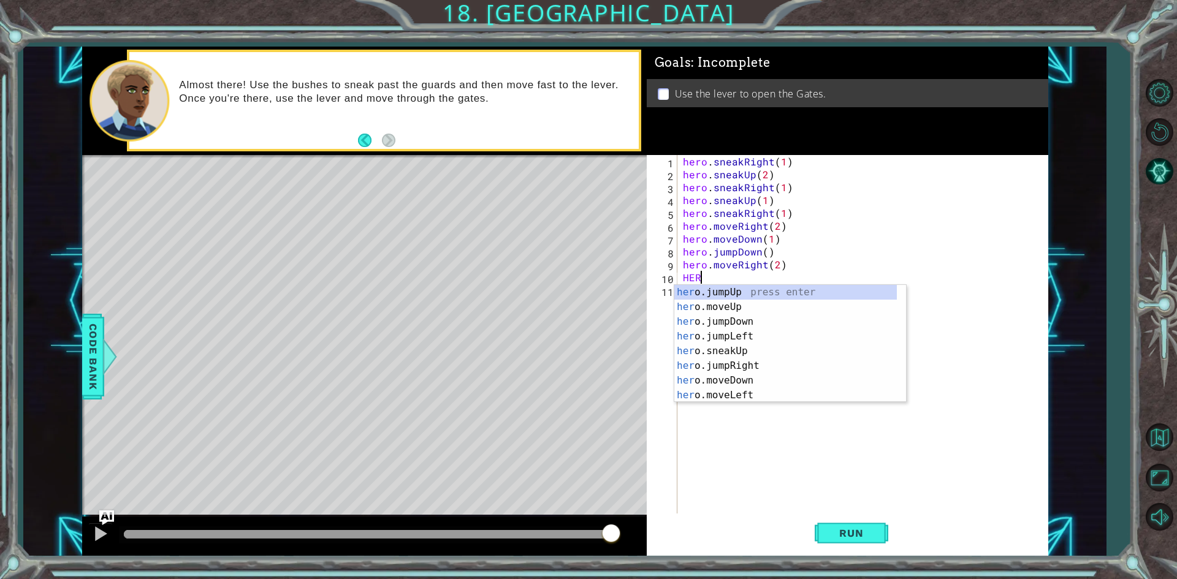
type textarea "HERO"
click at [752, 289] on div "hero .jumpUp press enter hero .jumpDown press enter hero .jumpLeft press enter …" at bounding box center [785, 358] width 223 height 147
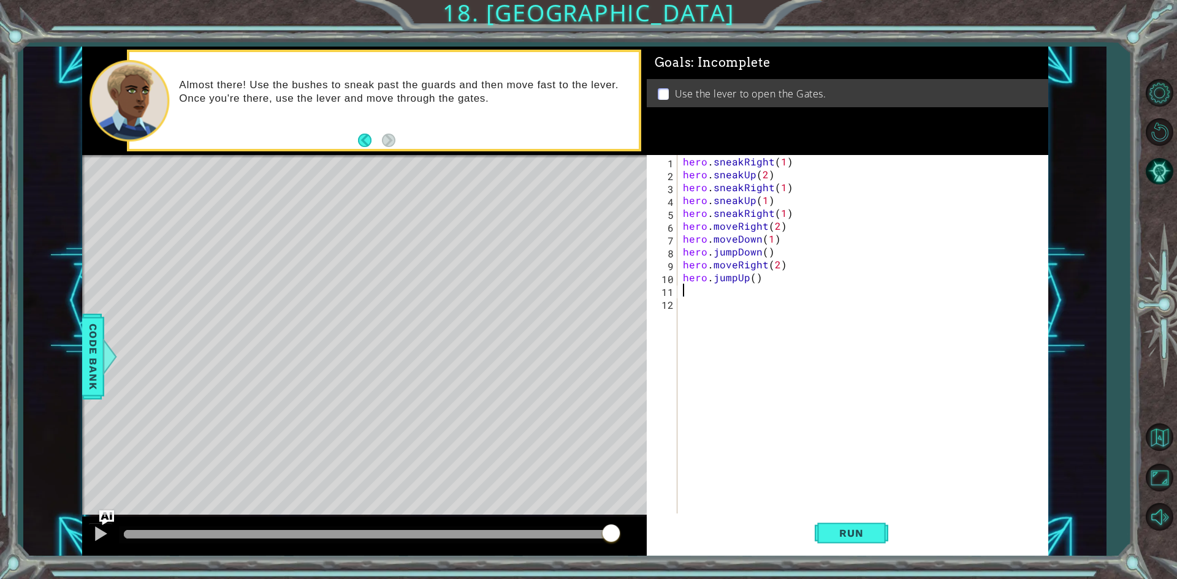
scroll to position [0, 0]
click at [741, 288] on div "hero . sneakRight ( 1 ) hero . sneakUp ( 2 ) hero . sneakRight ( 1 ) hero . sne…" at bounding box center [866, 348] width 370 height 386
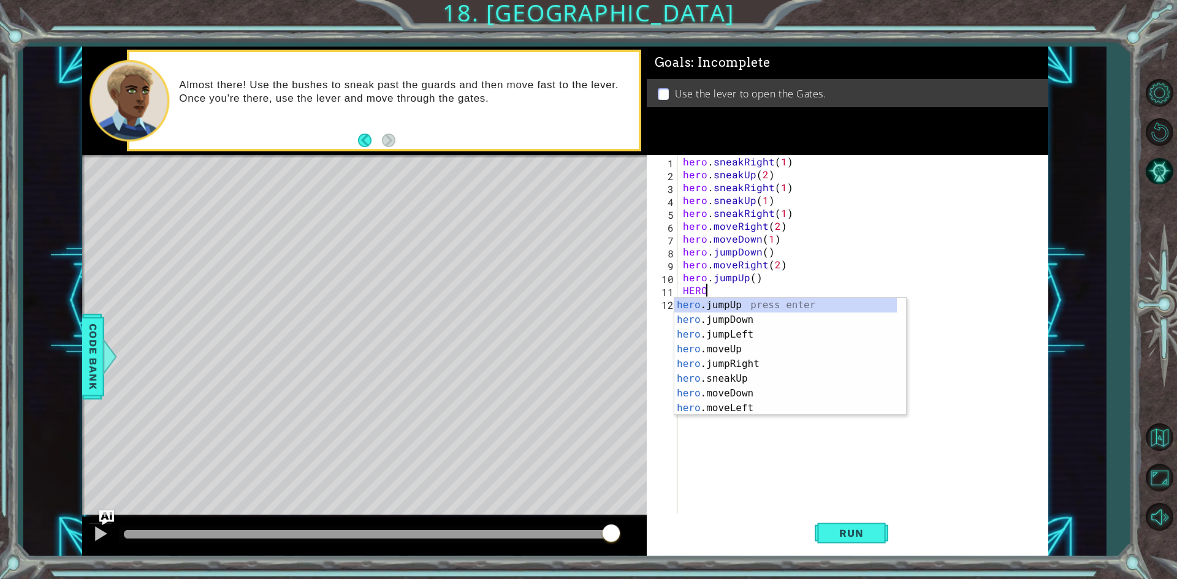
scroll to position [0, 1]
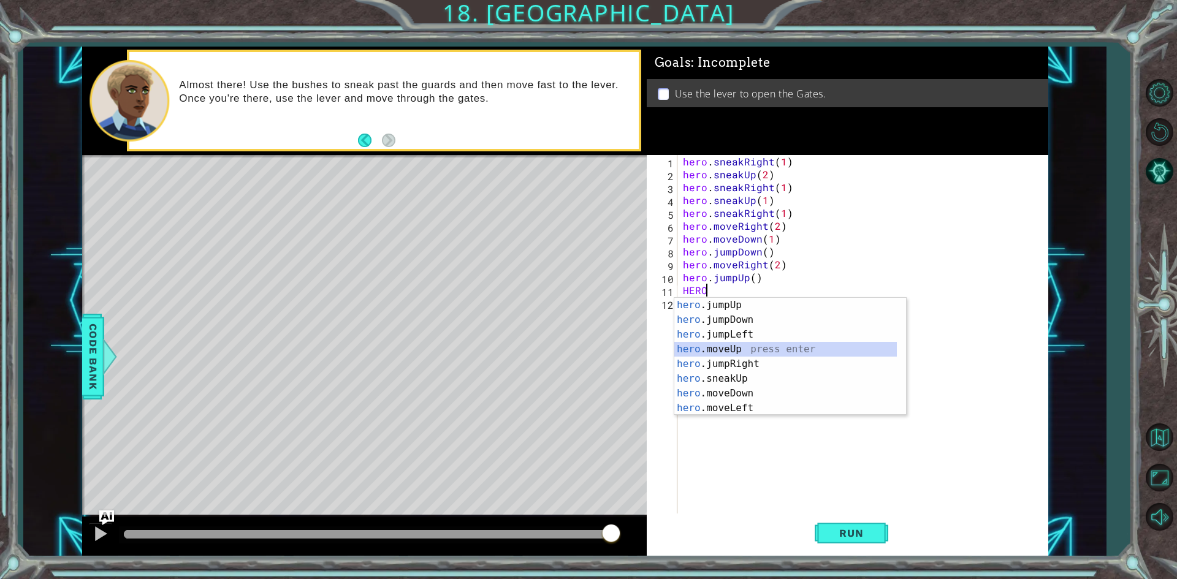
click at [770, 356] on div "hero .jumpUp press enter hero .jumpDown press enter hero .jumpLeft press enter …" at bounding box center [785, 371] width 223 height 147
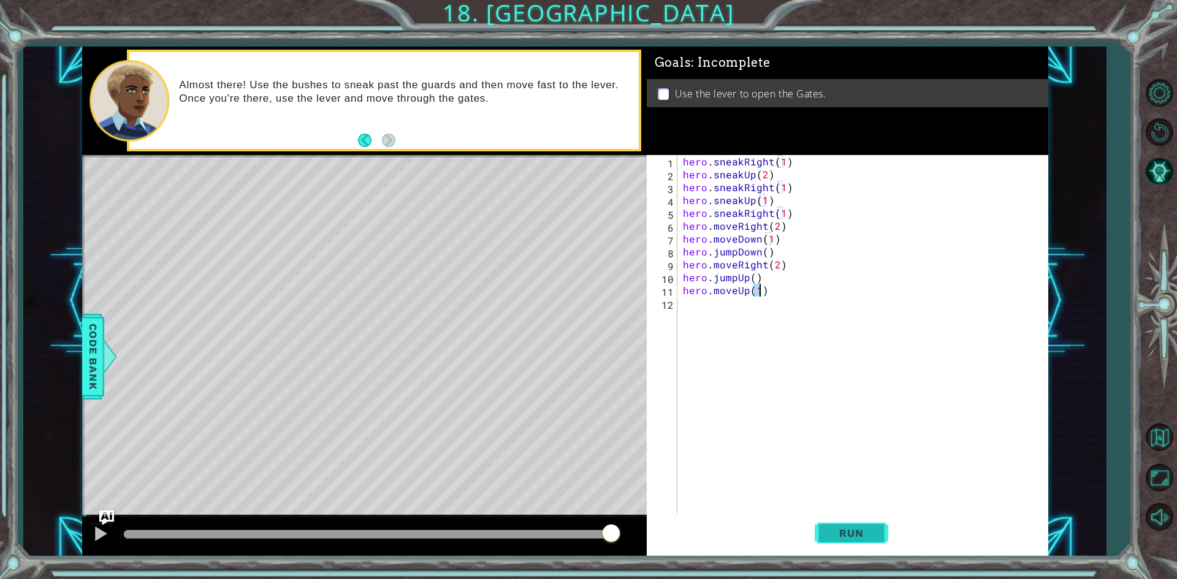
type textarea "hero.moveUp(1)"
click at [864, 538] on span "Run" at bounding box center [851, 533] width 48 height 12
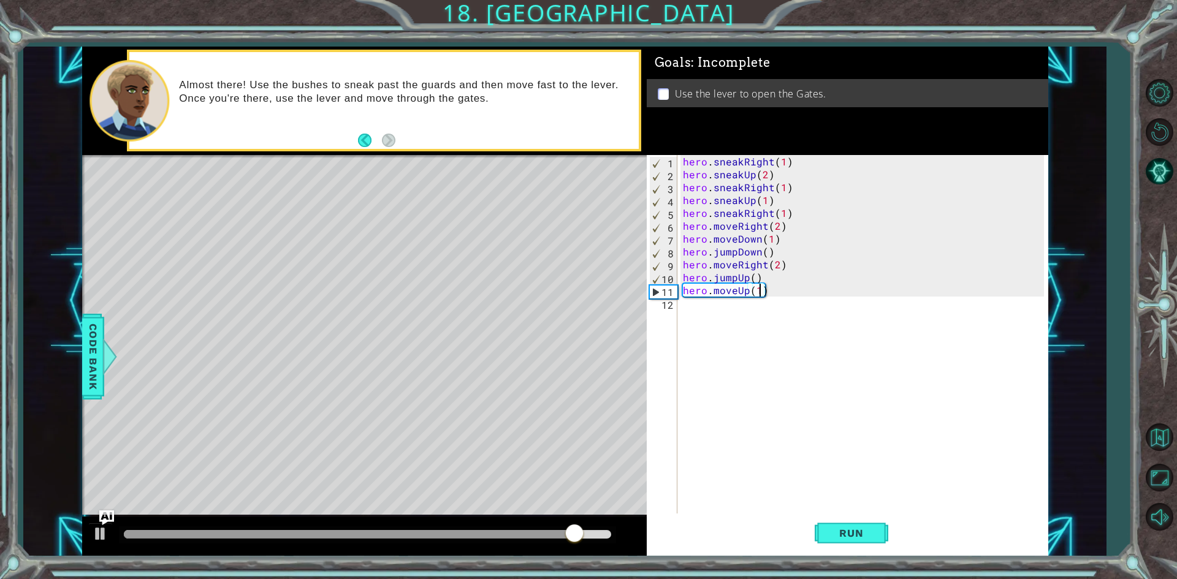
click at [745, 315] on div "hero . sneakRight ( 1 ) hero . sneakUp ( 2 ) hero . sneakRight ( 1 ) hero . sne…" at bounding box center [866, 348] width 370 height 386
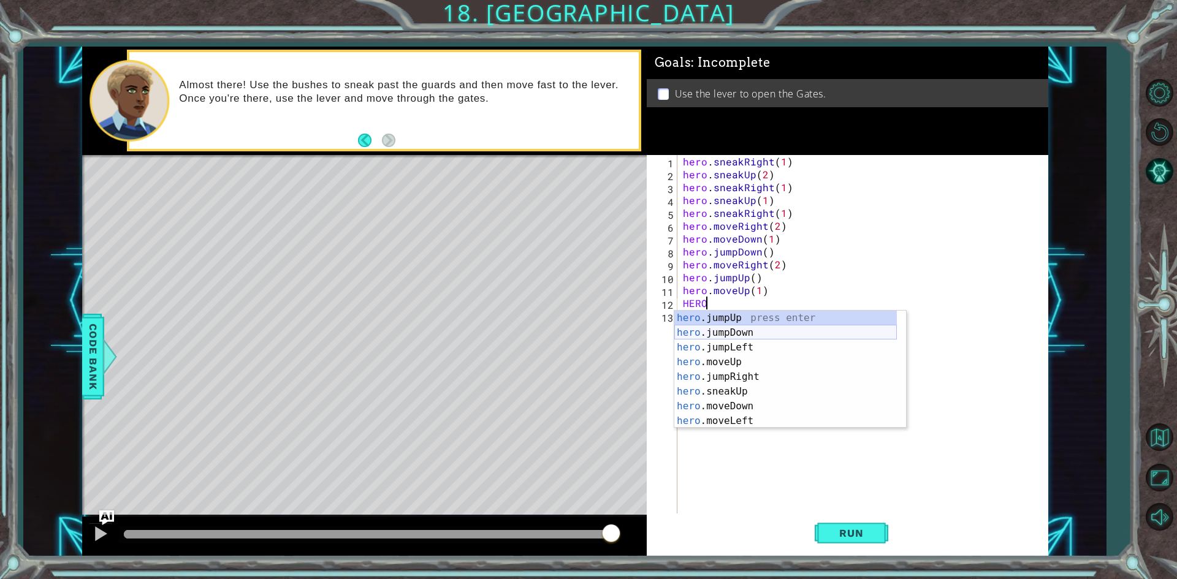
scroll to position [88, 0]
click at [719, 403] on div "hero .moveDown press enter hero .moveLeft press enter hero .moveRight press ent…" at bounding box center [785, 384] width 223 height 147
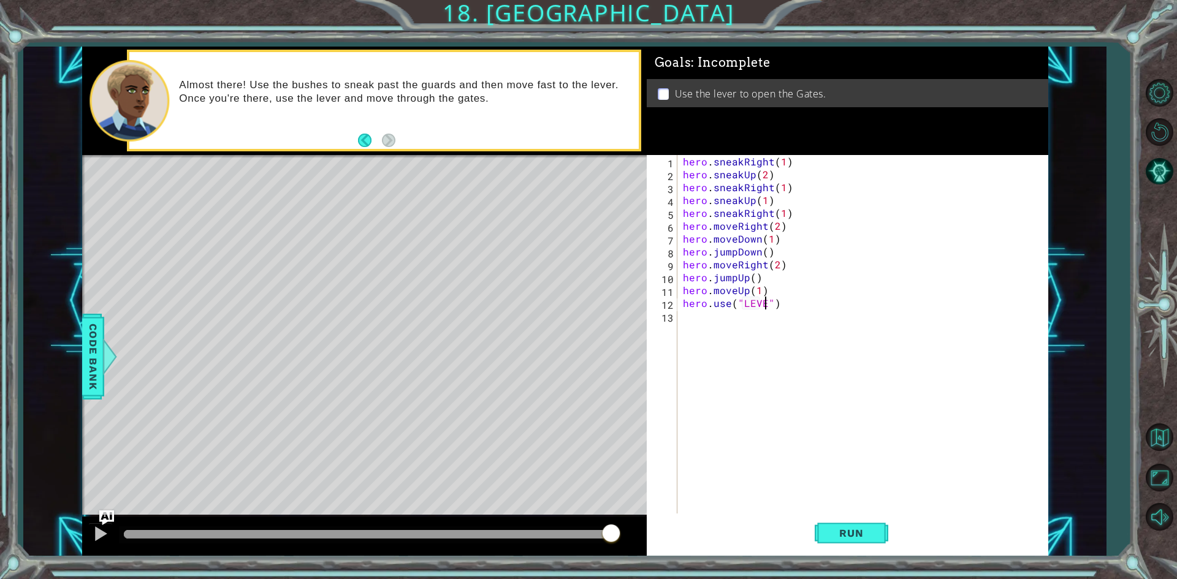
type textarea "hero.use("LEVER")"
click at [765, 315] on div "hero . sneakRight ( 1 ) hero . sneakUp ( 2 ) hero . sneakRight ( 1 ) hero . sne…" at bounding box center [866, 348] width 370 height 386
click at [823, 525] on button "Run" at bounding box center [852, 534] width 74 height 40
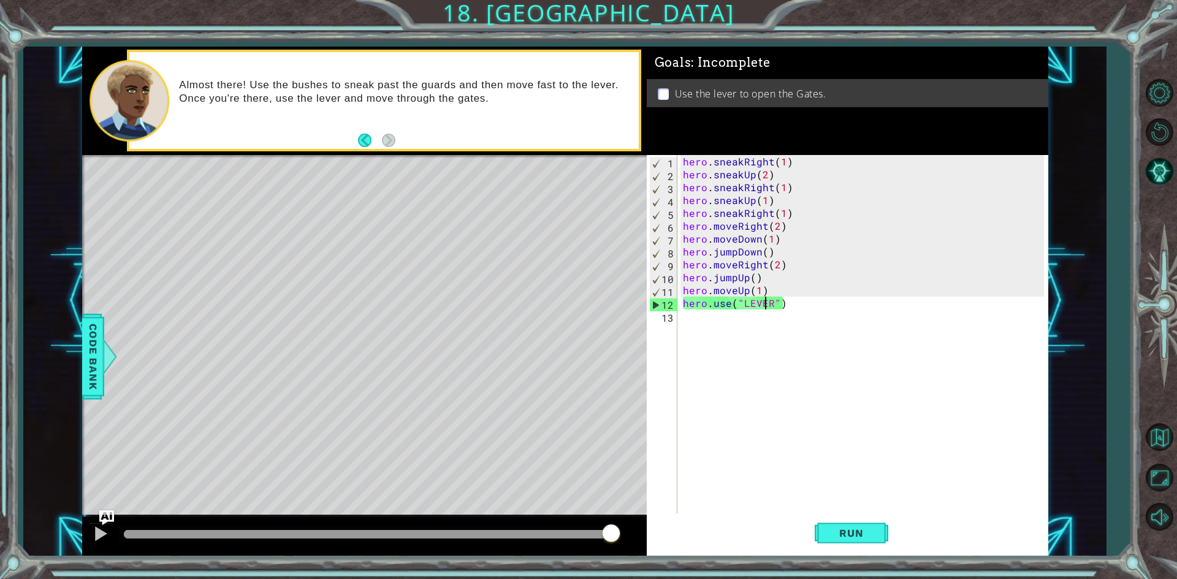
click at [766, 305] on div "hero . sneakRight ( 1 ) hero . sneakUp ( 2 ) hero . sneakRight ( 1 ) hero . sne…" at bounding box center [866, 348] width 370 height 386
click at [770, 300] on div "hero . sneakRight ( 1 ) hero . sneakUp ( 2 ) hero . sneakRight ( 1 ) hero . sne…" at bounding box center [866, 348] width 370 height 386
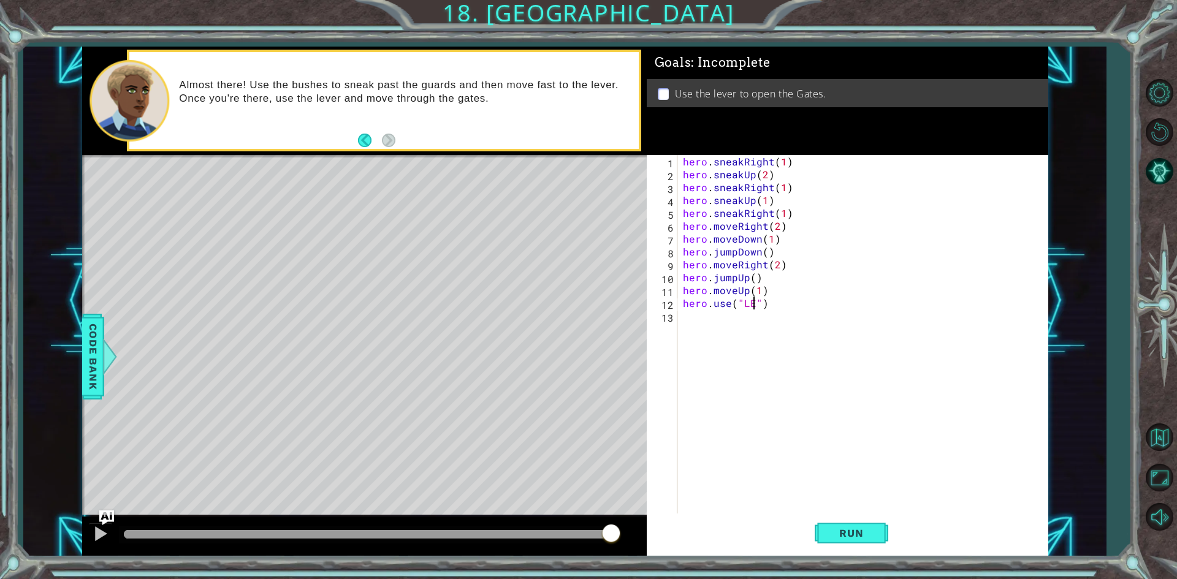
type textarea "hero.use("L")"
